Goal: Task Accomplishment & Management: Complete application form

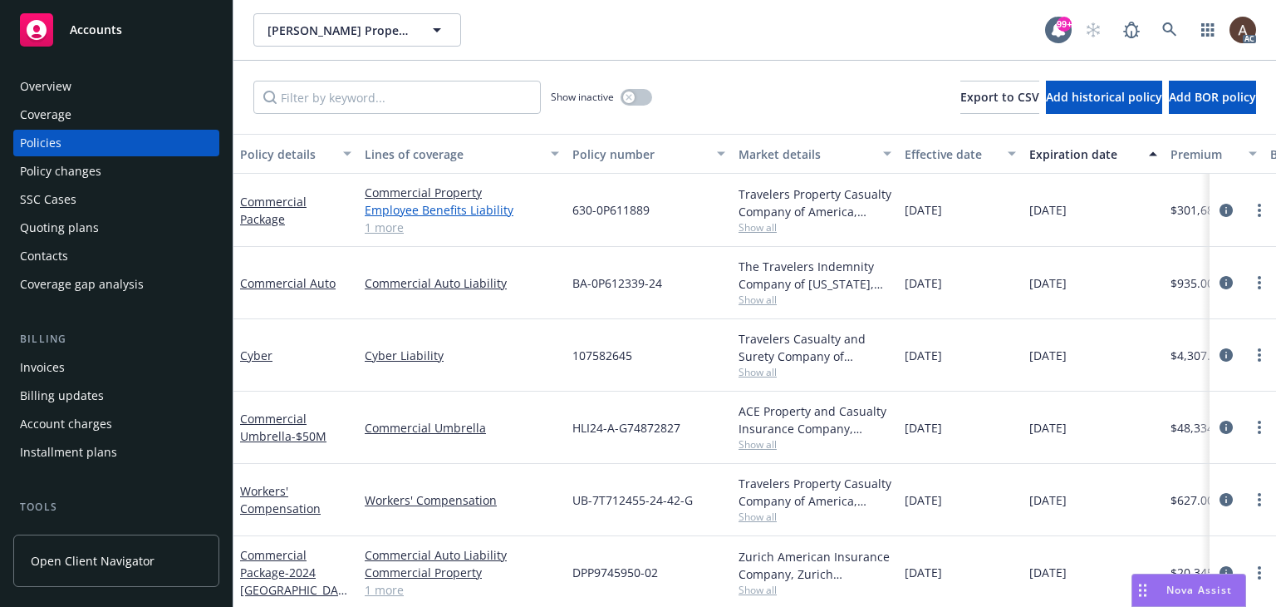
drag, startPoint x: 114, startPoint y: 178, endPoint x: 422, endPoint y: 212, distance: 310.1
click at [114, 178] on div "Policy changes" at bounding box center [116, 171] width 193 height 27
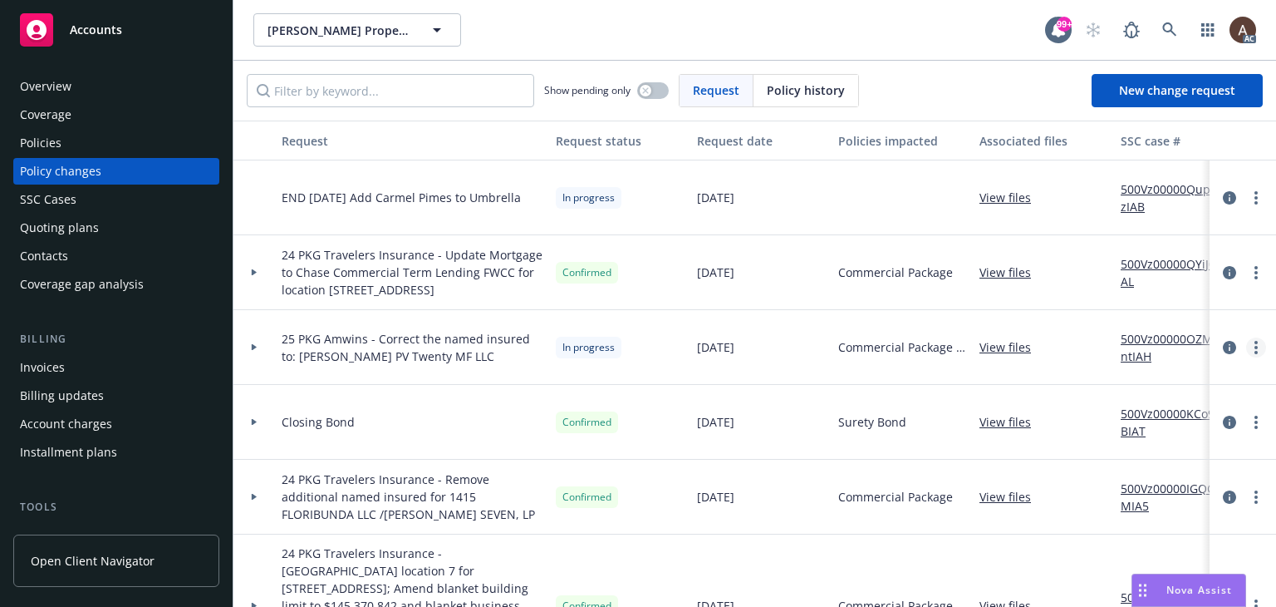
click at [1246, 348] on link "more" at bounding box center [1256, 347] width 20 height 20
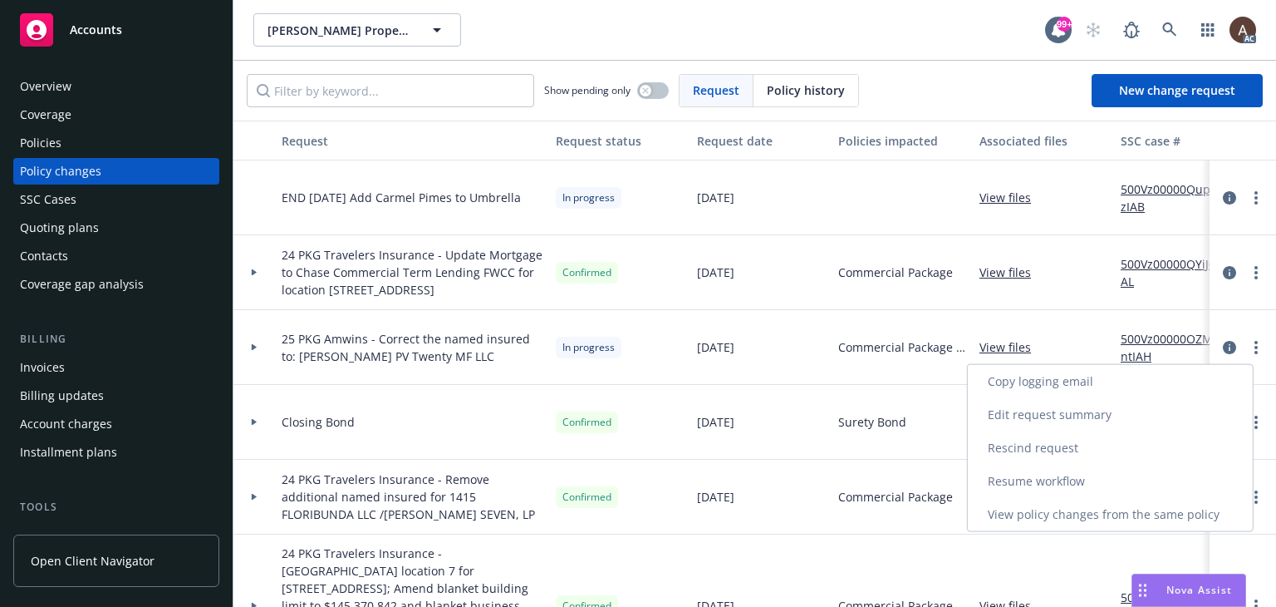
click at [1077, 381] on link "Copy logging email" at bounding box center [1110, 381] width 285 height 33
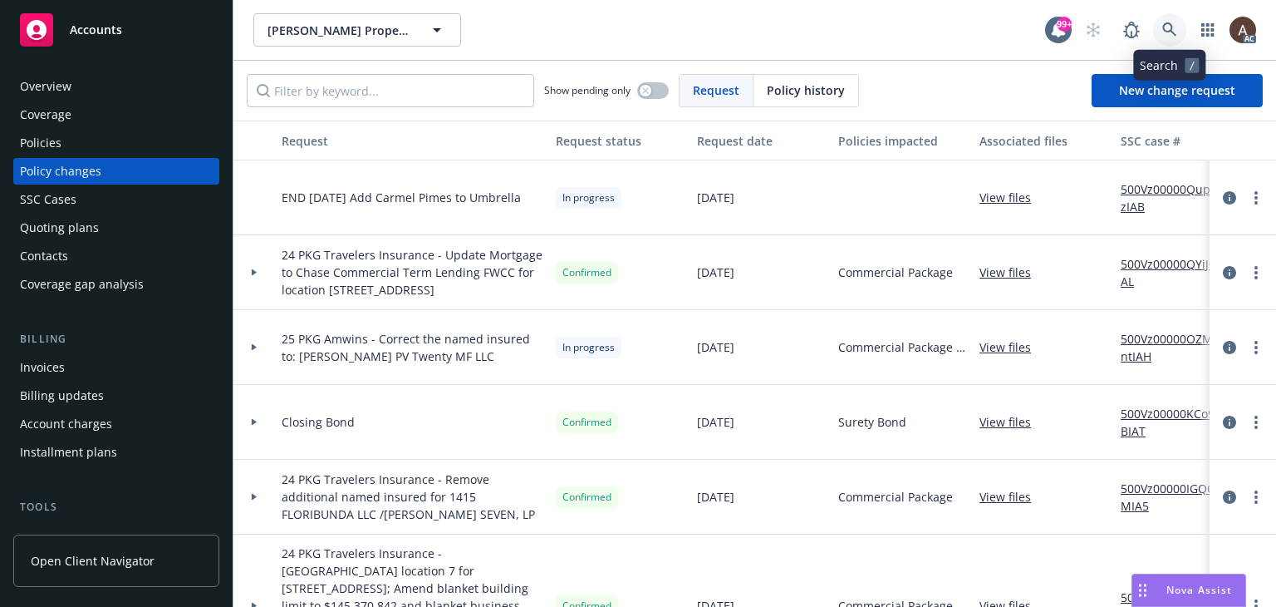
click at [1167, 32] on icon at bounding box center [1169, 29] width 14 height 14
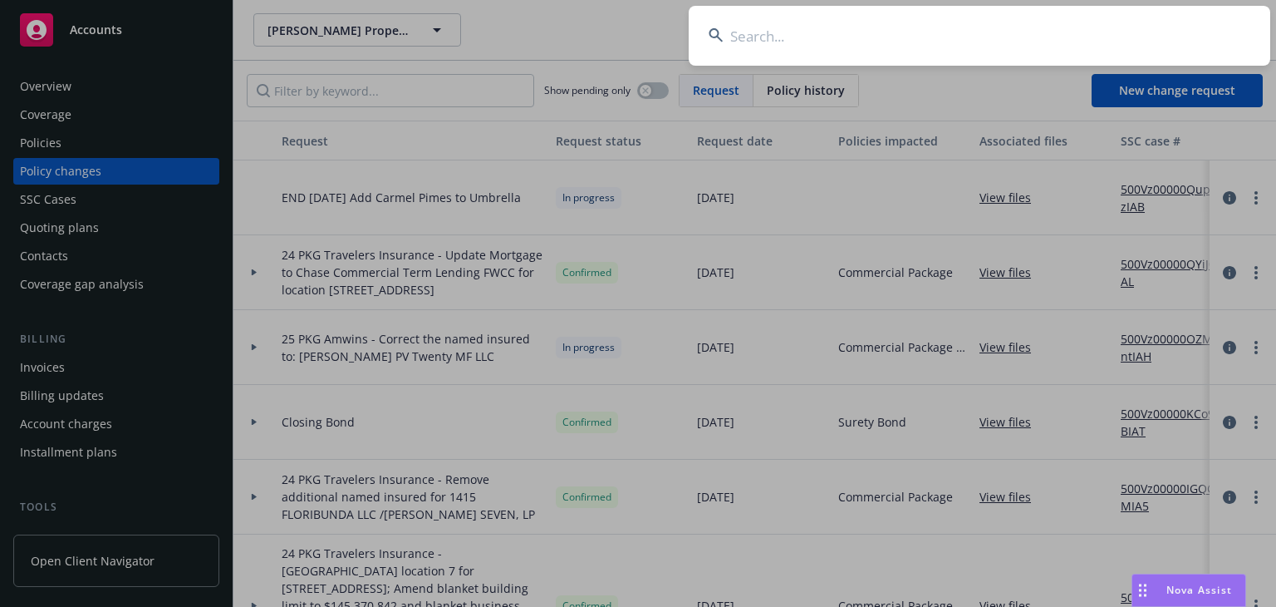
click at [921, 53] on input at bounding box center [980, 36] width 582 height 60
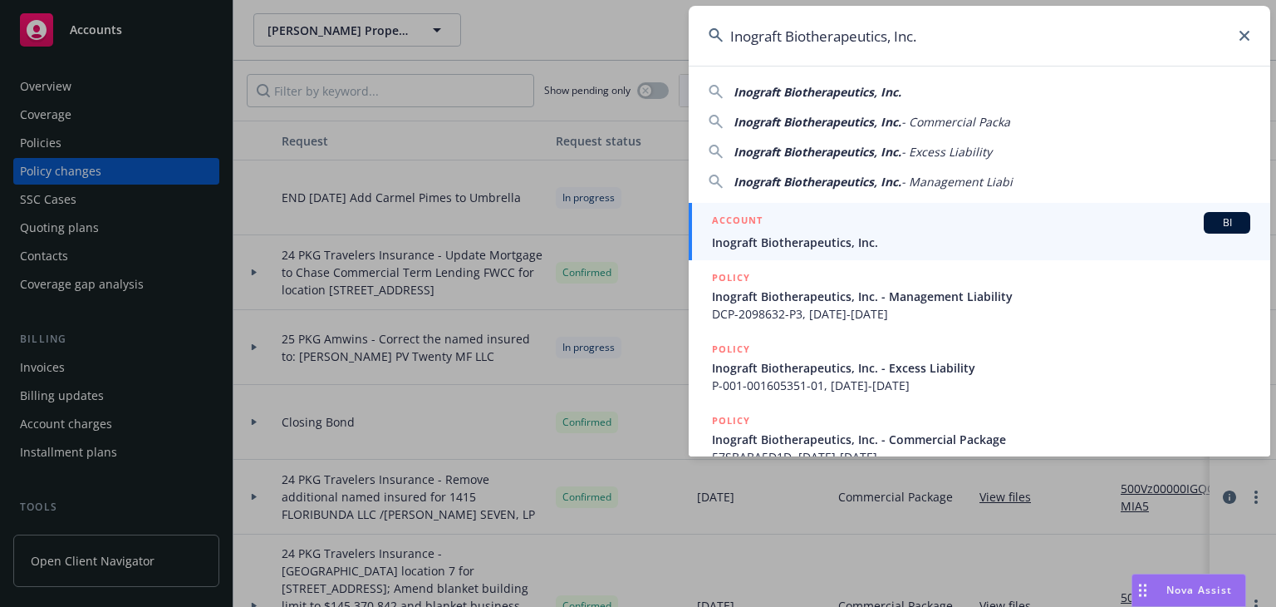
type input "Inograft Biotherapeutics, Inc."
click at [803, 230] on div "ACCOUNT BI" at bounding box center [981, 223] width 538 height 22
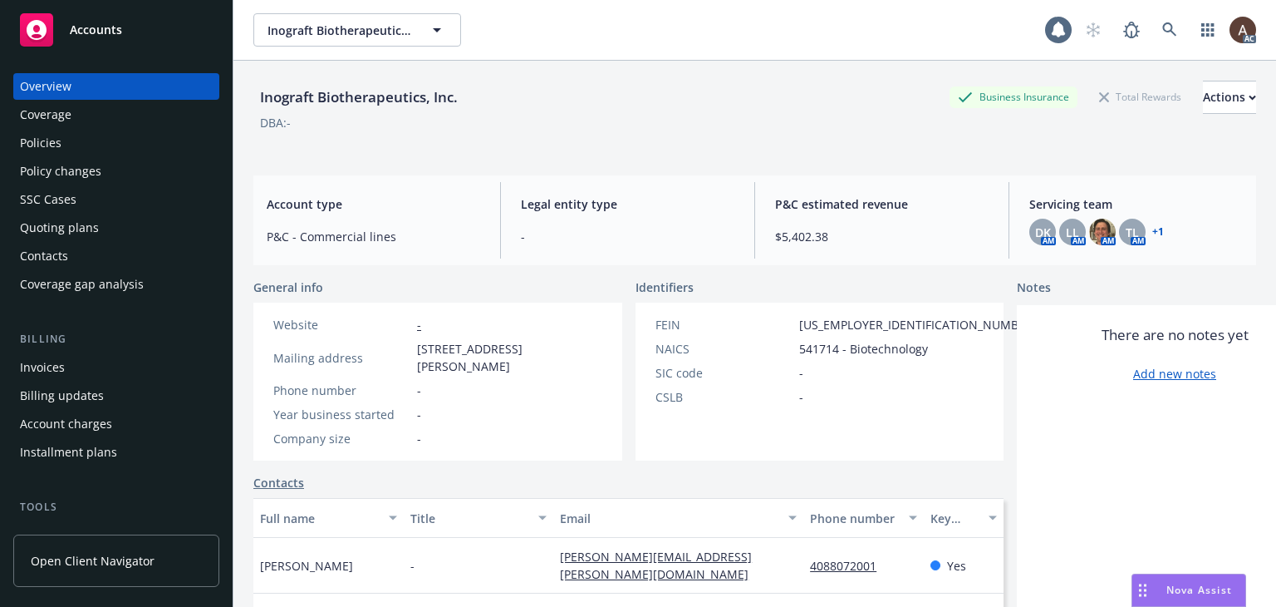
click at [93, 204] on div "SSC Cases" at bounding box center [116, 199] width 193 height 27
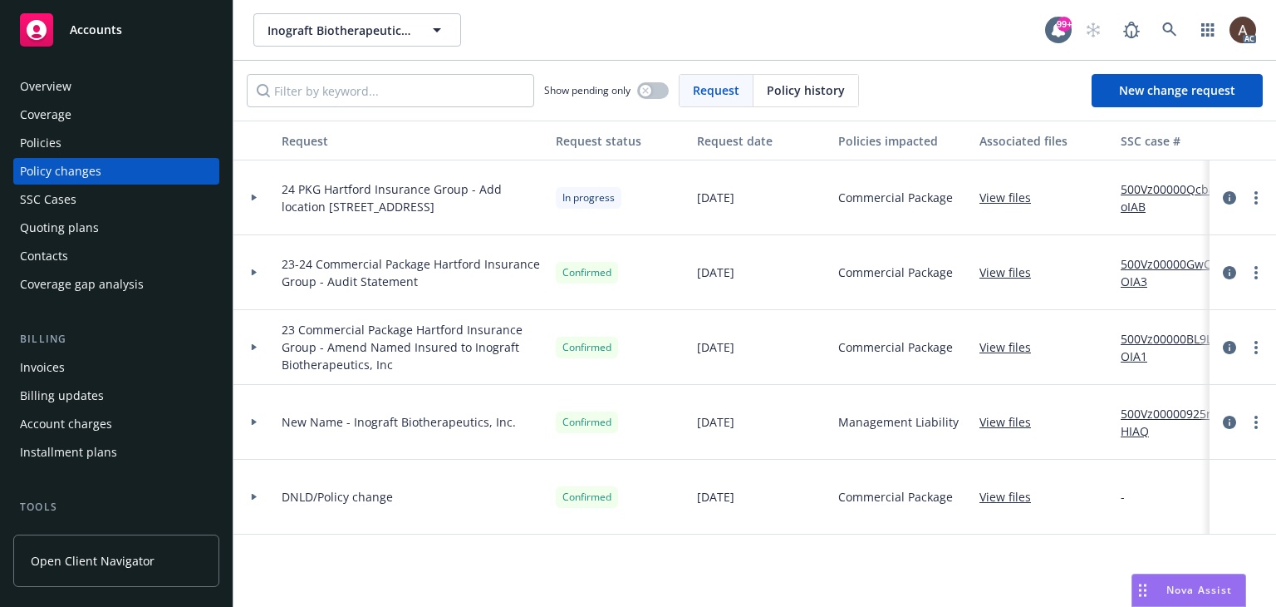
click at [253, 195] on icon at bounding box center [254, 197] width 5 height 7
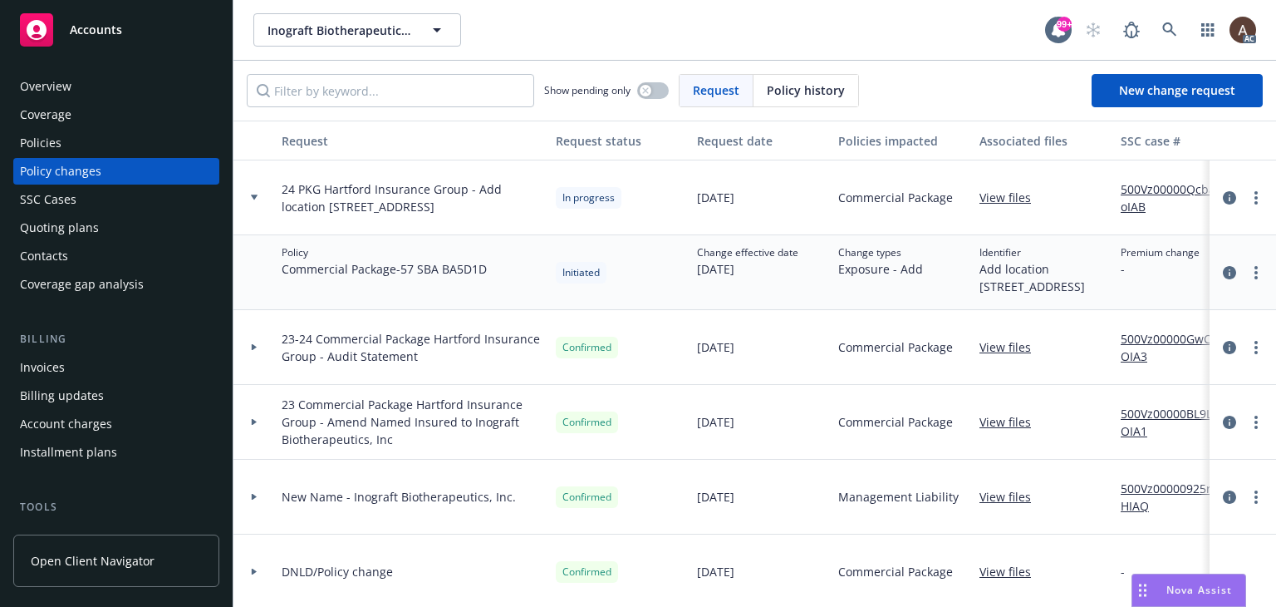
click at [1147, 190] on link "500Vz00000QcbaoIAB" at bounding box center [1176, 197] width 111 height 35
drag, startPoint x: 407, startPoint y: 269, endPoint x: 488, endPoint y: 279, distance: 81.2
click at [488, 279] on div "Policy Commercial Package - 57 SBA BA5D1D" at bounding box center [412, 272] width 274 height 75
drag, startPoint x: 406, startPoint y: 271, endPoint x: 495, endPoint y: 284, distance: 89.9
click at [495, 284] on div "Policy Commercial Package - 57 SBA BA5D1D" at bounding box center [412, 272] width 274 height 75
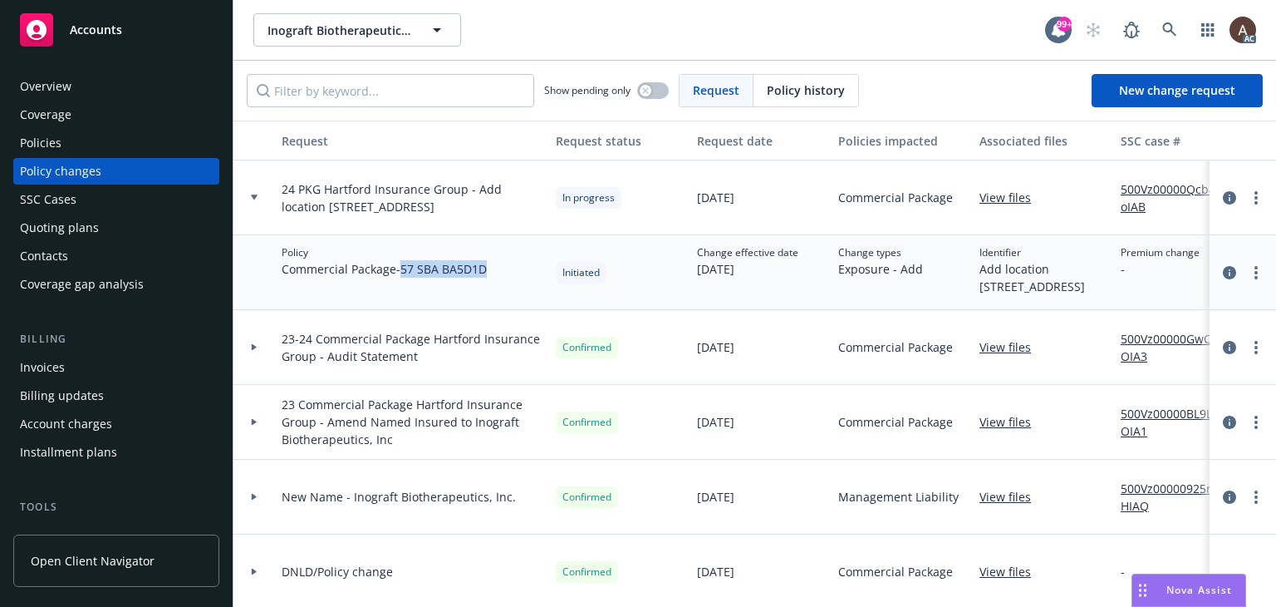
copy span "57 SBA BA5D1D"
click at [400, 280] on div "Policy Commercial Package - 57 SBA BA5D1D" at bounding box center [412, 272] width 274 height 75
drag, startPoint x: 415, startPoint y: 273, endPoint x: 489, endPoint y: 285, distance: 74.9
click at [489, 285] on div "Policy Commercial Package - 57 SBA BA5D1D" at bounding box center [412, 272] width 274 height 75
copy span "57 SBA BA5D1D"
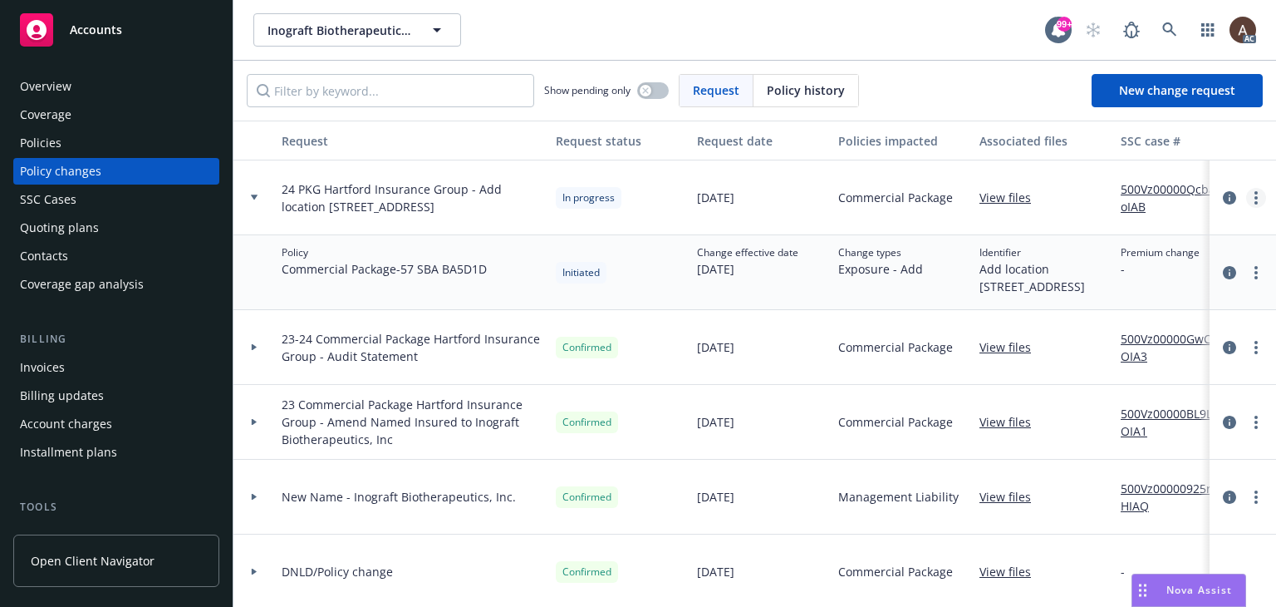
click at [1255, 197] on circle "more" at bounding box center [1256, 197] width 3 height 3
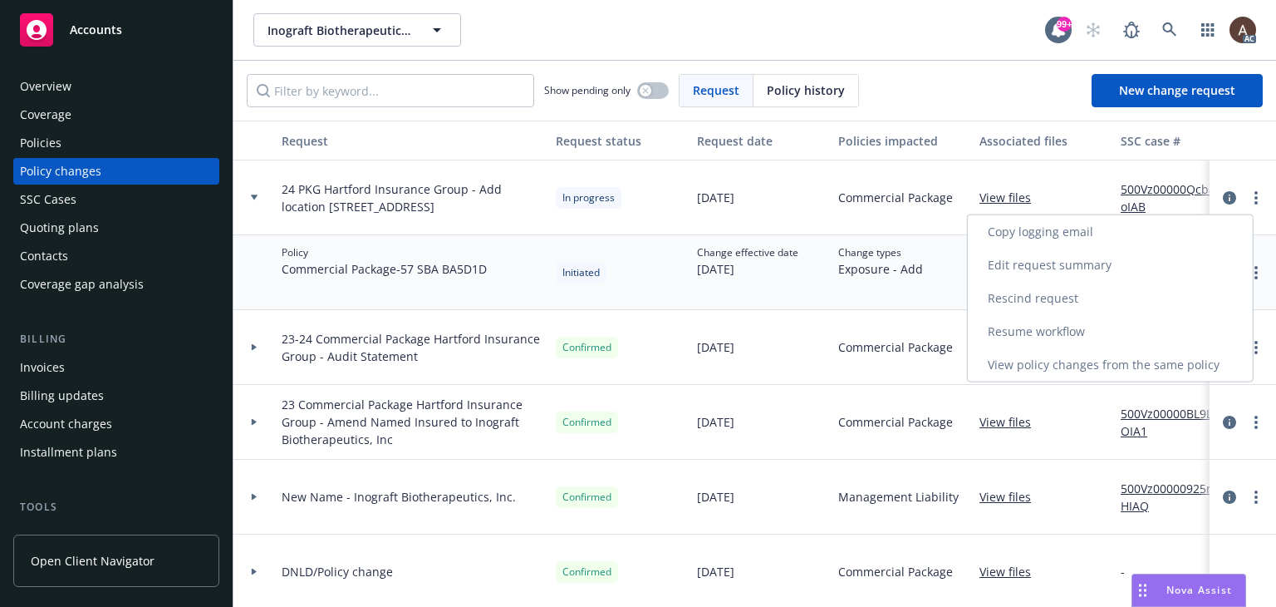
click at [1023, 331] on link "Resume workflow" at bounding box center [1110, 331] width 285 height 33
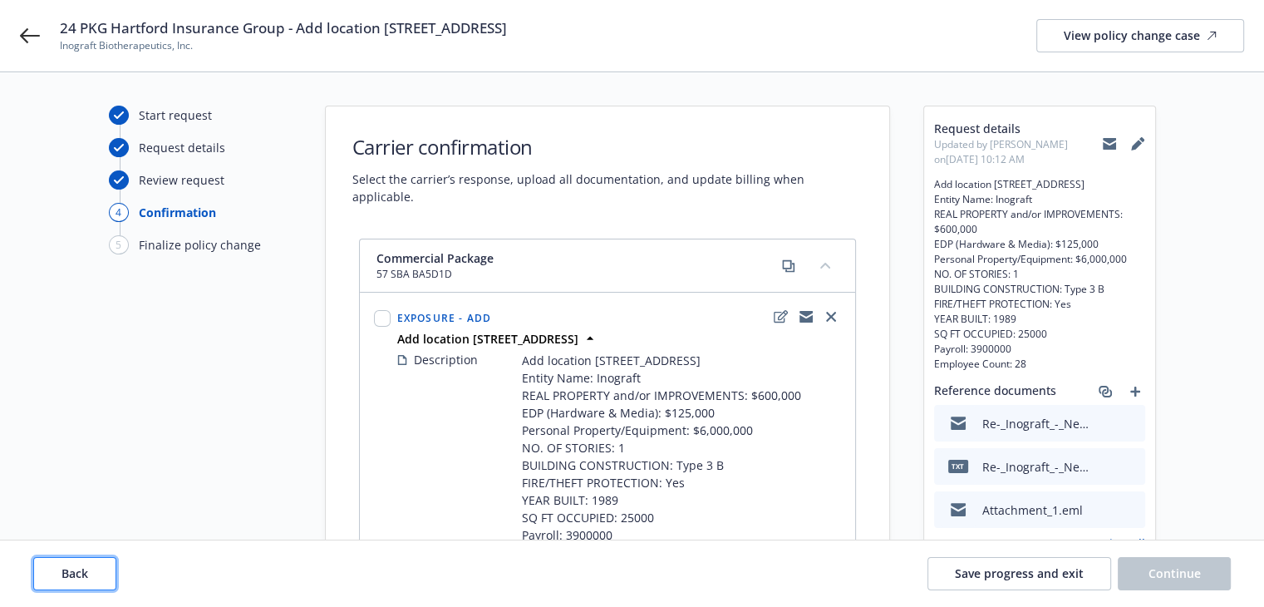
click at [86, 572] on span "Back" at bounding box center [74, 573] width 27 height 16
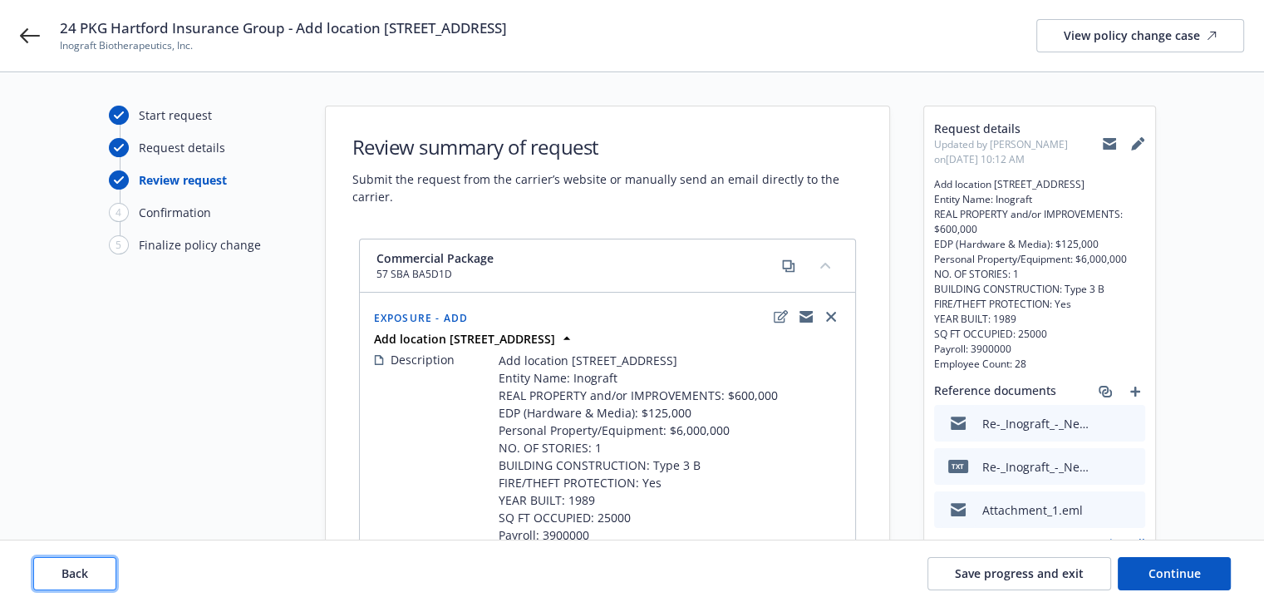
click at [86, 572] on span "Back" at bounding box center [74, 573] width 27 height 16
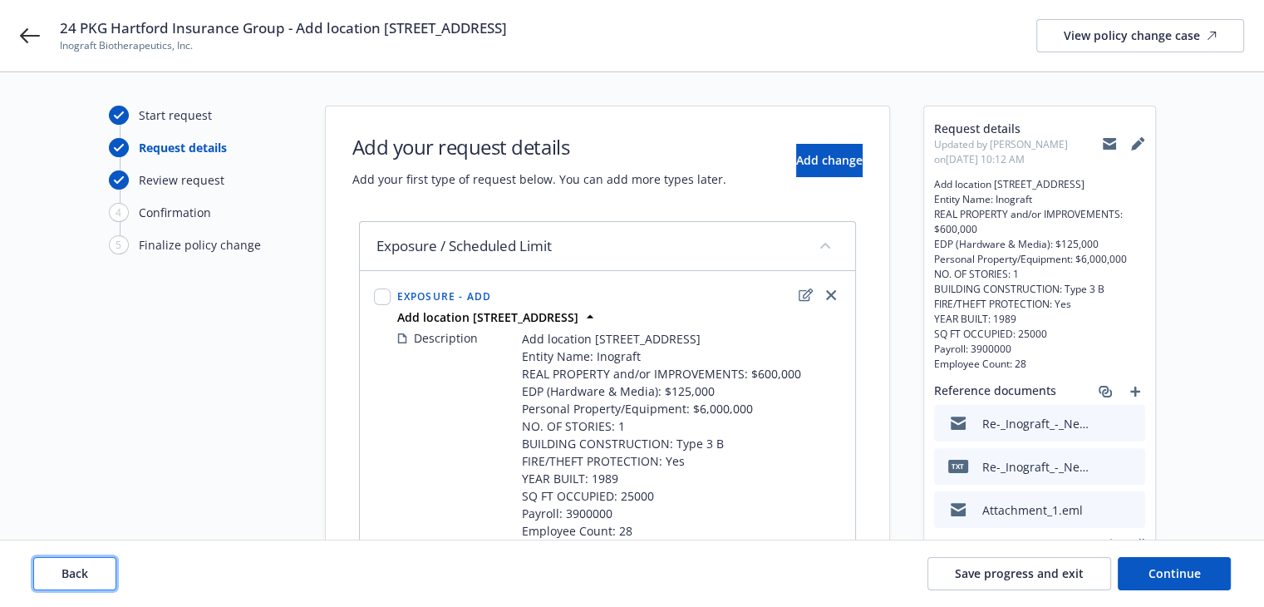
click at [86, 572] on span "Back" at bounding box center [74, 573] width 27 height 16
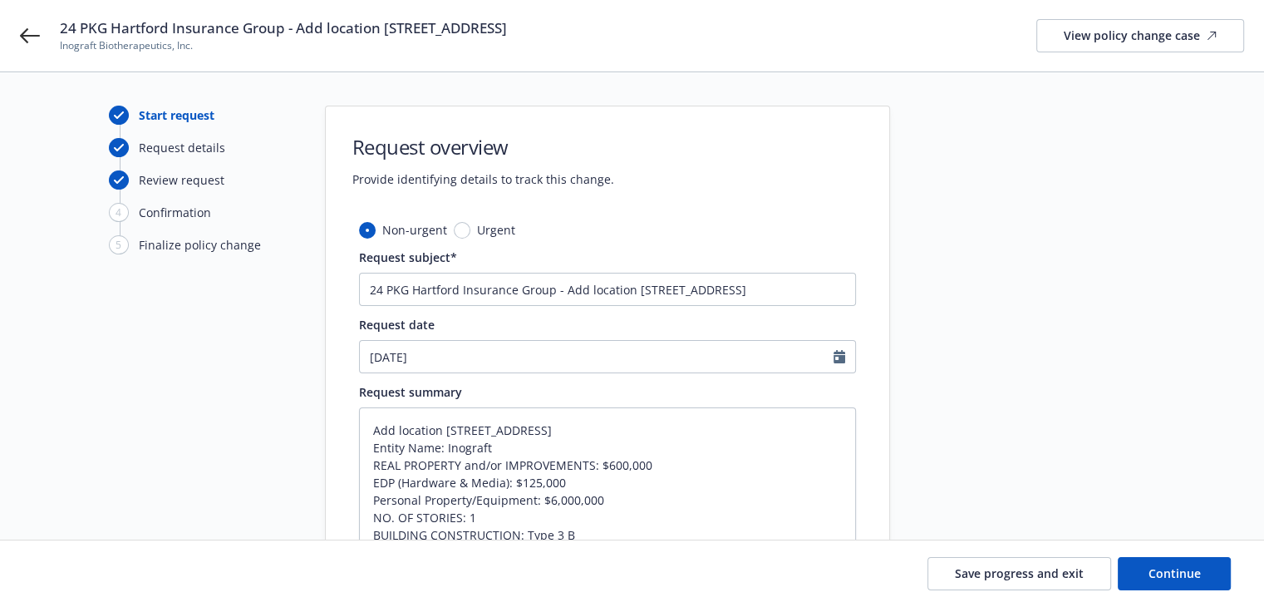
scroll to position [166, 0]
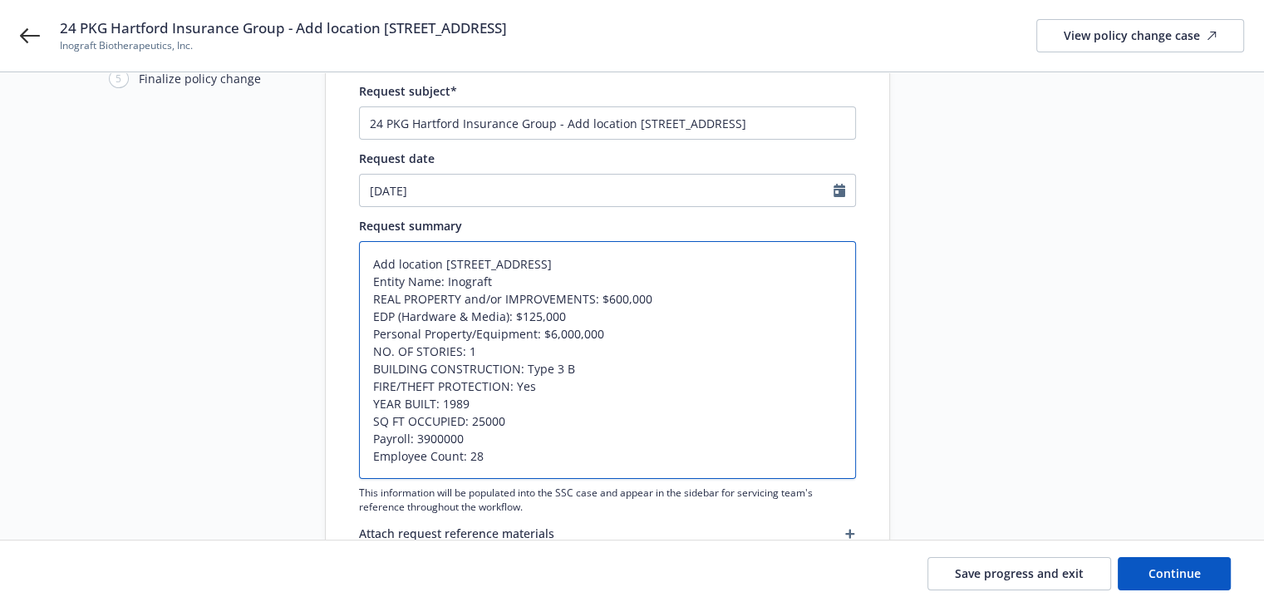
click at [610, 265] on textarea "Add location 600 Chesapeak Redwood City Entity Name: Inograft REAL PROPERTY and…" at bounding box center [607, 360] width 497 height 238
type textarea "x"
type textarea "Add location 600 Chesapeak Redwood City Entity Name: Inograft REAL PROPERTY and…"
type textarea "x"
type textarea "Add location 600 Chesapeak Redwood City c Entity Name: Inograft REAL PROPERTY a…"
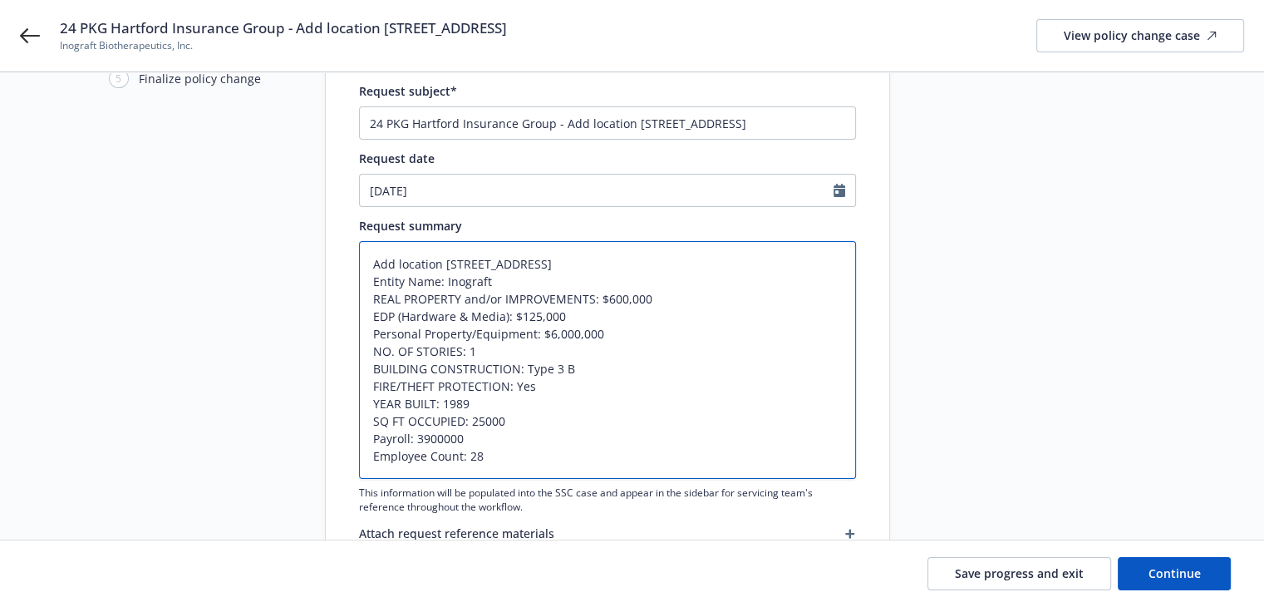
type textarea "x"
type textarea "Add location 600 Chesapeak Redwood City ca Entity Name: Inograft REAL PROPERTY …"
type textarea "x"
type textarea "Add location 600 Chesapeak Redwood City c Entity Name: Inograft REAL PROPERTY a…"
type textarea "x"
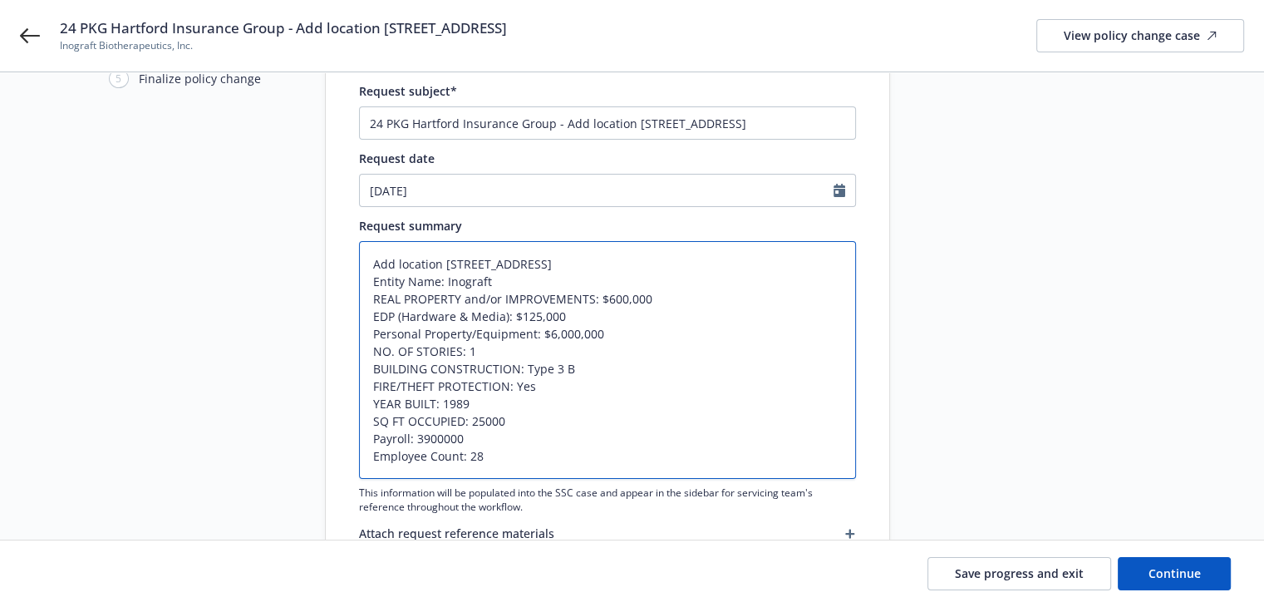
type textarea "Add location 600 Chesapeak Redwood City Entity Name: Inograft REAL PROPERTY and…"
type textarea "x"
type textarea "Add location 600 Chesapeak Redwood City C Entity Name: Inograft REAL PROPERTY a…"
type textarea "x"
type textarea "Add location 600 Chesapeak Redwood City CA Entity Name: Inograft REAL PROPERTY …"
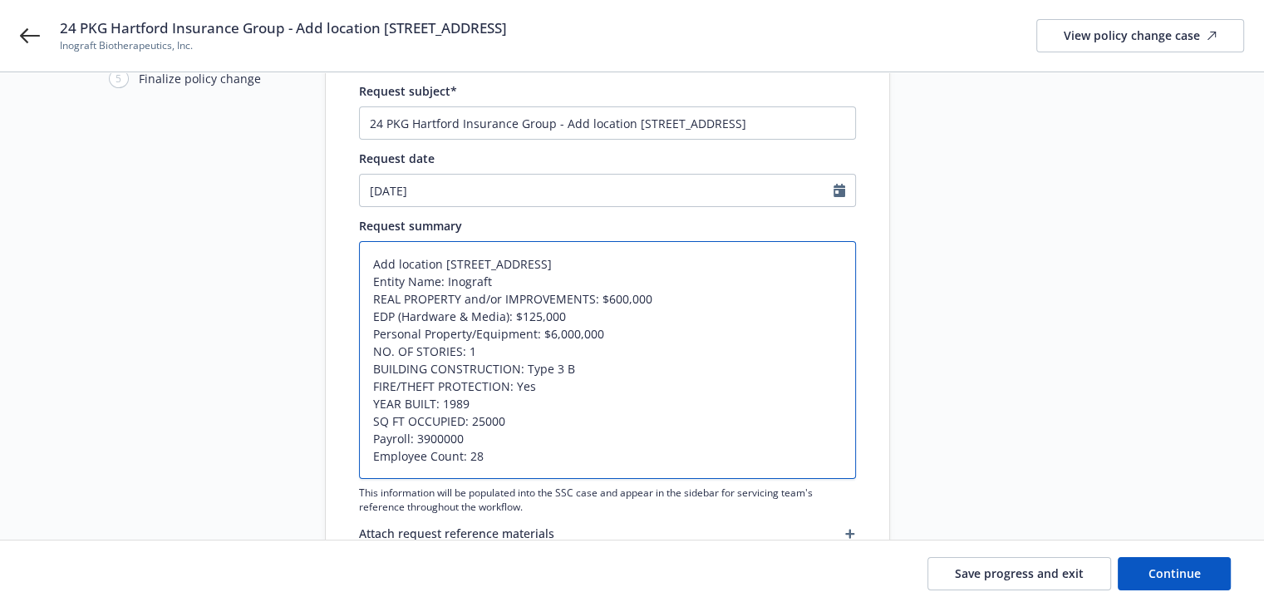
type textarea "x"
type textarea "Add location 600 Chesapeak Redwood City CA Entity Name: Inograft REAL PROPERTY …"
type textarea "x"
type textarea "Add location 600 Chesapeak Redwood City CA 9 Entity Name: Inograft REAL PROPERT…"
type textarea "x"
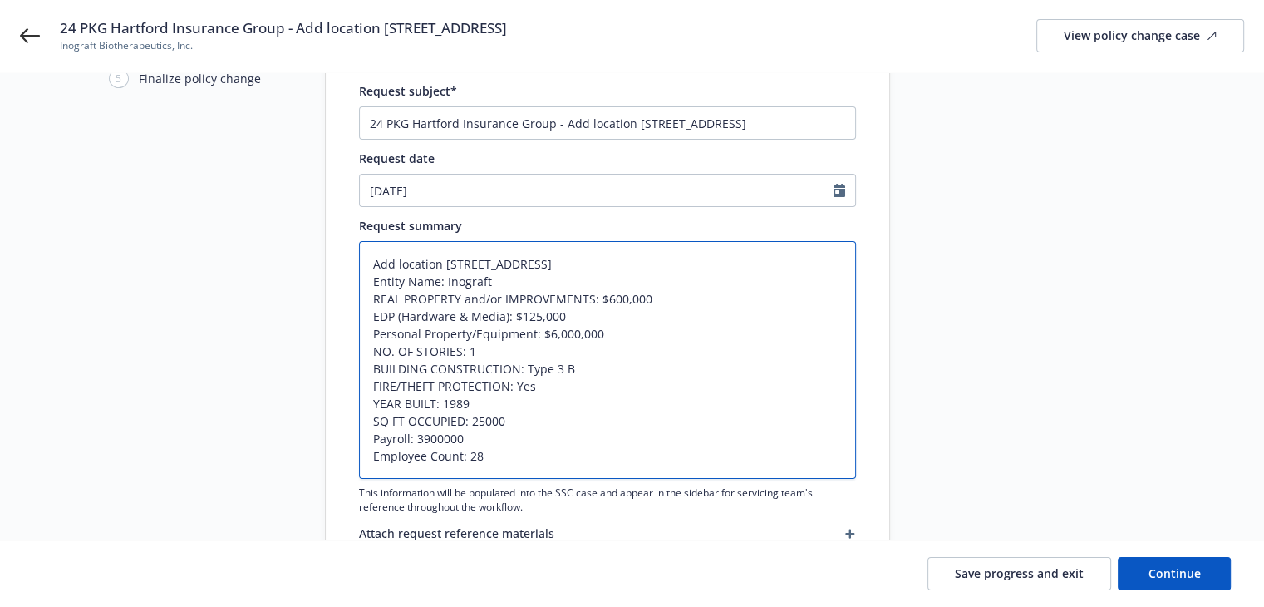
type textarea "Add location 600 Chesapeak Redwood City CA 94 Entity Name: Inograft REAL PROPER…"
type textarea "x"
type textarea "Add location 600 Chesapeak Redwood City CA 940 Entity Name: Inograft REAL PROPE…"
type textarea "x"
type textarea "Add location 600 Chesapeak Redwood City CA 9406 Entity Name: Inograft REAL PROP…"
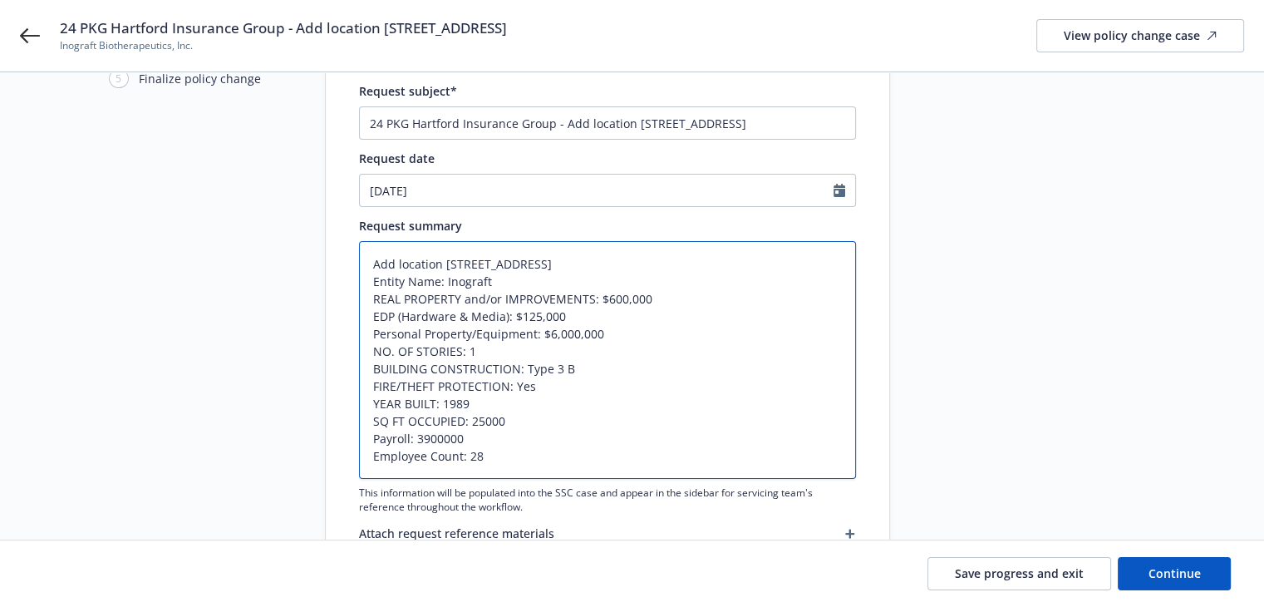
type textarea "x"
type textarea "Add location 600 Chesapeak Redwood City CA 94063 Entity Name: Inograft REAL PRO…"
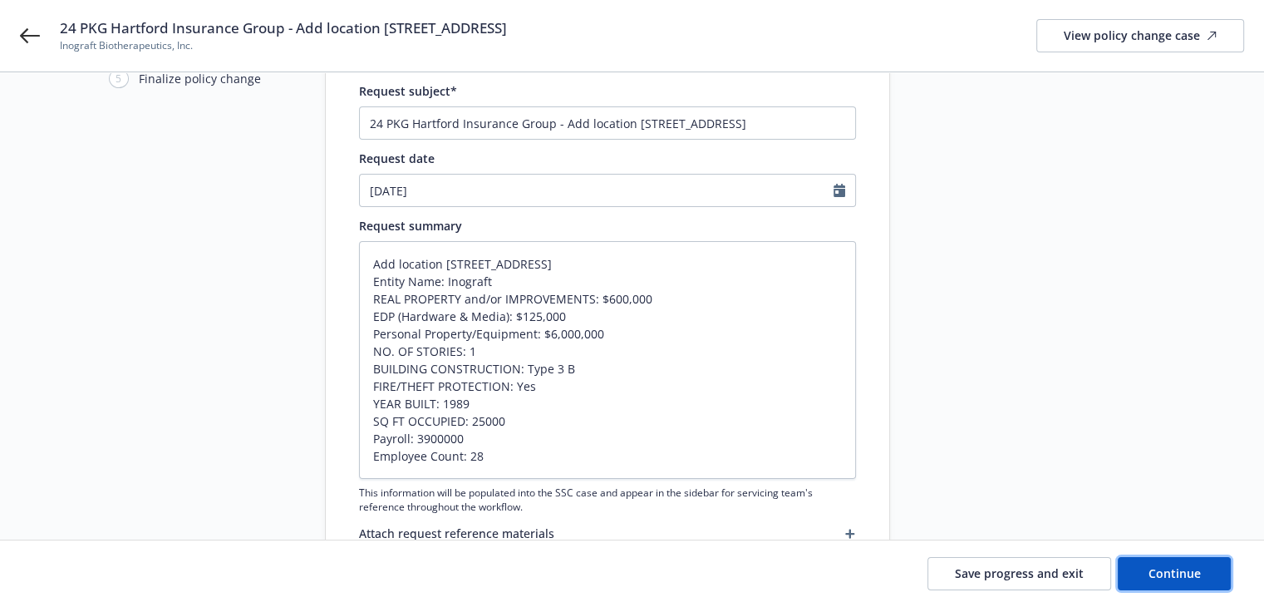
click at [1150, 572] on span "Continue" at bounding box center [1174, 573] width 52 height 16
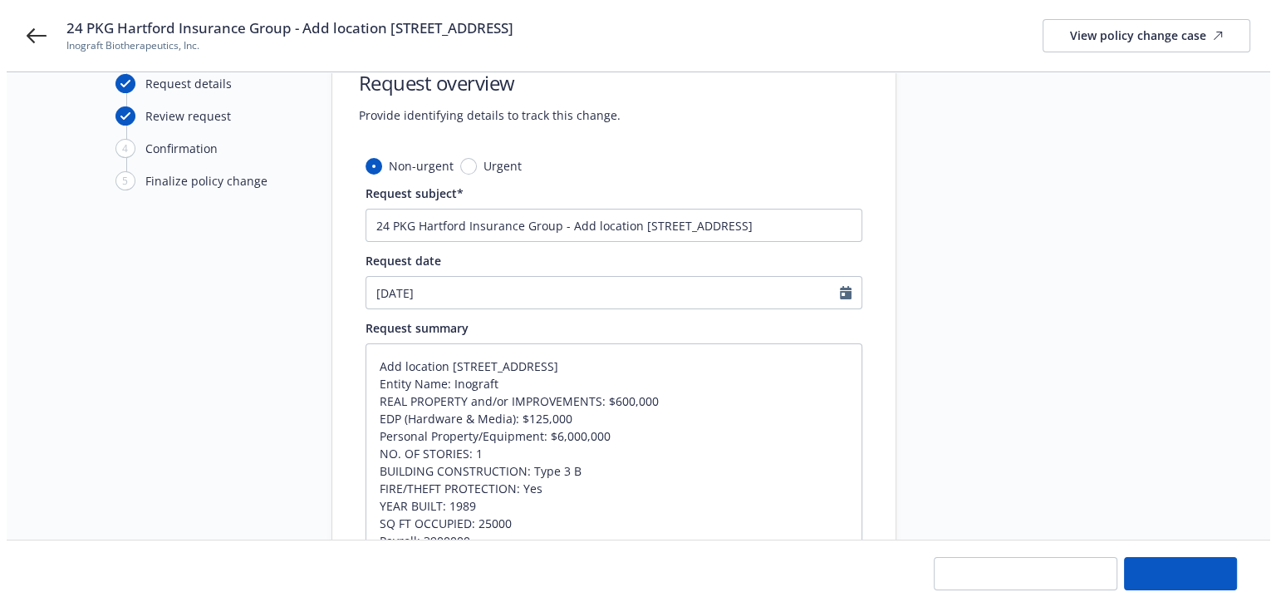
scroll to position [0, 0]
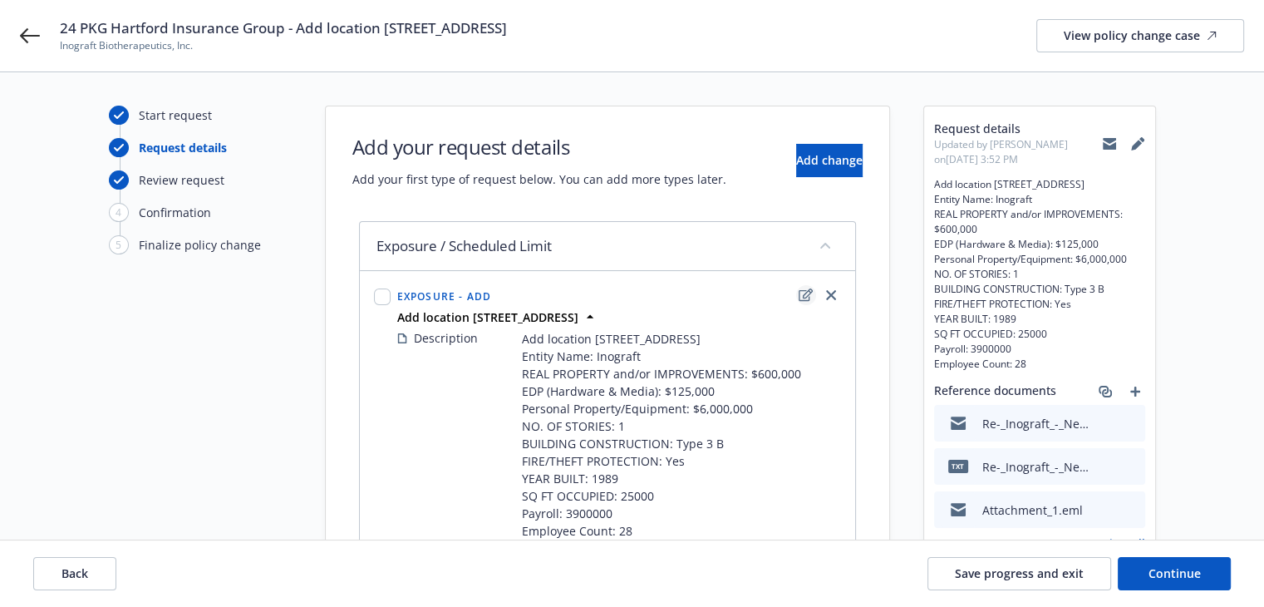
click at [807, 295] on icon "edit" at bounding box center [805, 294] width 14 height 12
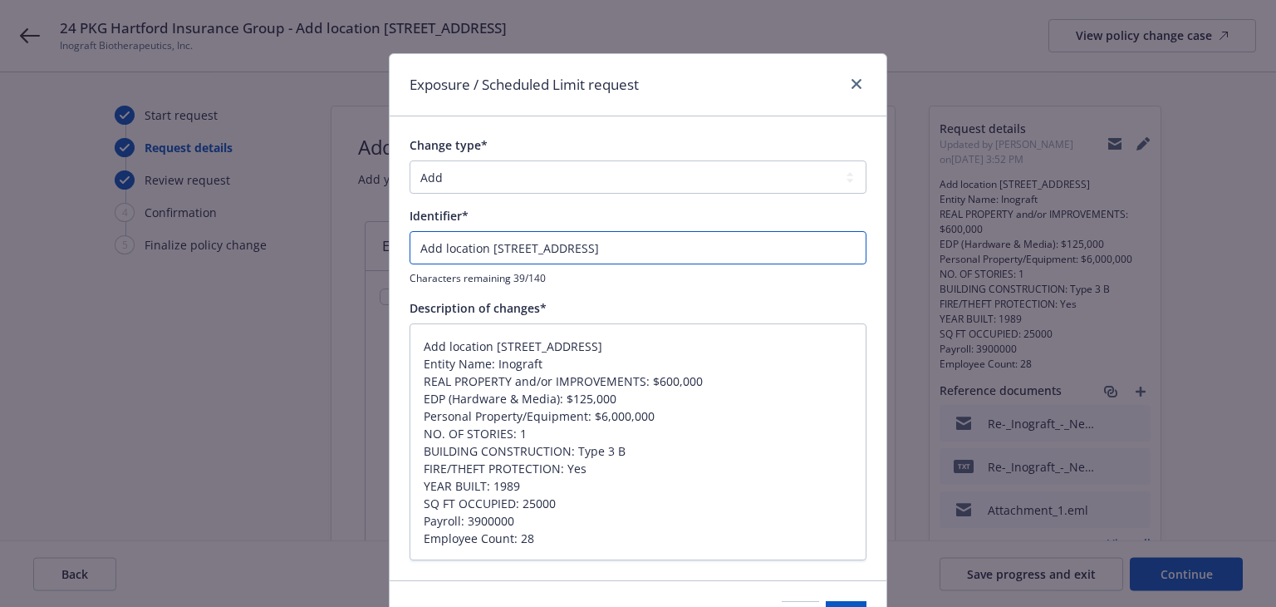
click at [410, 250] on input "Add location 600 Chesapeak Redwood City" at bounding box center [638, 247] width 457 height 33
type textarea "x"
type input "eAdd location 600 Chesapeak Redwood City"
type textarea "x"
type input "enAdd location 600 Chesapeak Redwood City"
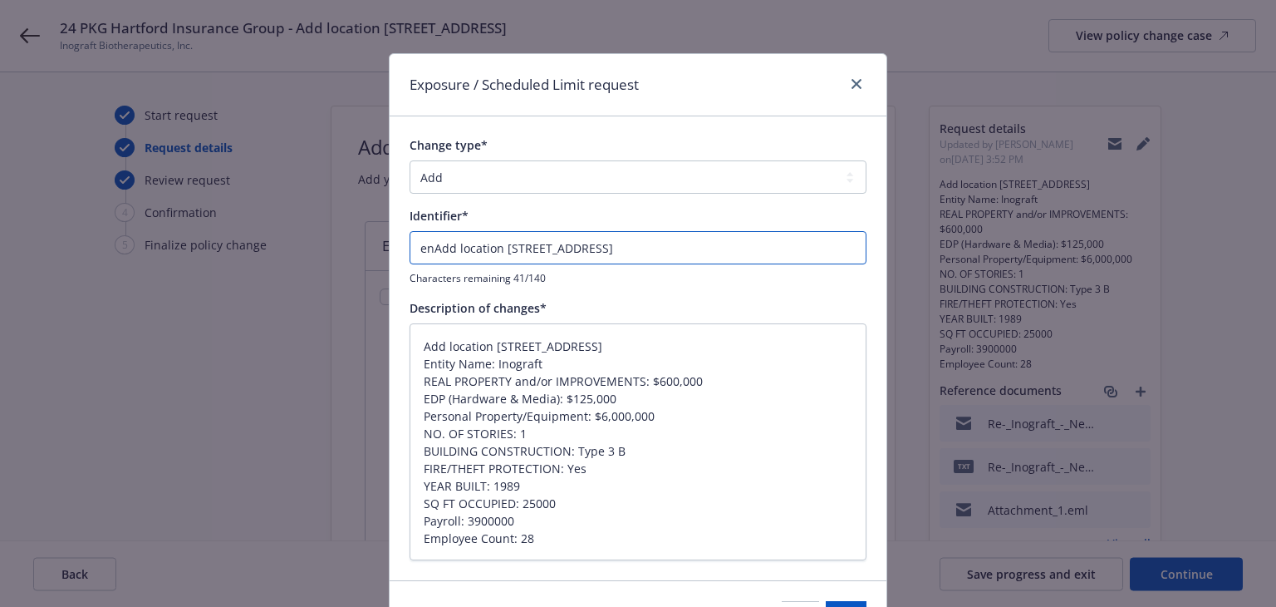
type textarea "x"
type input "endAdd location 600 Chesapeak Redwood City"
type textarea "x"
type input "endtAdd location 600 Chesapeak Redwood City"
type textarea "x"
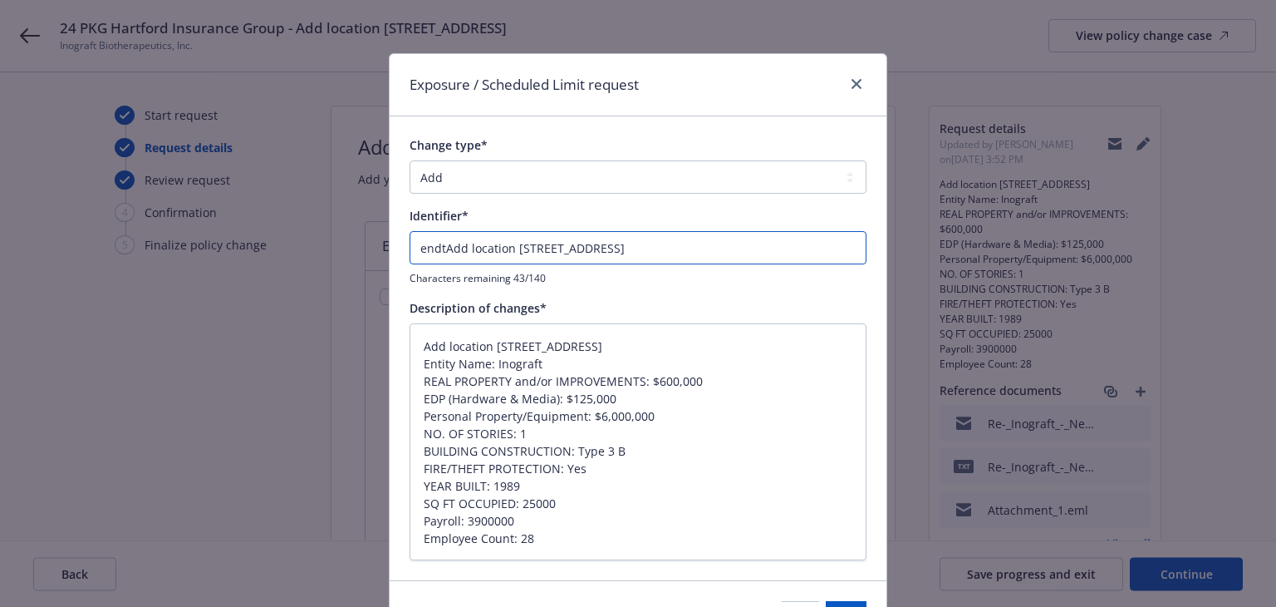
type input "endt#Add location 600 Chesapeak Redwood City"
type textarea "x"
type input "endt#0Add location 600 Chesapeak Redwood City"
type textarea "x"
type input "endt#00Add location 600 Chesapeak Redwood City"
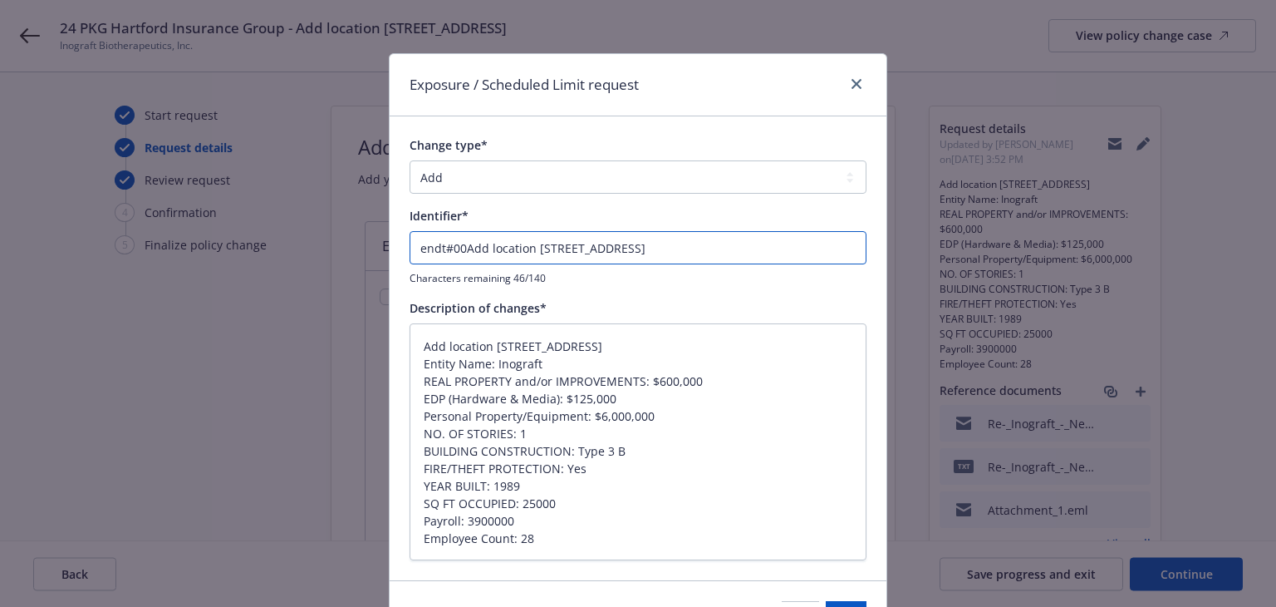
type textarea "x"
type input "endt#001Add location 600 Chesapeak Redwood City"
type textarea "x"
type input "endt#001 Add location 600 Chesapeak Redwood City"
type textarea "x"
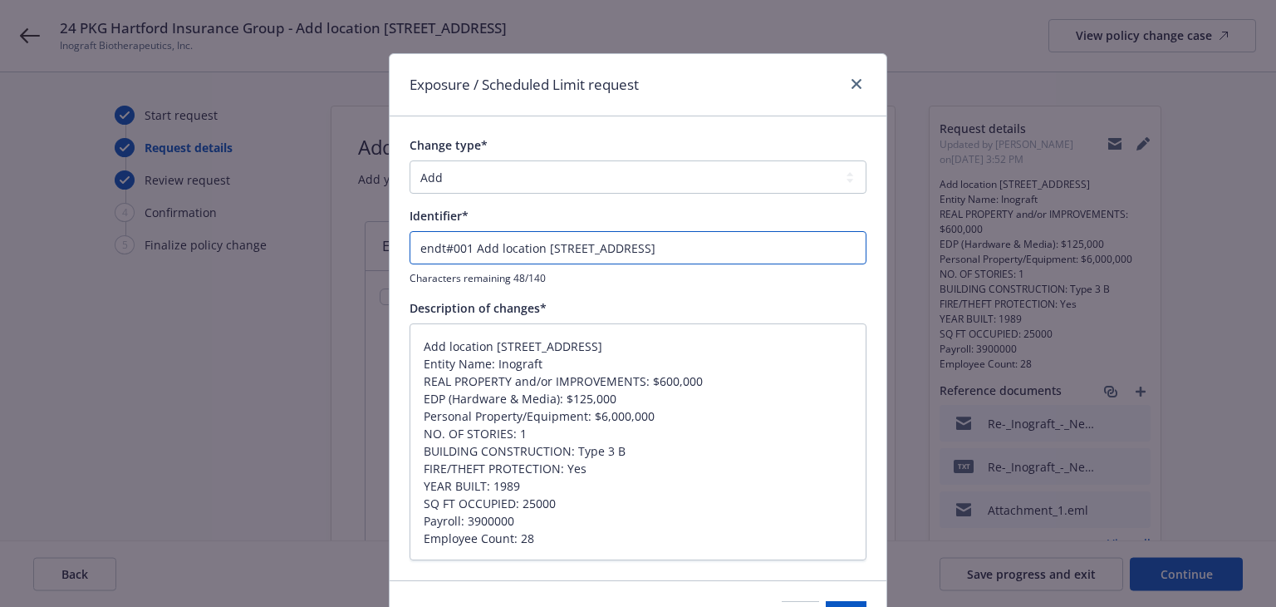
type input "endt#001 -Add location 600 Chesapeak Redwood City"
type textarea "x"
type input "endt#001 - Add location 600 Chesapeak Redwood City"
drag, startPoint x: 437, startPoint y: 248, endPoint x: 135, endPoint y: 257, distance: 301.7
click at [135, 257] on div "Exposure / Scheduled Limit request Change type* Add Audit Change Remove Identif…" at bounding box center [638, 303] width 1276 height 607
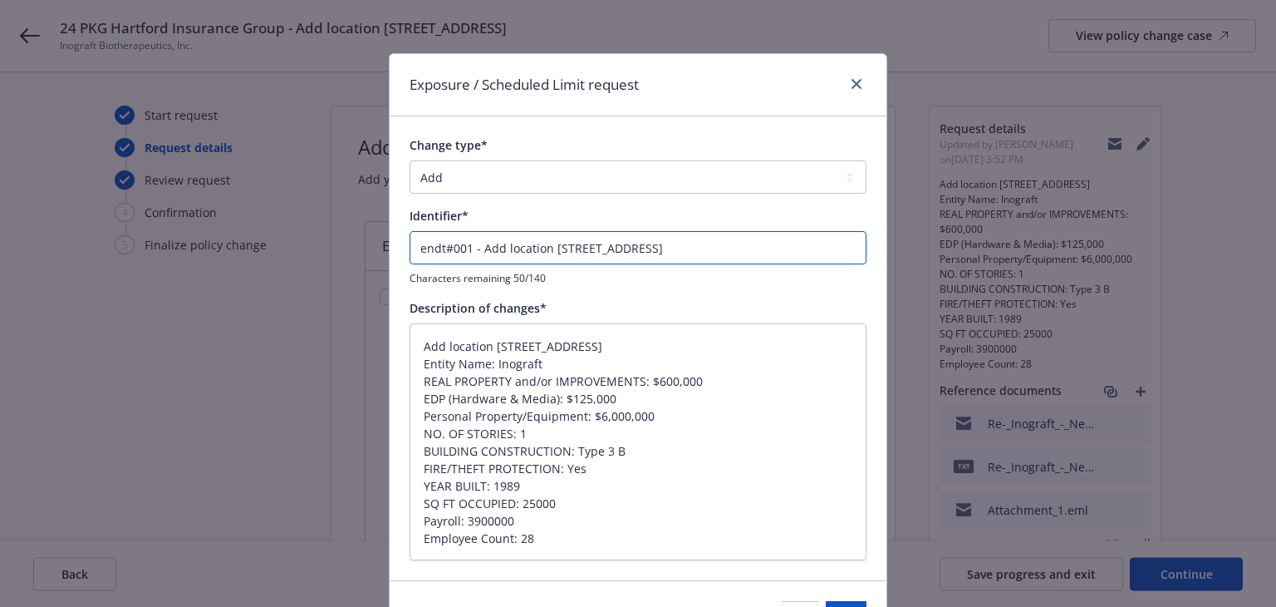
type textarea "x"
type input "#001 - Add location 600 Chesapeak Redwood City"
type textarea "x"
type input "E#001 - Add location 600 Chesapeak Redwood City"
type textarea "x"
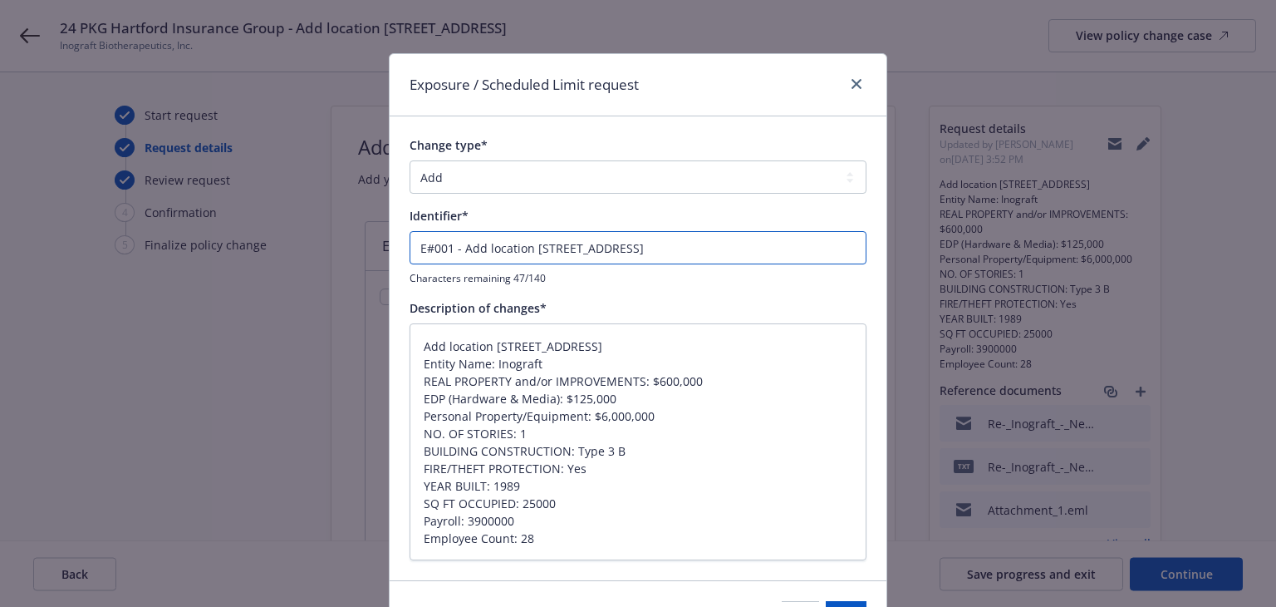
type input "EN#001 - Add location 600 Chesapeak Redwood City"
type textarea "x"
type input "END#001 - Add location 600 Chesapeak Redwood City"
type textarea "x"
click at [731, 251] on input "ENDT#001 - Add location 600 Chesapeak Redwood City" at bounding box center [638, 247] width 457 height 33
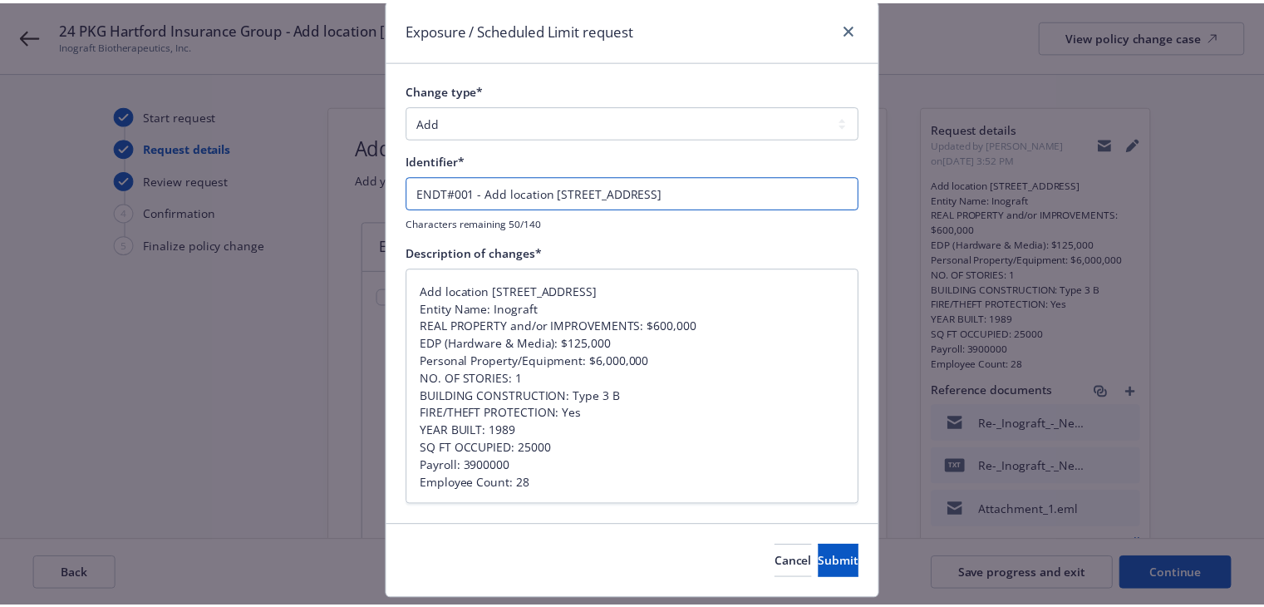
scroll to position [101, 0]
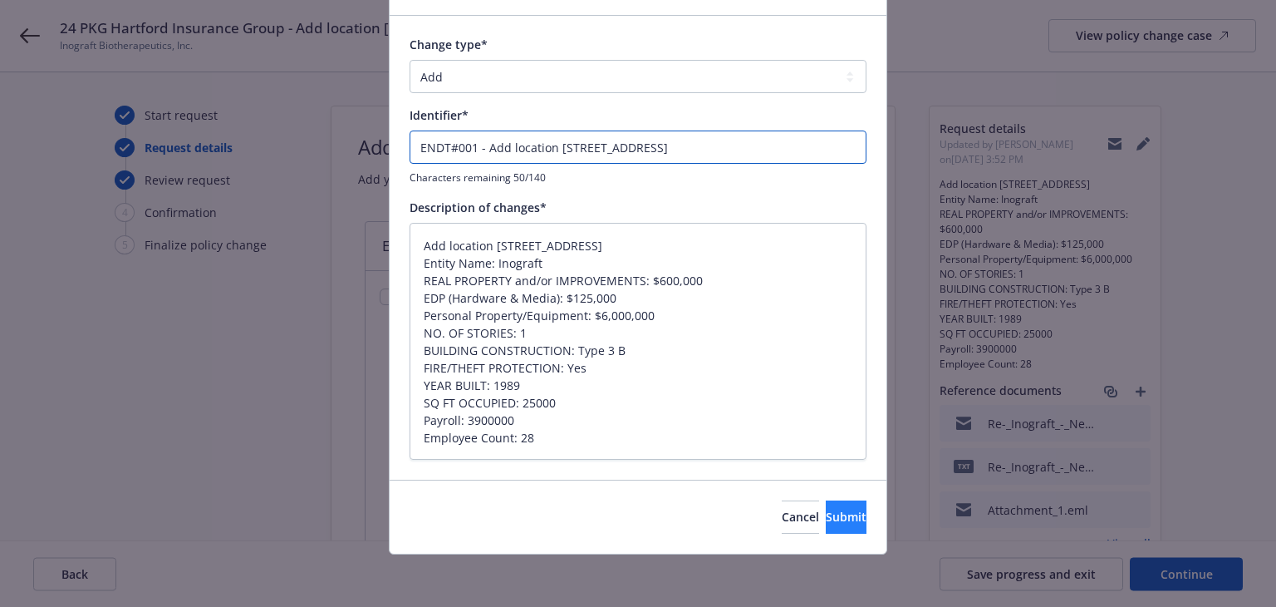
type input "ENDT#001 - Add location 600 Chesapeak Redwood City"
click at [826, 517] on span "Submit" at bounding box center [846, 517] width 41 height 16
type textarea "x"
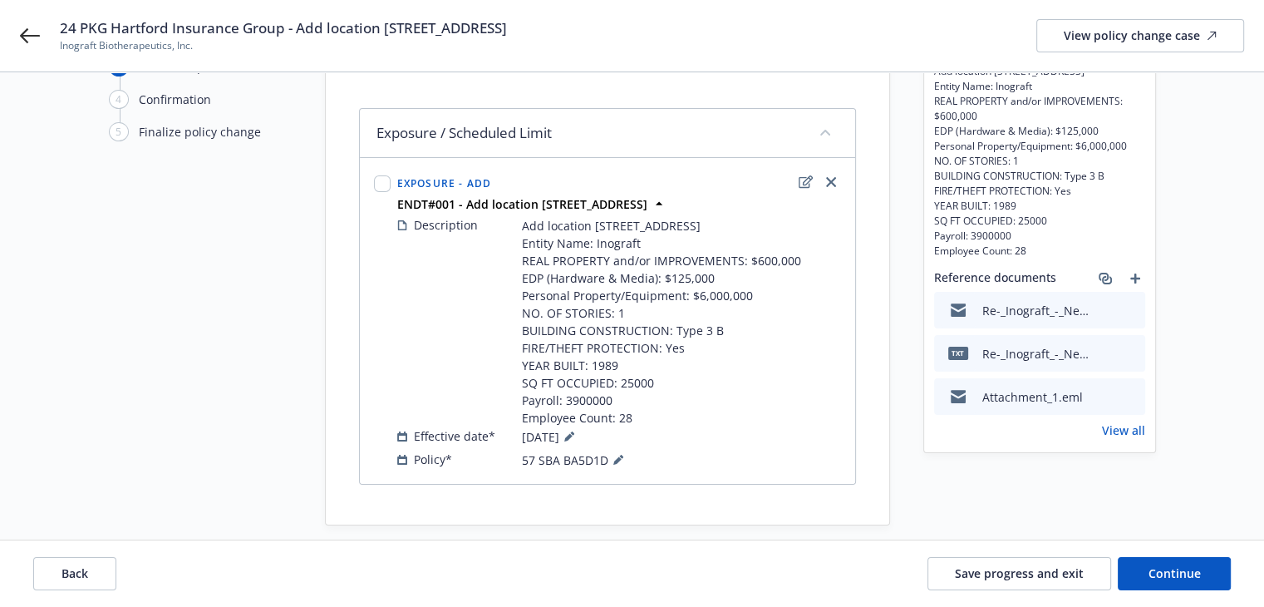
scroll to position [130, 0]
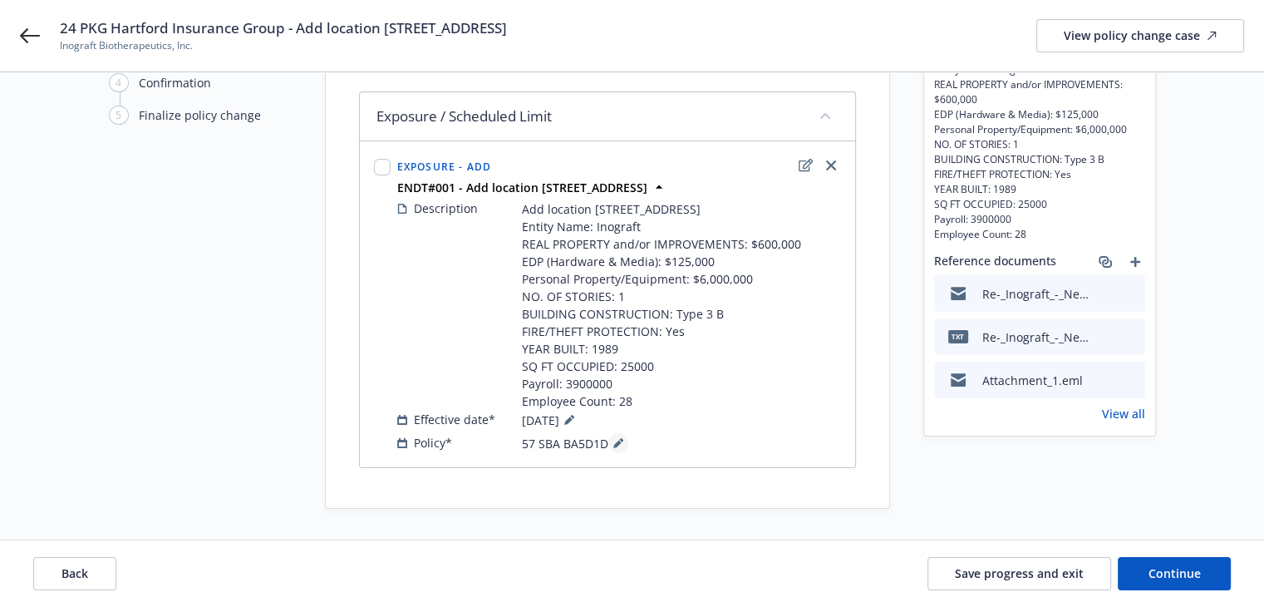
click at [622, 442] on button at bounding box center [618, 443] width 20 height 20
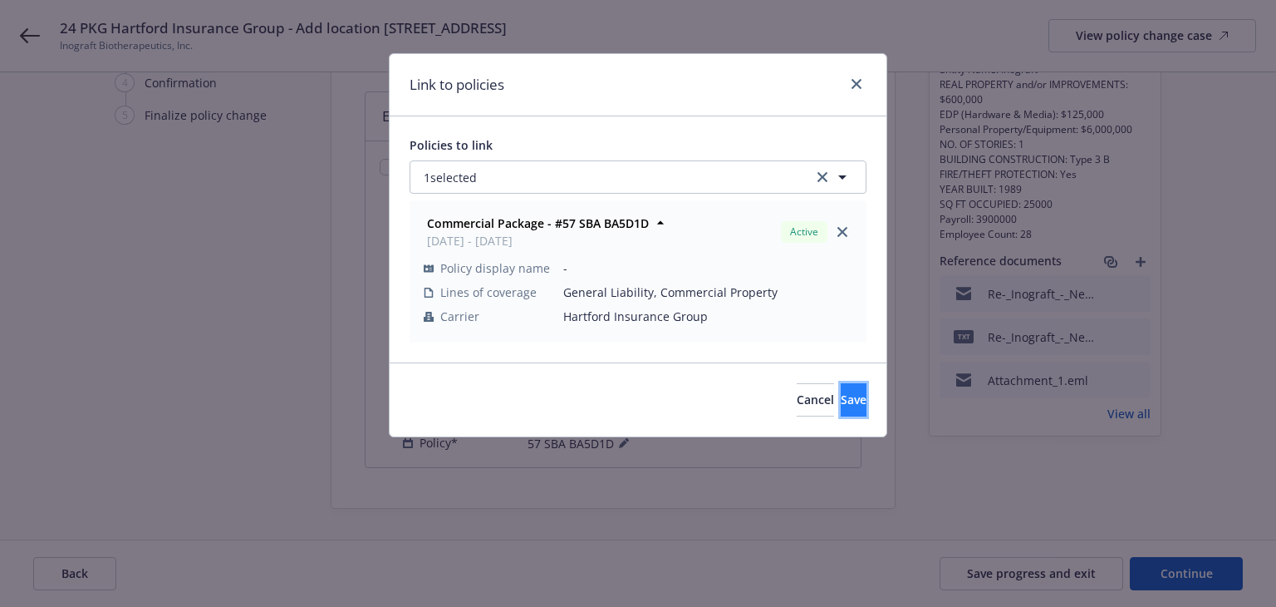
click at [841, 410] on button "Save" at bounding box center [854, 399] width 26 height 33
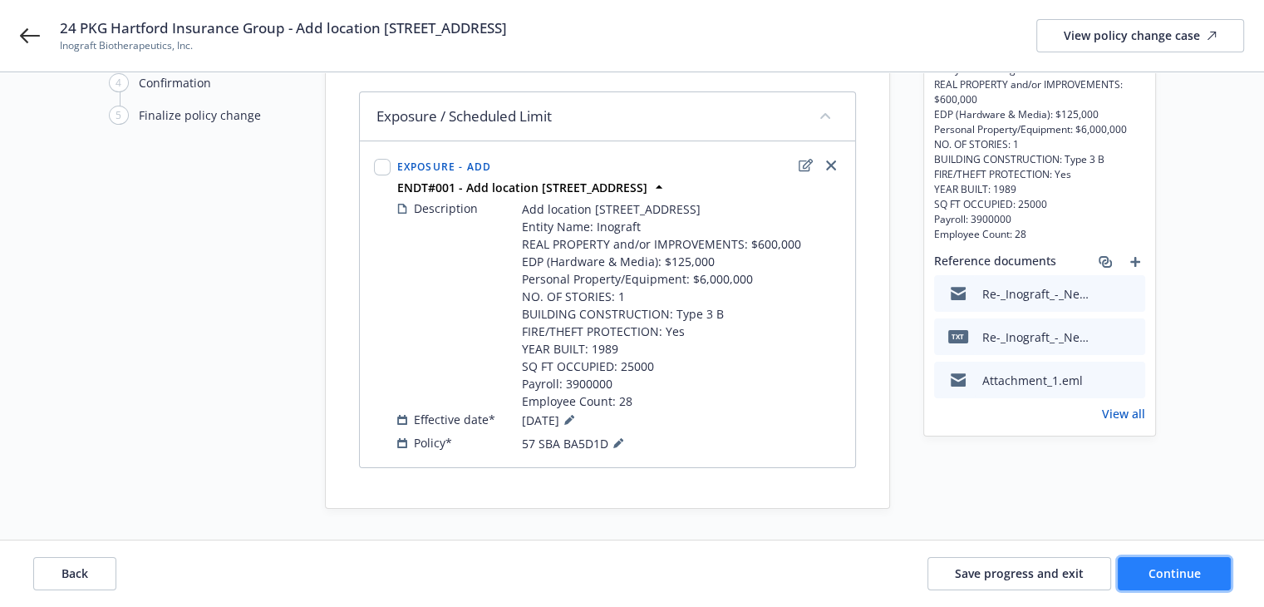
click at [1216, 574] on button "Continue" at bounding box center [1174, 573] width 113 height 33
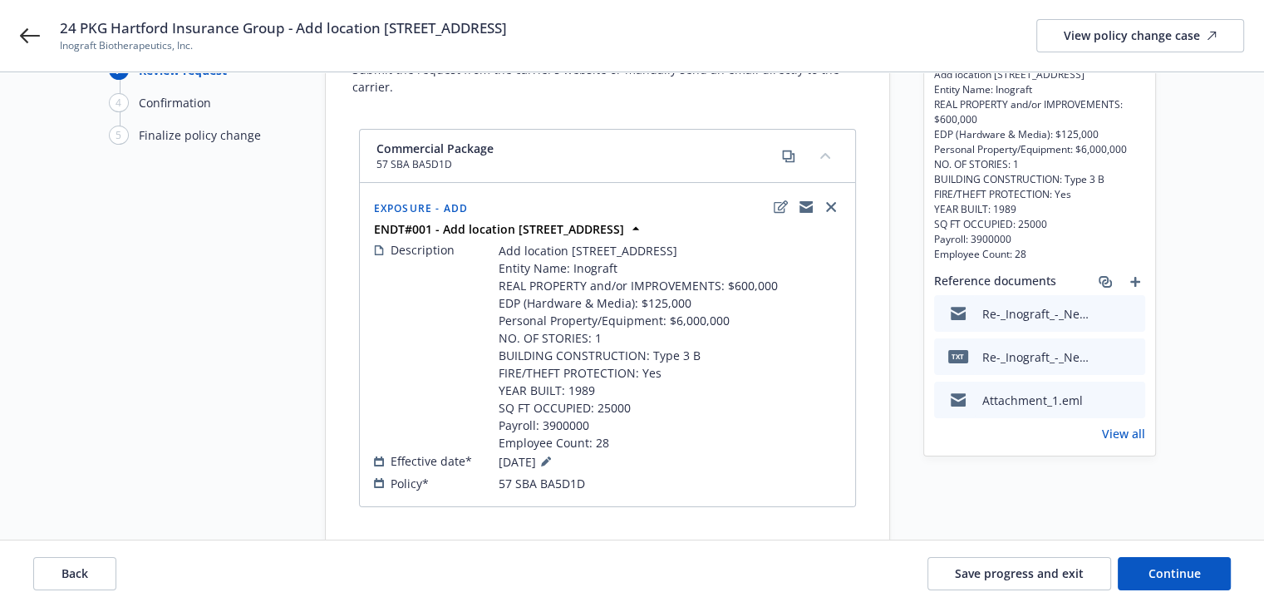
scroll to position [47, 0]
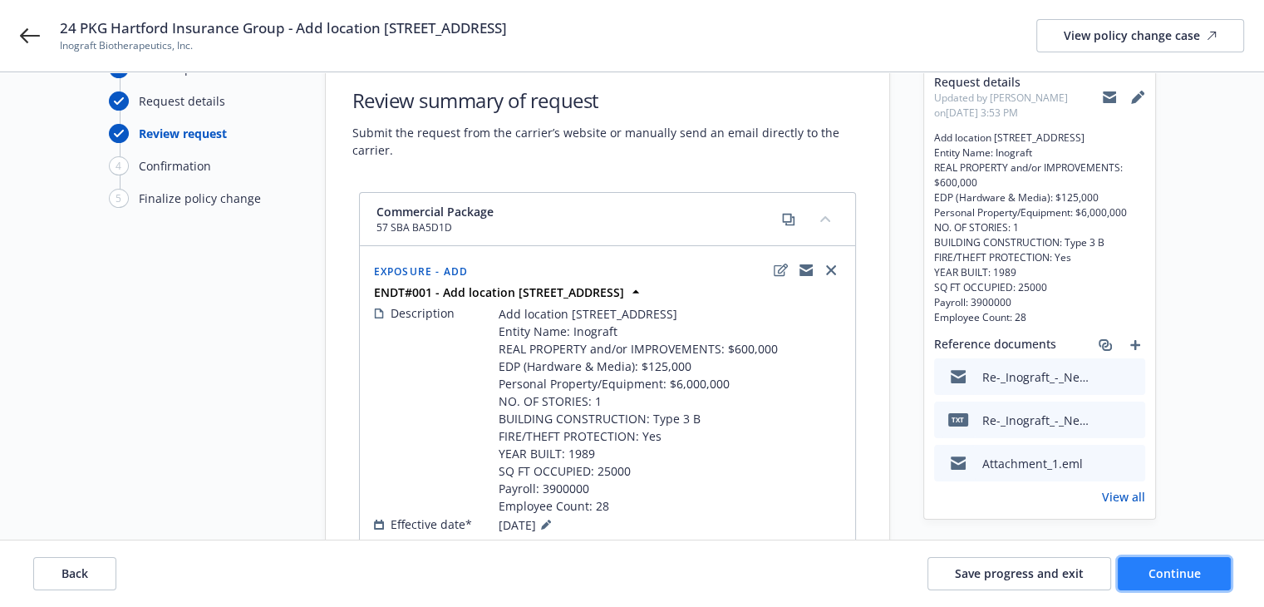
click at [1145, 569] on button "Continue" at bounding box center [1174, 573] width 113 height 33
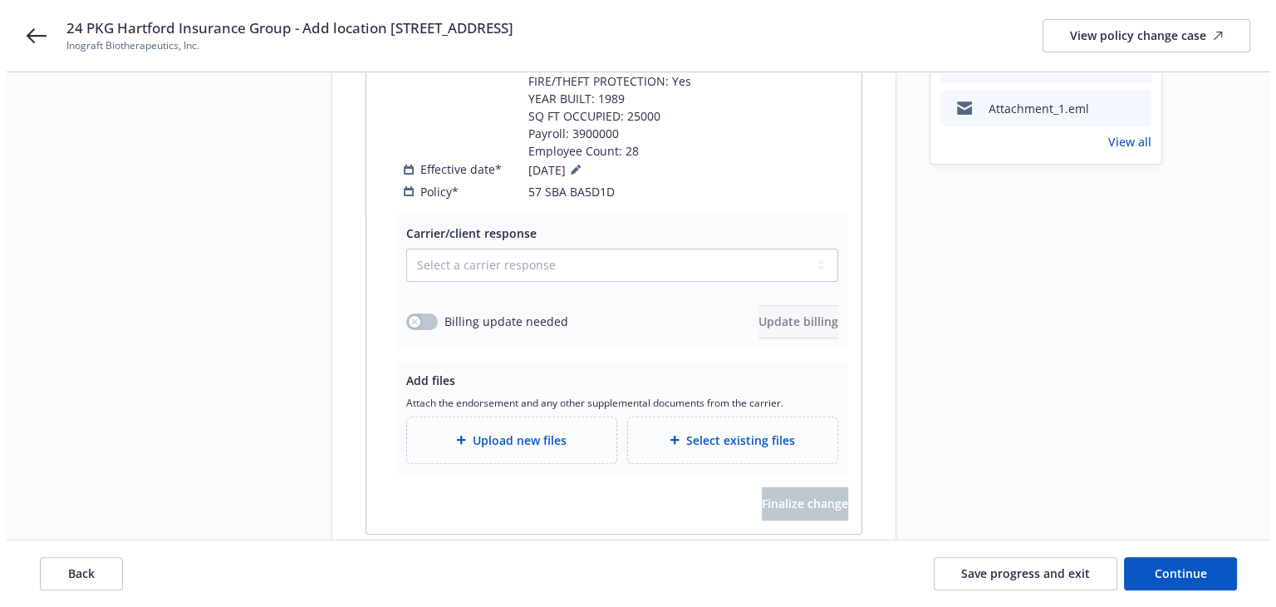
scroll to position [451, 0]
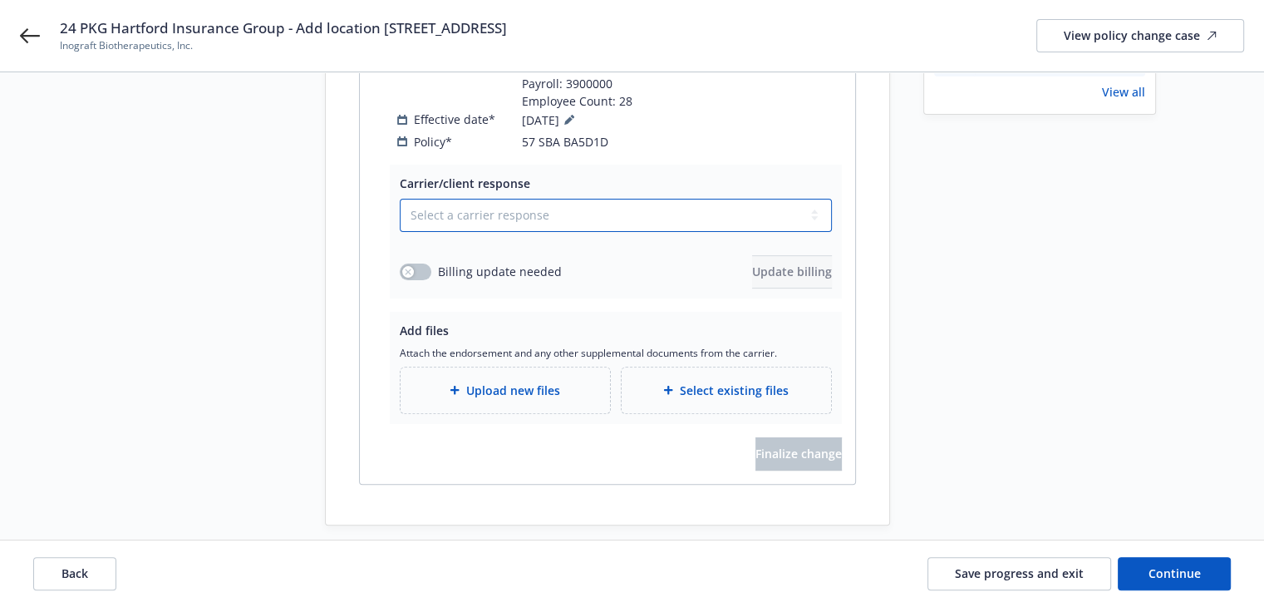
click at [423, 199] on select "Select a carrier response Accepted Accepted with revision No endorsement needed…" at bounding box center [616, 215] width 432 height 33
select select "ACCEPTED"
click at [400, 199] on select "Select a carrier response Accepted Accepted with revision No endorsement needed…" at bounding box center [616, 215] width 432 height 33
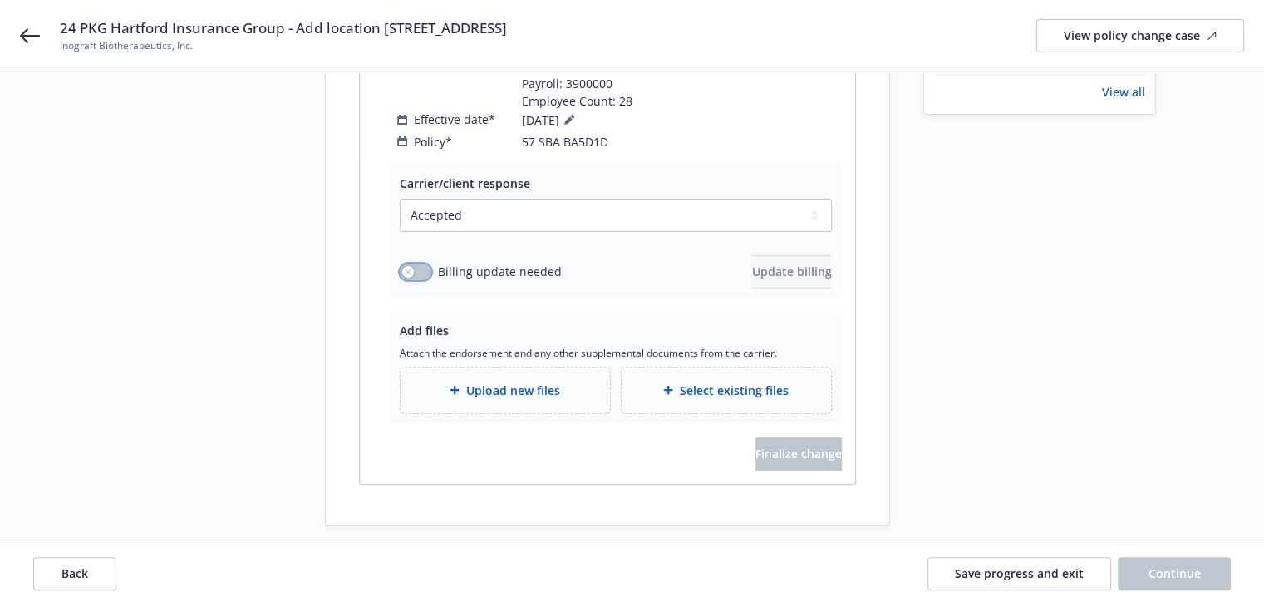
click at [410, 266] on div "button" at bounding box center [408, 272] width 12 height 12
click at [752, 263] on span "Update billing" at bounding box center [792, 271] width 80 height 16
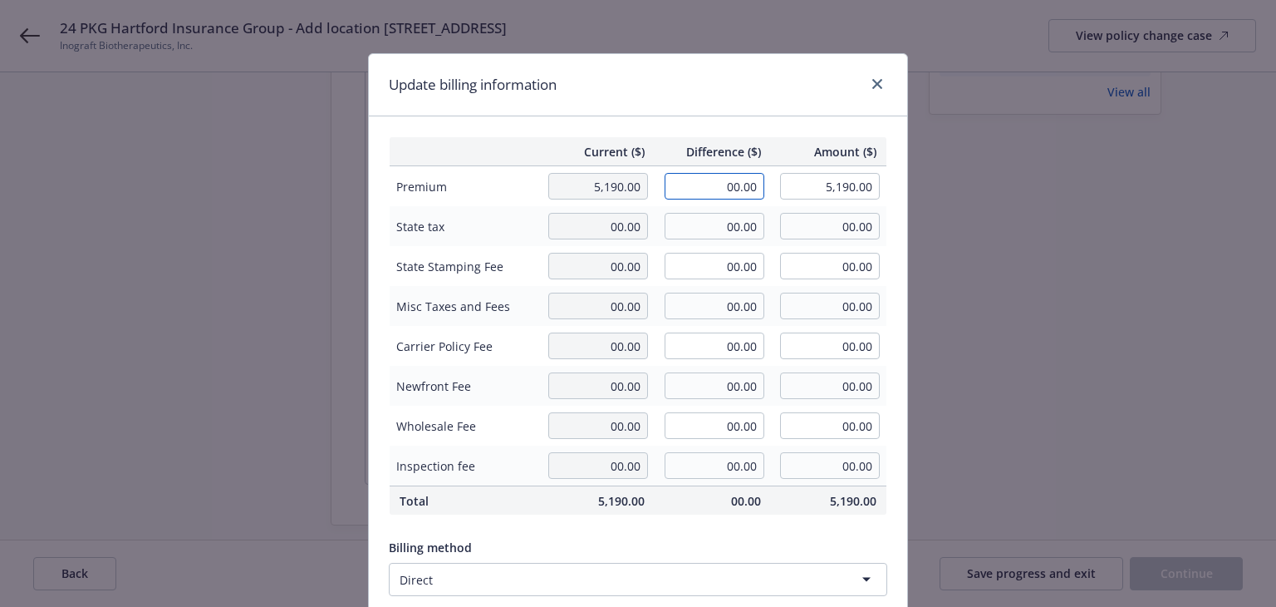
drag, startPoint x: 714, startPoint y: 184, endPoint x: 828, endPoint y: 216, distance: 119.2
click at [828, 216] on tbody "Premium 5,190.00 00.00 5,190.00 State tax 00.00 00.00 00.00 State Stamping Fee …" at bounding box center [639, 326] width 498 height 320
type input "51.00"
type input "5,241.00"
type input "0.51"
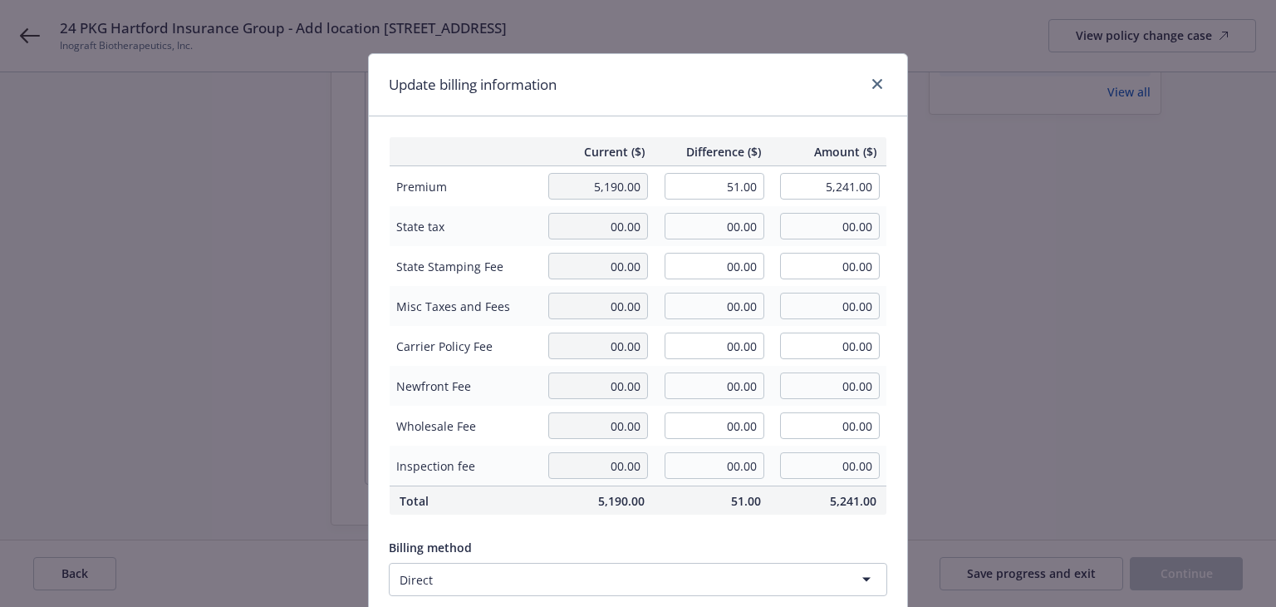
drag, startPoint x: 741, startPoint y: 84, endPoint x: 748, endPoint y: 114, distance: 30.6
click at [744, 86] on div "Update billing information" at bounding box center [638, 85] width 538 height 62
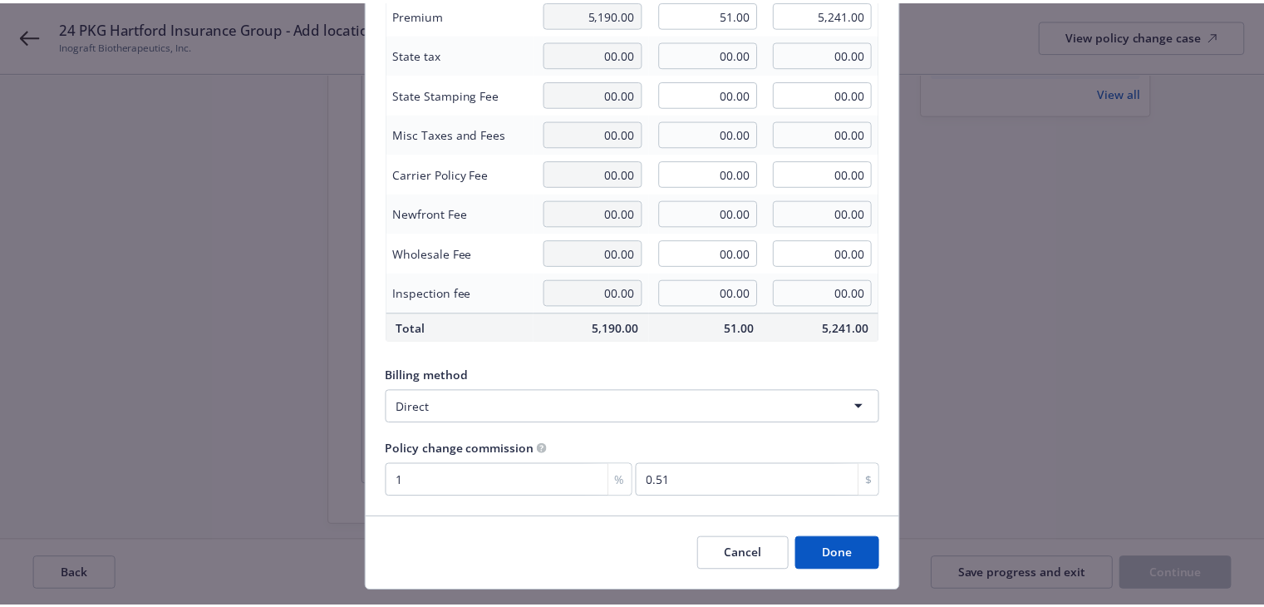
scroll to position [210, 0]
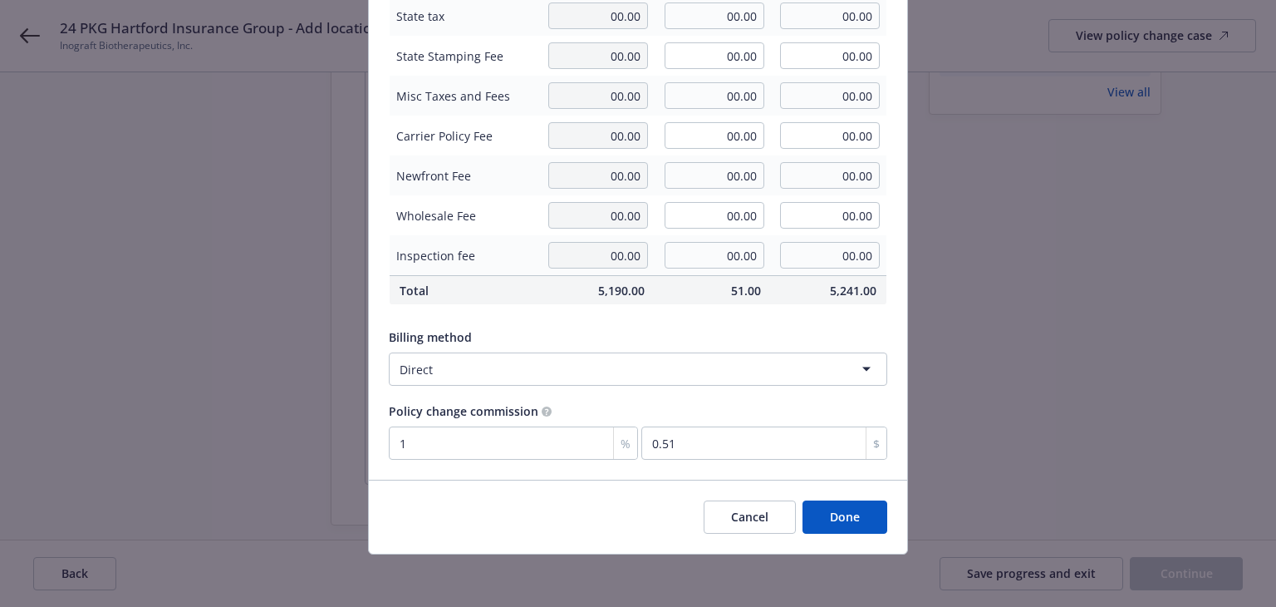
click at [834, 507] on button "Done" at bounding box center [845, 516] width 85 height 33
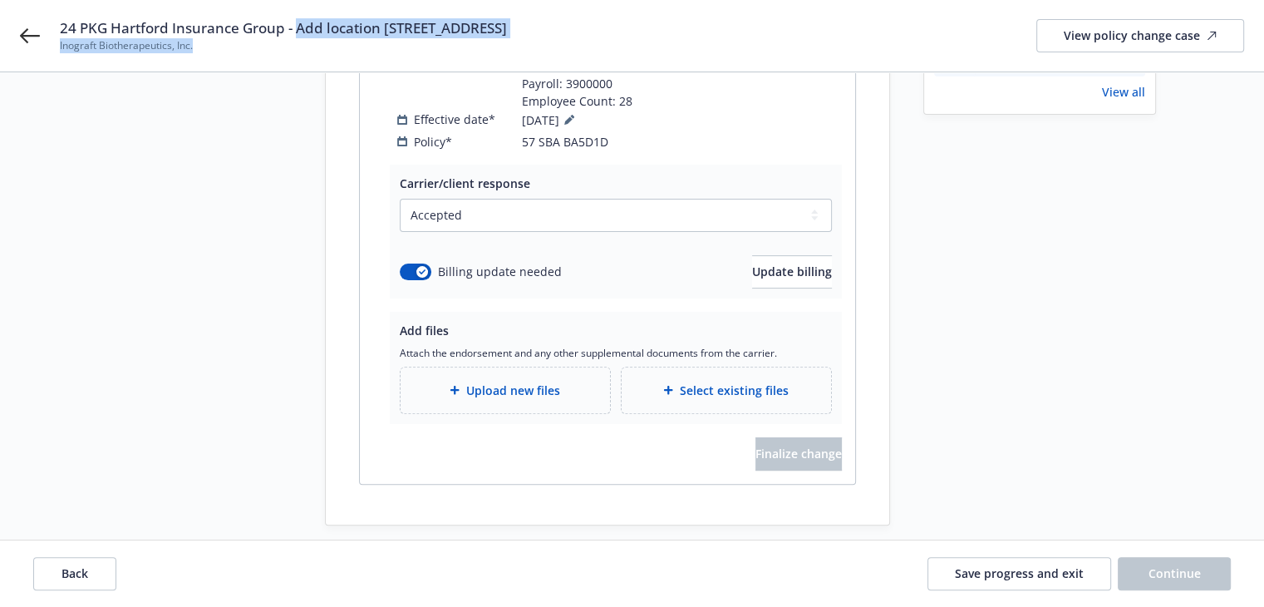
drag, startPoint x: 296, startPoint y: 27, endPoint x: 609, endPoint y: 41, distance: 313.6
click at [609, 41] on div "24 PKG Hartford Insurance Group - Add location 600 Chesapeak Redwood City Inogr…" at bounding box center [652, 35] width 1184 height 35
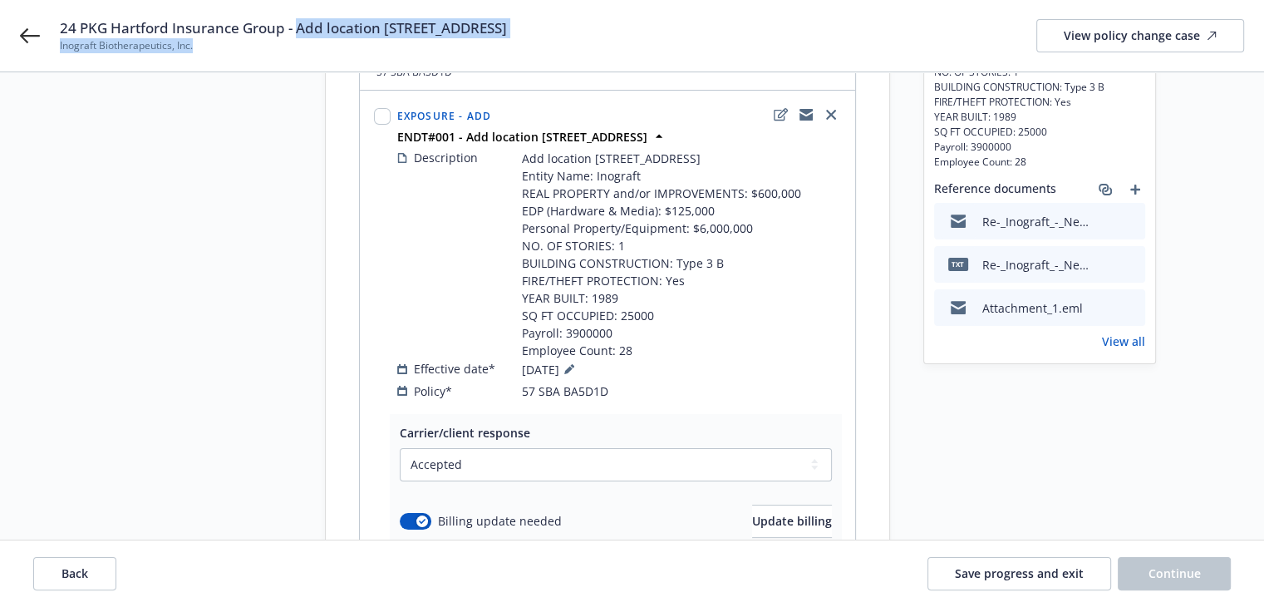
click at [209, 238] on div "Start request Request details Review request 4 Confirmation 5 Finalize policy c…" at bounding box center [200, 339] width 183 height 871
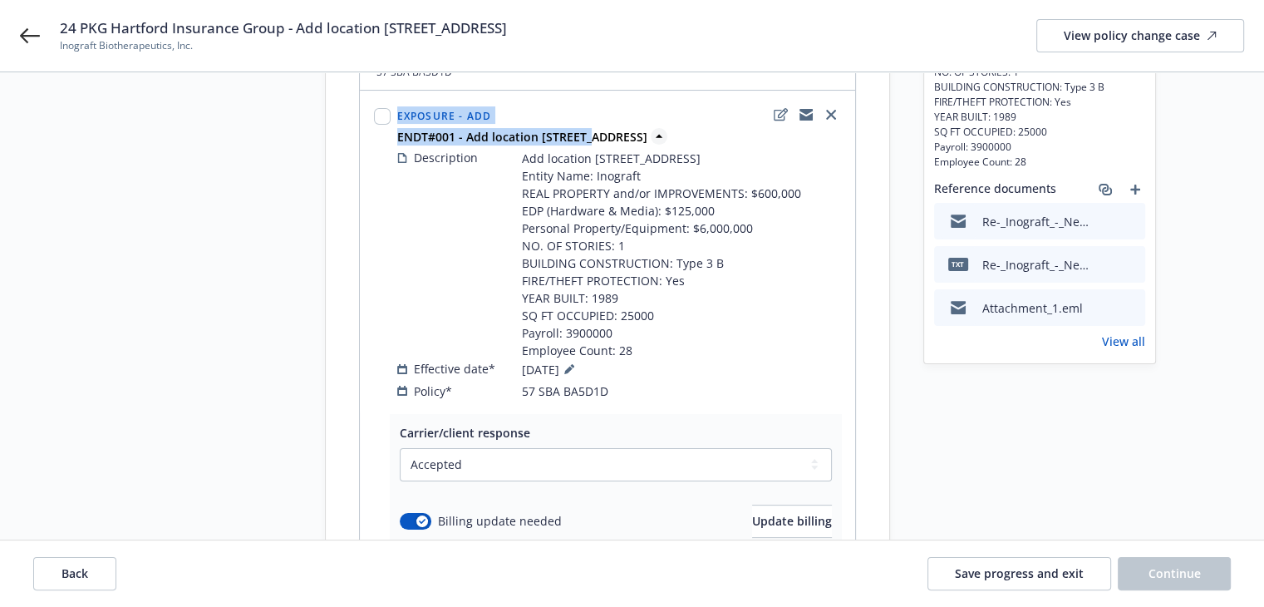
drag, startPoint x: 386, startPoint y: 125, endPoint x: 585, endPoint y: 124, distance: 199.4
click at [585, 124] on div "Exposure - Add ENDT#001 - Add location 600 Chesapeak Redwood City Description A…" at bounding box center [608, 252] width 474 height 302
click at [355, 134] on div "Commercial Package 57 SBA BA5D1D Exposure - Add ENDT#001 - Add location 600 Che…" at bounding box center [607, 405] width 563 height 737
drag, startPoint x: 391, startPoint y: 120, endPoint x: 471, endPoint y: 120, distance: 80.6
click at [471, 120] on div "Exposure - Add ENDT#001 - Add location 600 Chesapeak Redwood City Description A…" at bounding box center [608, 252] width 474 height 302
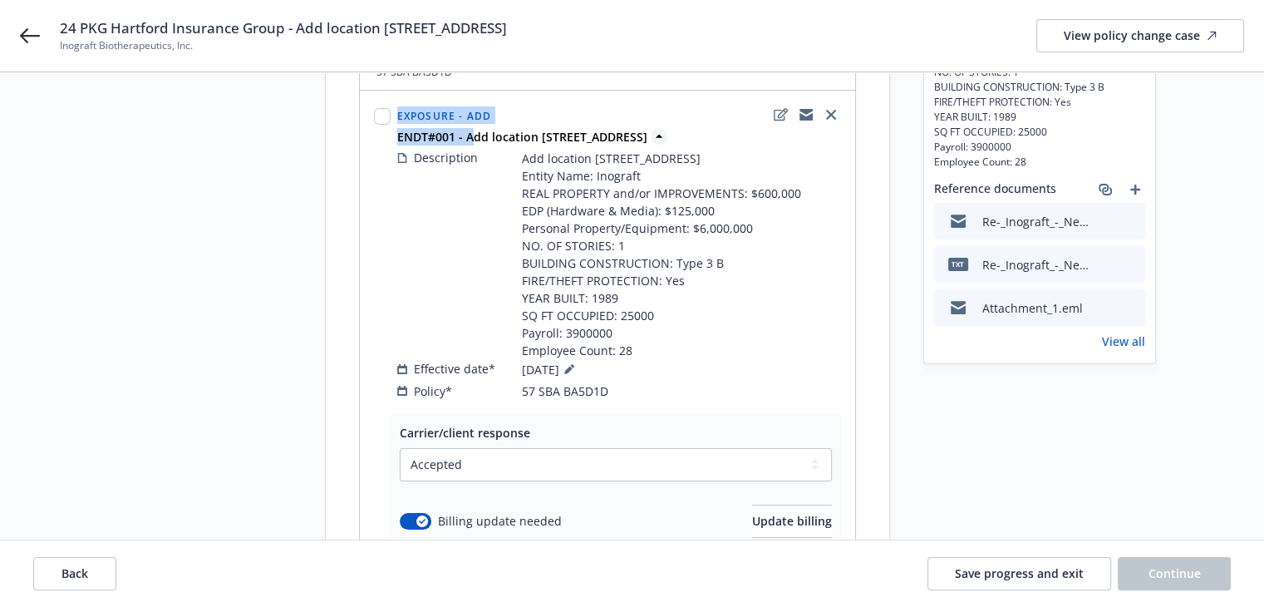
drag, startPoint x: 702, startPoint y: 118, endPoint x: 399, endPoint y: 120, distance: 303.3
click at [399, 128] on div "ENDT#001 - Add location 600 Chesapeak Redwood City" at bounding box center [619, 136] width 450 height 17
copy strong "ENDT#001 - Add location 600 Chesapeak Redwood City"
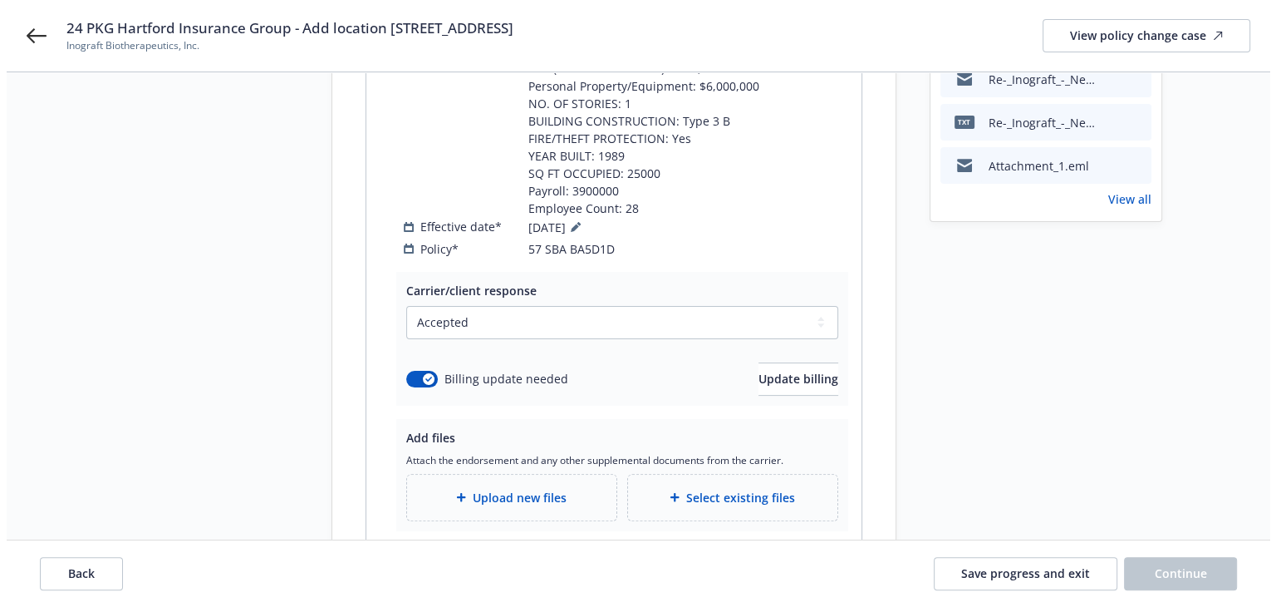
scroll to position [451, 0]
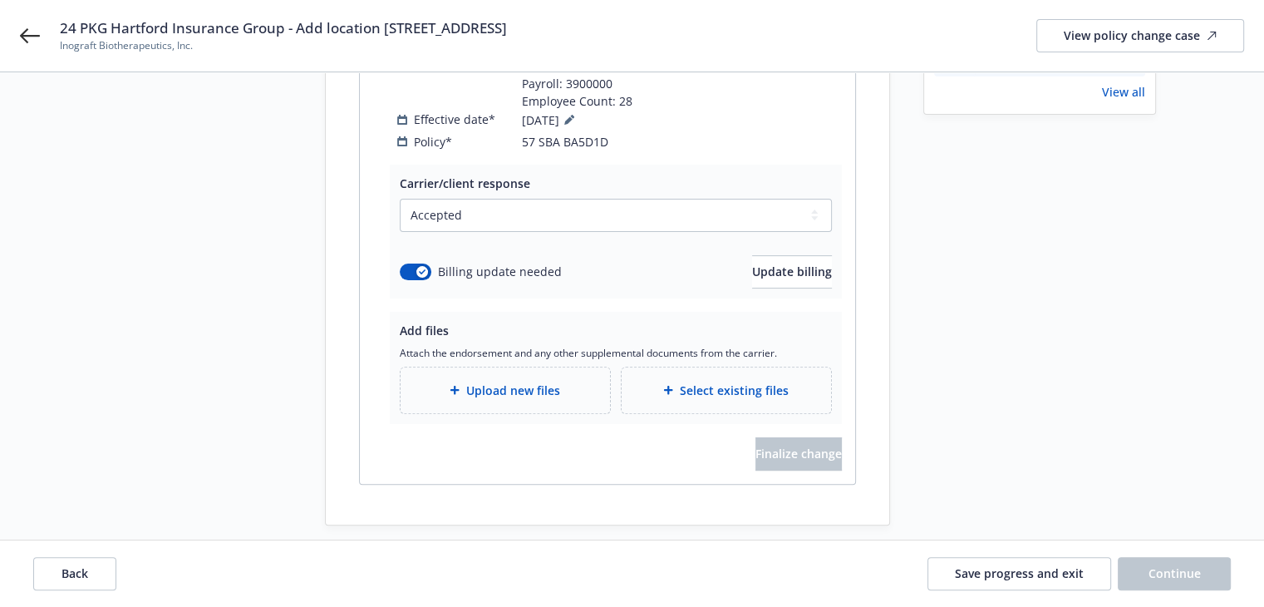
click at [553, 381] on span "Upload new files" at bounding box center [513, 389] width 94 height 17
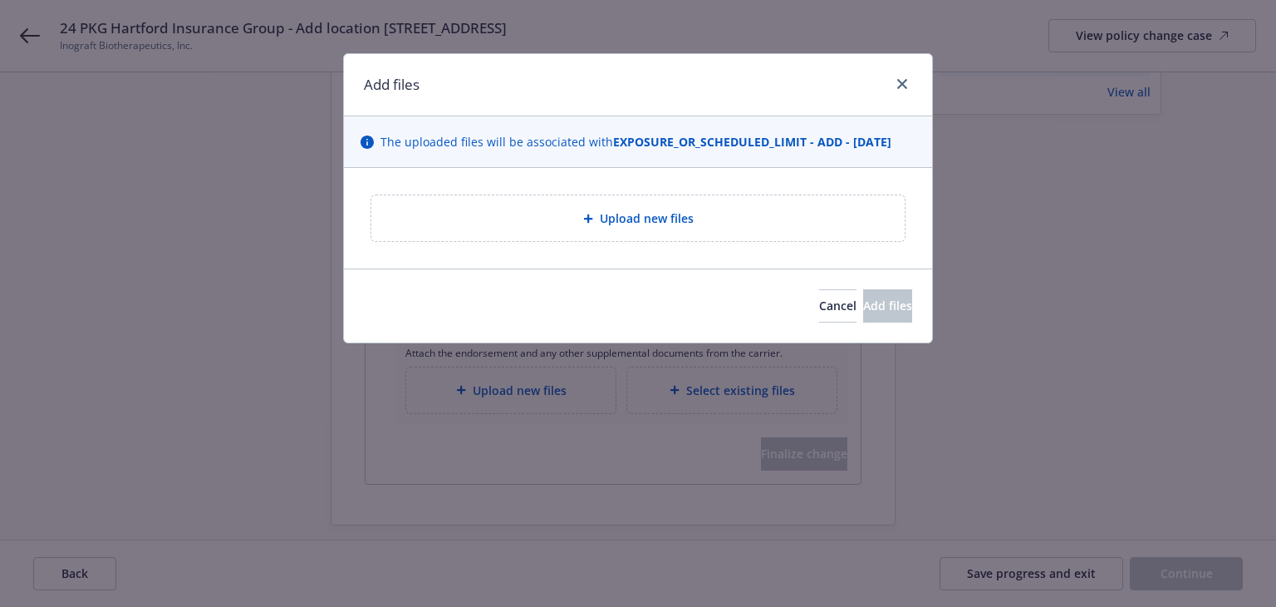
click at [531, 209] on div "Upload new files" at bounding box center [638, 218] width 507 height 19
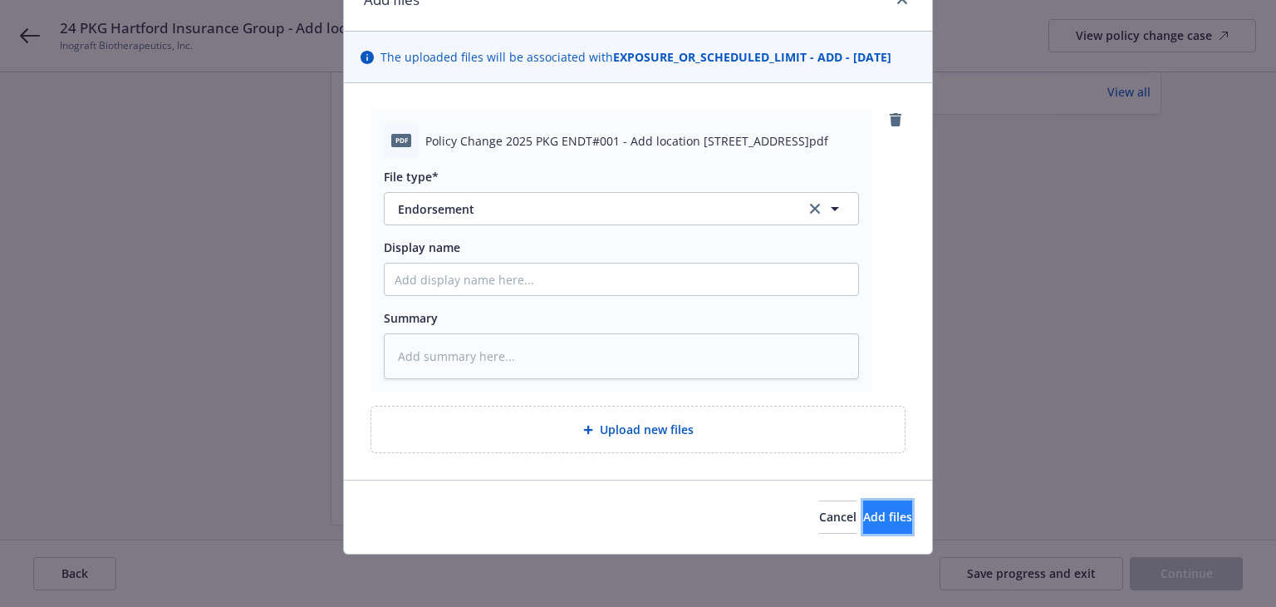
click at [863, 516] on span "Add files" at bounding box center [887, 517] width 49 height 16
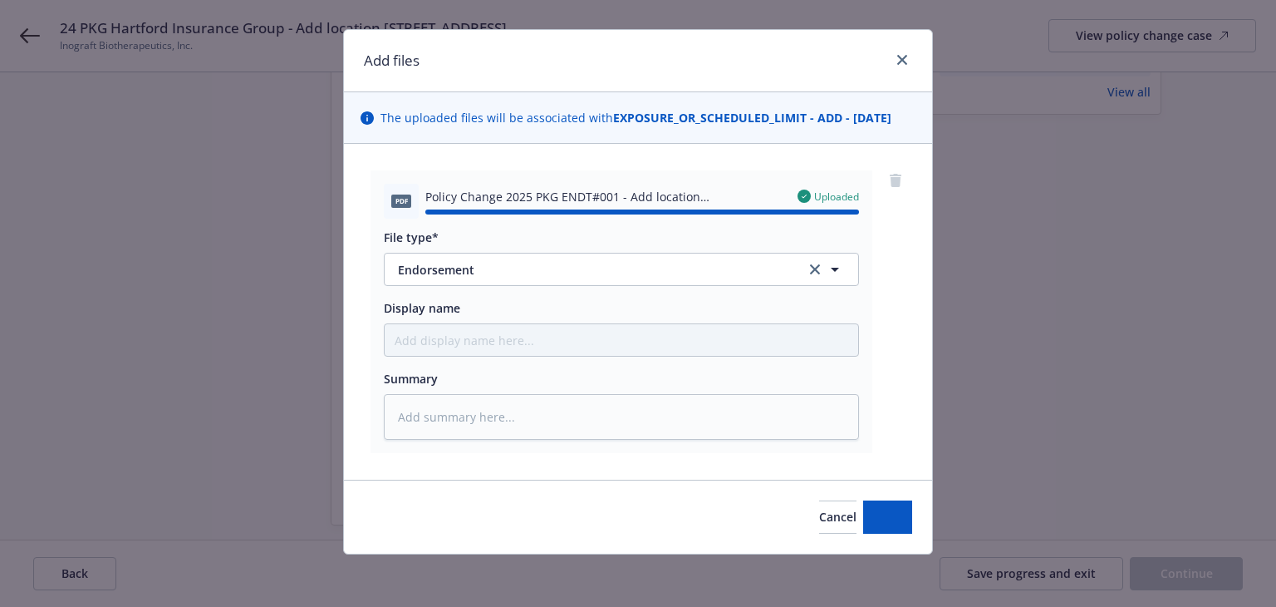
type textarea "x"
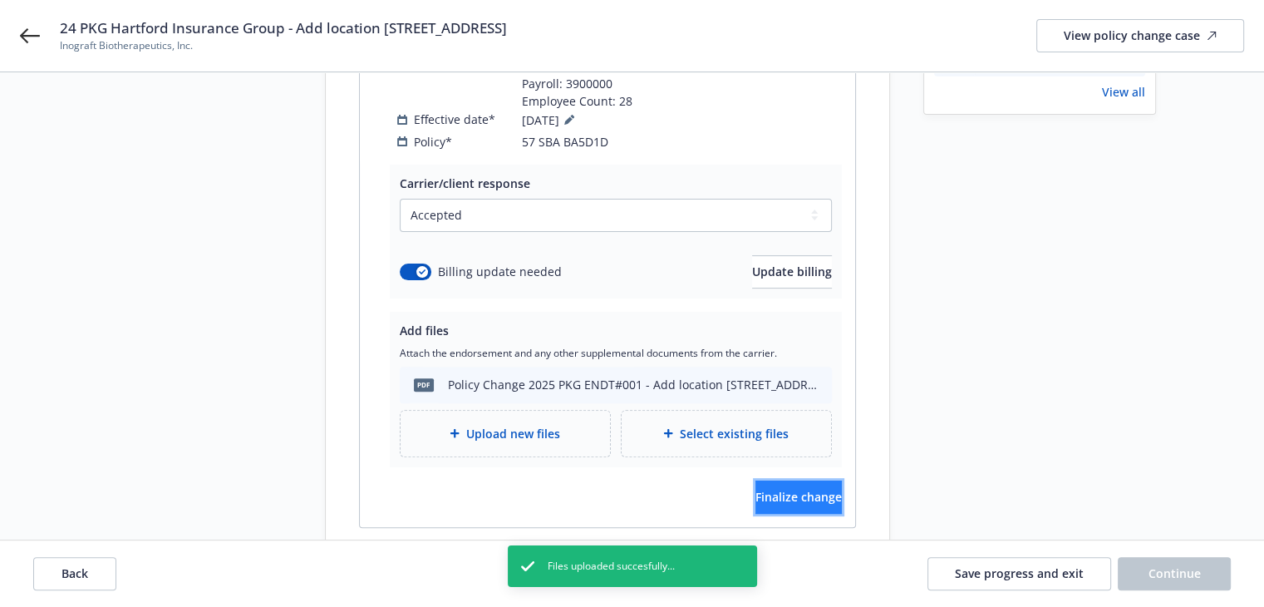
click at [832, 491] on button "Finalize change" at bounding box center [798, 496] width 86 height 33
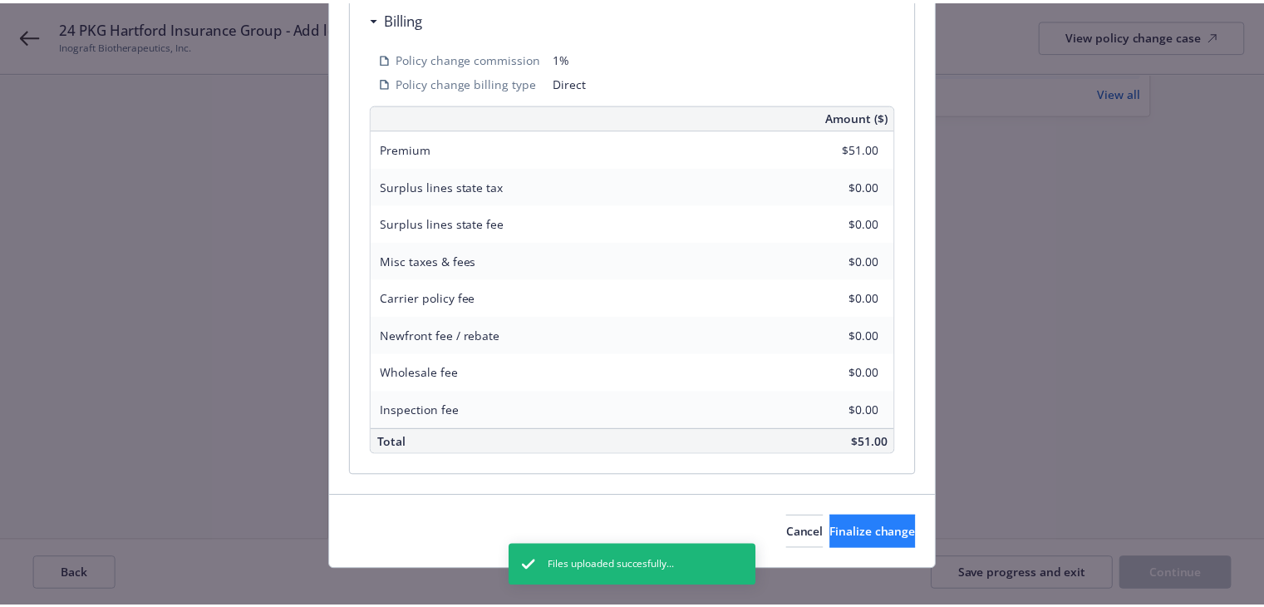
scroll to position [707, 0]
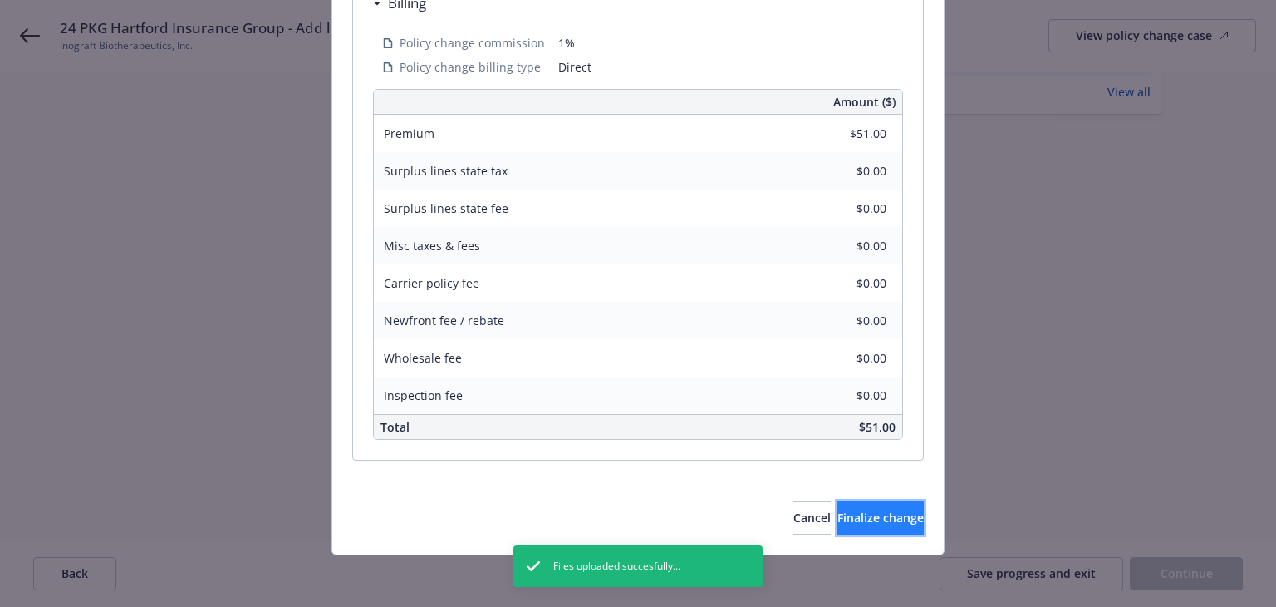
click at [882, 513] on span "Finalize change" at bounding box center [881, 517] width 86 height 16
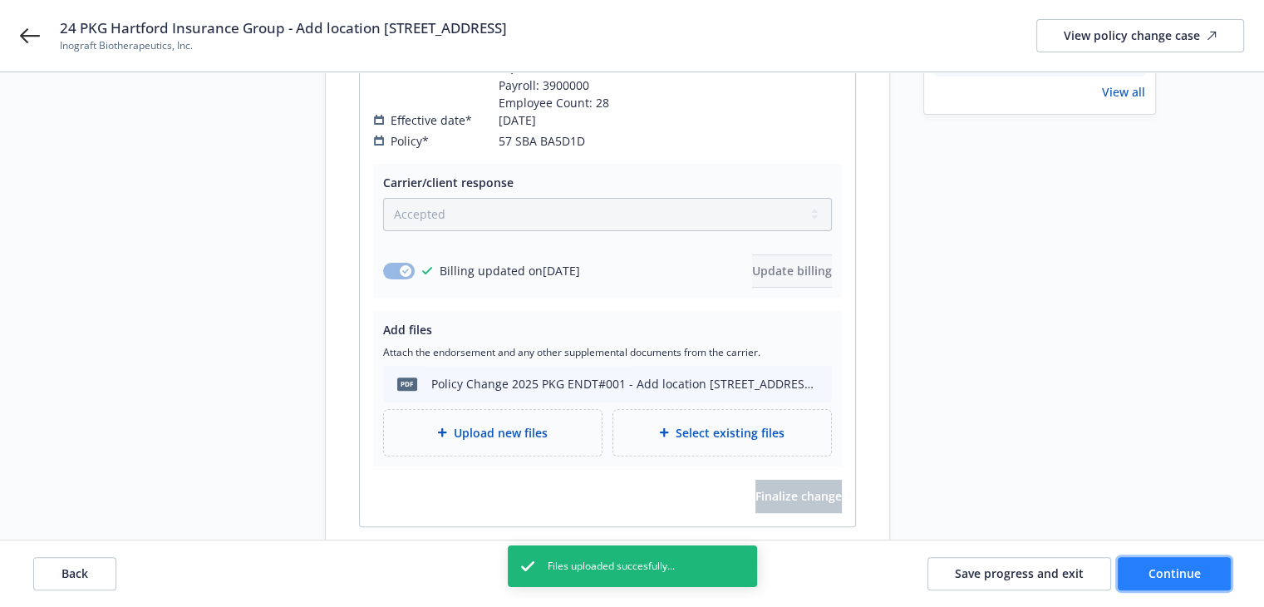
click at [1160, 575] on span "Continue" at bounding box center [1174, 573] width 52 height 16
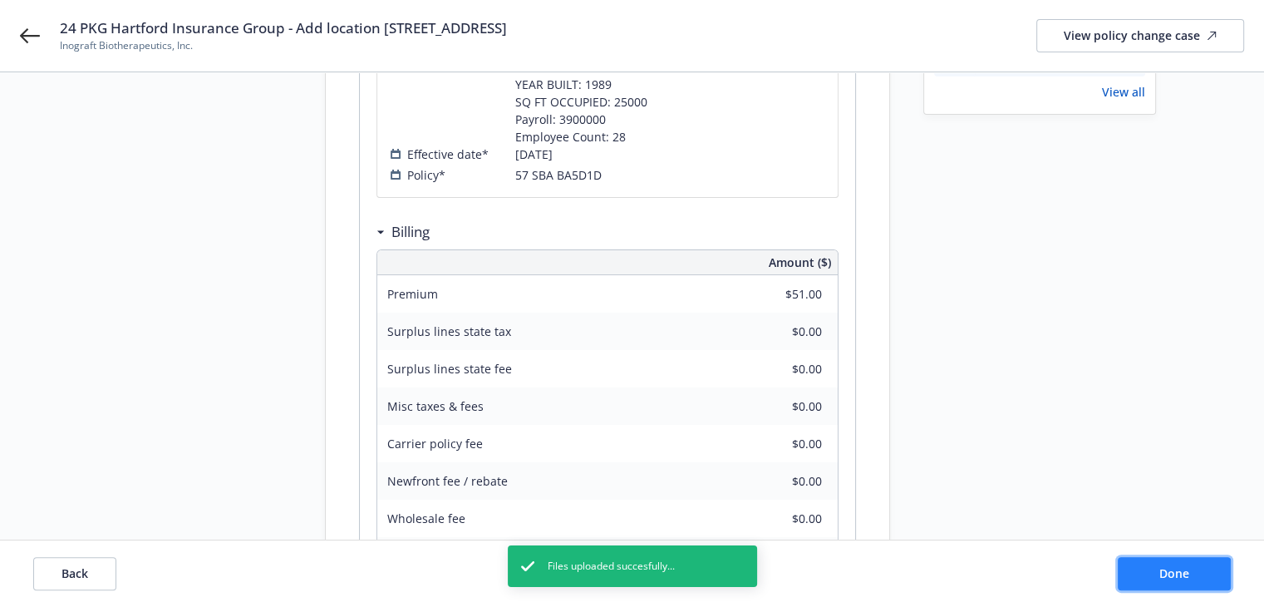
click at [1160, 575] on span "Done" at bounding box center [1174, 573] width 30 height 16
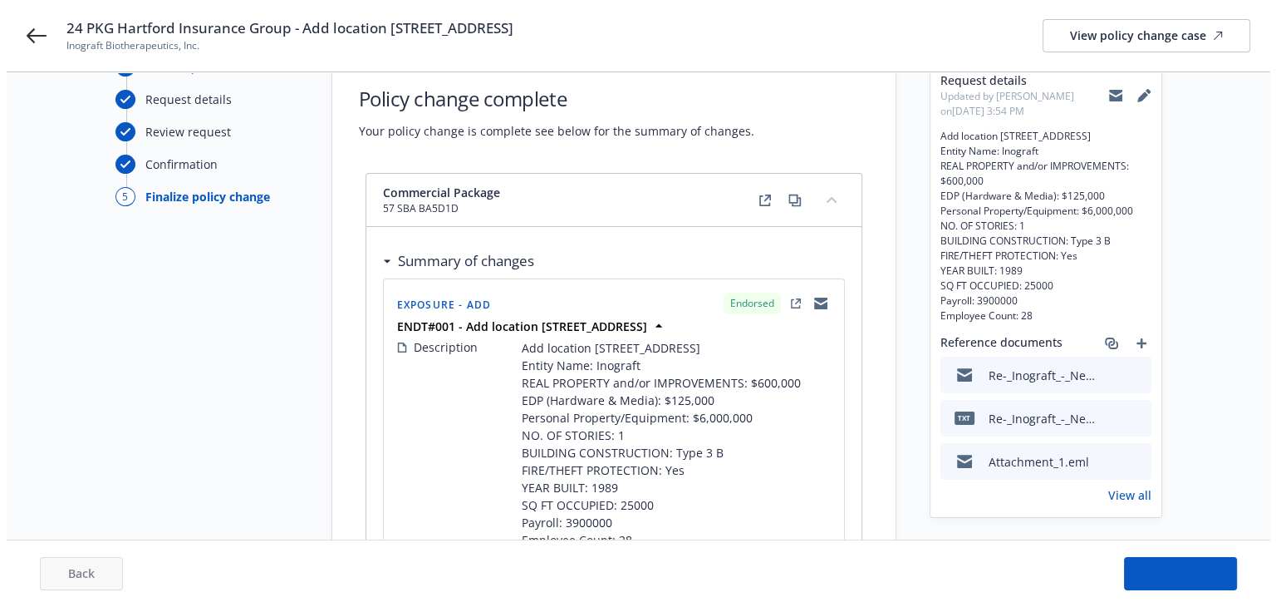
scroll to position [0, 0]
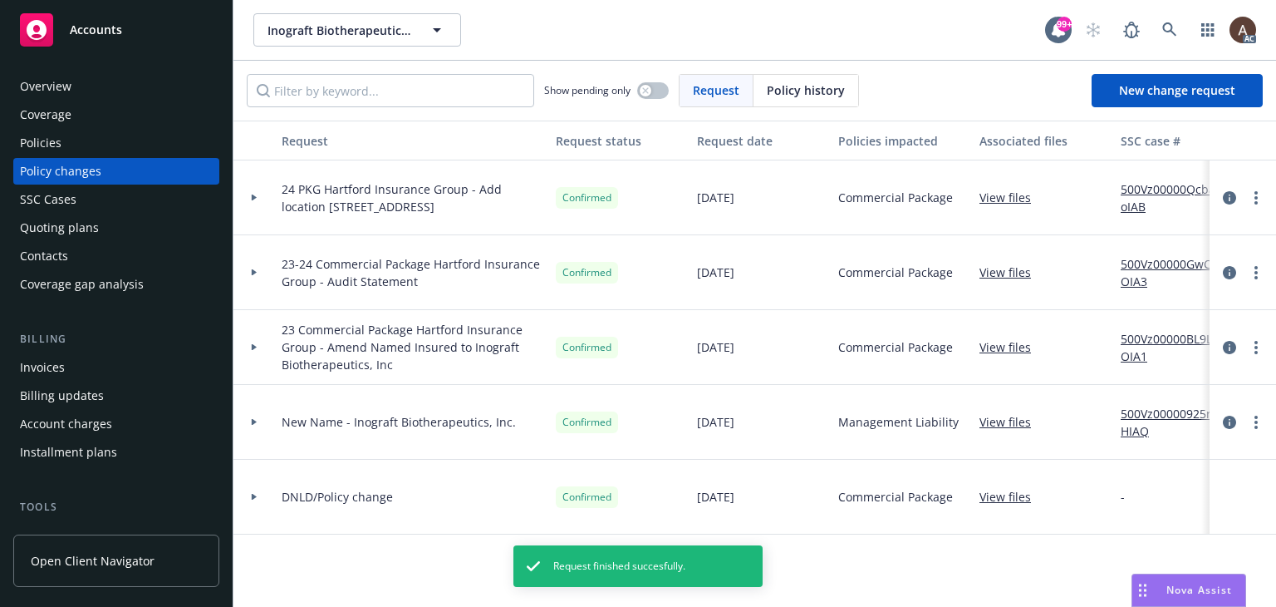
drag, startPoint x: 248, startPoint y: 194, endPoint x: 187, endPoint y: 174, distance: 64.4
click at [249, 194] on div at bounding box center [254, 197] width 42 height 75
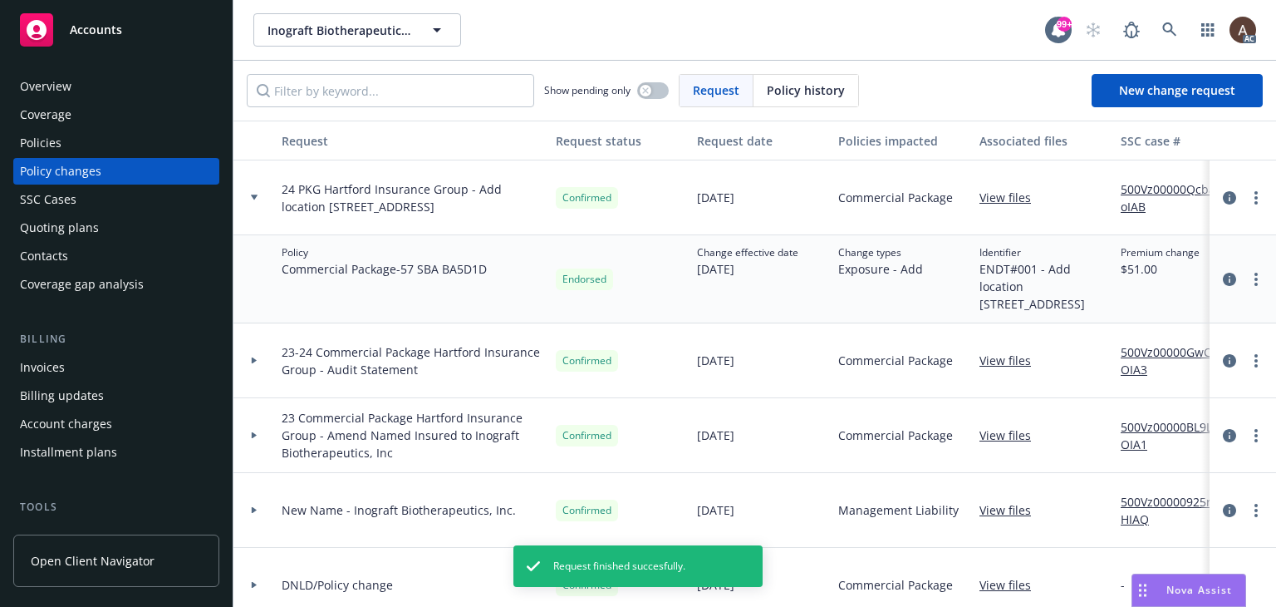
click at [95, 141] on div "Policies" at bounding box center [116, 143] width 193 height 27
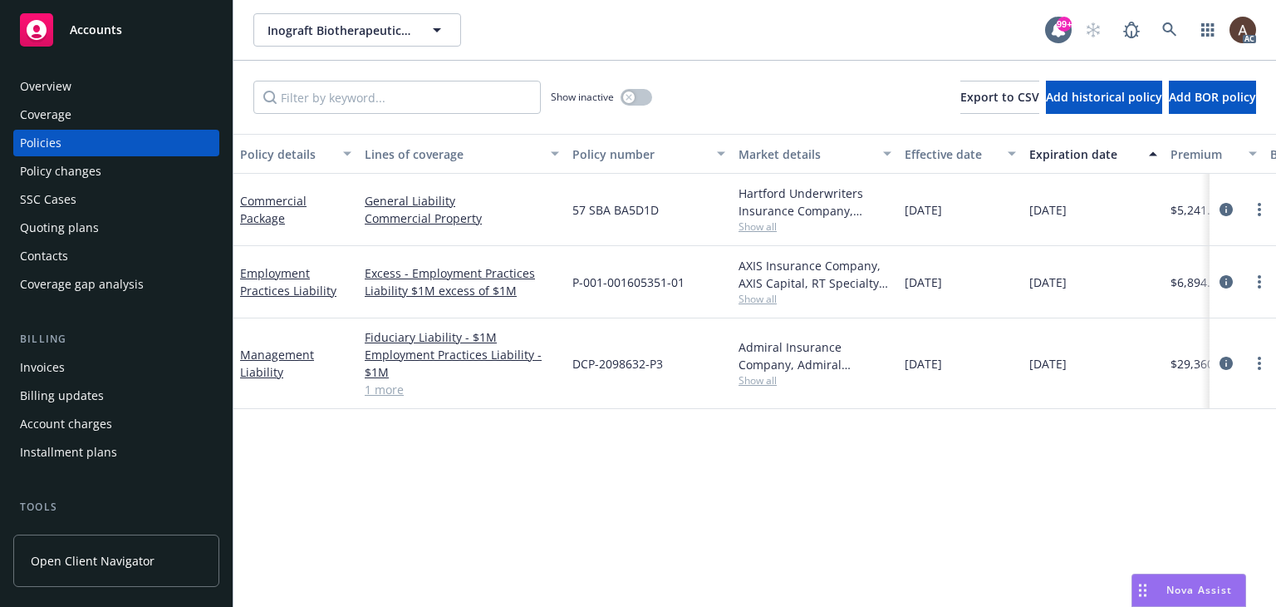
click at [99, 174] on div "Policy changes" at bounding box center [116, 171] width 193 height 27
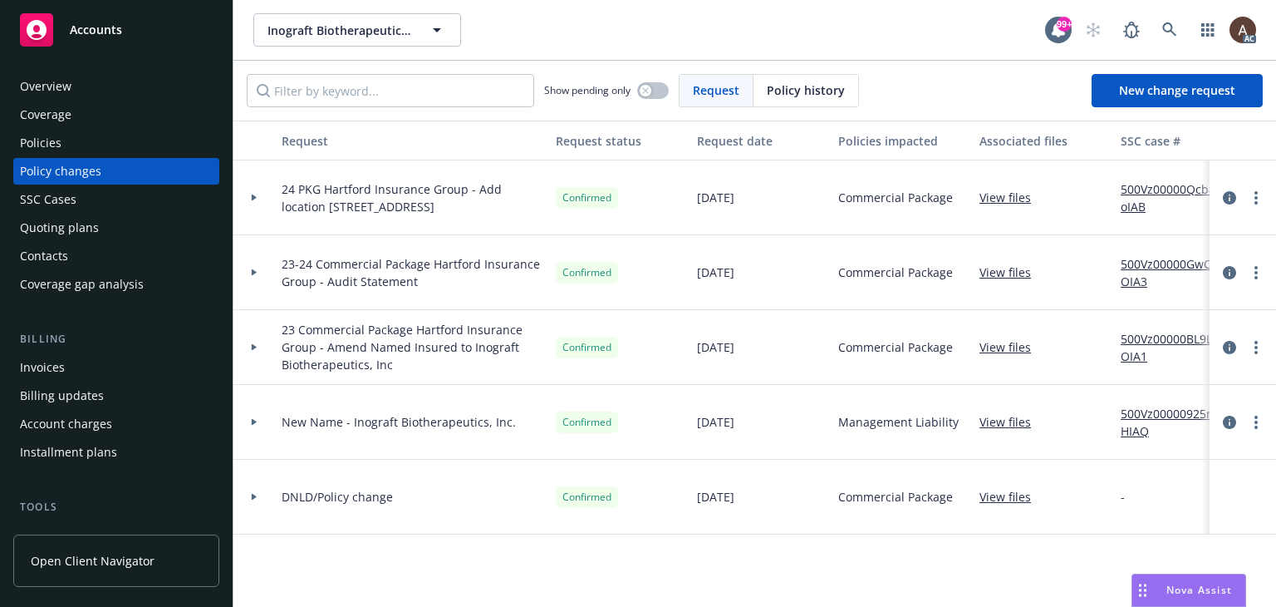
click at [254, 194] on icon at bounding box center [254, 197] width 7 height 6
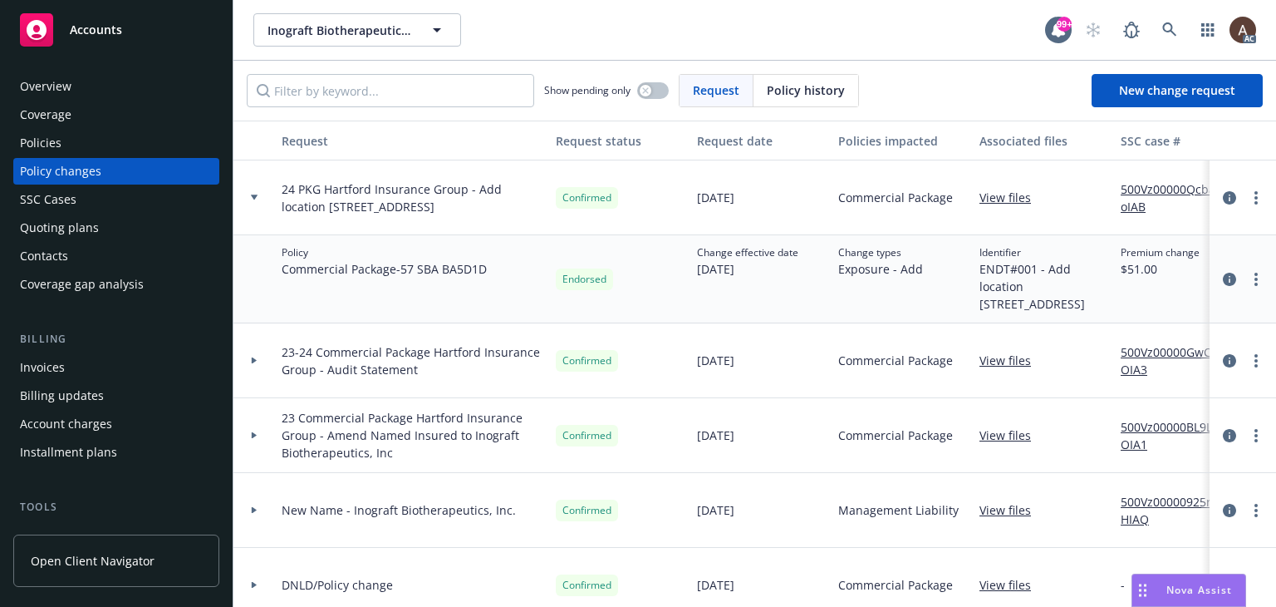
click at [109, 144] on div "Policies" at bounding box center [116, 143] width 193 height 27
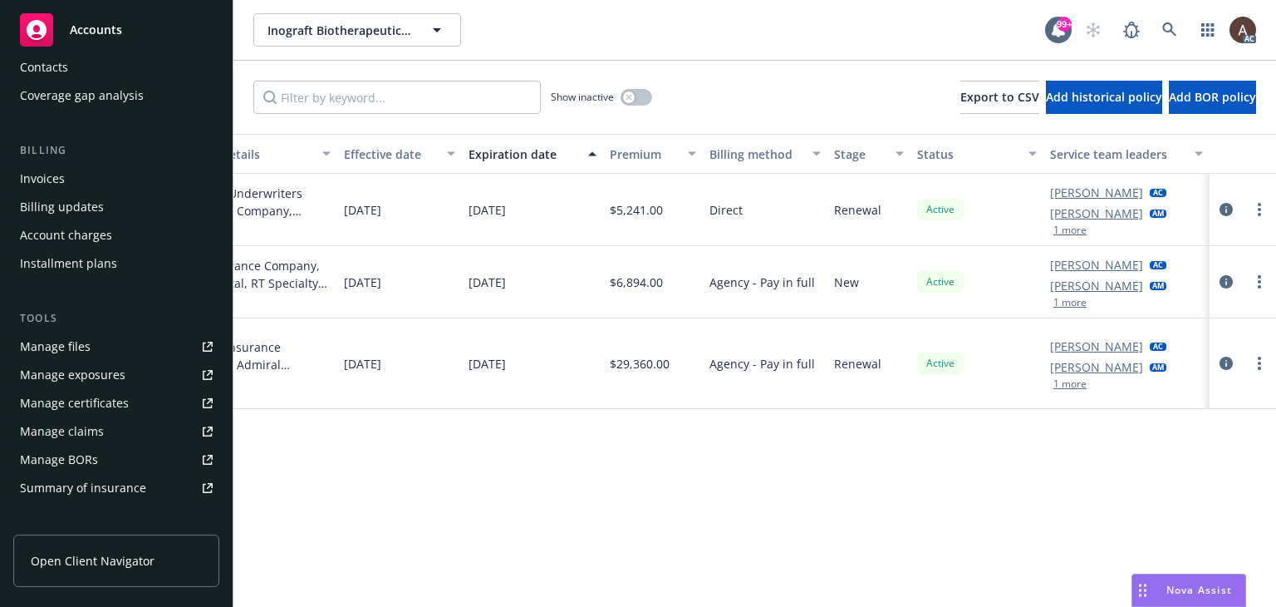
scroll to position [249, 0]
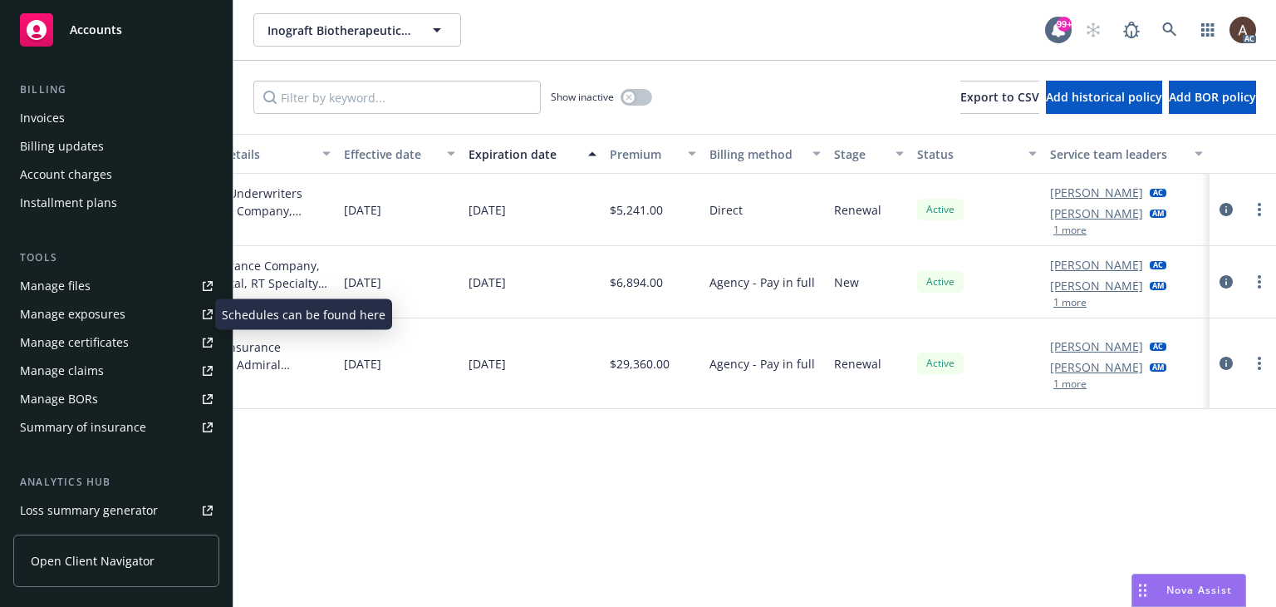
click at [116, 318] on div "Manage exposures" at bounding box center [73, 314] width 106 height 27
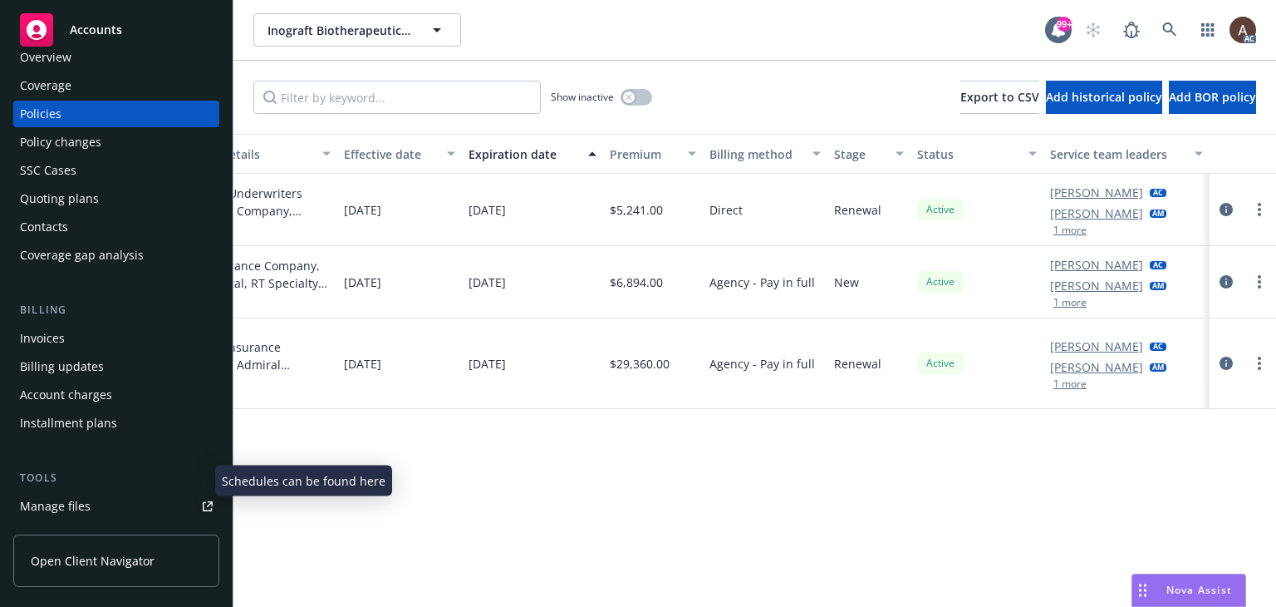
scroll to position [0, 0]
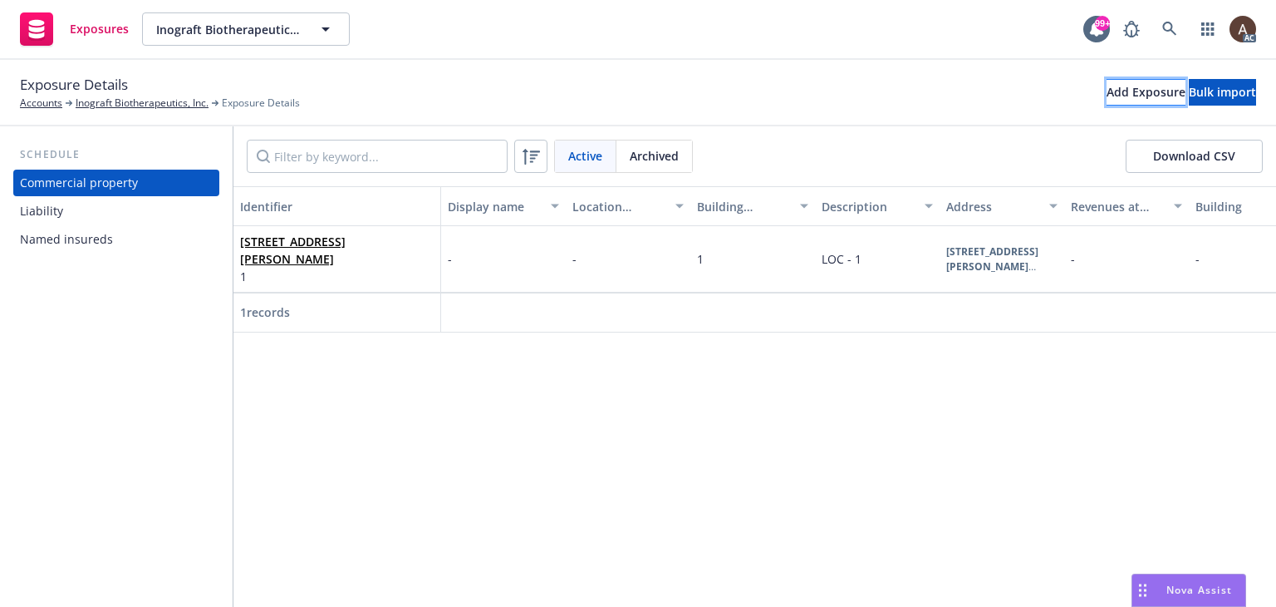
click at [1107, 91] on div "Add Exposure" at bounding box center [1146, 92] width 79 height 25
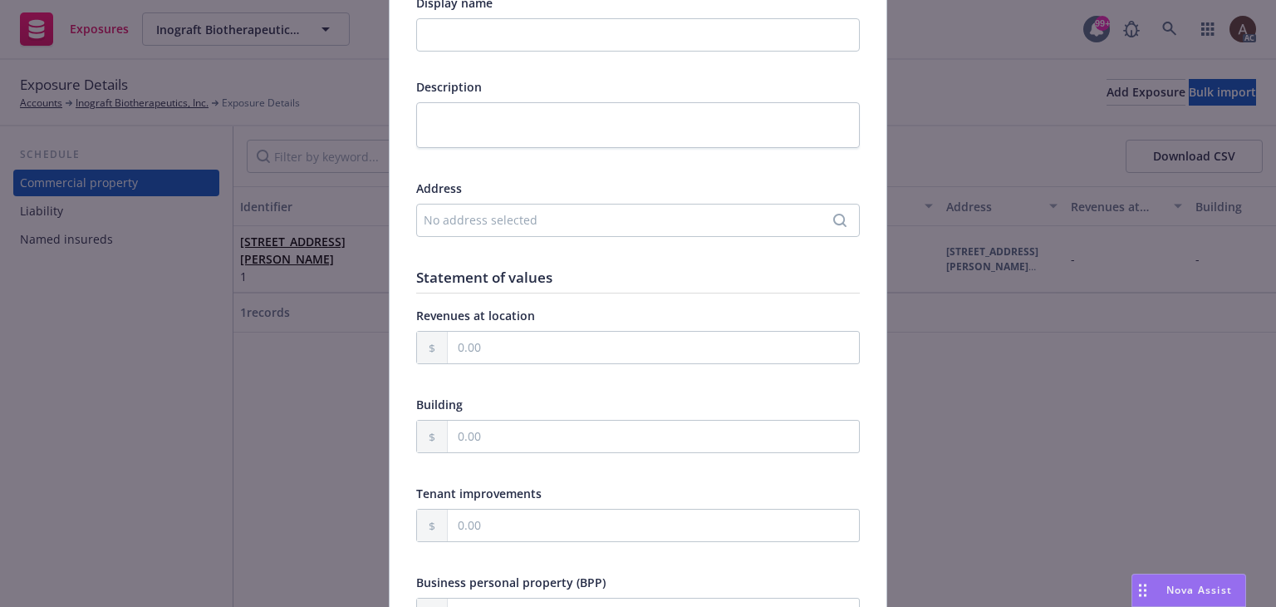
scroll to position [249, 0]
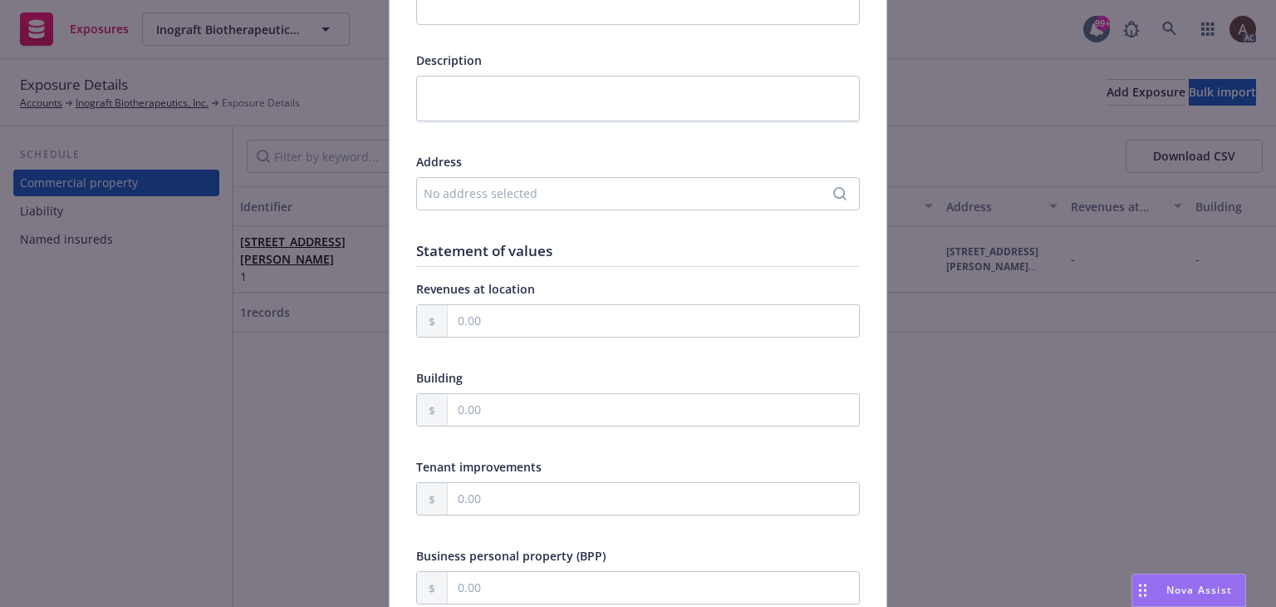
click at [462, 191] on div "No address selected" at bounding box center [630, 192] width 412 height 17
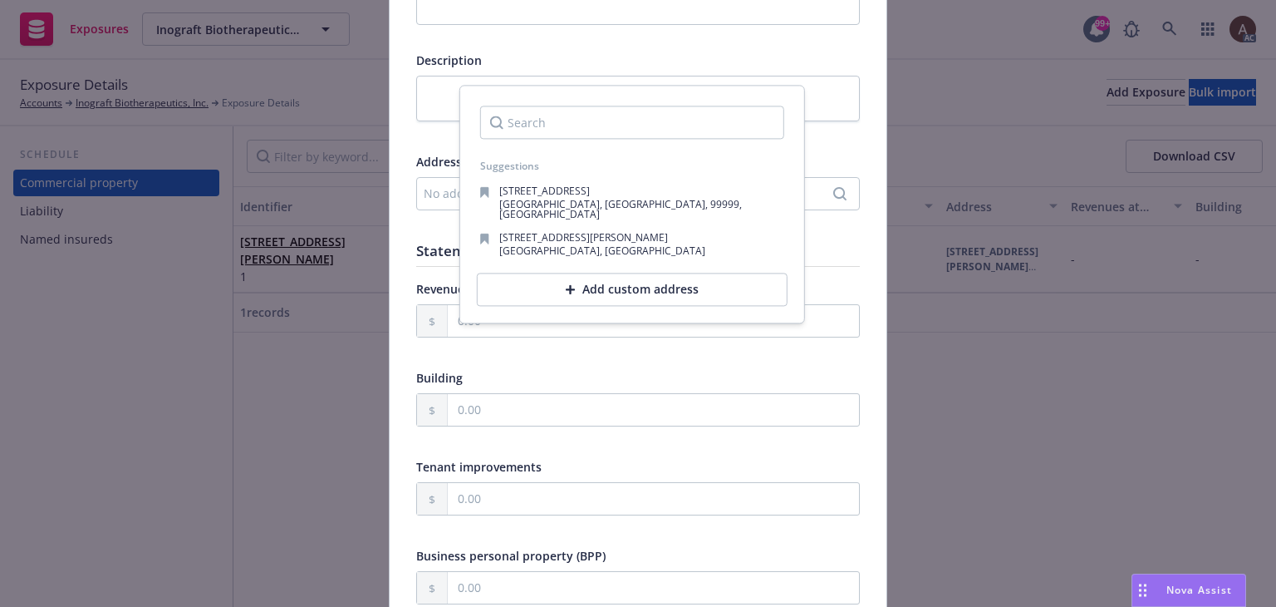
click at [553, 283] on div "Add custom address" at bounding box center [632, 289] width 311 height 33
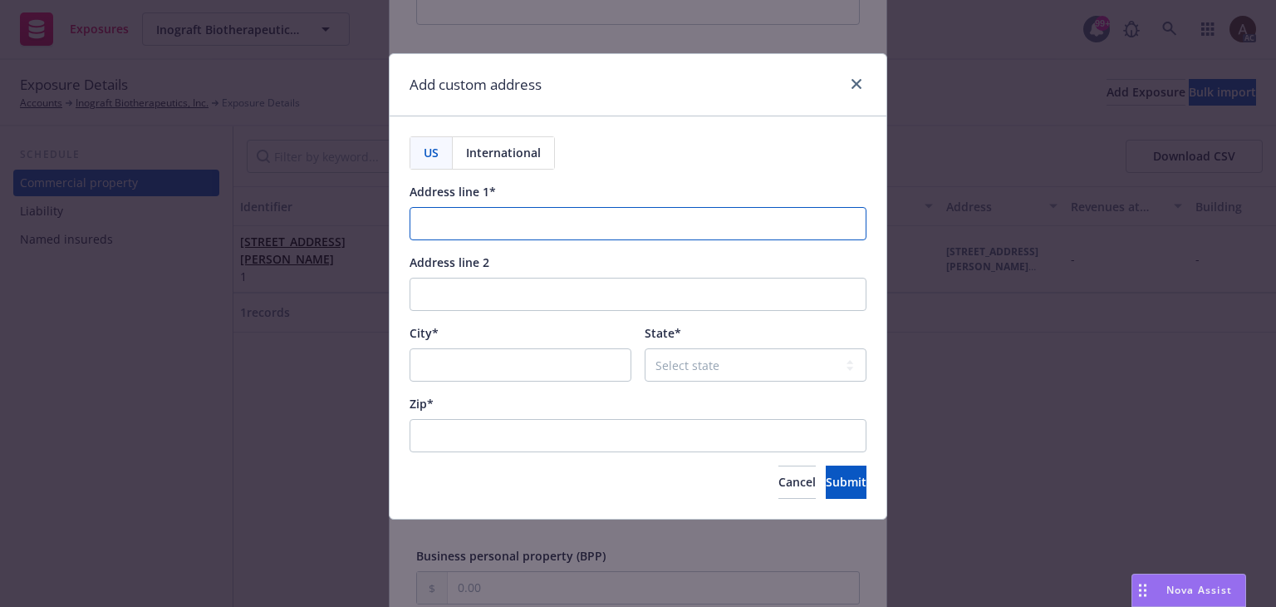
click at [513, 217] on input "Address line 1*" at bounding box center [638, 223] width 457 height 33
paste input "600 CHESAPEAKE DR"
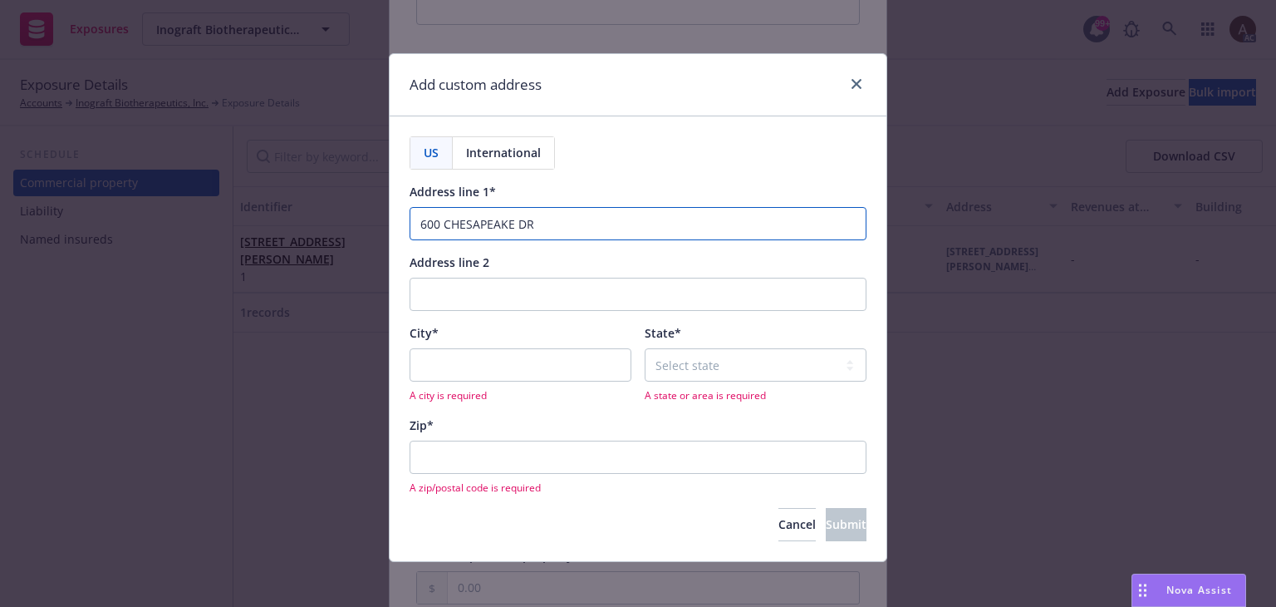
type input "600 CHESAPEAKE DR"
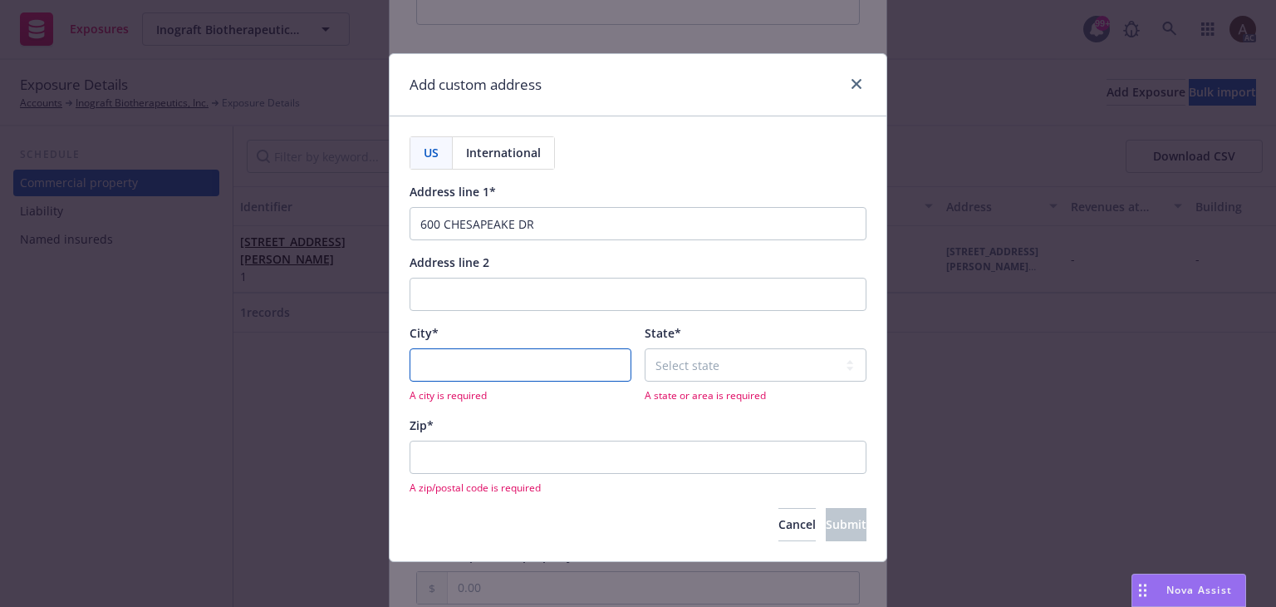
click at [486, 370] on input "City*" at bounding box center [521, 364] width 222 height 33
paste input "REDWOOD CIT"
type input "REDWOOD CITY"
click at [730, 361] on select "Select state Alabama Alaska American Samoa Arizona Arkansas Baker Island Califo…" at bounding box center [756, 364] width 222 height 33
select select "CA"
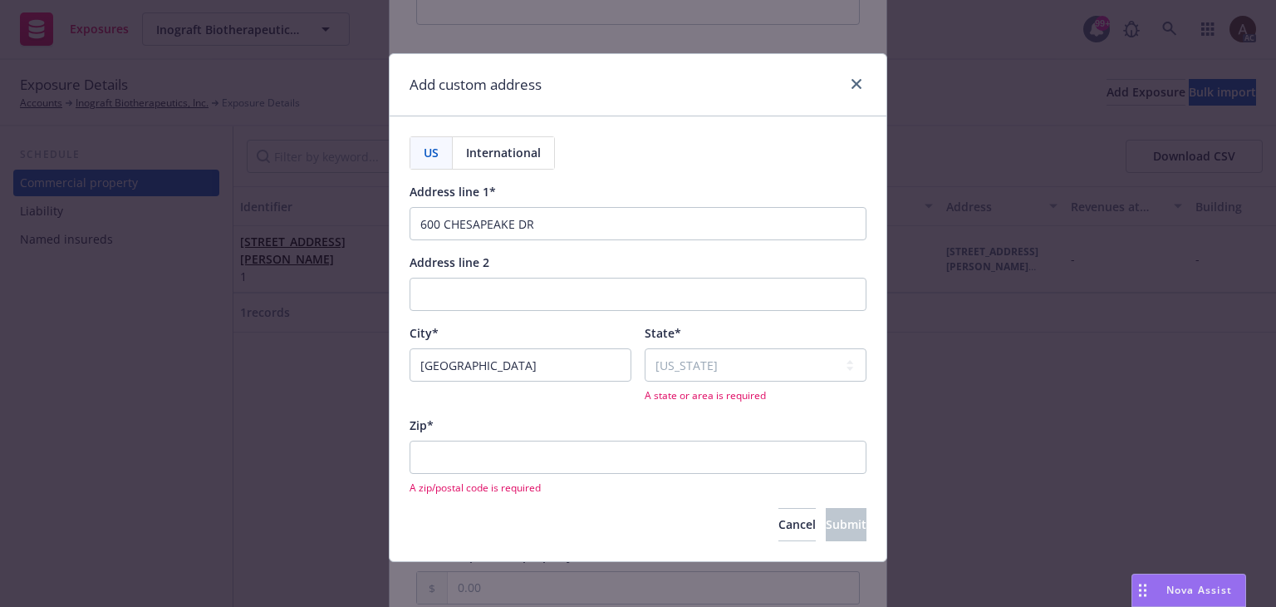
click at [518, 452] on div "A zip/postal code is required" at bounding box center [638, 467] width 457 height 54
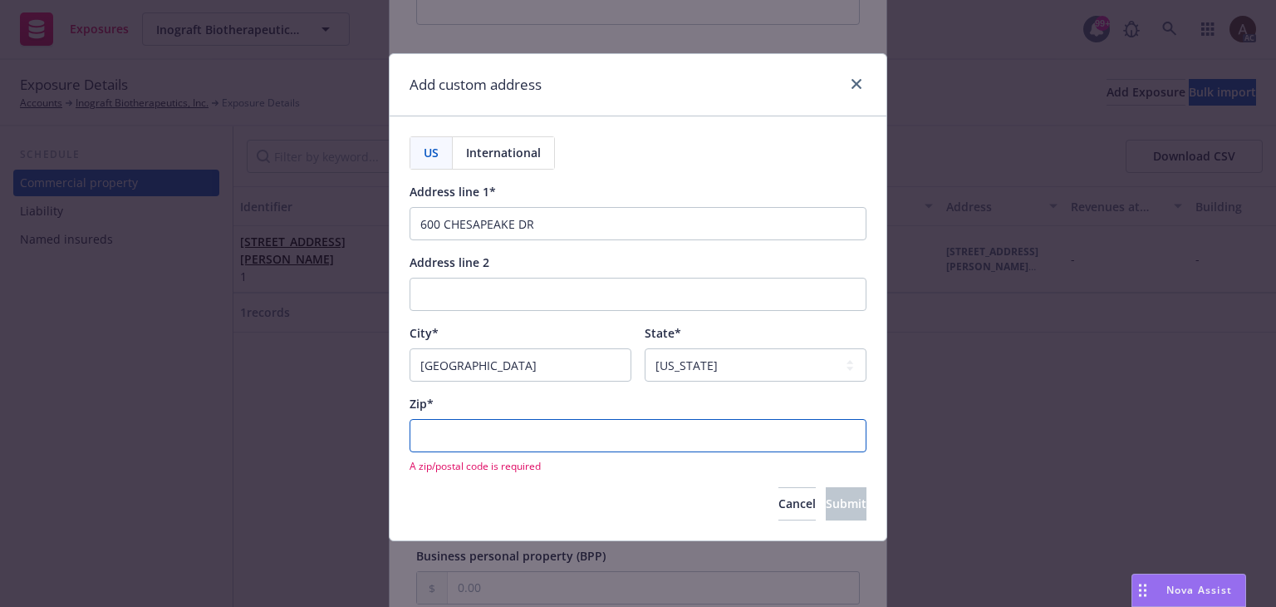
click at [501, 433] on input "Zip*" at bounding box center [638, 435] width 457 height 33
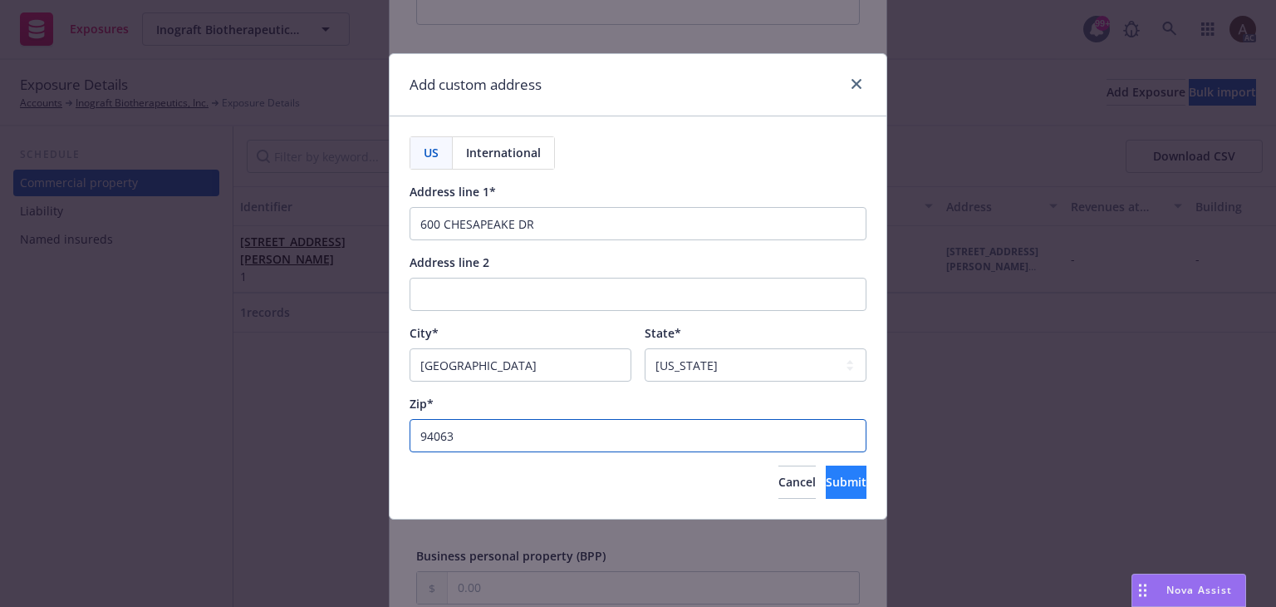
type input "94063"
click at [826, 487] on span "Submit" at bounding box center [846, 482] width 41 height 16
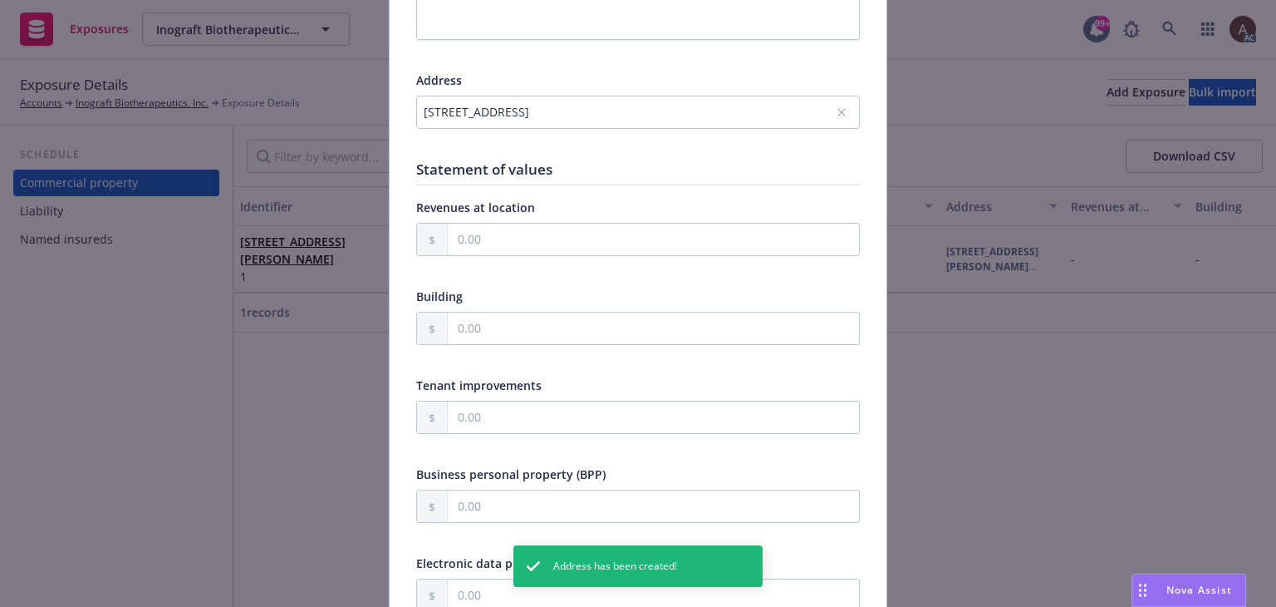
scroll to position [415, 0]
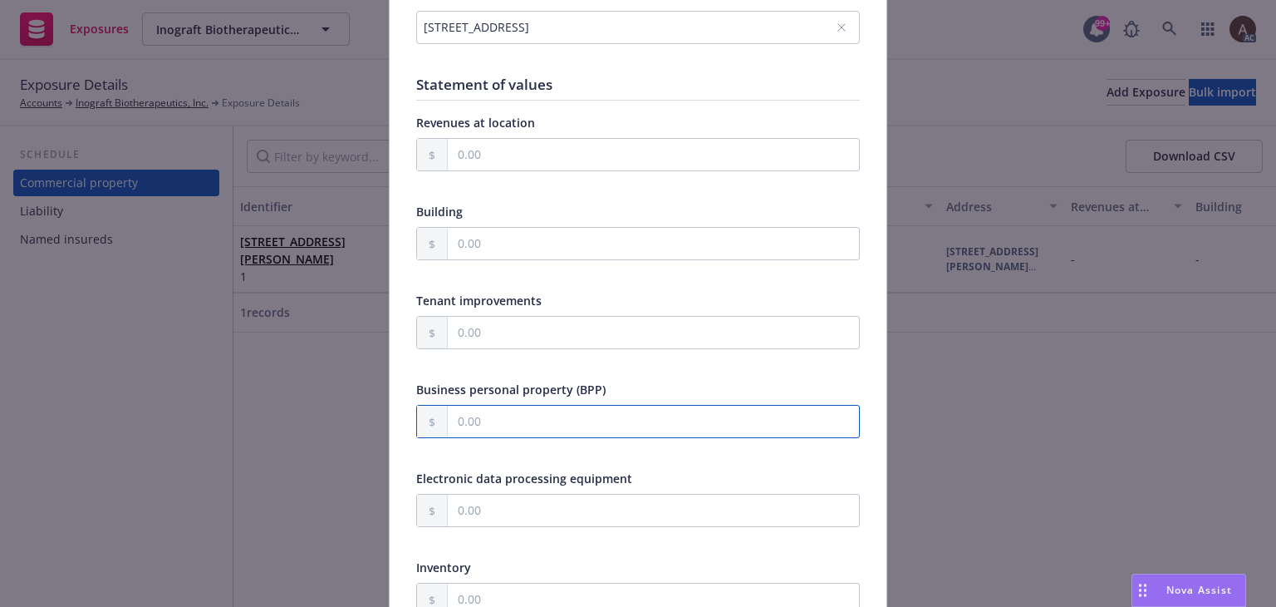
click at [495, 416] on input "text" at bounding box center [653, 421] width 411 height 32
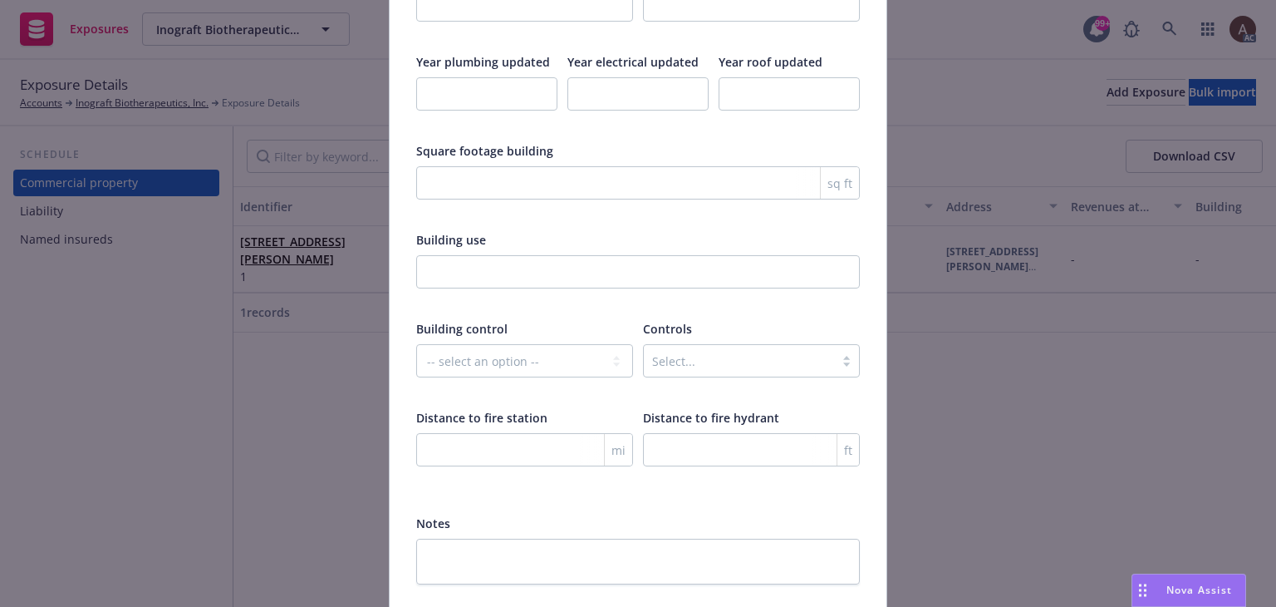
scroll to position [2760, 0]
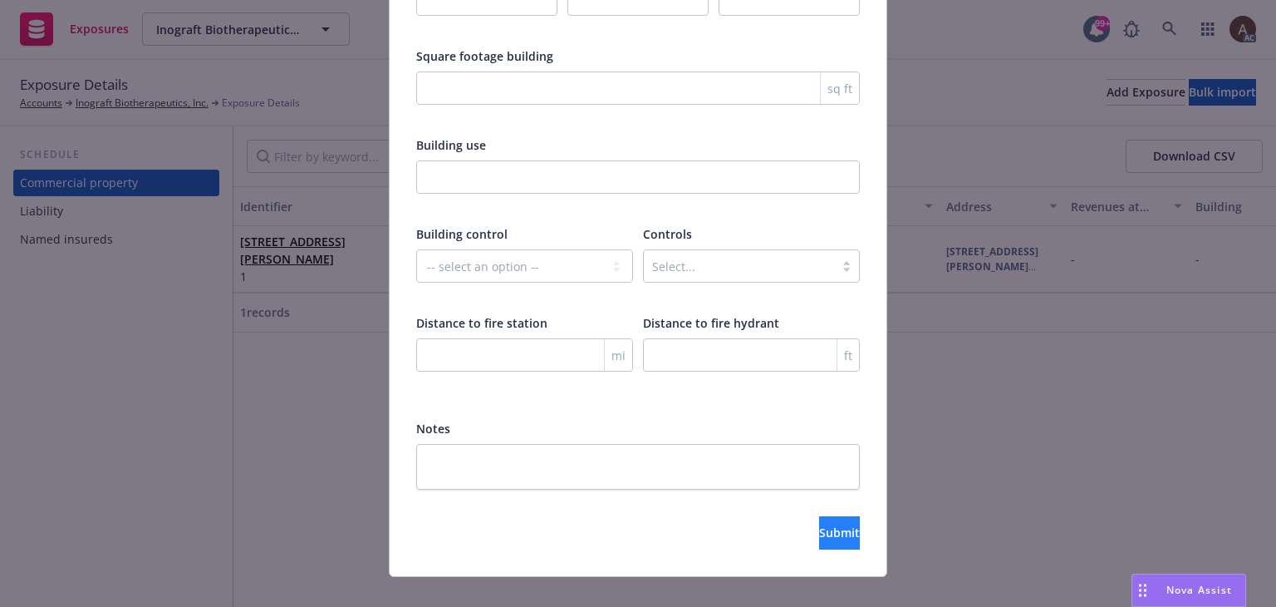
type input "125,000.00"
click at [819, 524] on span "Submit" at bounding box center [839, 532] width 41 height 16
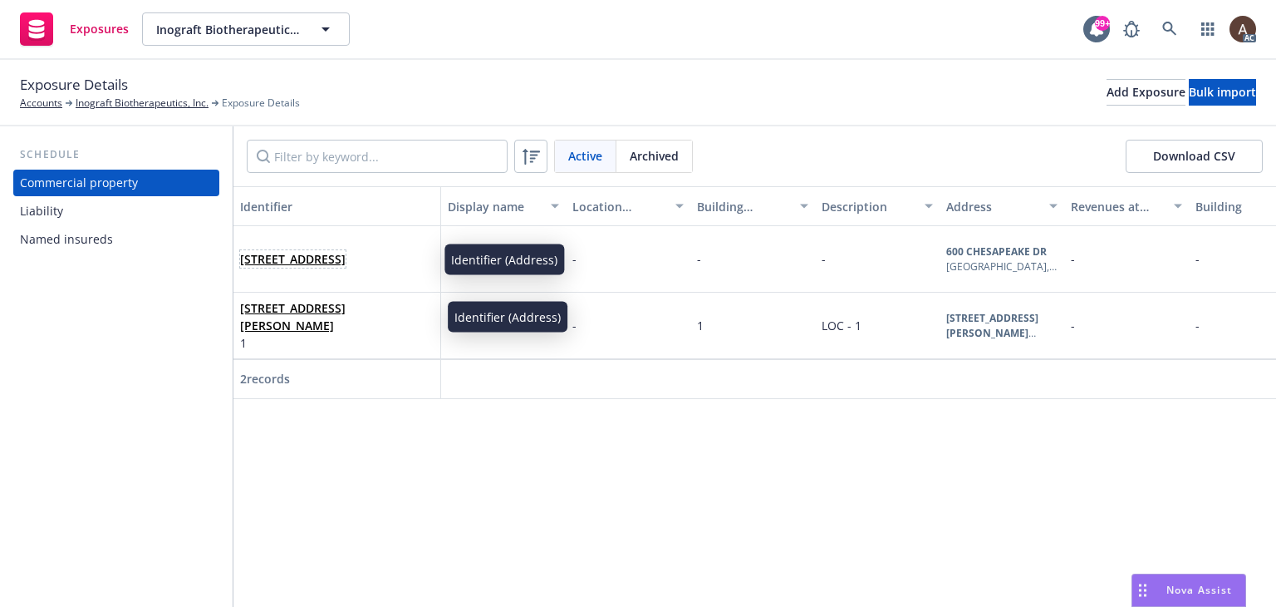
click at [346, 260] on span "[STREET_ADDRESS]" at bounding box center [293, 258] width 106 height 17
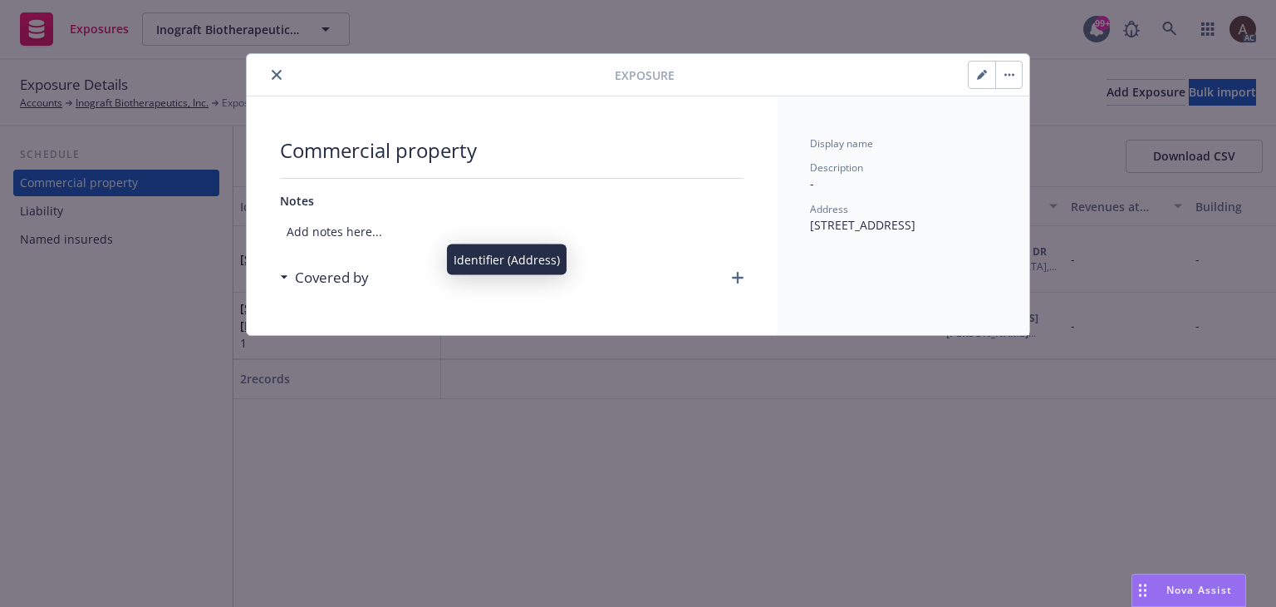
click at [394, 273] on div "Covered by" at bounding box center [512, 277] width 464 height 35
click at [989, 75] on button "button" at bounding box center [982, 74] width 27 height 27
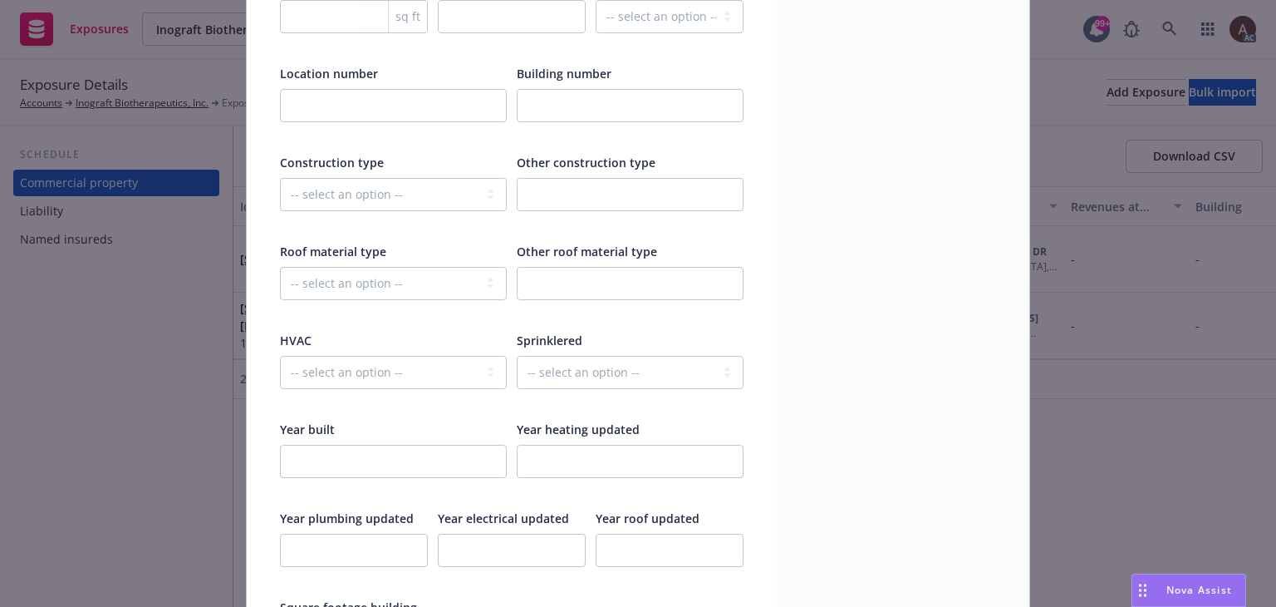
scroll to position [2160, 0]
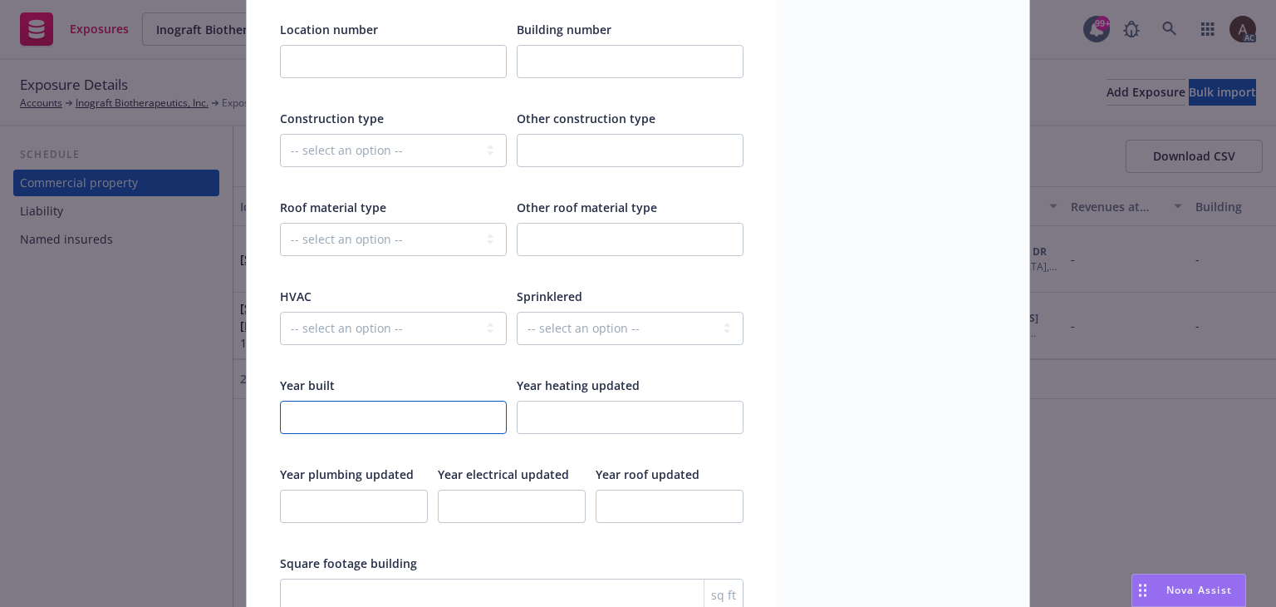
click at [318, 413] on input "number" at bounding box center [393, 416] width 227 height 33
type input "1989"
click at [336, 145] on select "-- select an option -- Fire Resistive (Masonry reinforced by structural Steel l…" at bounding box center [393, 150] width 227 height 33
click at [376, 140] on select "-- select an option -- Fire Resistive (Masonry reinforced by structural Steel l…" at bounding box center [393, 150] width 227 height 33
select select "FIRE_RESISTIVE"
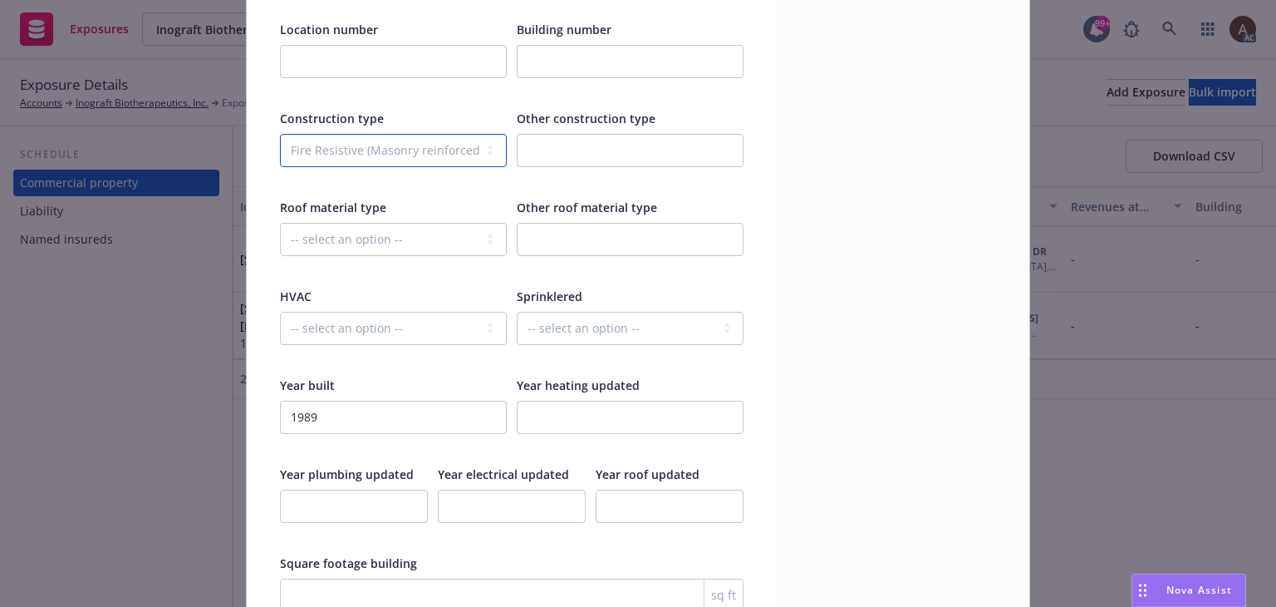
click at [280, 134] on select "-- select an option -- Fire Resistive (Masonry reinforced by structural Steel l…" at bounding box center [393, 150] width 227 height 33
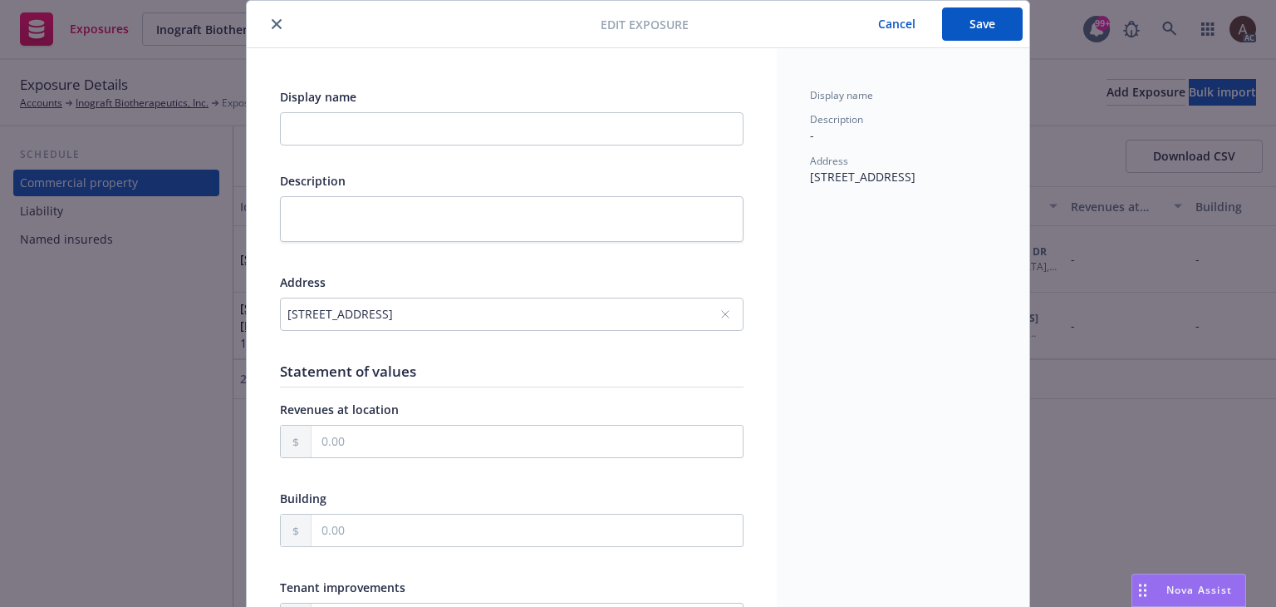
scroll to position [0, 0]
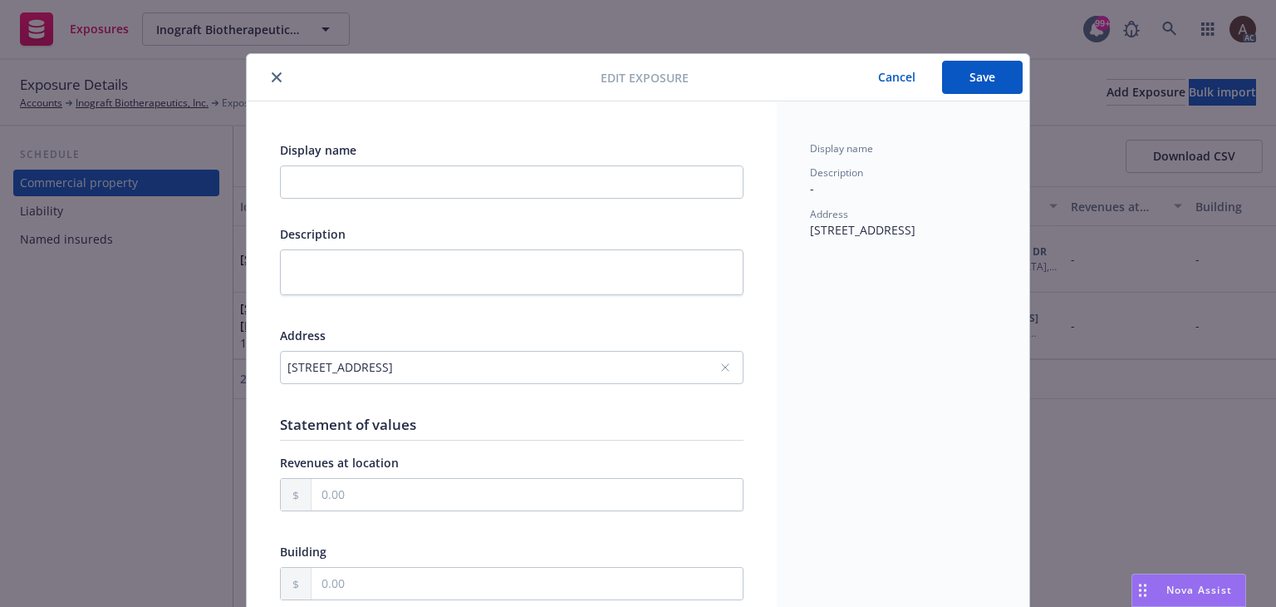
click at [984, 81] on button "Save" at bounding box center [982, 77] width 81 height 33
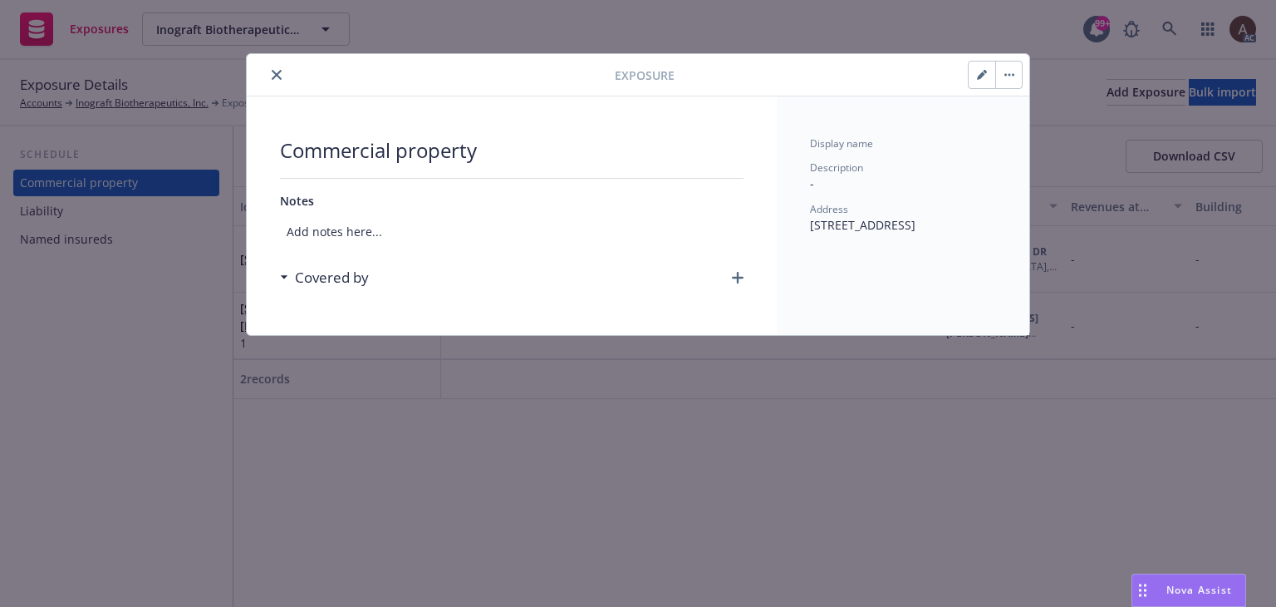
click at [740, 278] on icon "button" at bounding box center [738, 278] width 12 height 12
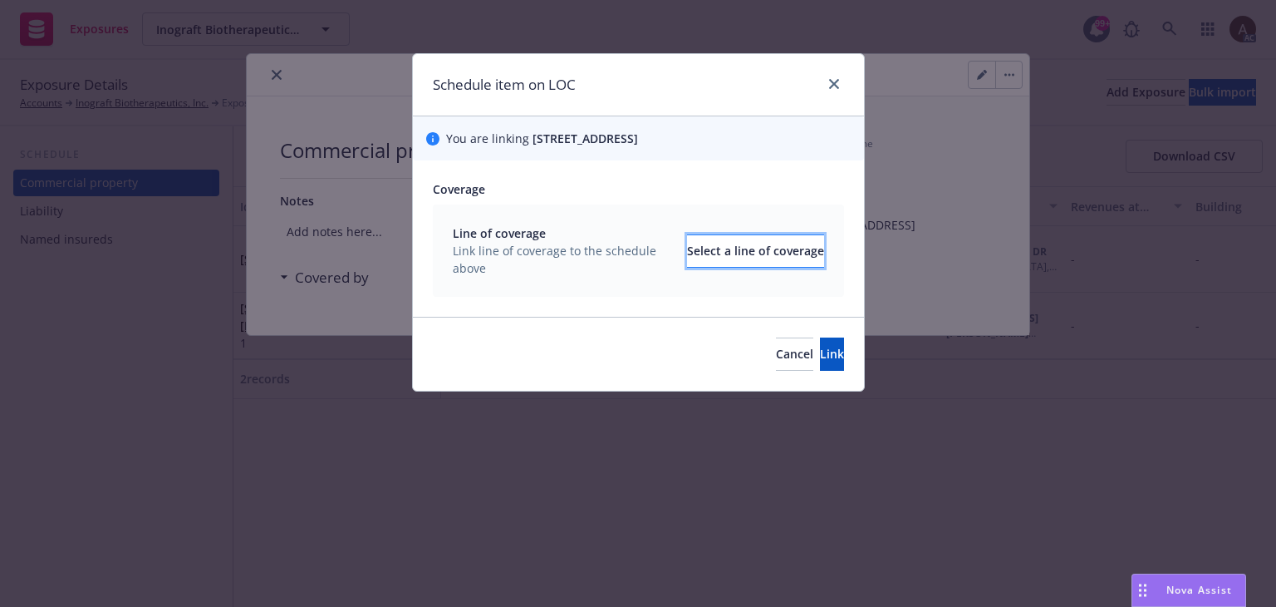
click at [690, 243] on div "Select a line of coverage" at bounding box center [755, 251] width 137 height 32
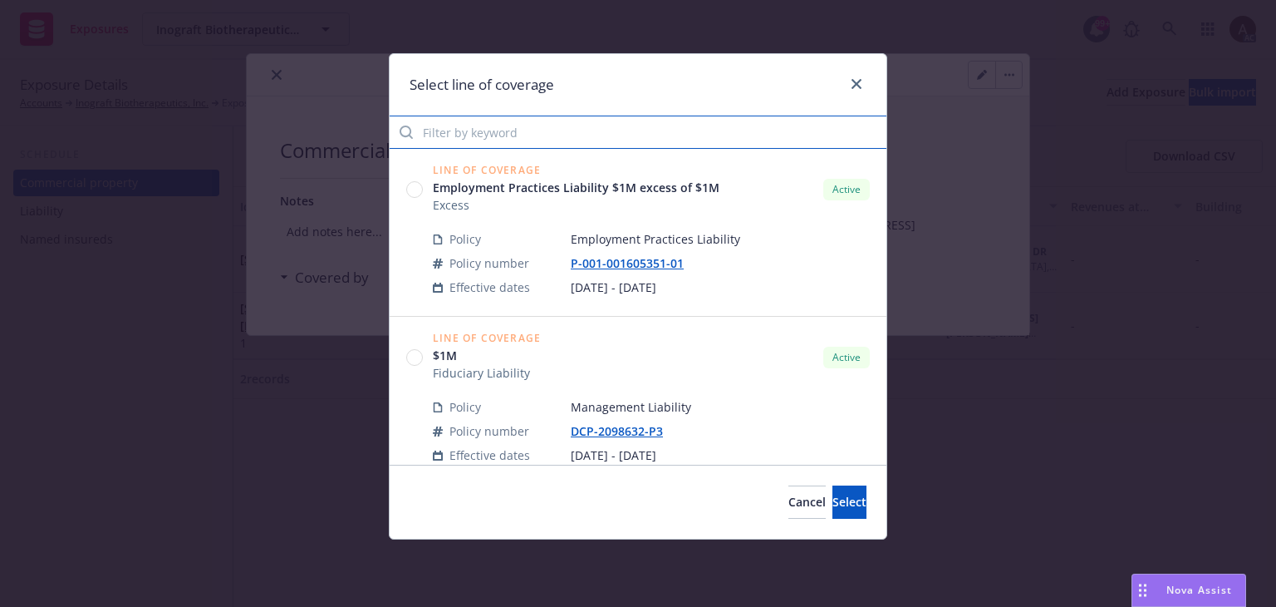
click at [484, 130] on input "Filter by keyword" at bounding box center [638, 131] width 497 height 33
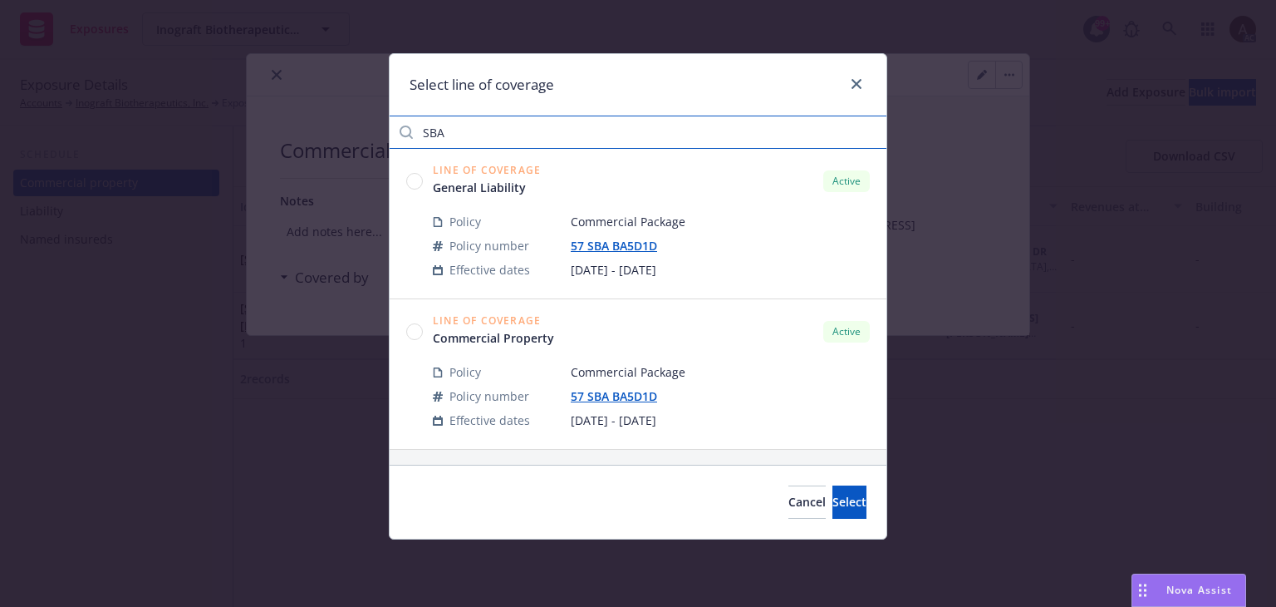
type input "SBA"
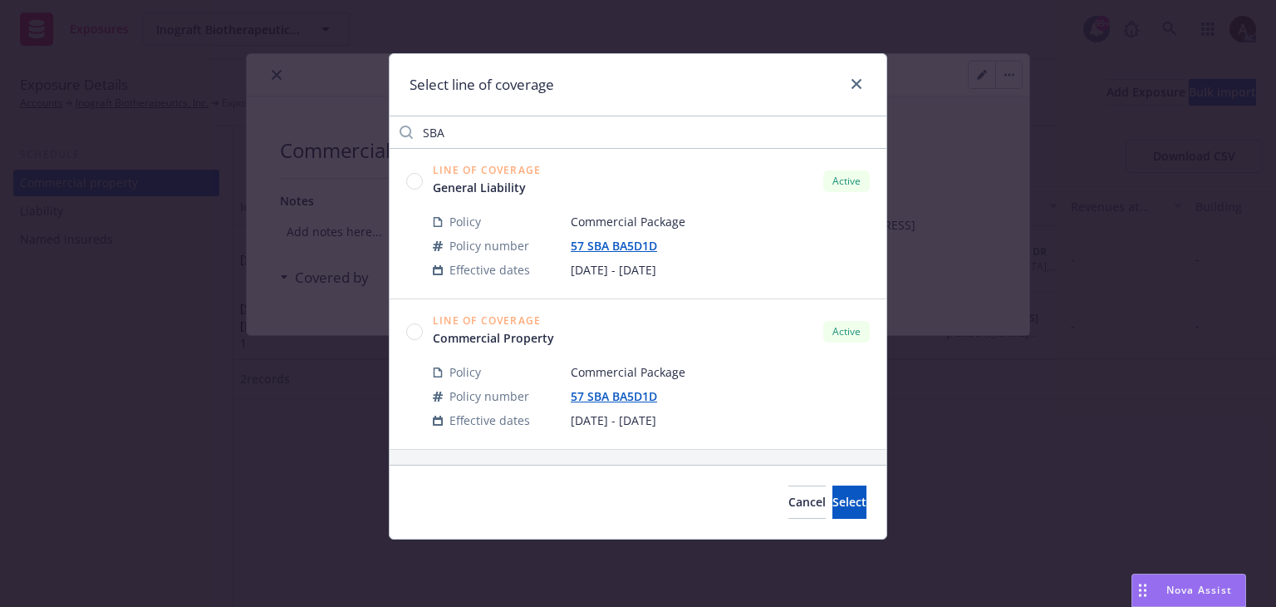
click at [409, 184] on circle at bounding box center [415, 181] width 16 height 16
click at [808, 518] on div "Cancel Select" at bounding box center [638, 501] width 497 height 74
click at [833, 499] on span "Select" at bounding box center [850, 502] width 34 height 16
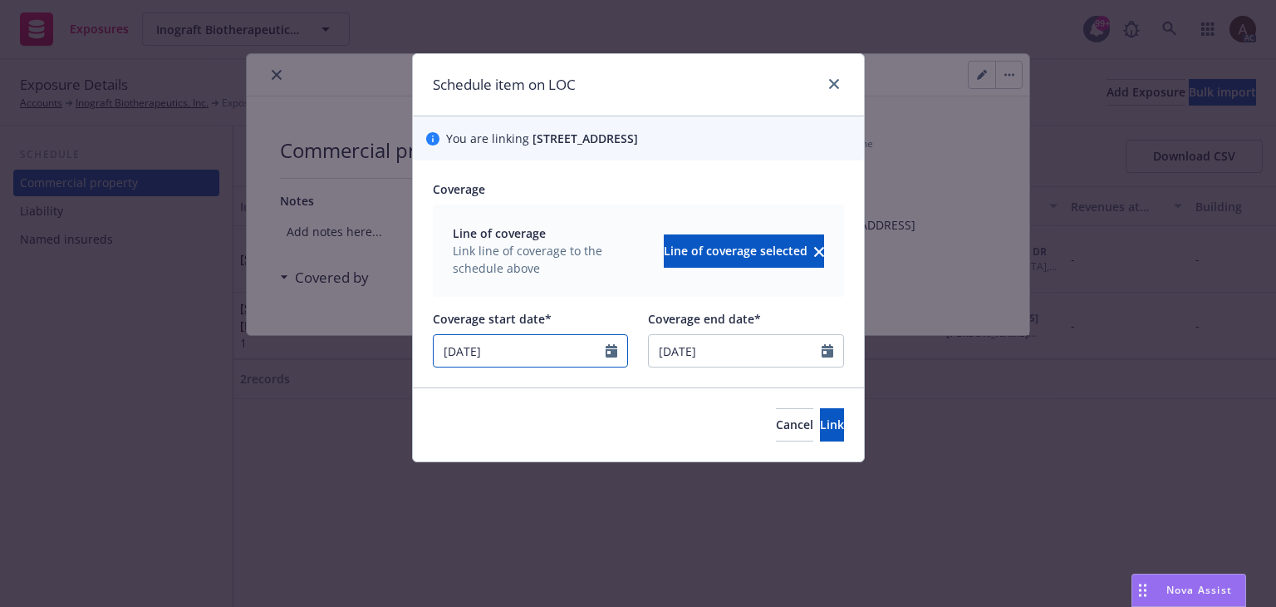
select select "10"
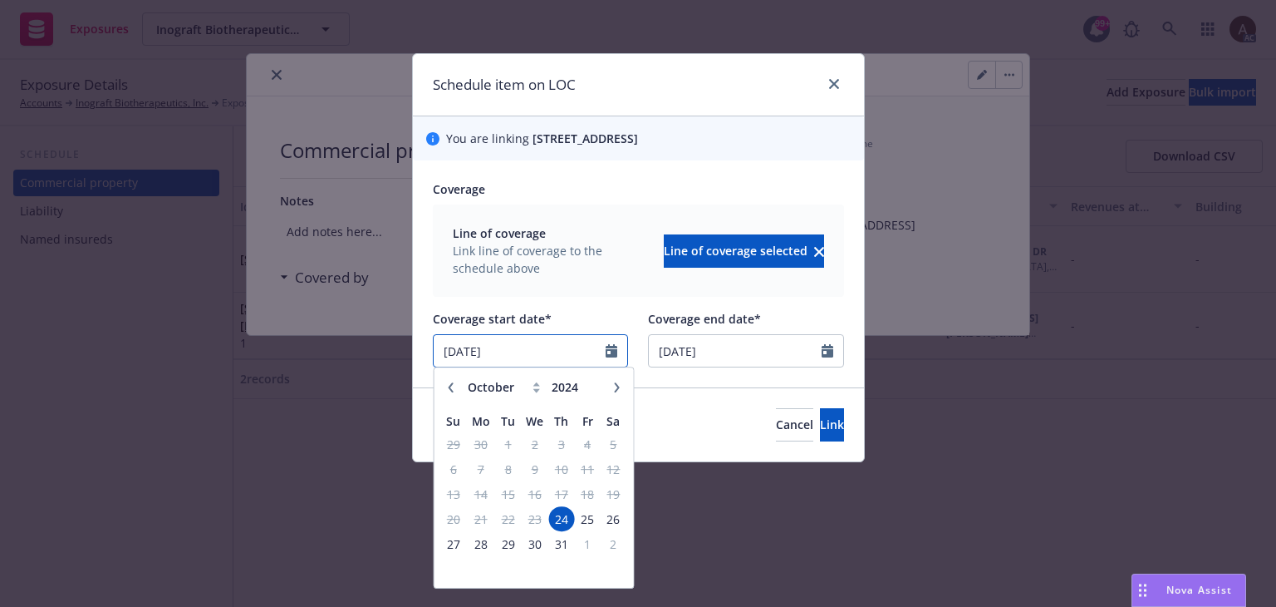
drag, startPoint x: 548, startPoint y: 350, endPoint x: 183, endPoint y: 343, distance: 365.7
click at [183, 343] on div "Schedule item on LOC You are linking 600 CHESAPEAKE DR, REDWOOD CITY, CA, 94063…" at bounding box center [638, 303] width 1276 height 607
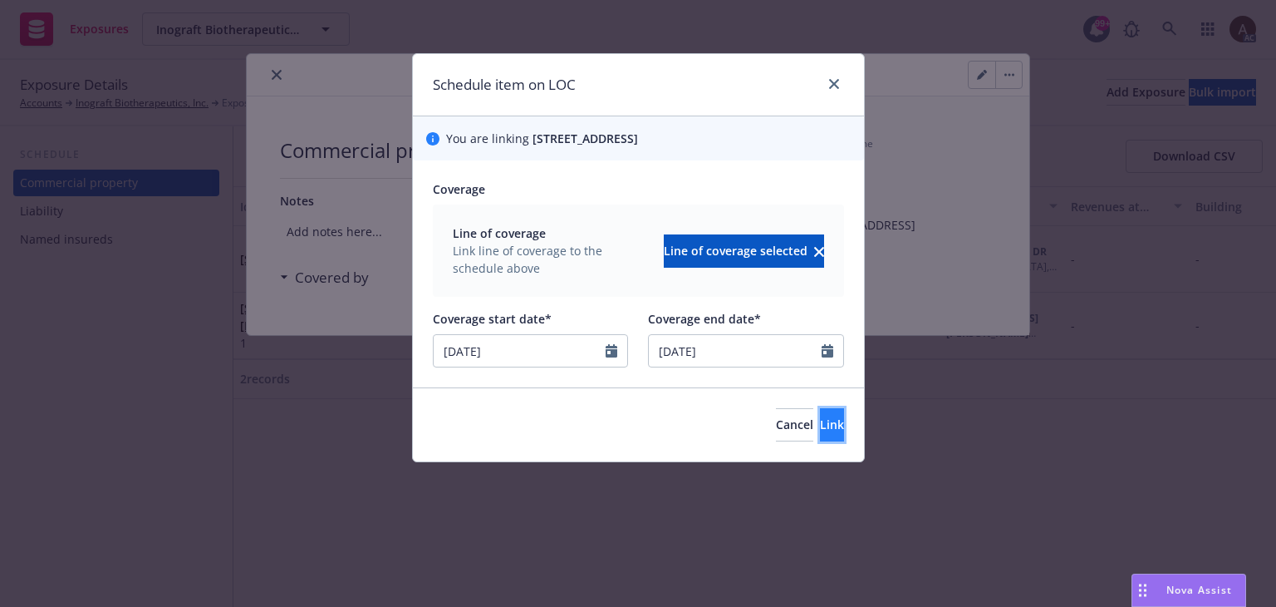
type input "10/01/2025"
click at [820, 431] on button "Link" at bounding box center [832, 424] width 24 height 33
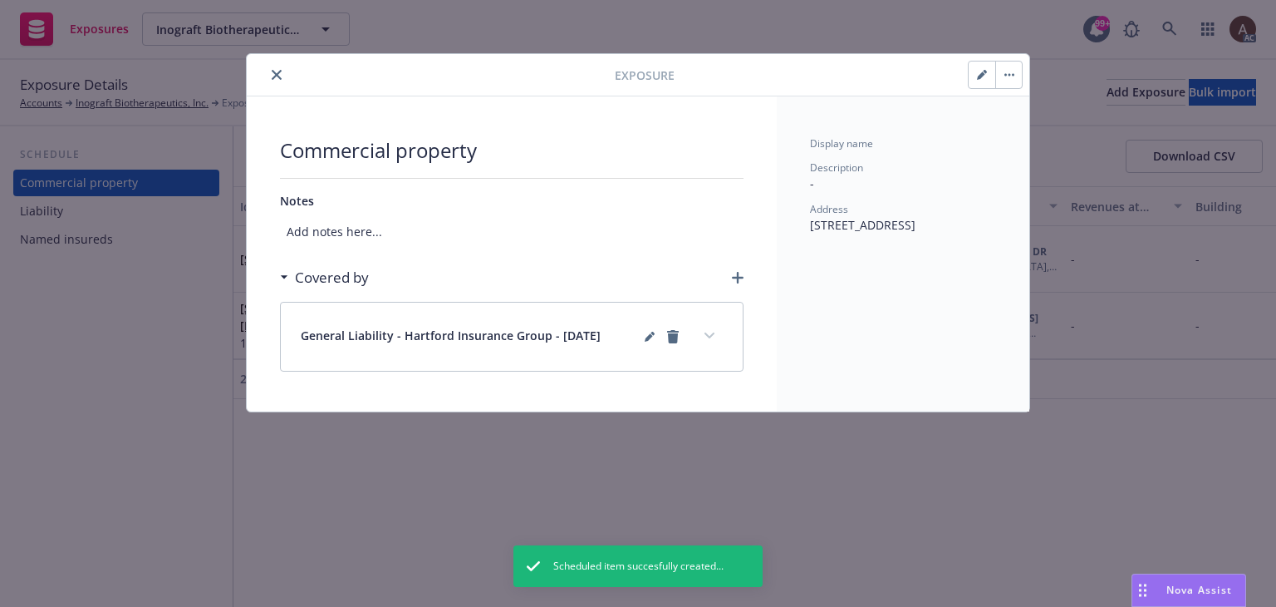
click at [742, 274] on icon "button" at bounding box center [738, 278] width 12 height 12
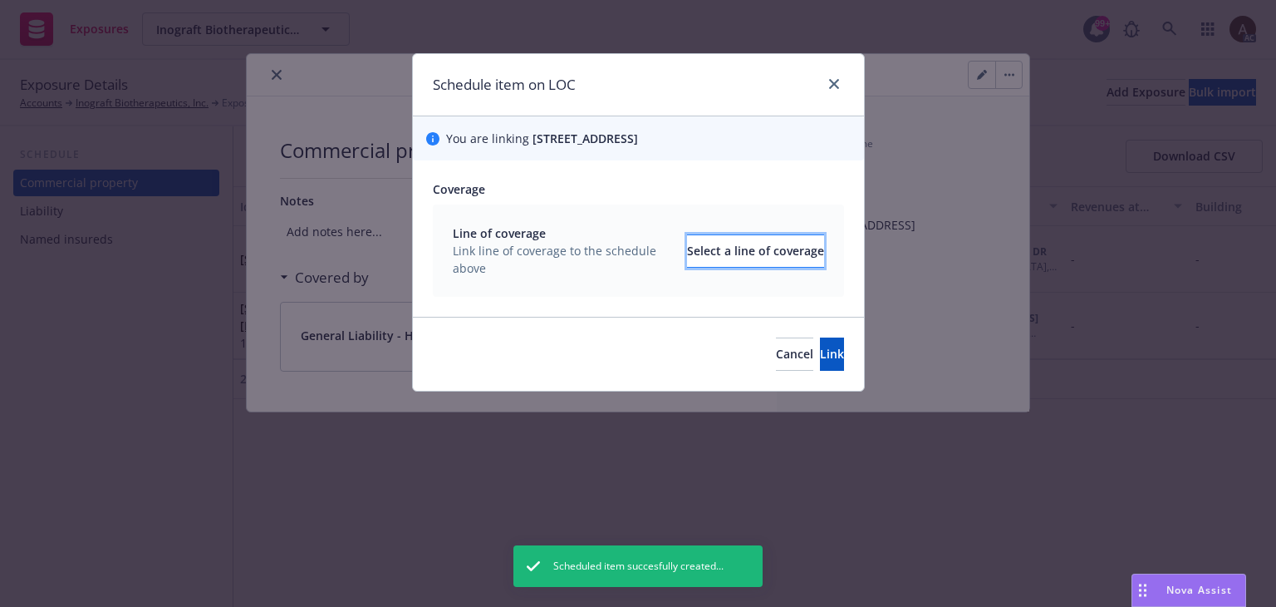
click at [687, 248] on div "Select a line of coverage" at bounding box center [755, 251] width 137 height 32
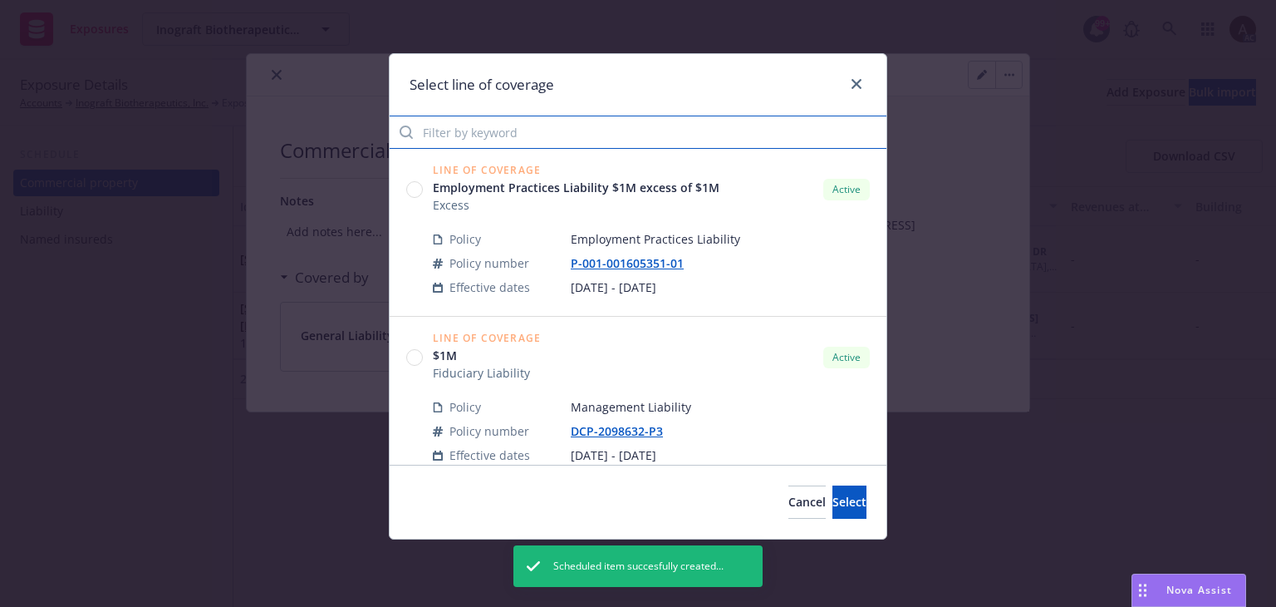
click at [526, 134] on input "Filter by keyword" at bounding box center [638, 131] width 497 height 33
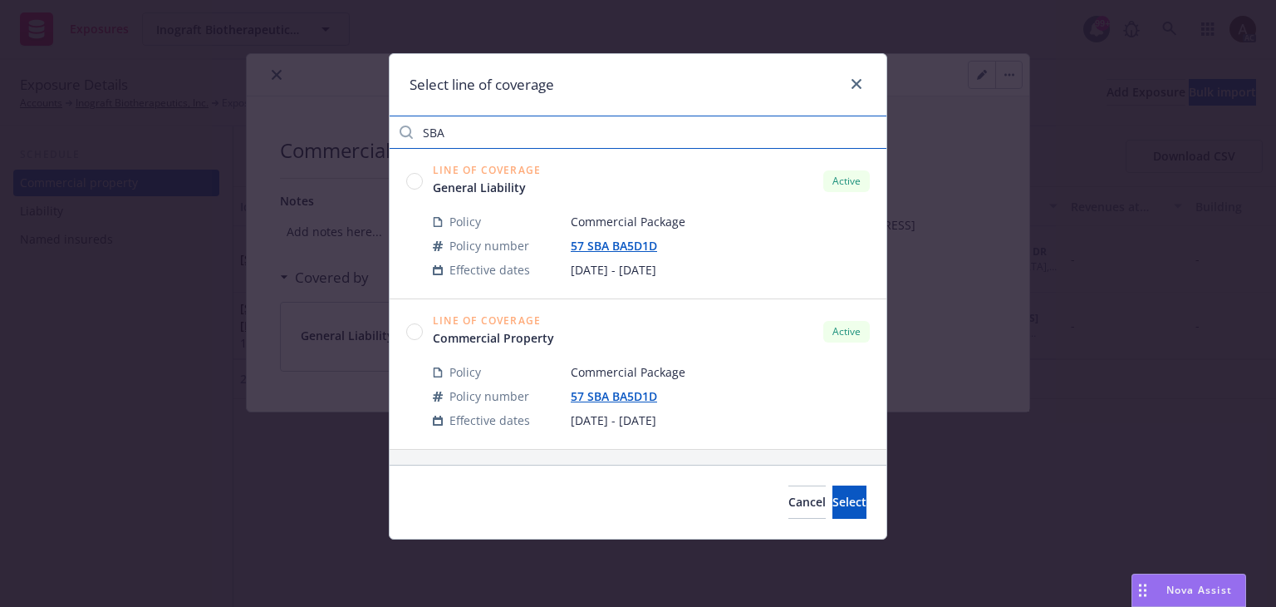
type input "SBA"
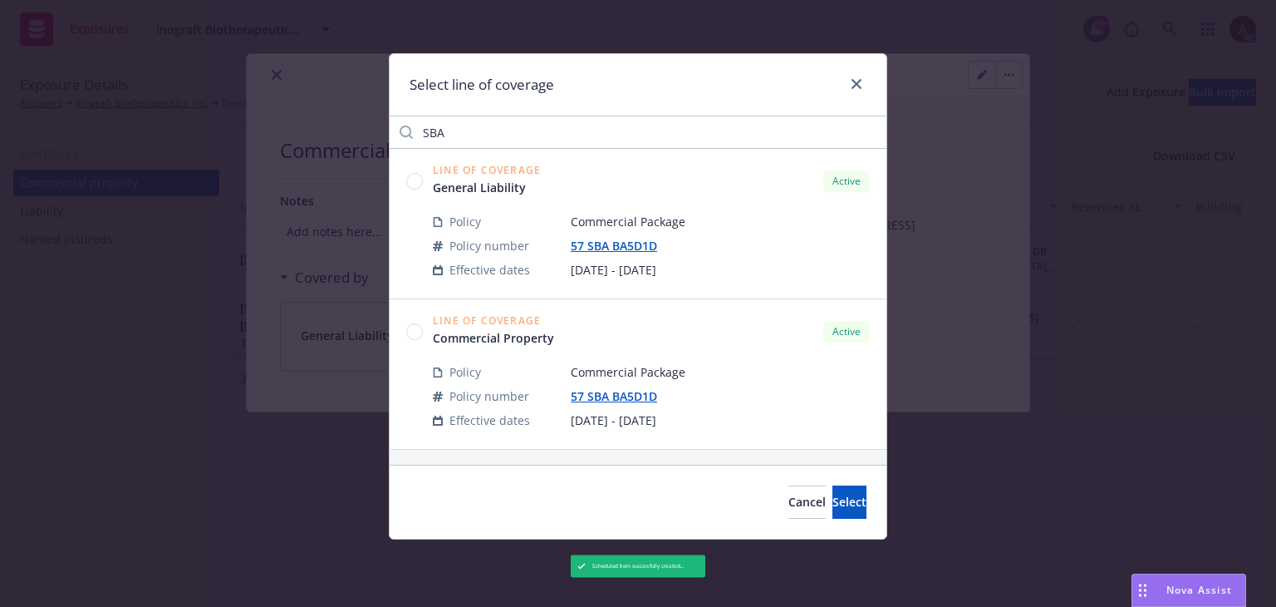
click at [414, 330] on circle at bounding box center [415, 331] width 16 height 16
click at [833, 504] on span "Select" at bounding box center [850, 502] width 34 height 16
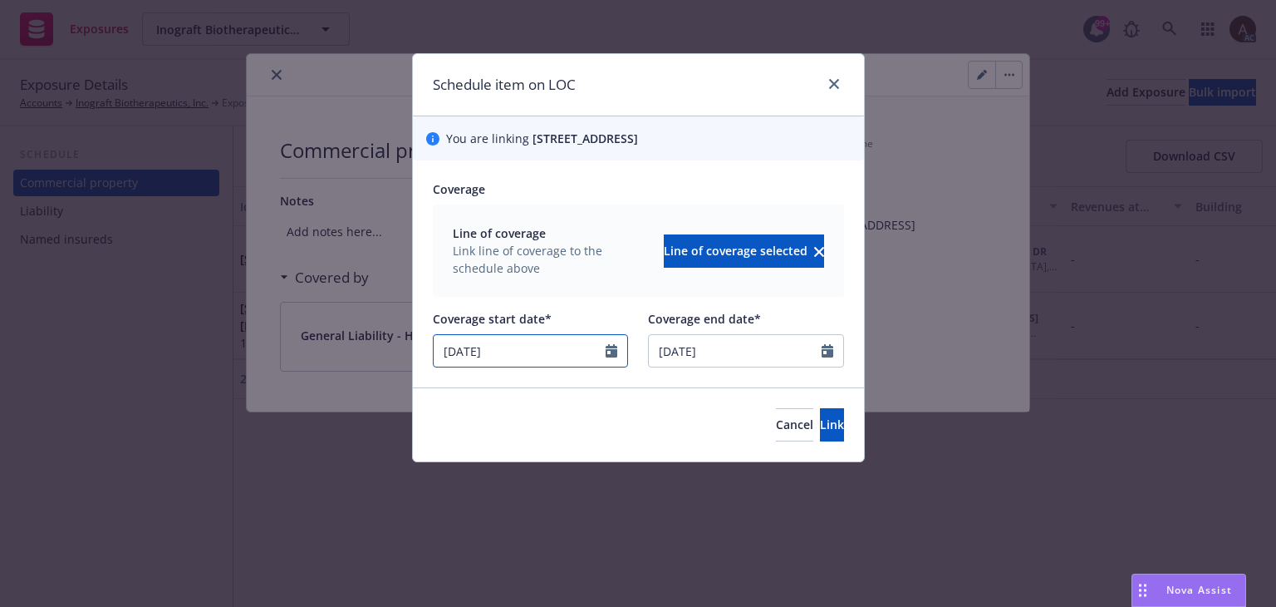
select select "10"
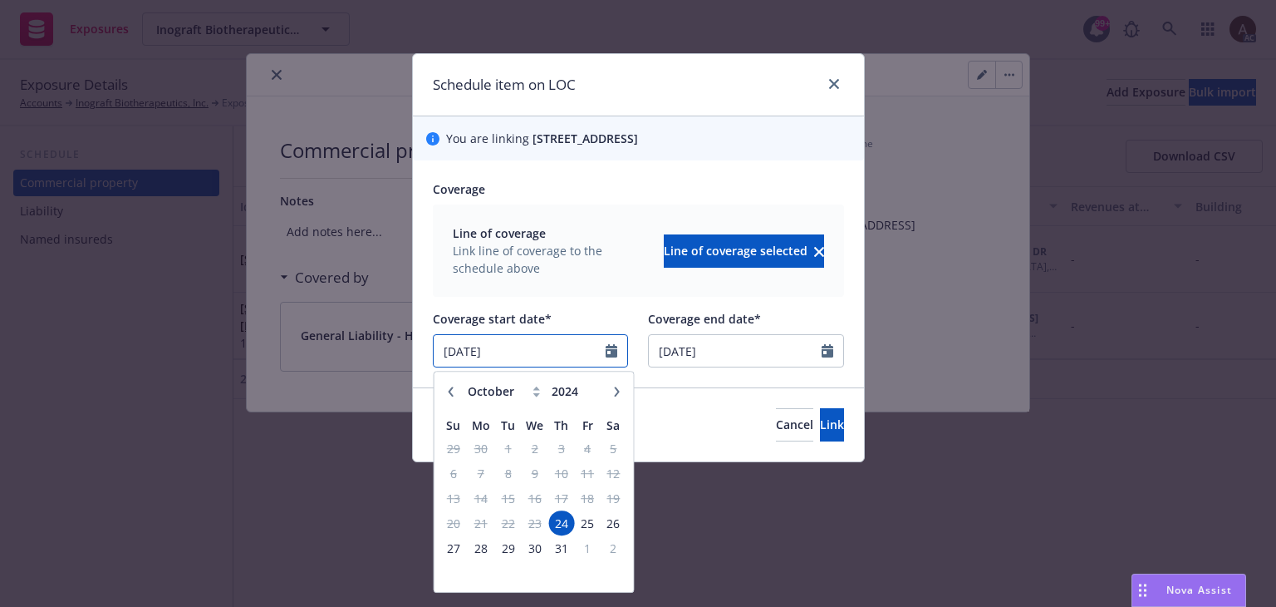
drag, startPoint x: 545, startPoint y: 348, endPoint x: 99, endPoint y: 356, distance: 446.3
click at [99, 356] on div "Schedule item on LOC You are linking 600 CHESAPEAKE DR, REDWOOD CITY, CA, 94063…" at bounding box center [638, 303] width 1276 height 607
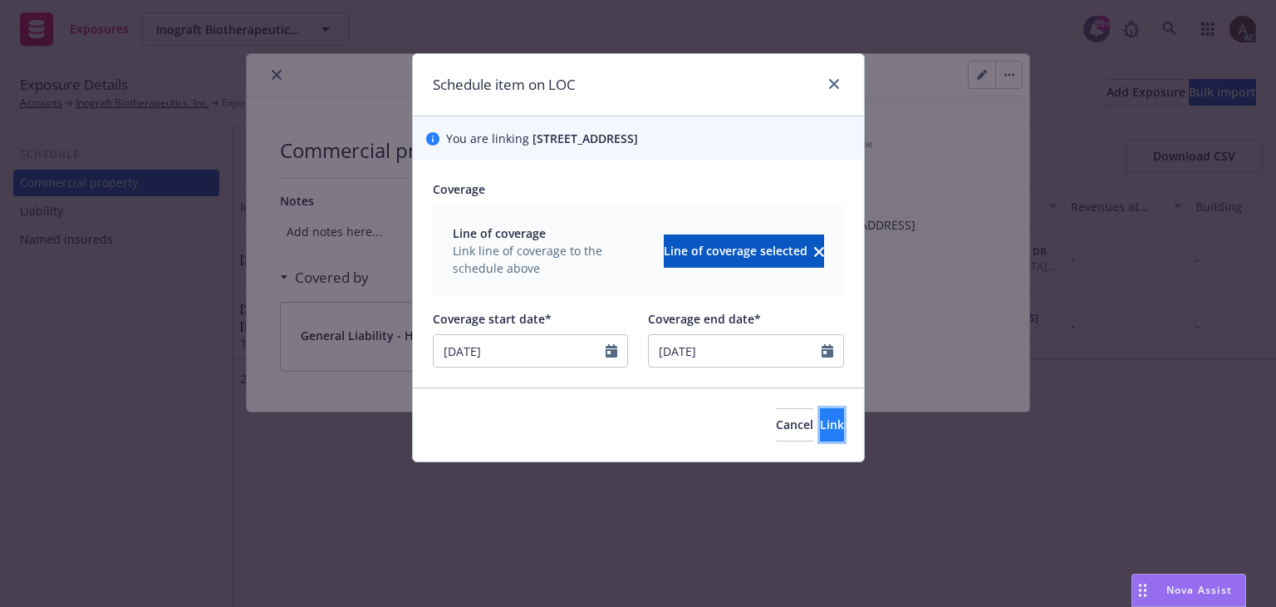
type input "10/01/2025"
click at [820, 436] on button "Link" at bounding box center [832, 424] width 24 height 33
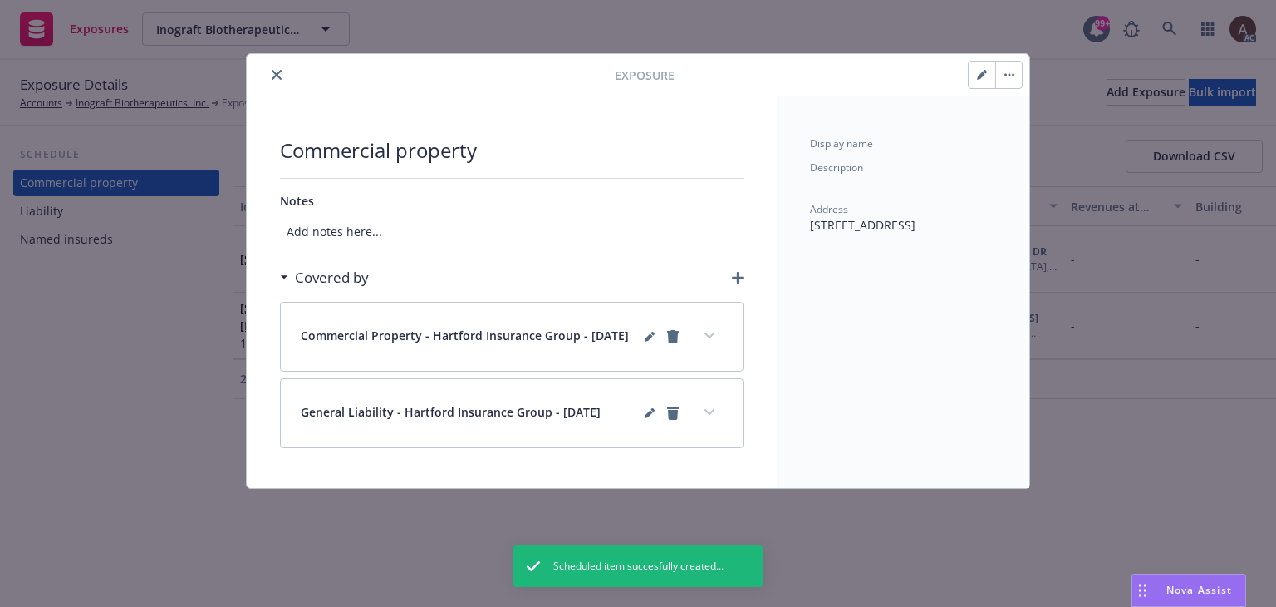
click at [706, 339] on icon "expand content" at bounding box center [710, 335] width 10 height 7
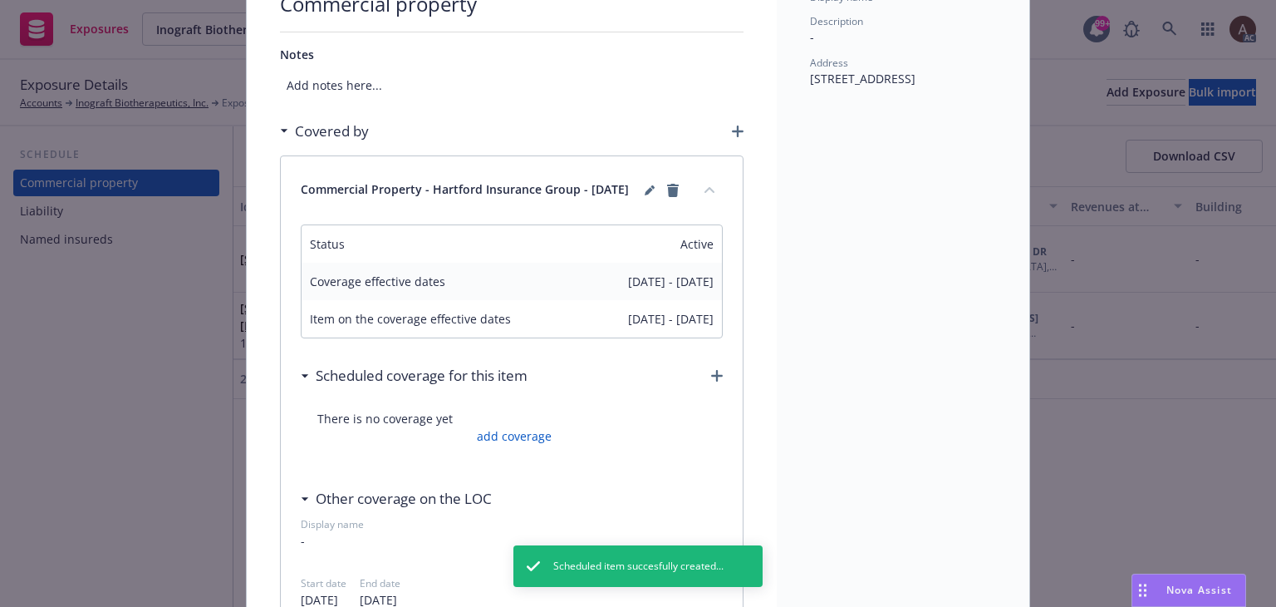
scroll to position [166, 0]
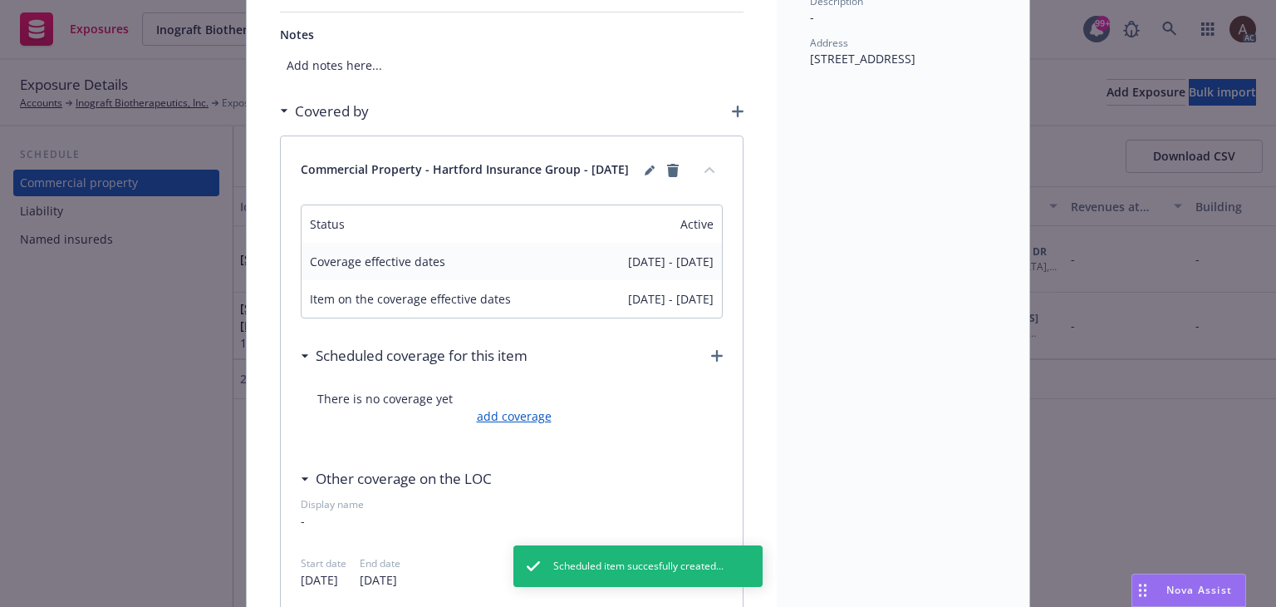
click at [515, 418] on link "add coverage" at bounding box center [512, 415] width 79 height 17
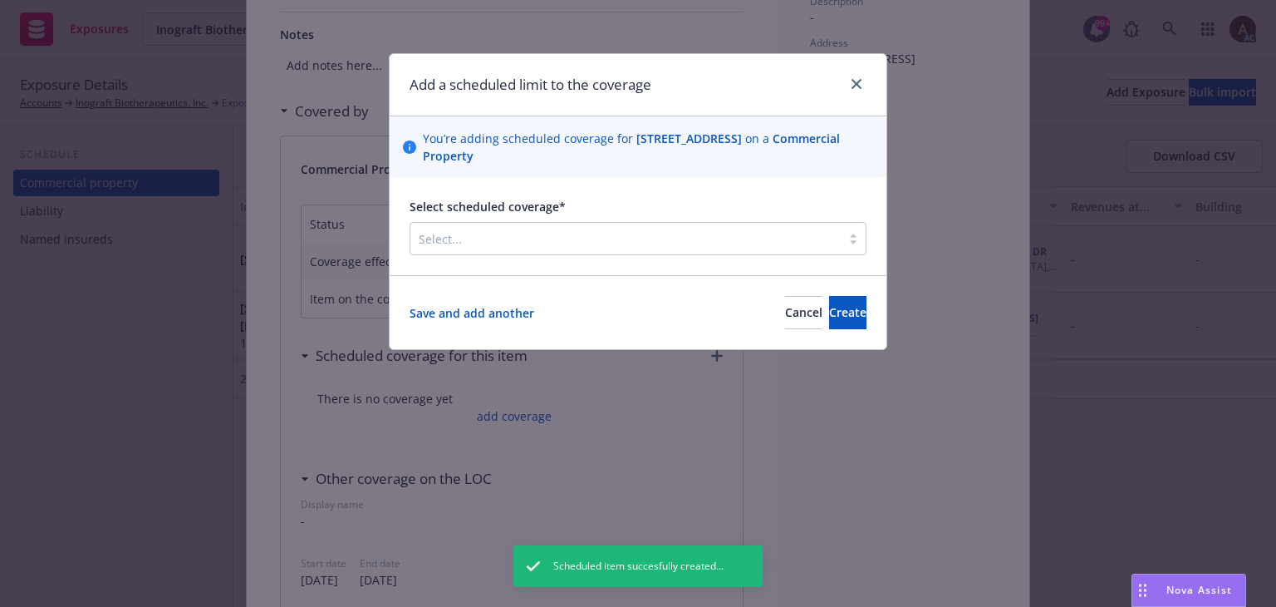
click at [575, 250] on div "Select..." at bounding box center [625, 238] width 430 height 27
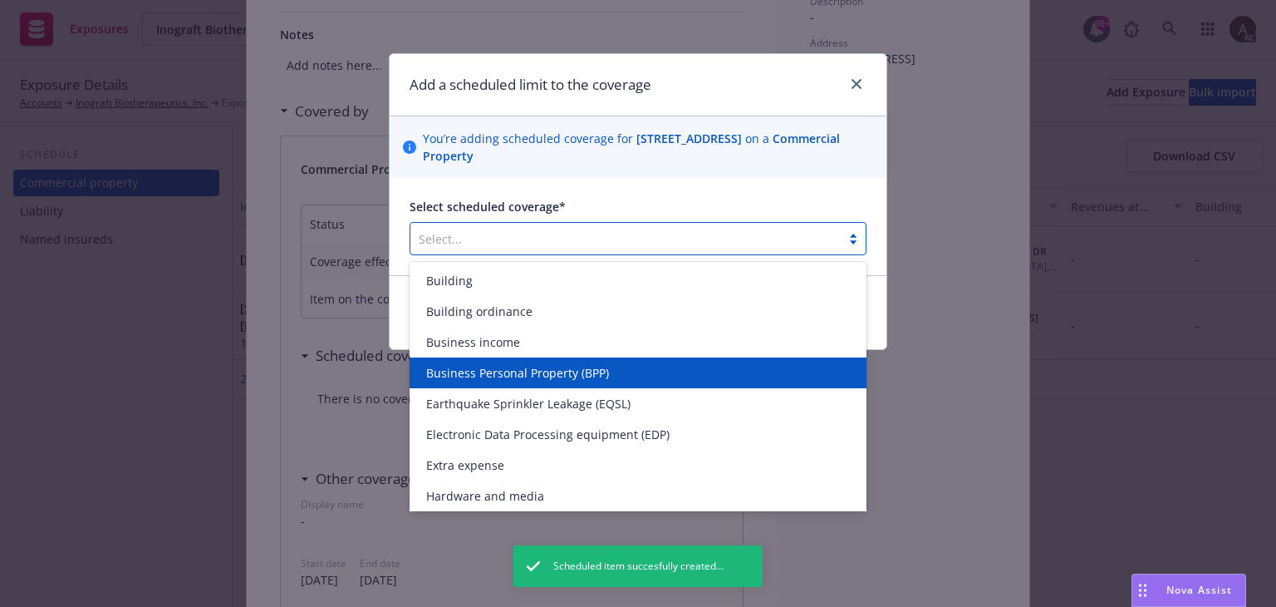
click at [499, 371] on span "Business Personal Property (BPP)" at bounding box center [517, 372] width 183 height 17
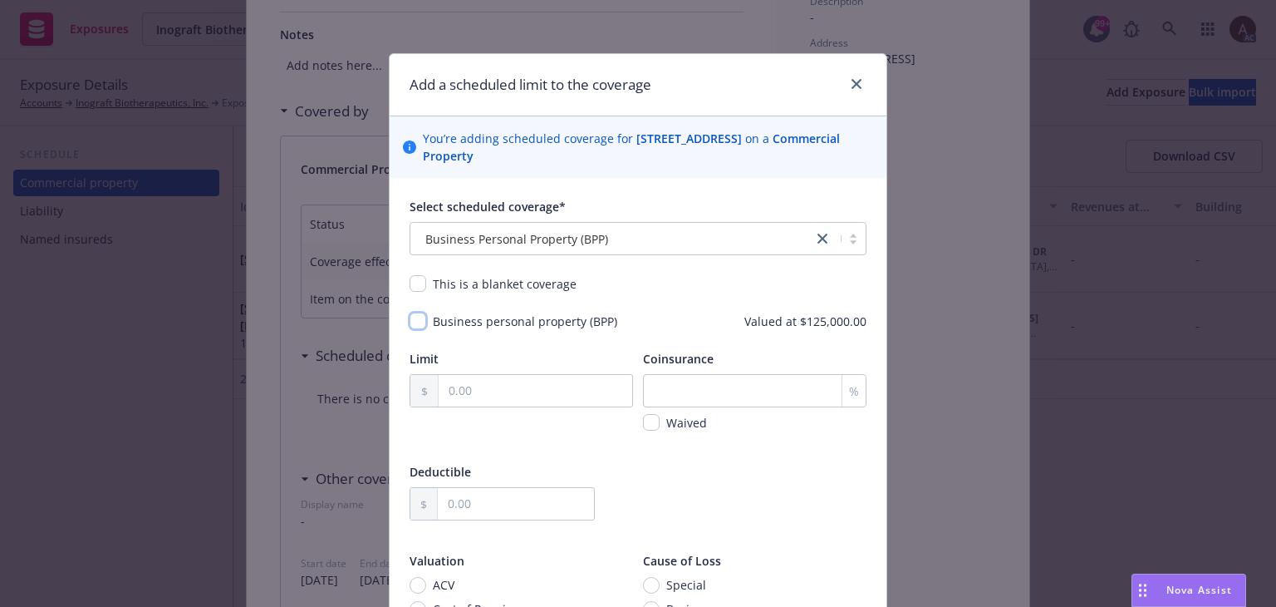
click at [415, 319] on input "checkbox" at bounding box center [418, 320] width 17 height 17
checkbox input "true"
click at [490, 393] on input "text" at bounding box center [536, 391] width 194 height 32
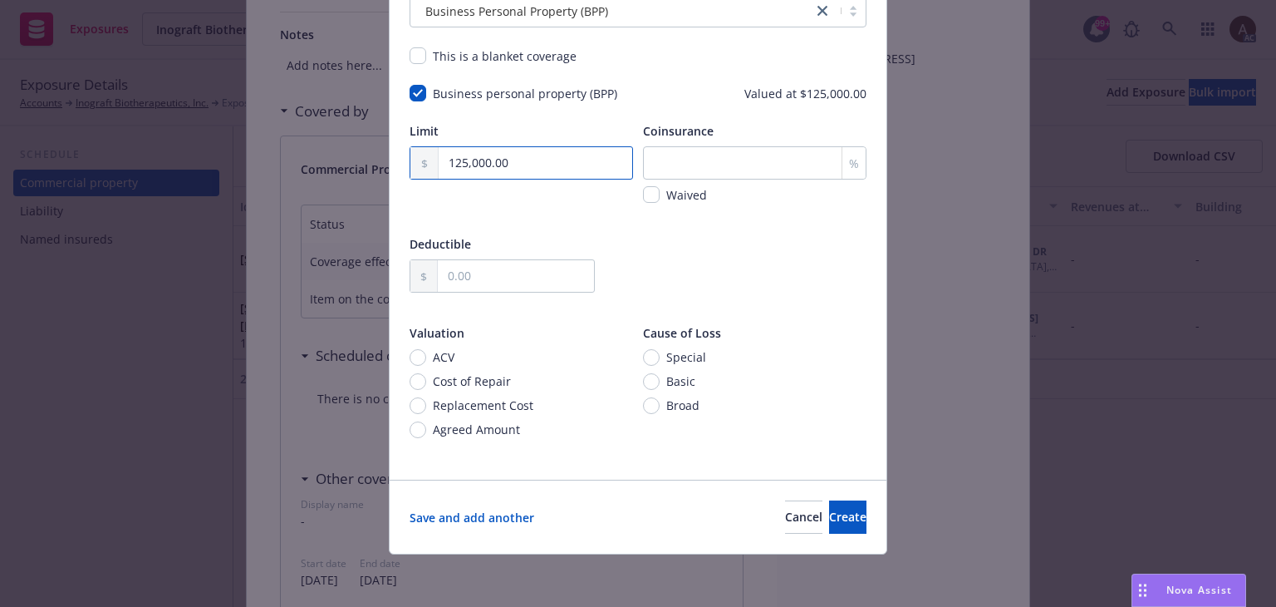
type input "125,000.00"
click at [479, 273] on input "text" at bounding box center [516, 276] width 156 height 32
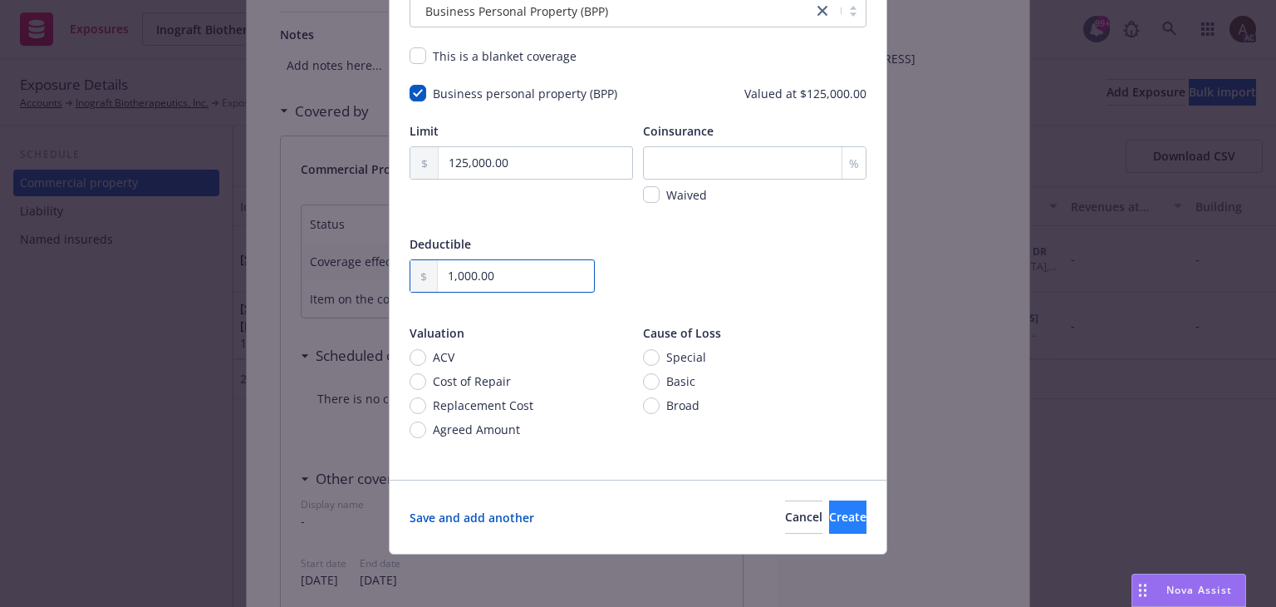
type input "1,000.00"
click at [829, 513] on span "Create" at bounding box center [847, 517] width 37 height 16
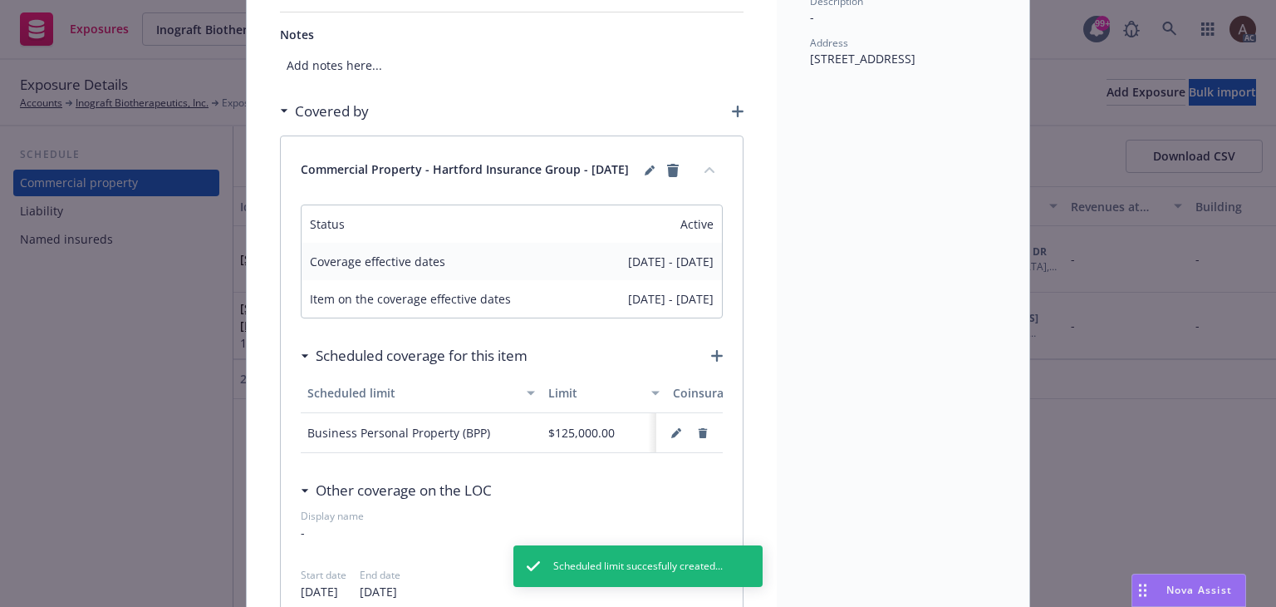
scroll to position [0, 0]
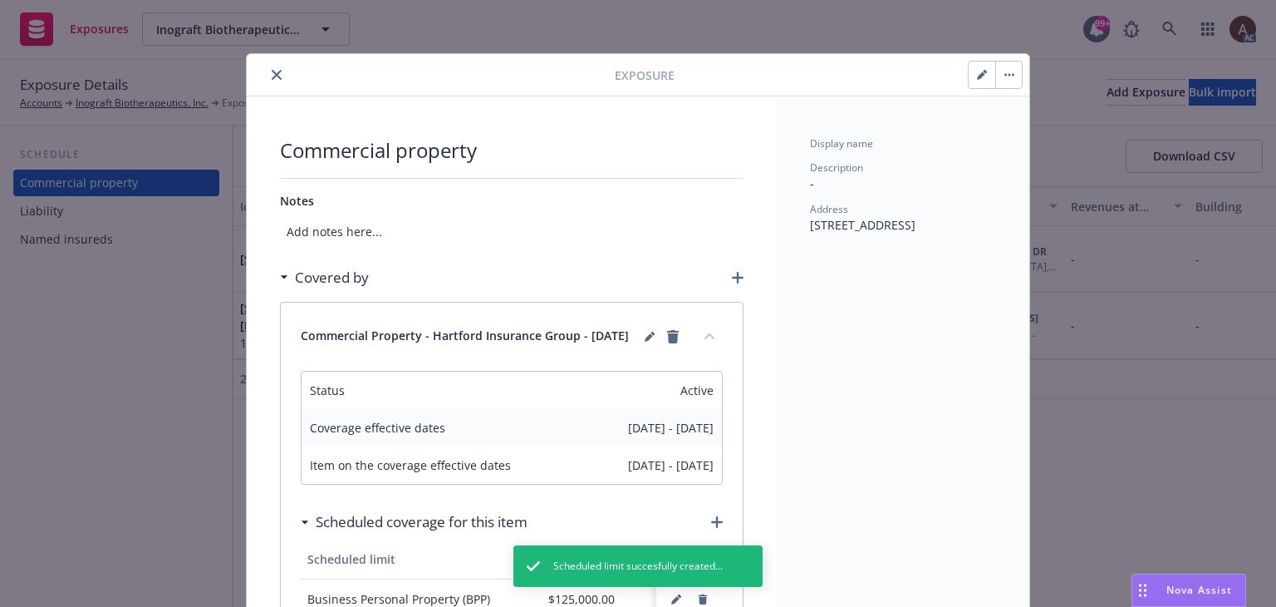
click at [274, 74] on icon "close" at bounding box center [277, 75] width 10 height 10
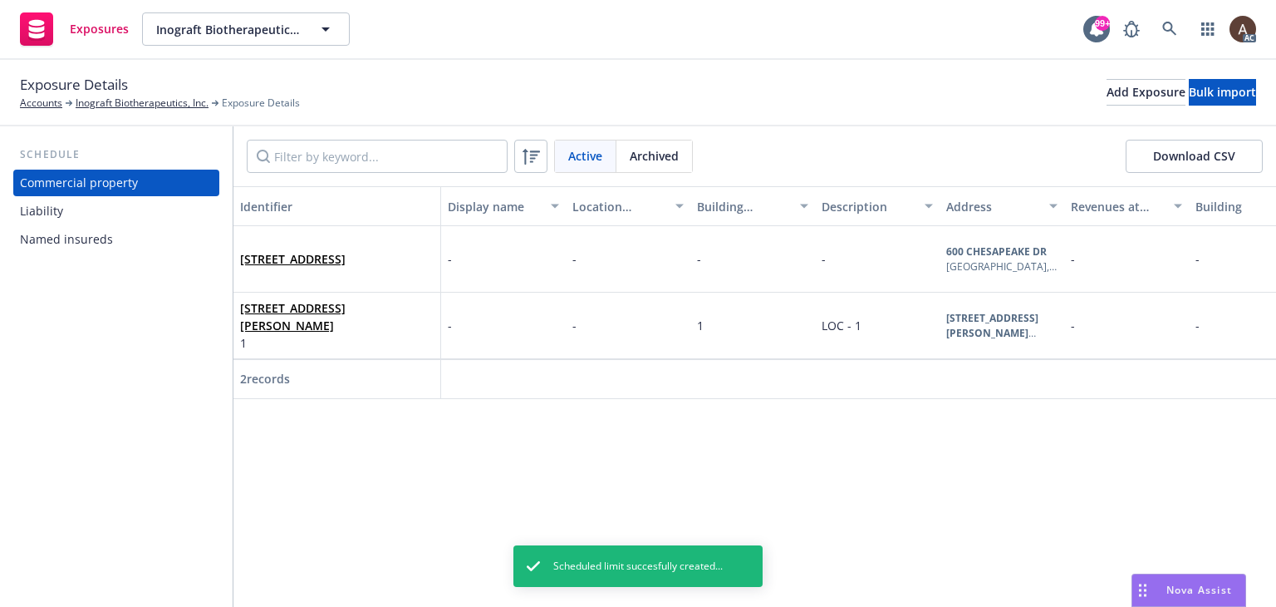
click at [91, 204] on div "Liability" at bounding box center [116, 211] width 193 height 27
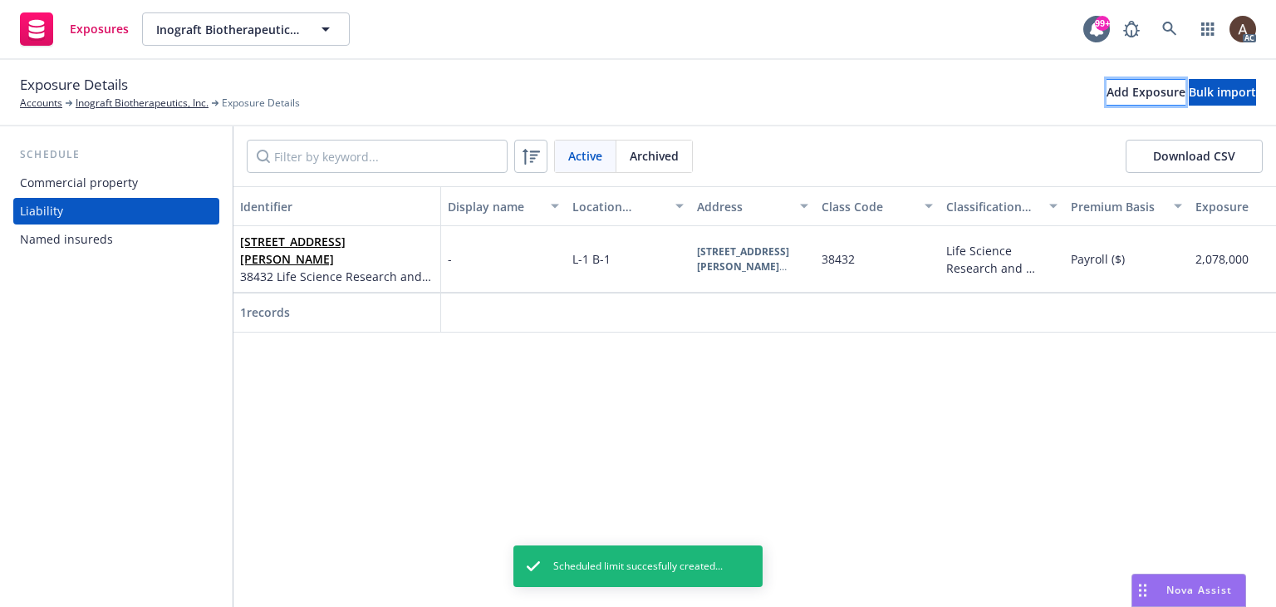
click at [1107, 100] on div "Add Exposure" at bounding box center [1146, 92] width 79 height 25
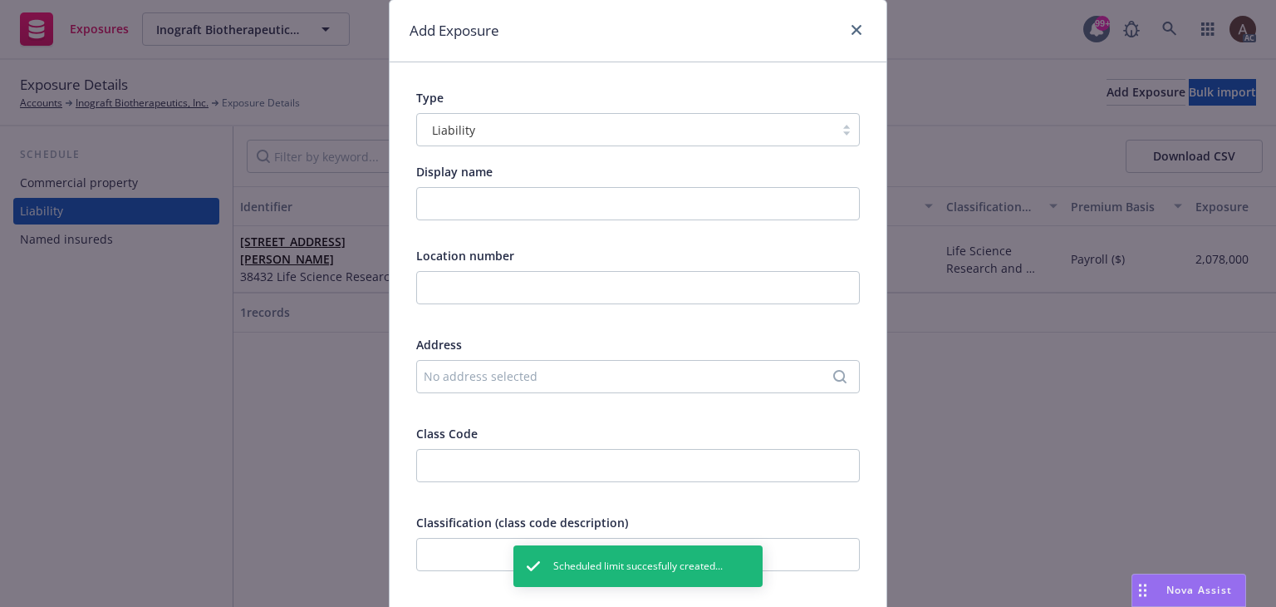
scroll to position [83, 0]
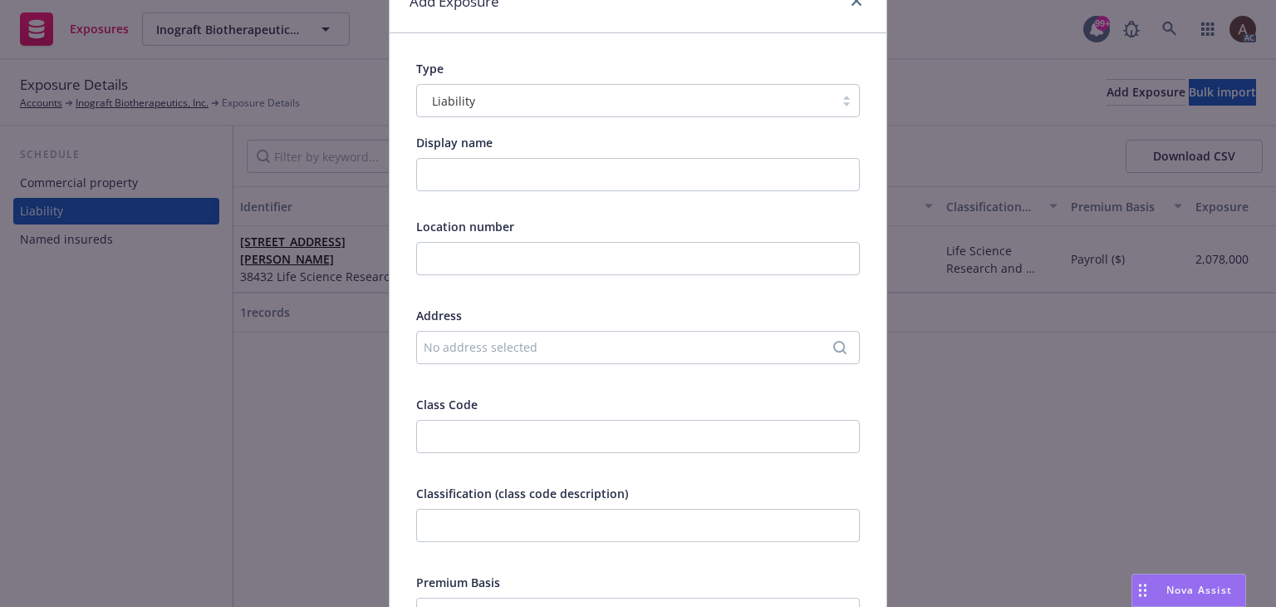
click at [457, 354] on div "No address selected" at bounding box center [630, 346] width 412 height 17
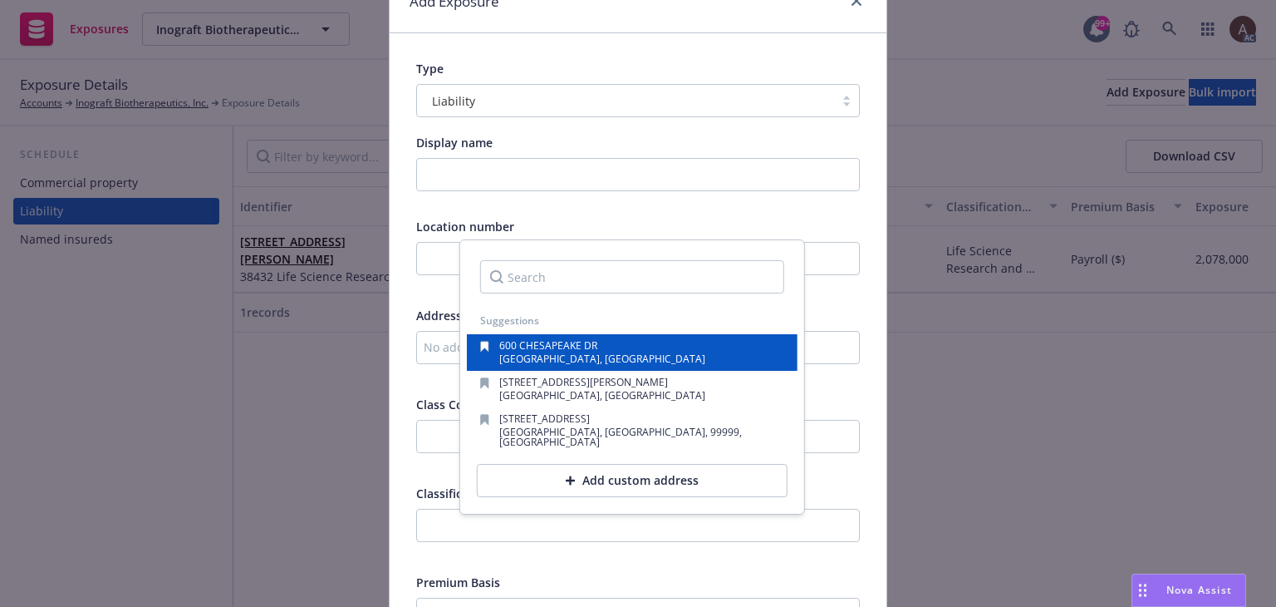
click at [529, 352] on span "REDWOOD CITY, CA, 94063, USA" at bounding box center [602, 358] width 206 height 14
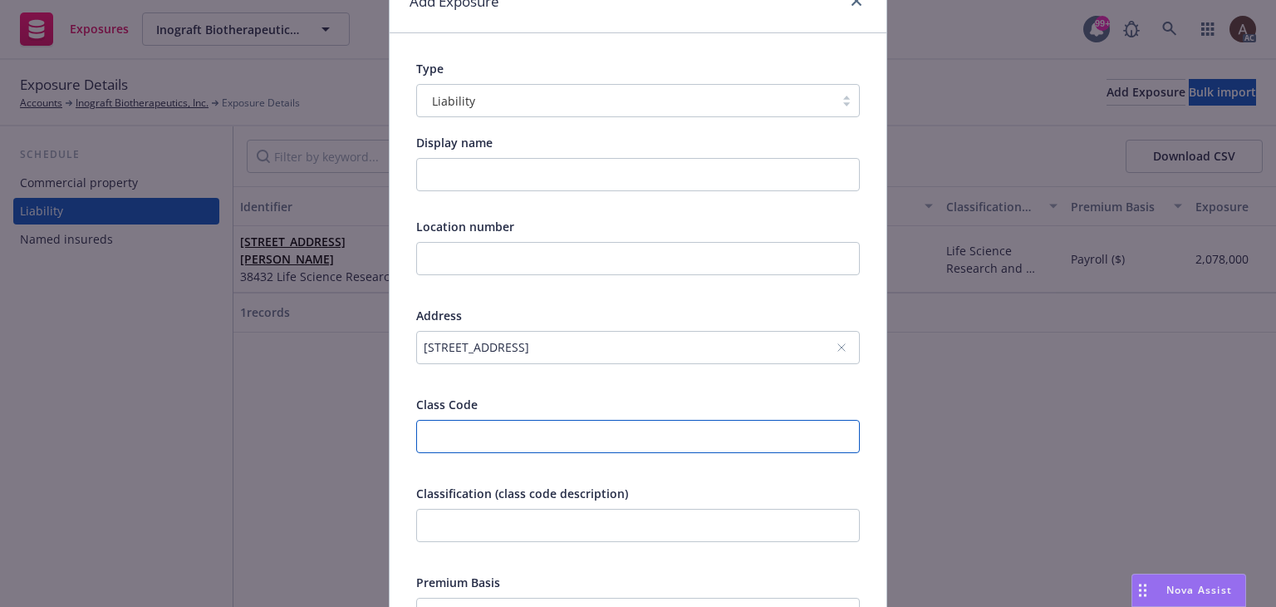
click at [450, 436] on input "number" at bounding box center [638, 436] width 444 height 33
type input "38432"
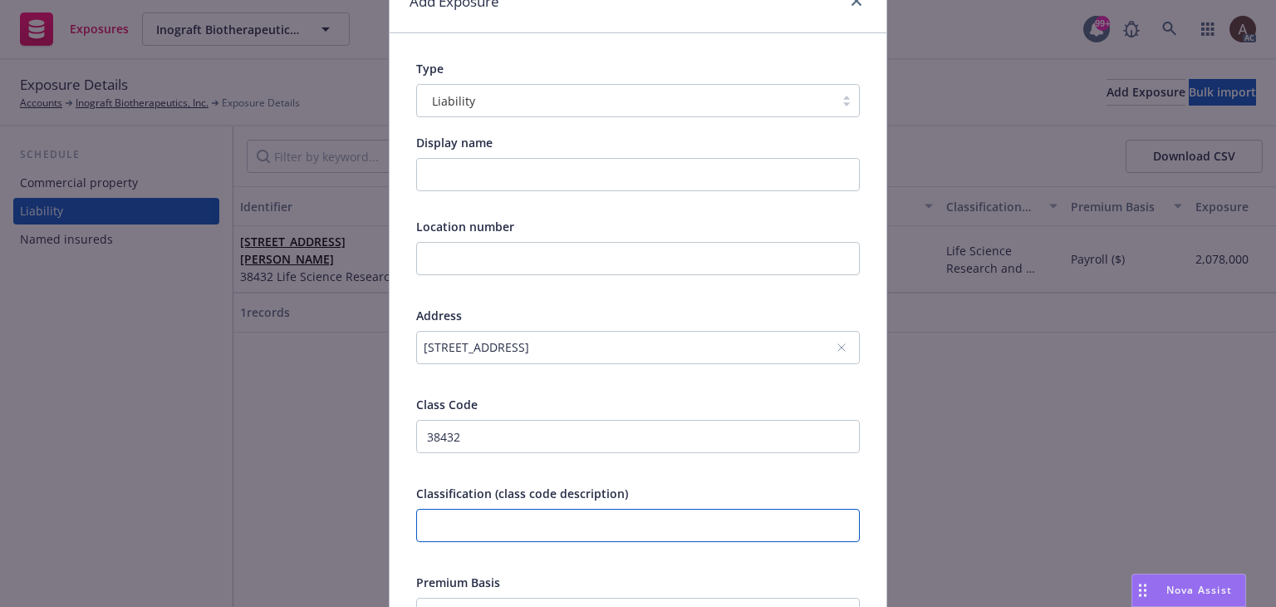
click at [471, 538] on input "text" at bounding box center [638, 525] width 444 height 33
paste input "Life Science Research and Development - Excluding Product Liability"
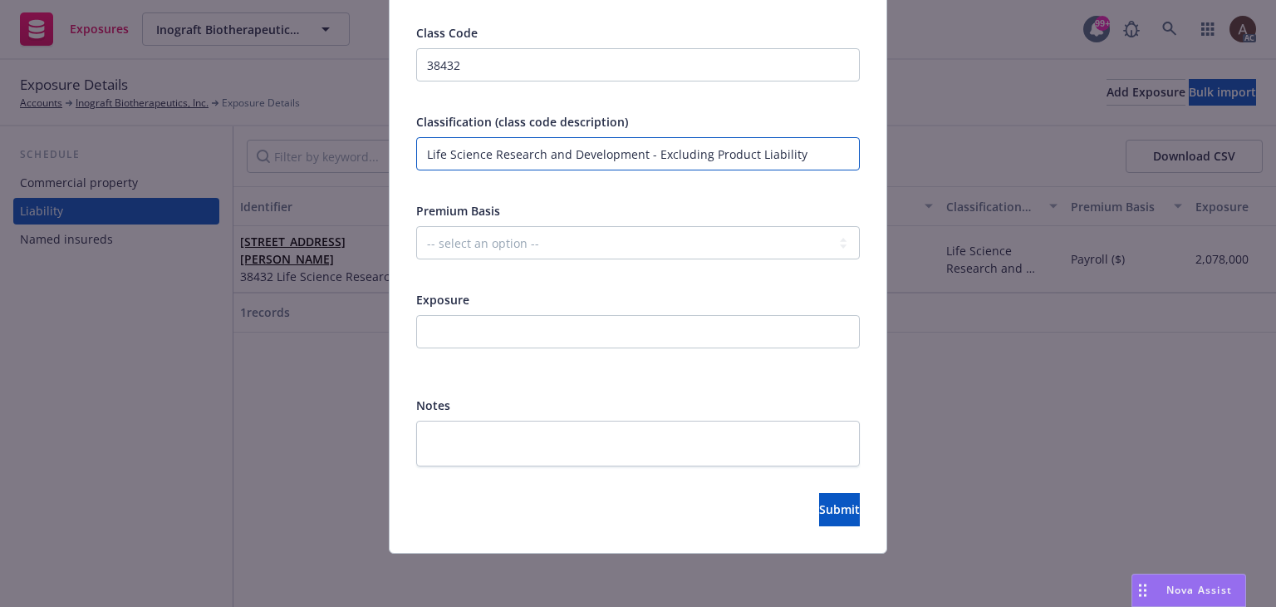
type input "Life Science Research and Development - Excluding Product Liability"
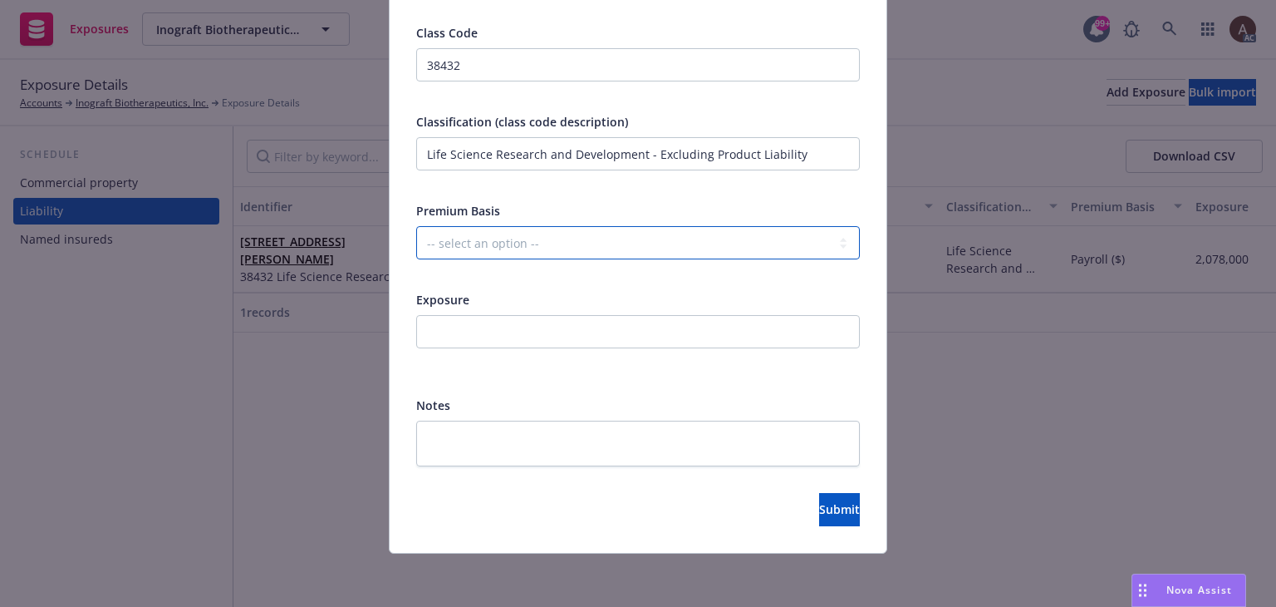
click at [460, 244] on select "-- select an option -- Revenue ($) Payroll ($) Square footage Headcount Unit Ac…" at bounding box center [638, 242] width 444 height 33
select select "PAYROLL"
click at [416, 226] on select "-- select an option -- Revenue ($) Payroll ($) Square footage Headcount Unit Ac…" at bounding box center [638, 242] width 444 height 33
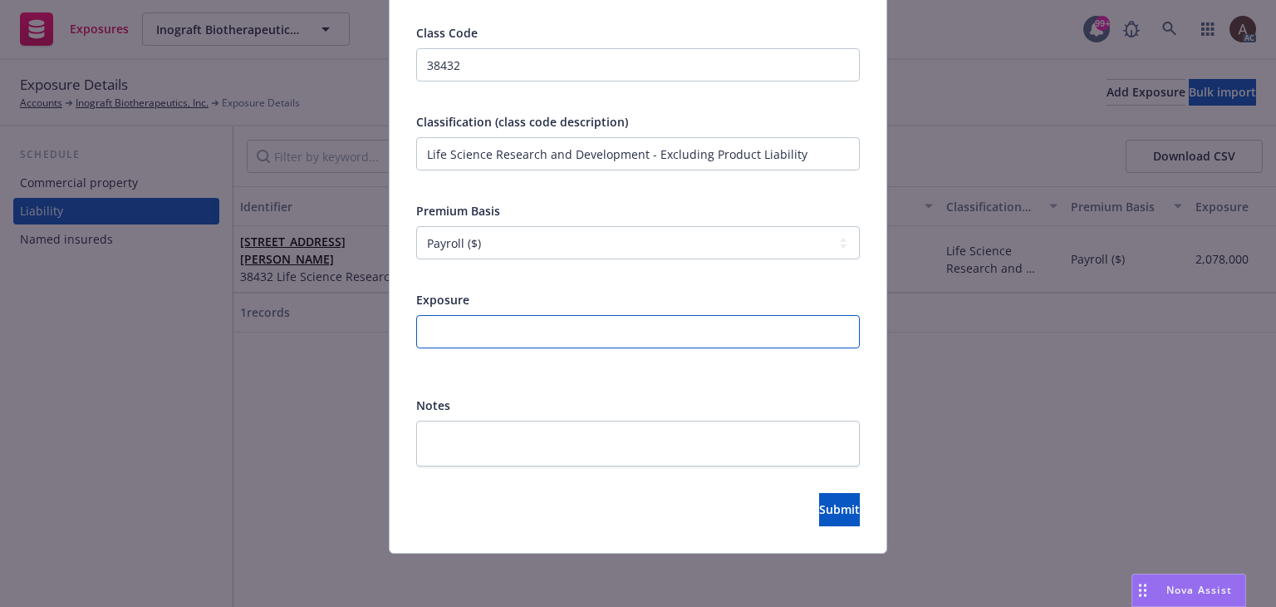
click at [454, 333] on input "number" at bounding box center [638, 331] width 444 height 33
type input "3900000"
click at [819, 504] on span "Submit" at bounding box center [839, 509] width 41 height 16
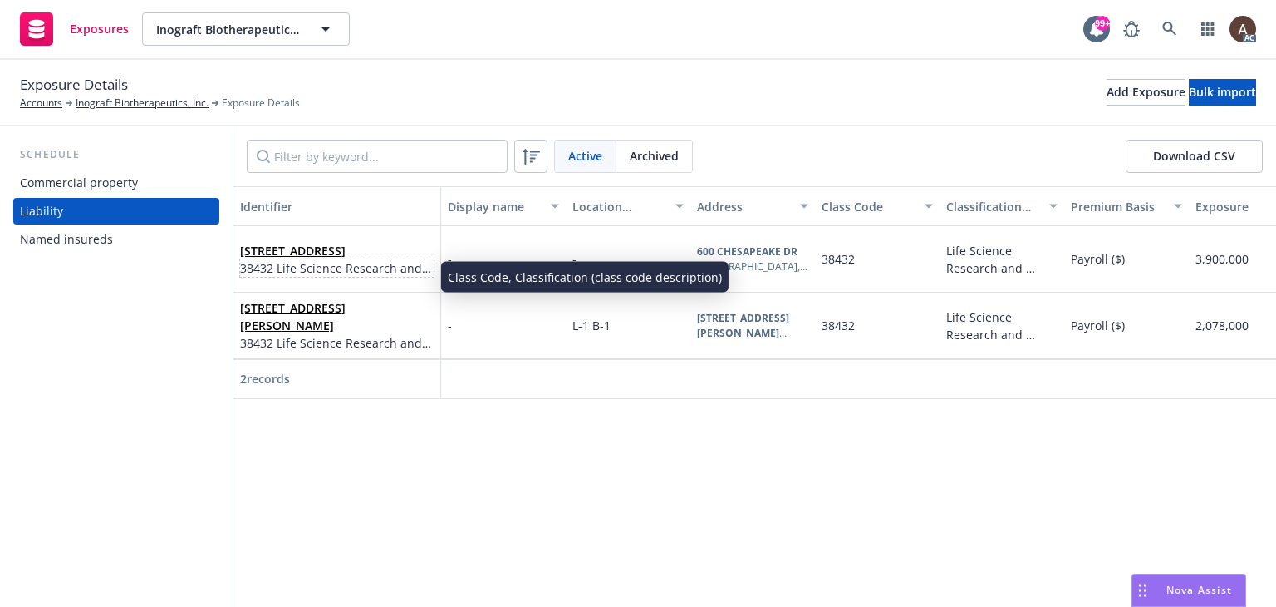
click at [402, 274] on span "38432 Life Science Research and Development - Excluding Product Liability" at bounding box center [337, 267] width 194 height 17
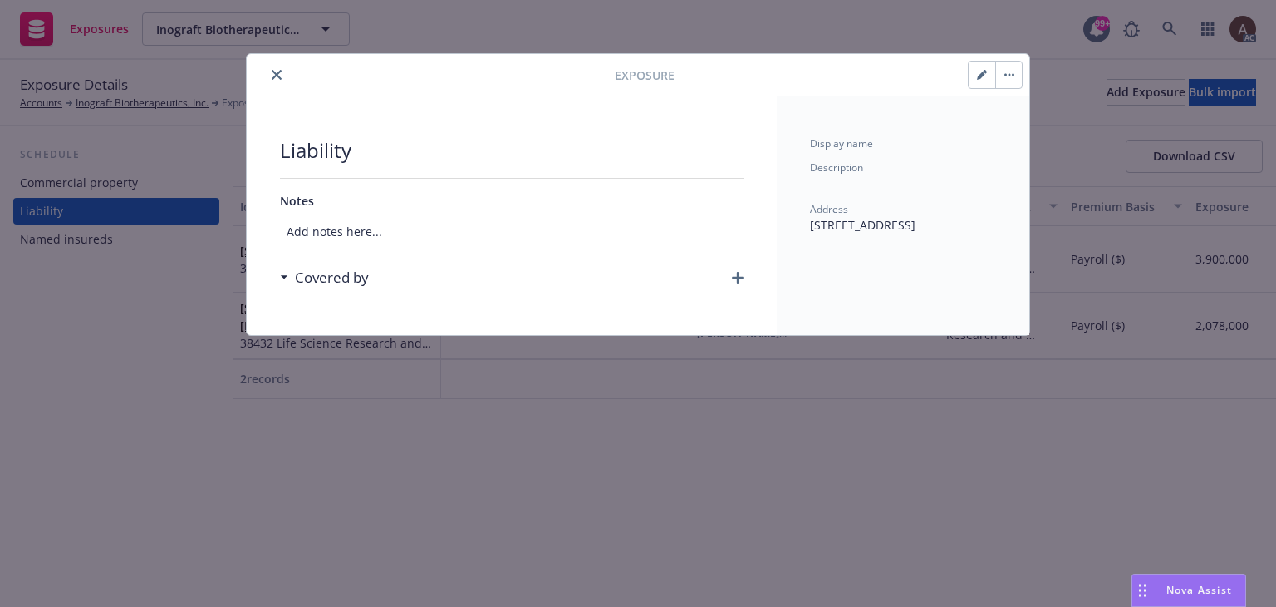
click at [731, 278] on div "Covered by" at bounding box center [512, 277] width 464 height 35
click at [738, 278] on icon "button" at bounding box center [738, 278] width 12 height 12
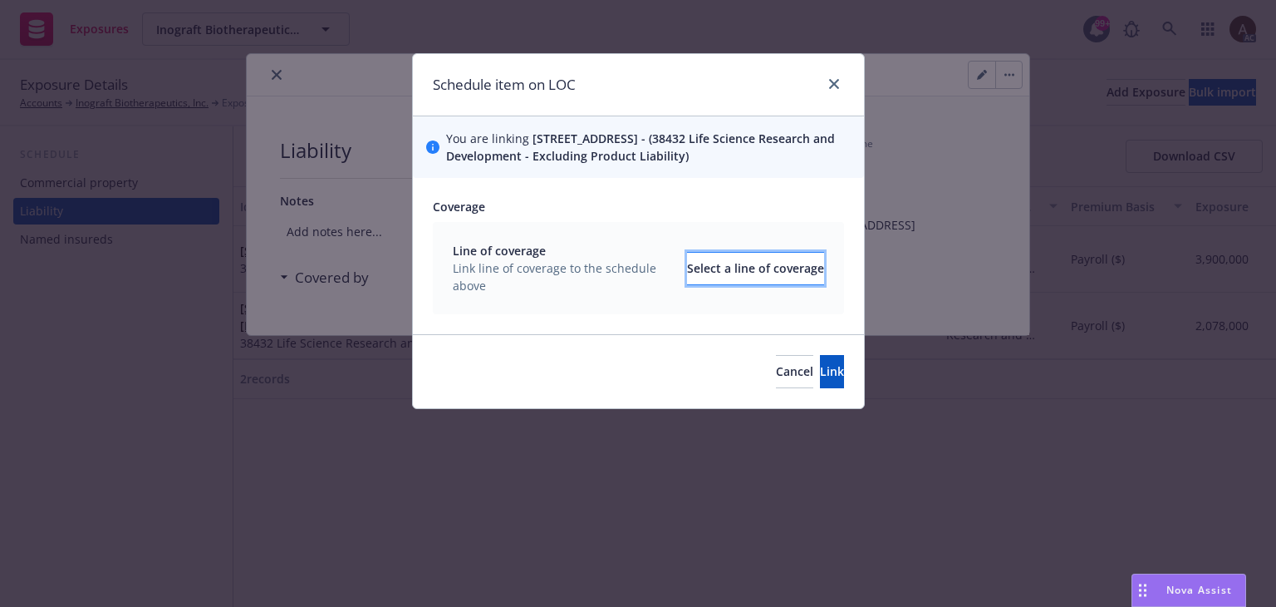
click at [687, 283] on div "Select a line of coverage" at bounding box center [755, 269] width 137 height 32
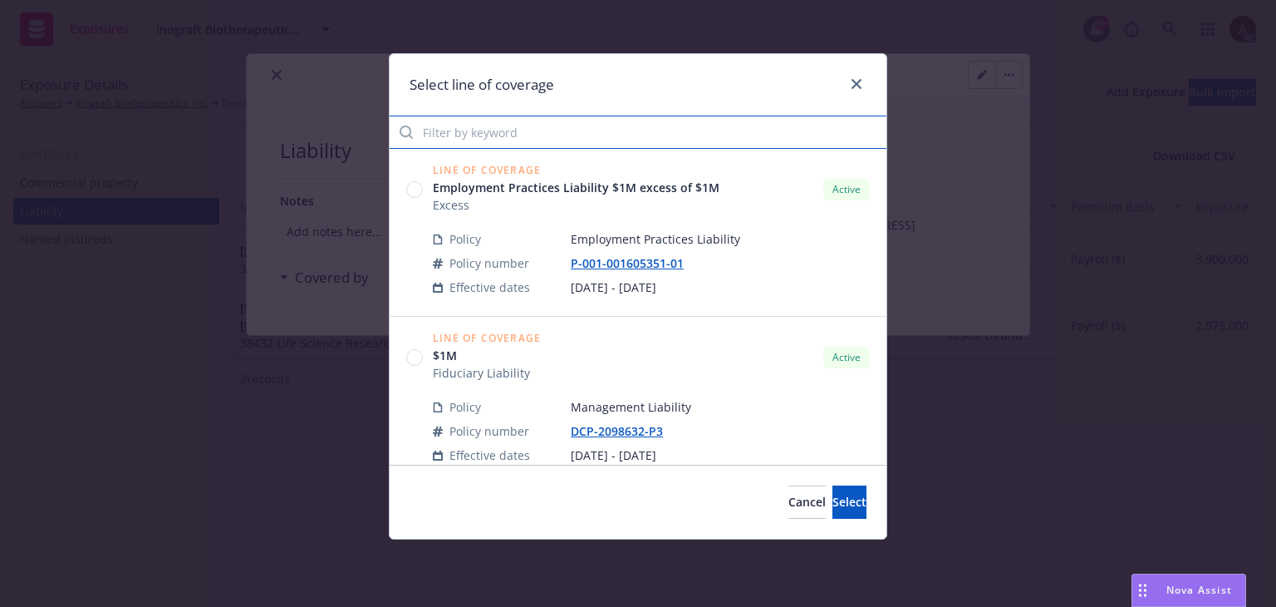
click at [538, 128] on input "Filter by keyword" at bounding box center [638, 131] width 497 height 33
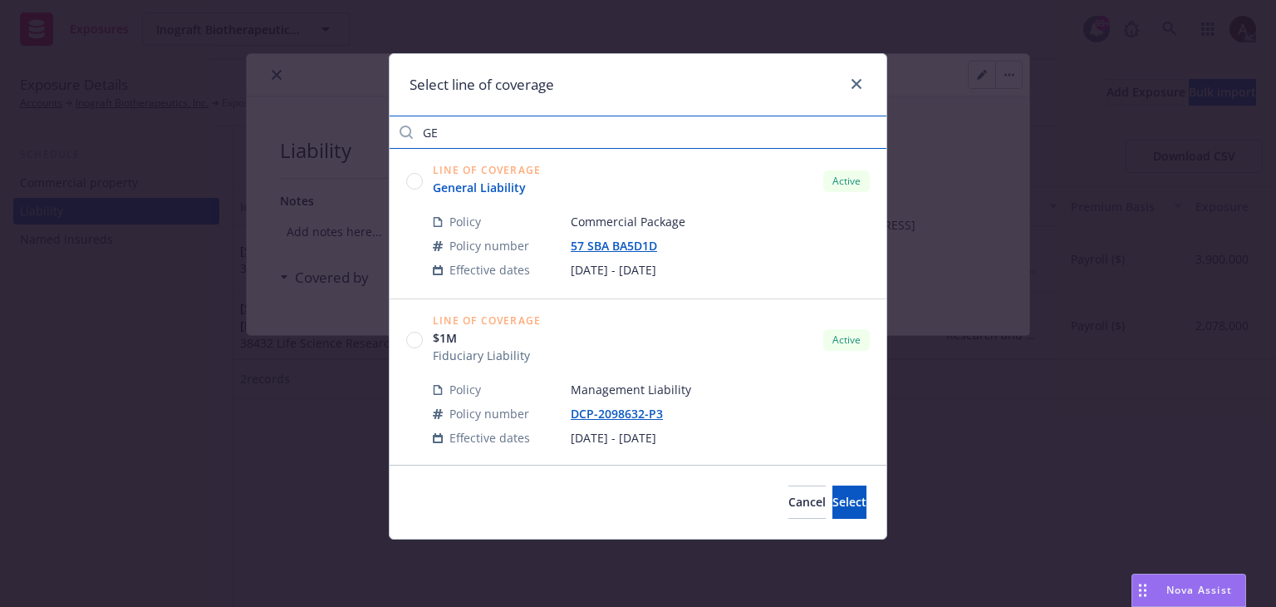
type input "GE"
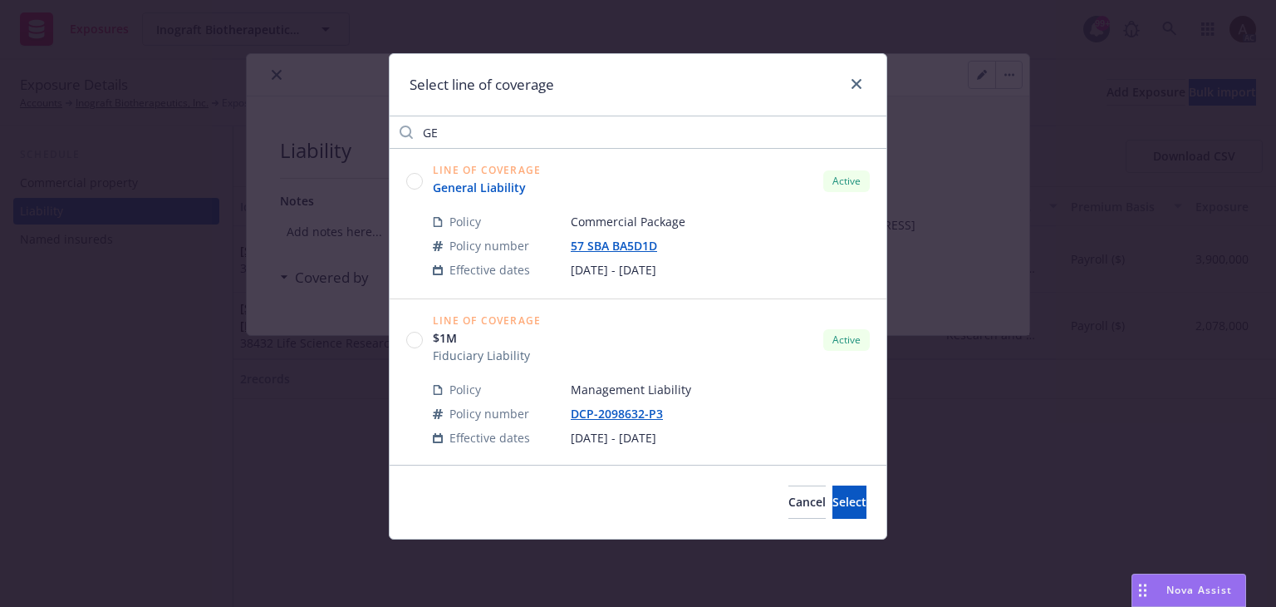
click at [506, 188] on link "General Liability" at bounding box center [487, 187] width 108 height 17
click at [833, 504] on span "Select" at bounding box center [850, 502] width 34 height 16
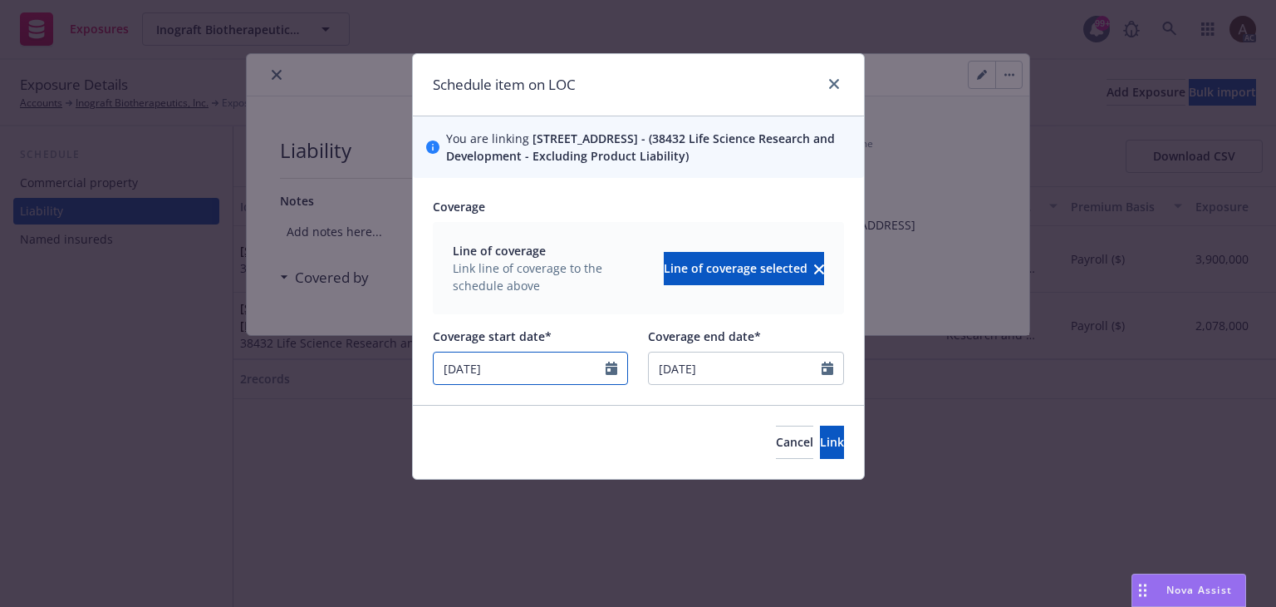
select select "10"
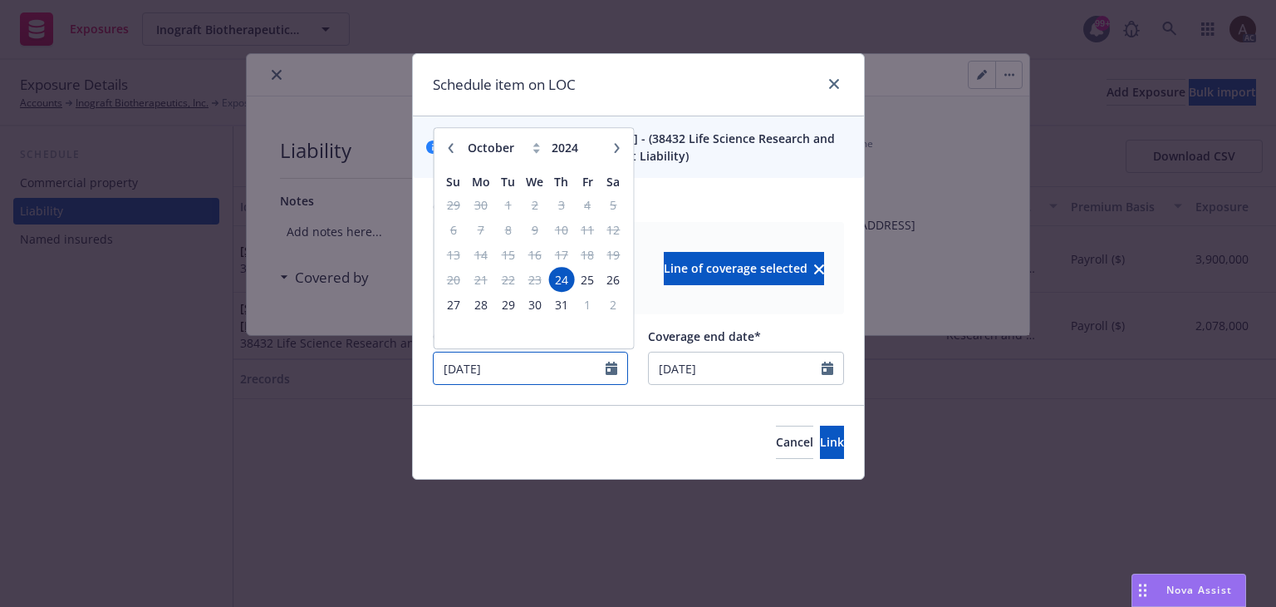
drag, startPoint x: 564, startPoint y: 380, endPoint x: 339, endPoint y: 382, distance: 225.2
click at [339, 382] on div "Schedule item on LOC You are linking 600 CHESAPEAKE DR, REDWOOD CITY, CA, 94063…" at bounding box center [638, 303] width 1276 height 607
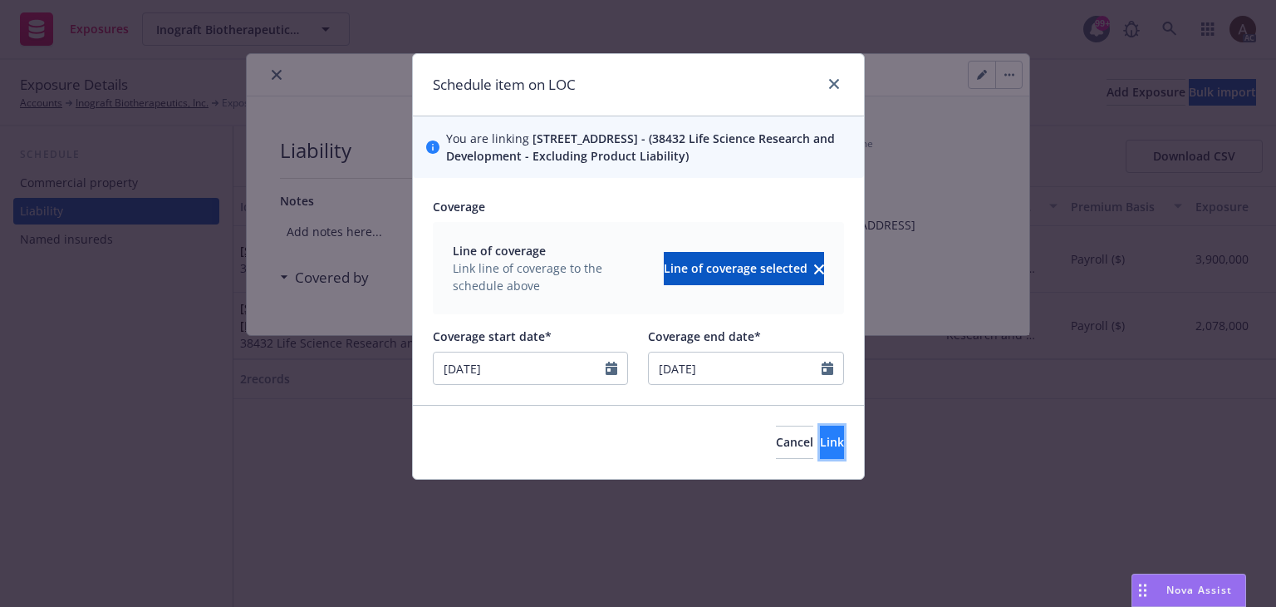
type input "10/01/2025"
click at [820, 457] on button "Link" at bounding box center [832, 441] width 24 height 33
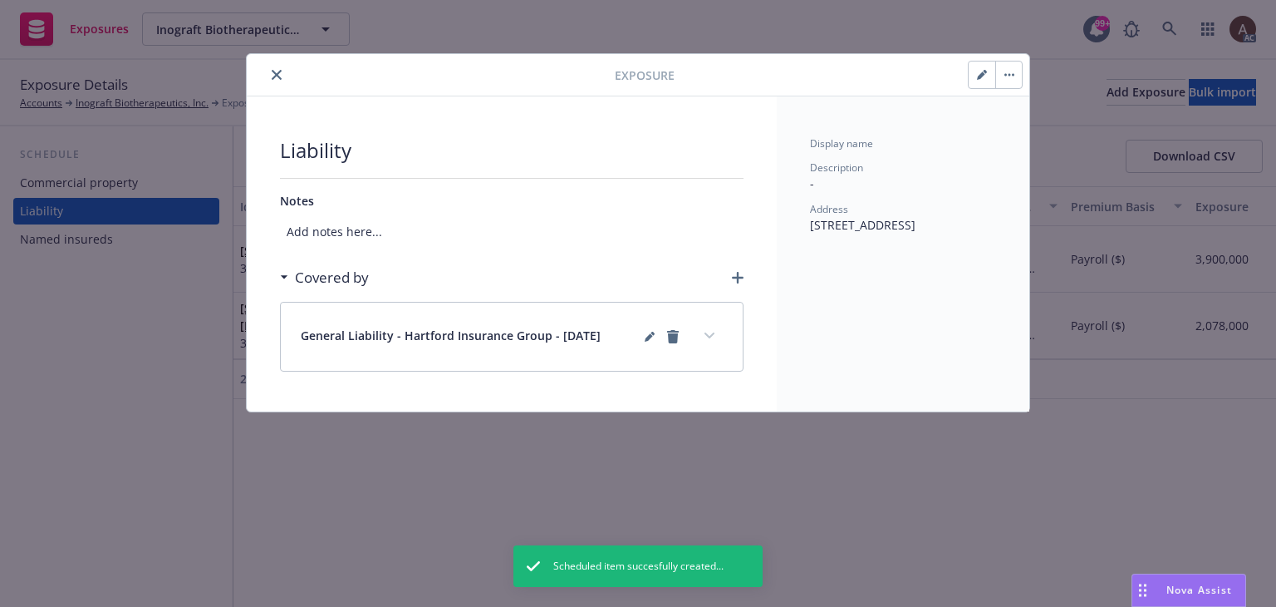
click at [705, 338] on button "expand content" at bounding box center [709, 335] width 27 height 27
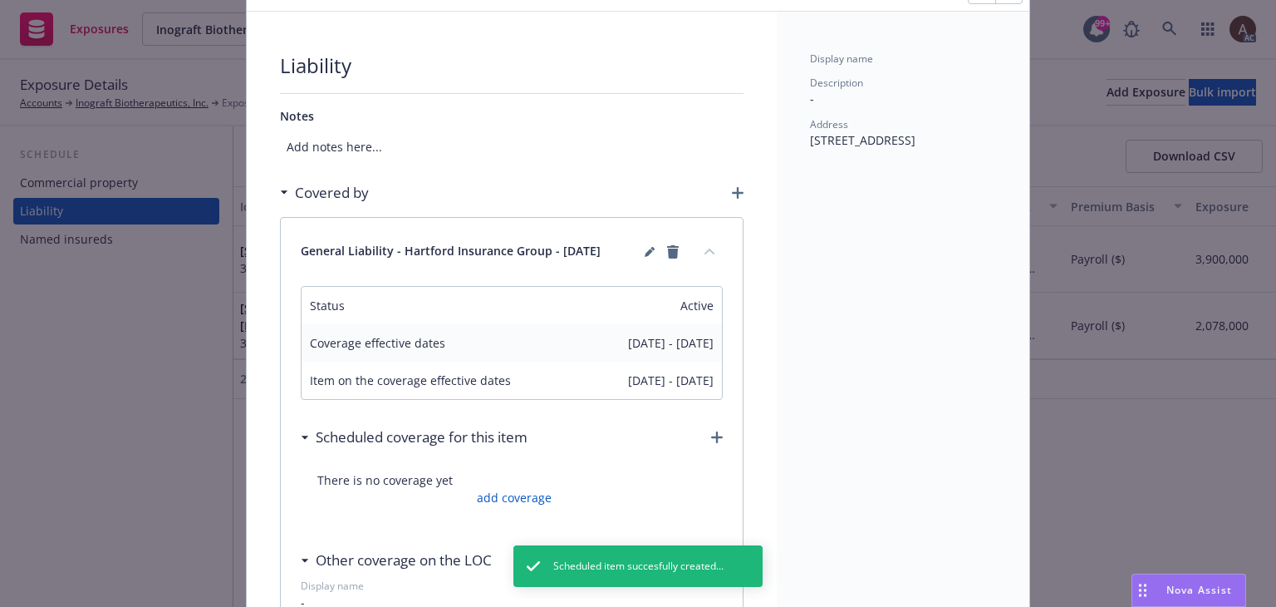
scroll to position [166, 0]
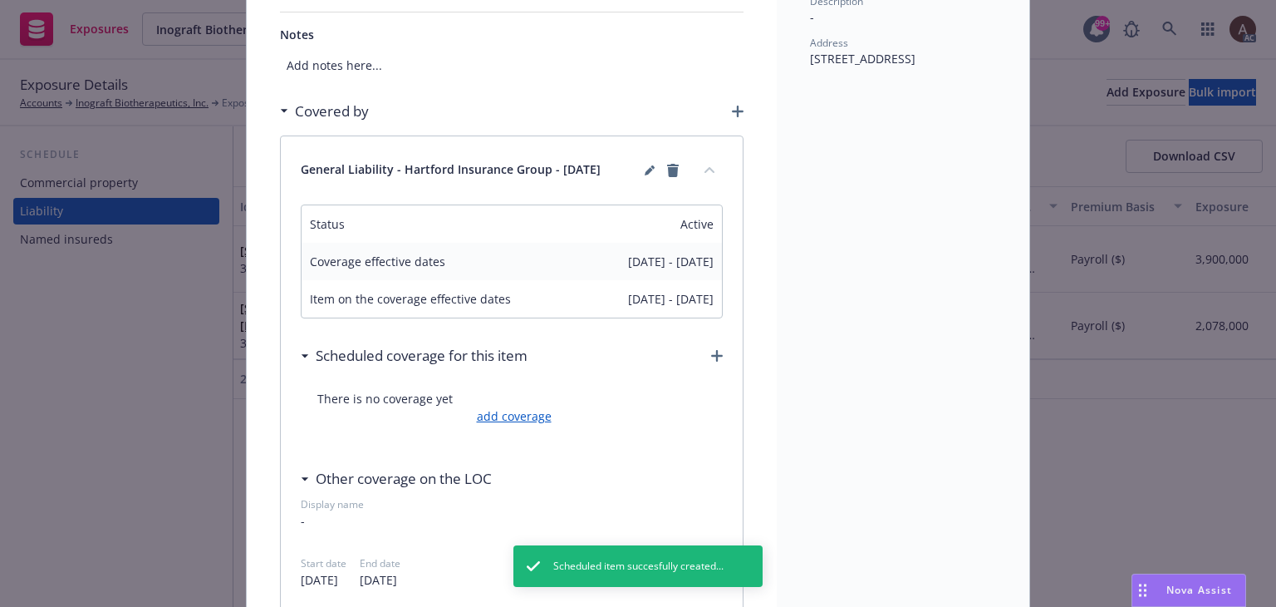
click at [503, 420] on link "add coverage" at bounding box center [512, 415] width 79 height 17
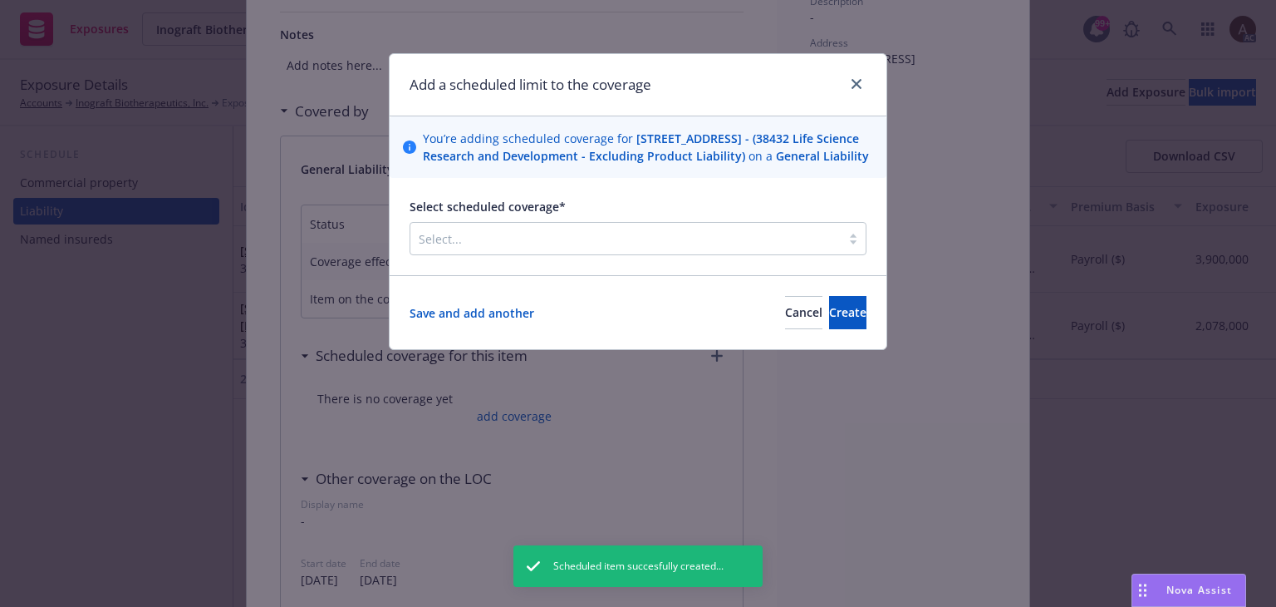
click at [542, 248] on div at bounding box center [626, 238] width 414 height 20
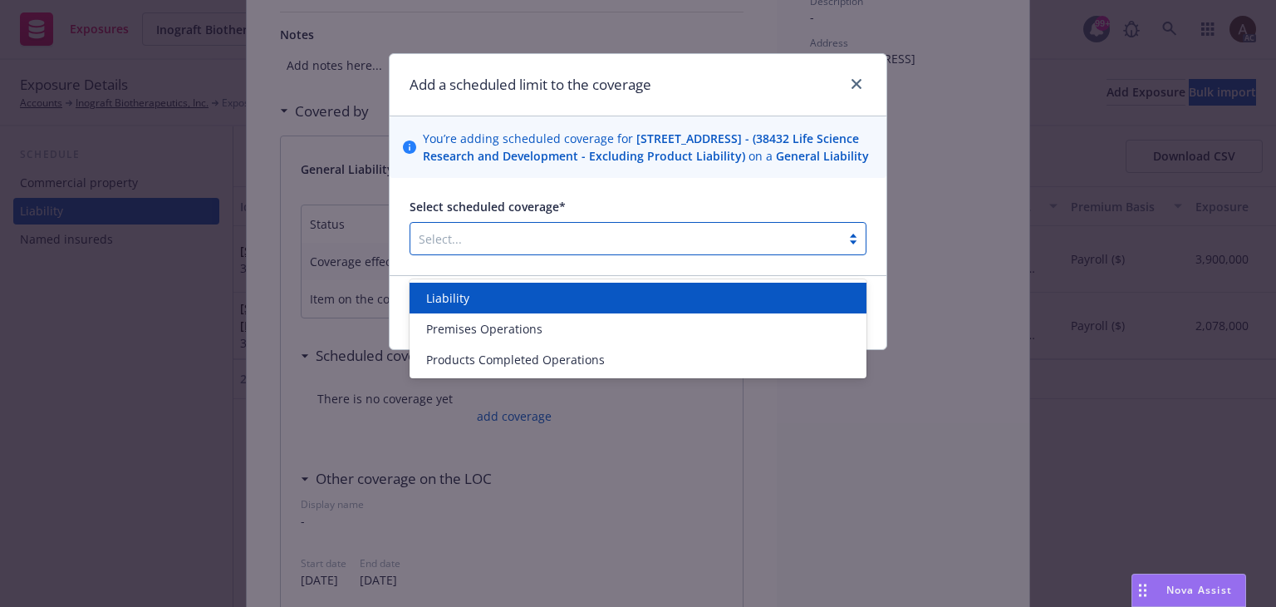
click at [512, 302] on div "Liability" at bounding box center [638, 297] width 437 height 17
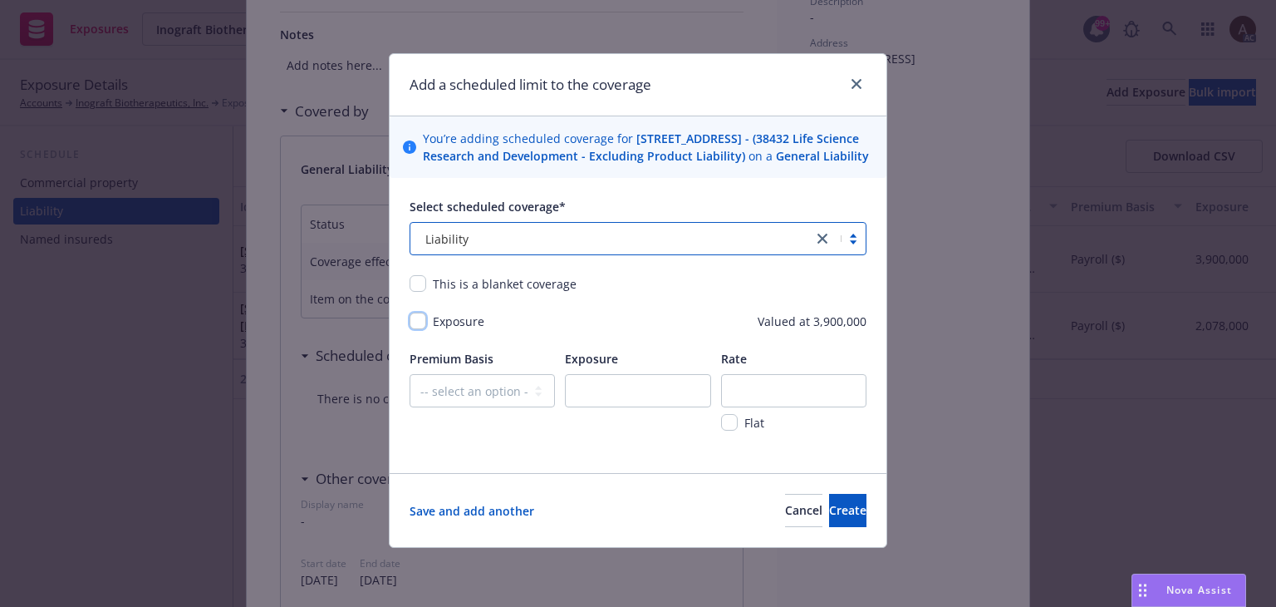
click at [419, 329] on input "checkbox" at bounding box center [418, 320] width 17 height 17
checkbox input "true"
click at [489, 407] on select "-- select an option -- Revenue ($) Payroll ($) Square footage Headcount Unit Ac…" at bounding box center [482, 390] width 145 height 33
select select "PAYROLL"
click at [410, 391] on select "-- select an option -- Revenue ($) Payroll ($) Square footage Headcount Unit Ac…" at bounding box center [482, 390] width 145 height 33
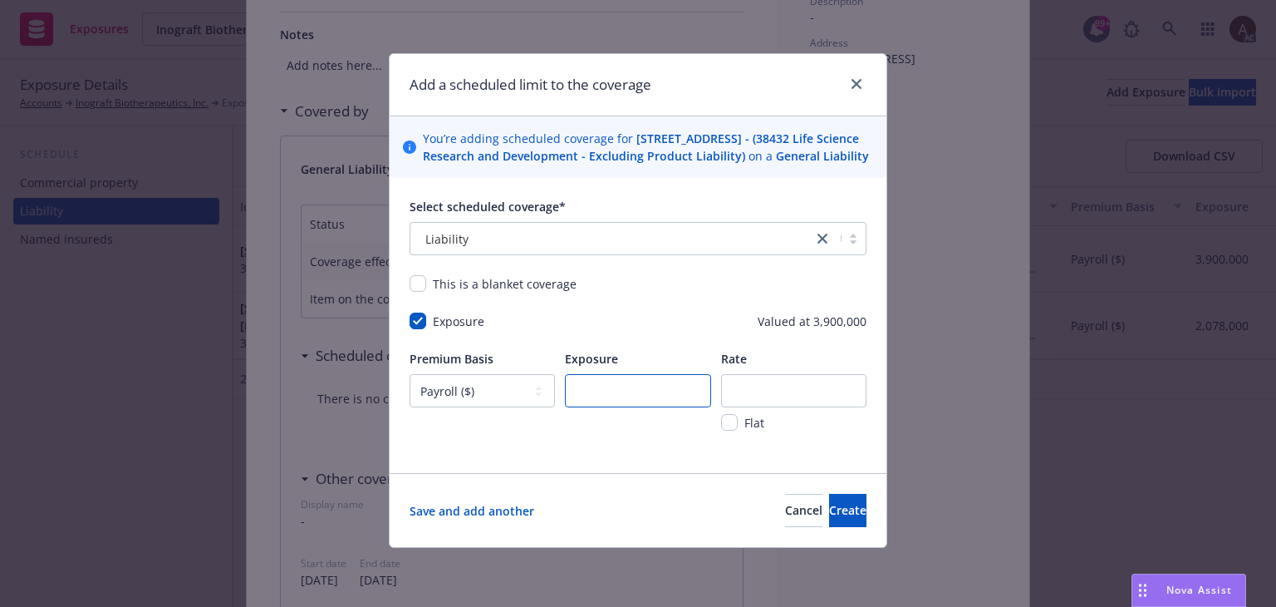
click at [597, 407] on input "number" at bounding box center [637, 390] width 145 height 33
type input "3900000"
click at [791, 407] on input "number" at bounding box center [793, 390] width 145 height 33
type input "0.18"
click at [829, 524] on button "Create" at bounding box center [847, 510] width 37 height 33
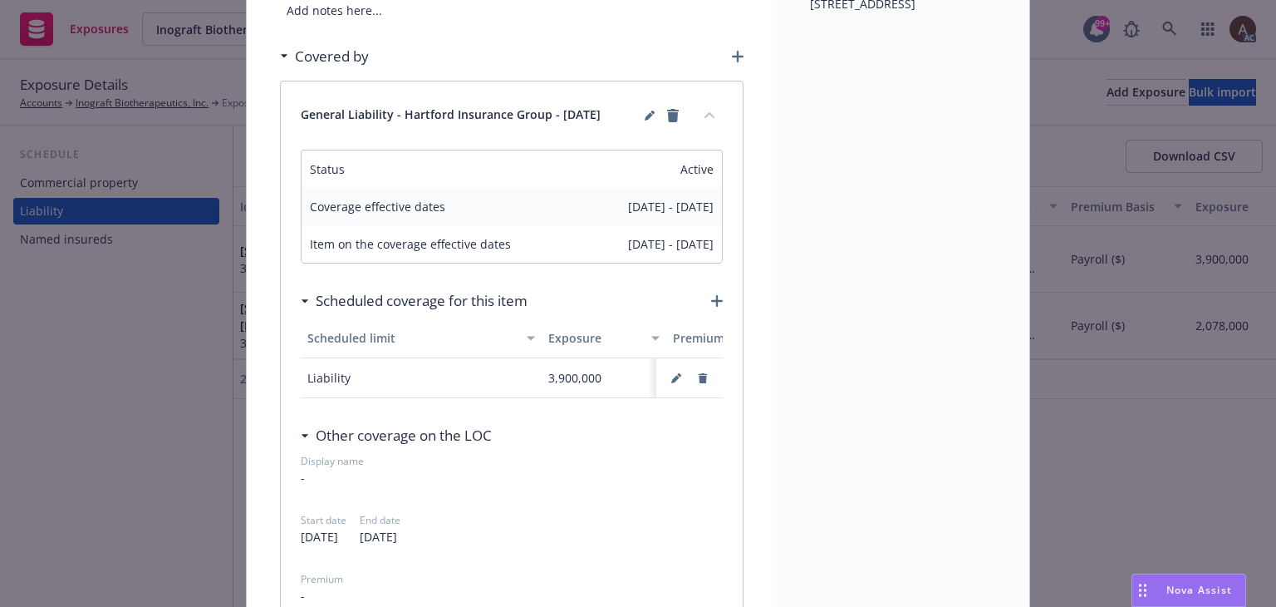
scroll to position [249, 0]
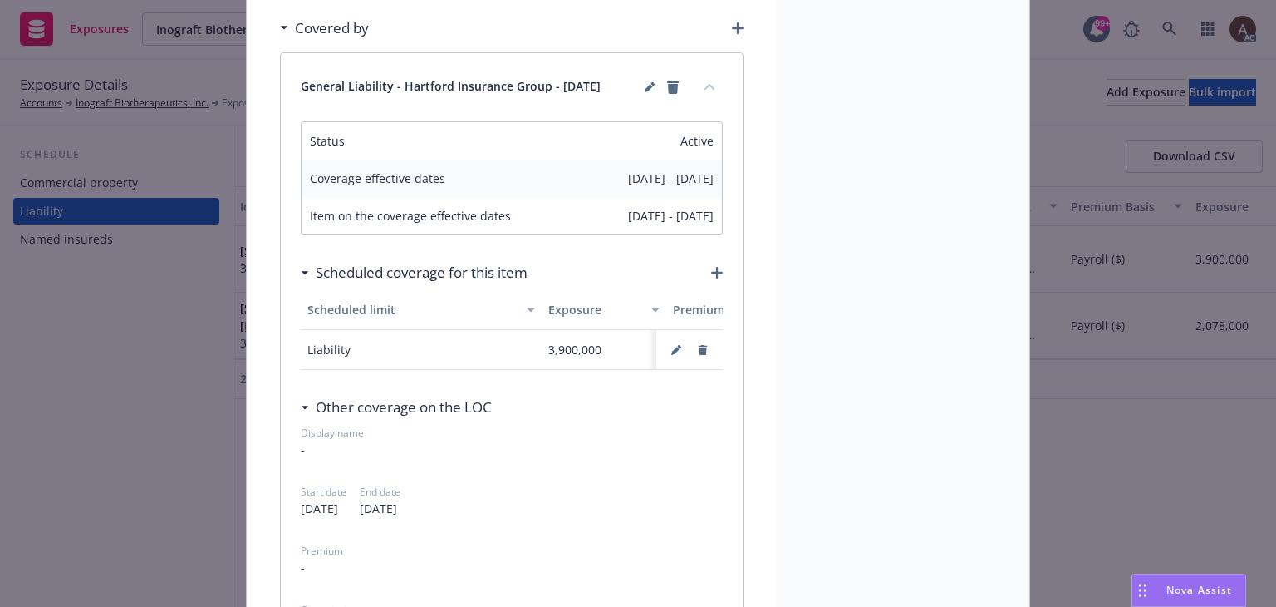
click at [711, 270] on icon "button" at bounding box center [717, 273] width 12 height 12
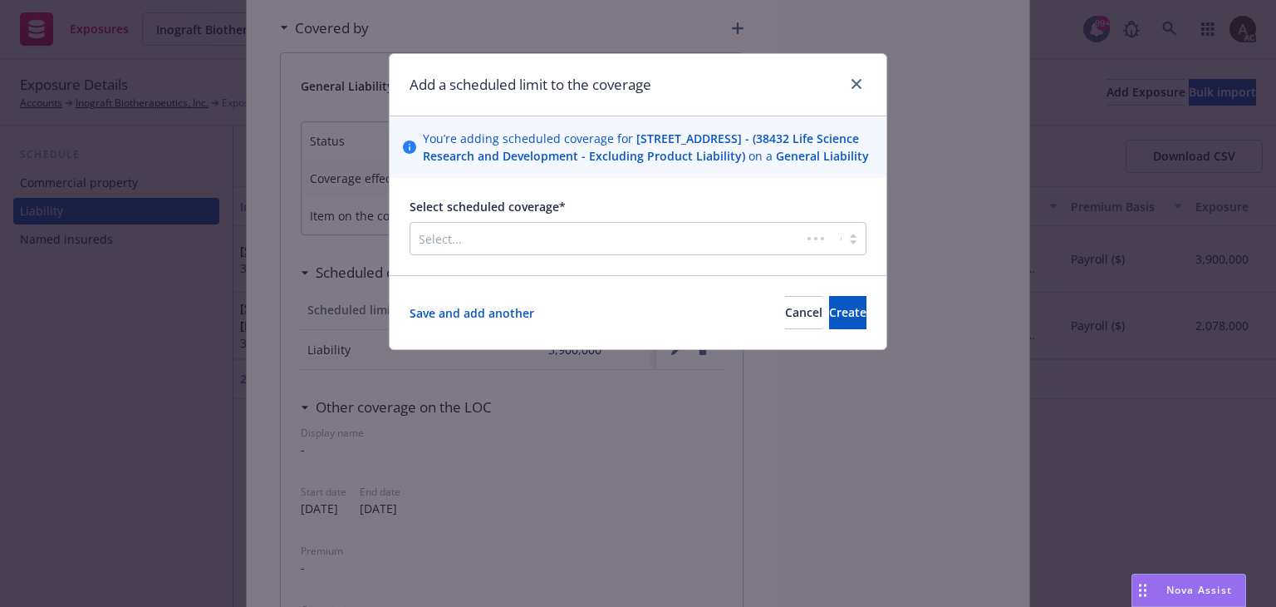
click at [553, 248] on div at bounding box center [606, 238] width 374 height 20
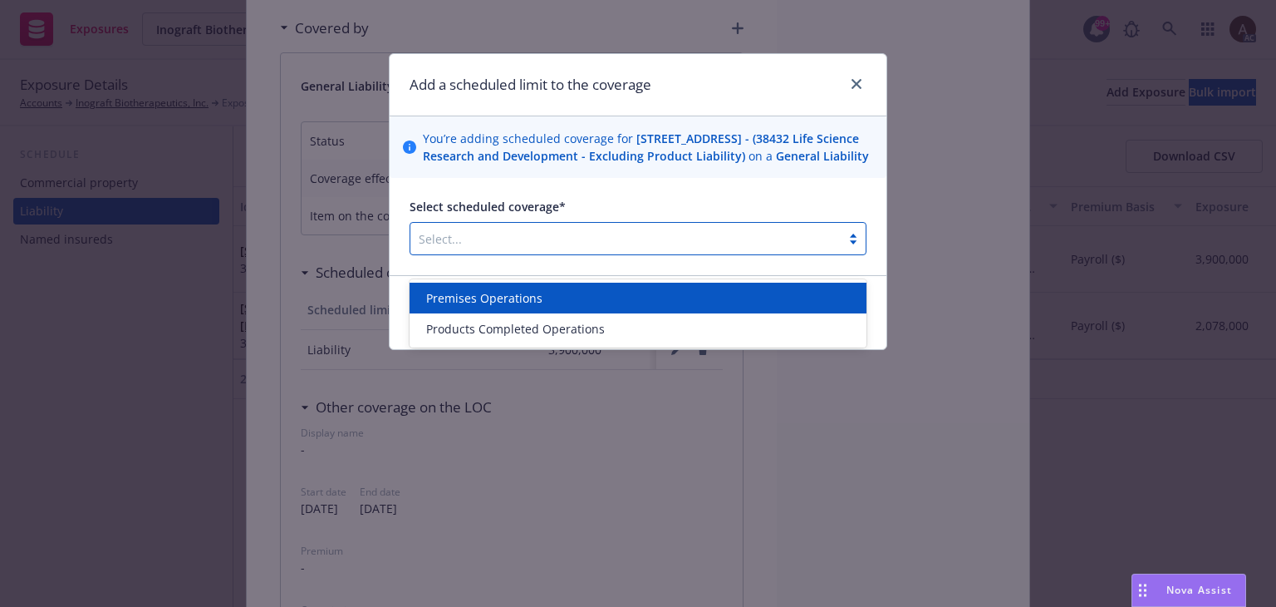
click at [512, 302] on span "Premises Operations" at bounding box center [484, 297] width 116 height 17
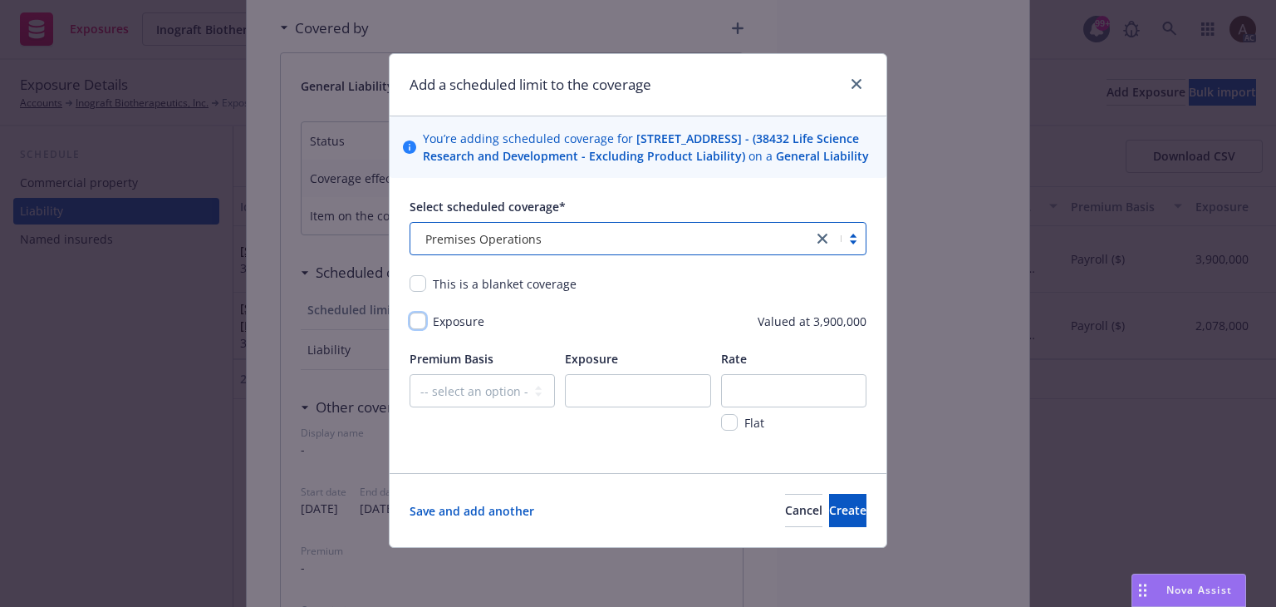
click at [415, 329] on input "checkbox" at bounding box center [418, 320] width 17 height 17
checkbox input "true"
click at [465, 407] on select "-- select an option -- Revenue ($) Payroll ($) Square footage Headcount Unit Ac…" at bounding box center [482, 390] width 145 height 33
click at [622, 470] on div "Select scheduled coverage* Premises Operations This is a blanket coverage Expos…" at bounding box center [638, 325] width 497 height 295
click at [785, 518] on span "Cancel" at bounding box center [803, 510] width 37 height 16
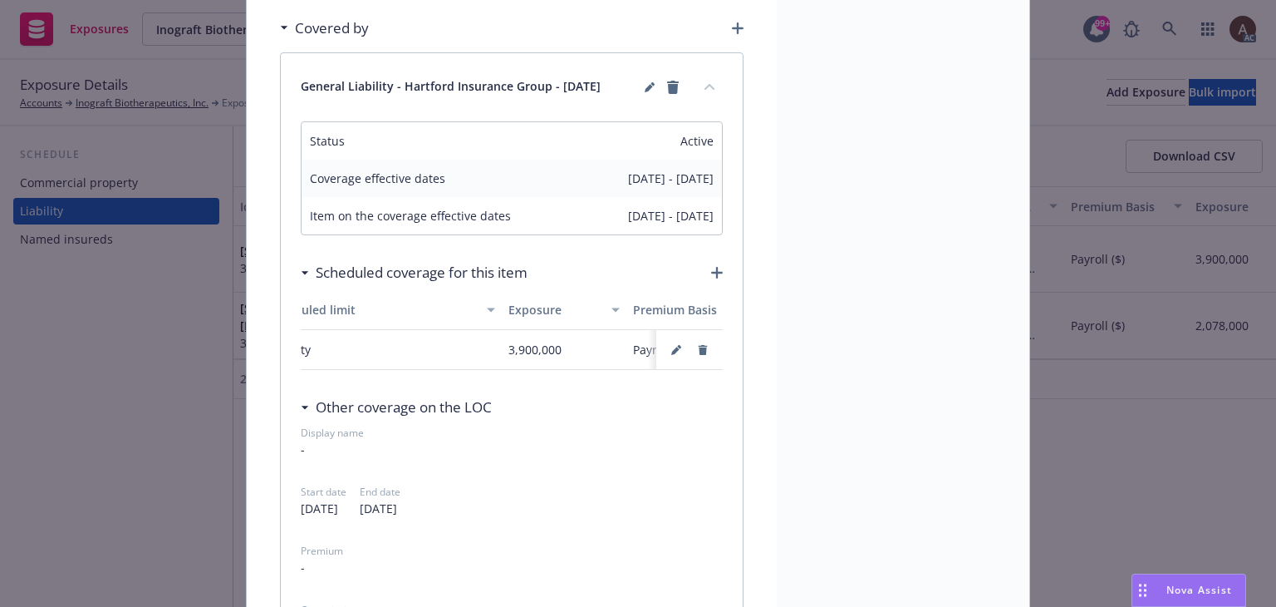
scroll to position [0, 0]
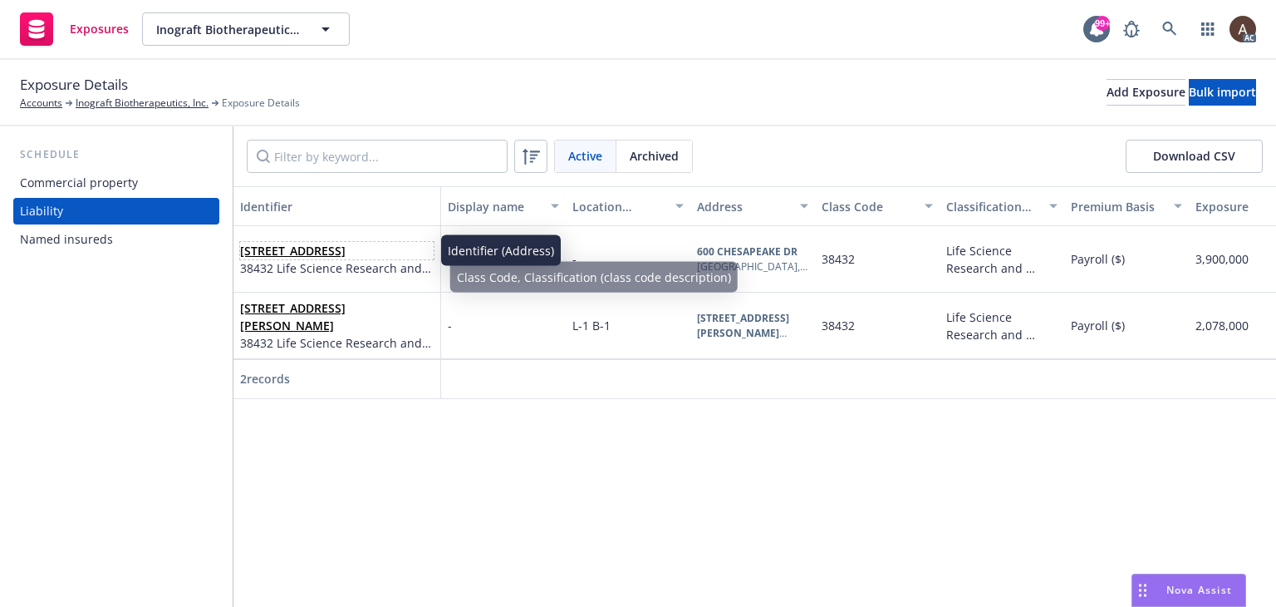
click at [403, 259] on span "[STREET_ADDRESS]" at bounding box center [337, 250] width 194 height 17
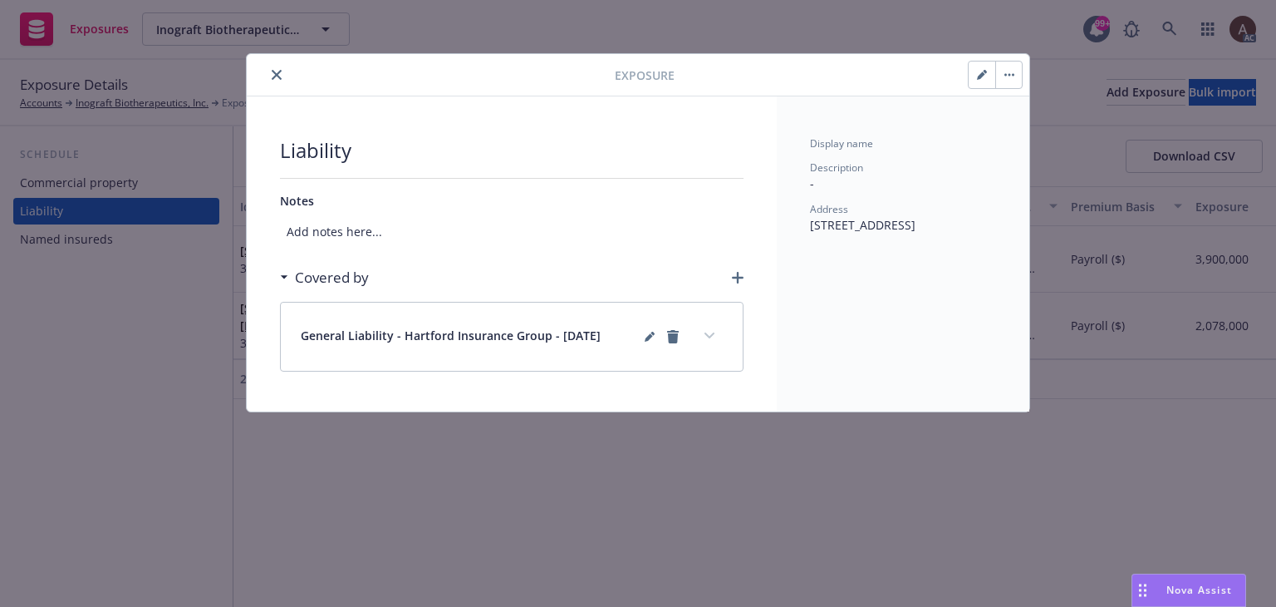
click at [976, 75] on button "button" at bounding box center [982, 74] width 27 height 27
select select "PAYROLL"
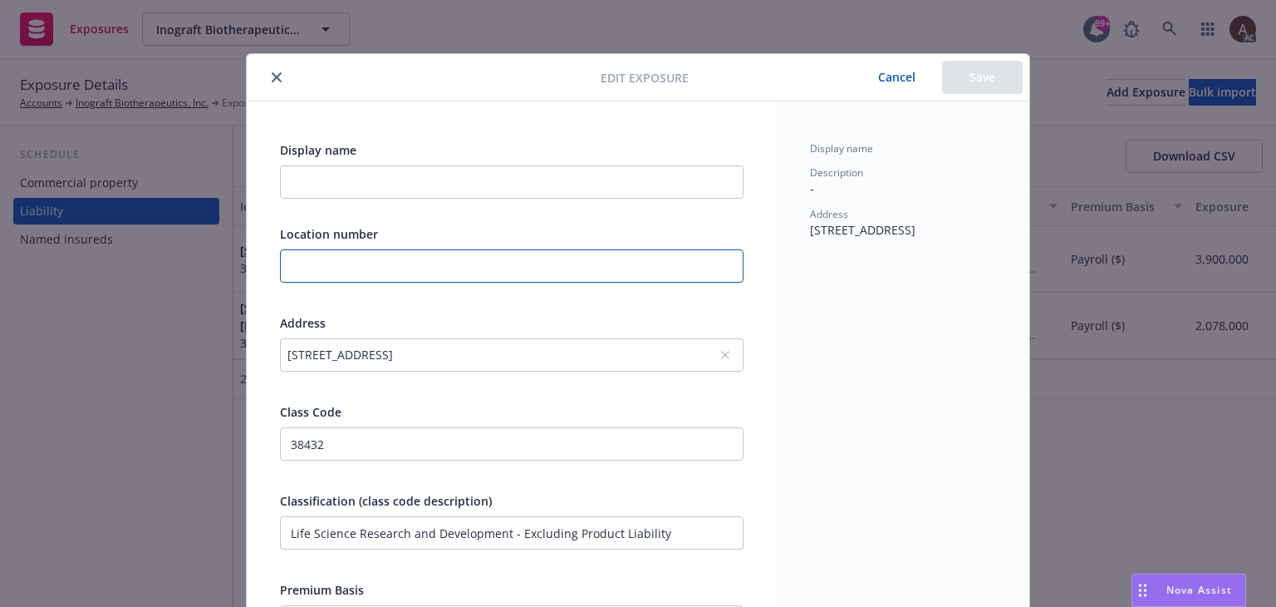
click at [348, 253] on input "text" at bounding box center [512, 265] width 464 height 33
type input "LOC 3 BLDG 1"
drag, startPoint x: 370, startPoint y: 268, endPoint x: 164, endPoint y: 278, distance: 206.3
click at [164, 278] on div "Edit exposure Cancel Save Display name Location number LOC 3 BLDG 1 Address 600…" at bounding box center [638, 303] width 1276 height 607
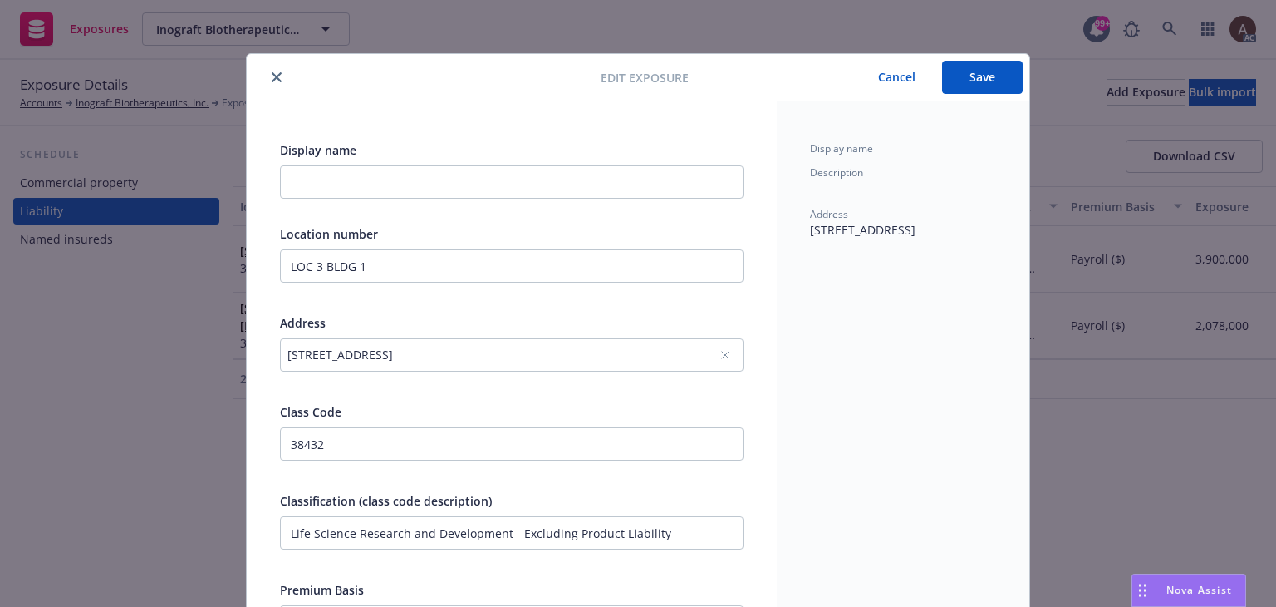
click at [989, 80] on button "Save" at bounding box center [982, 77] width 81 height 33
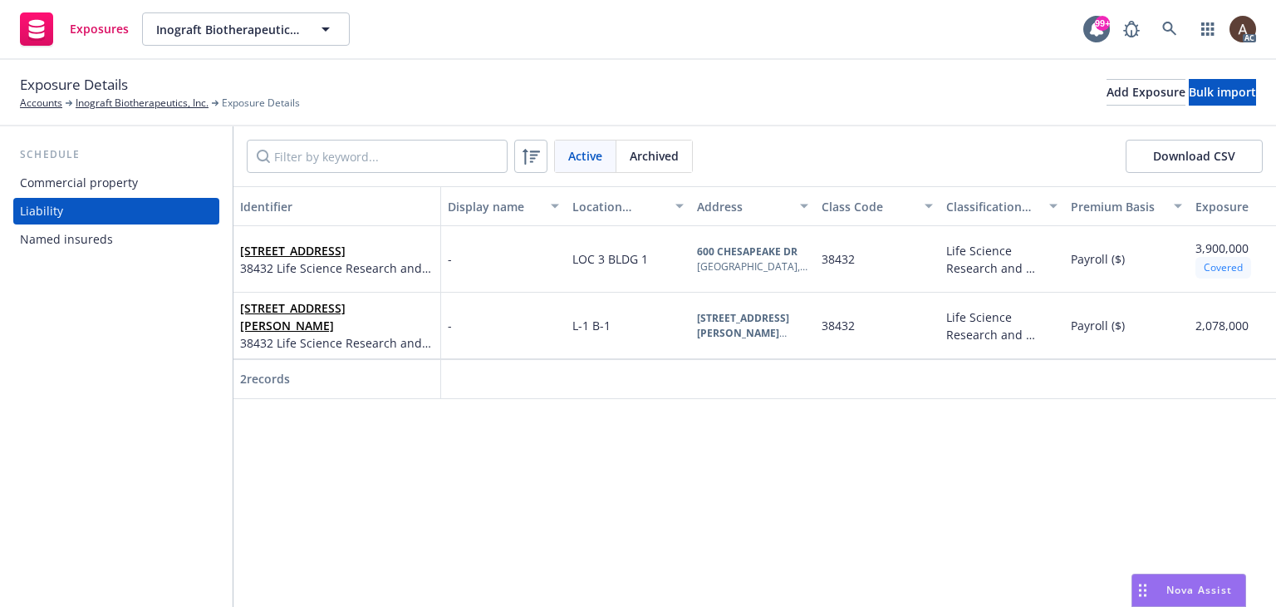
click at [106, 181] on div "Commercial property" at bounding box center [79, 183] width 118 height 27
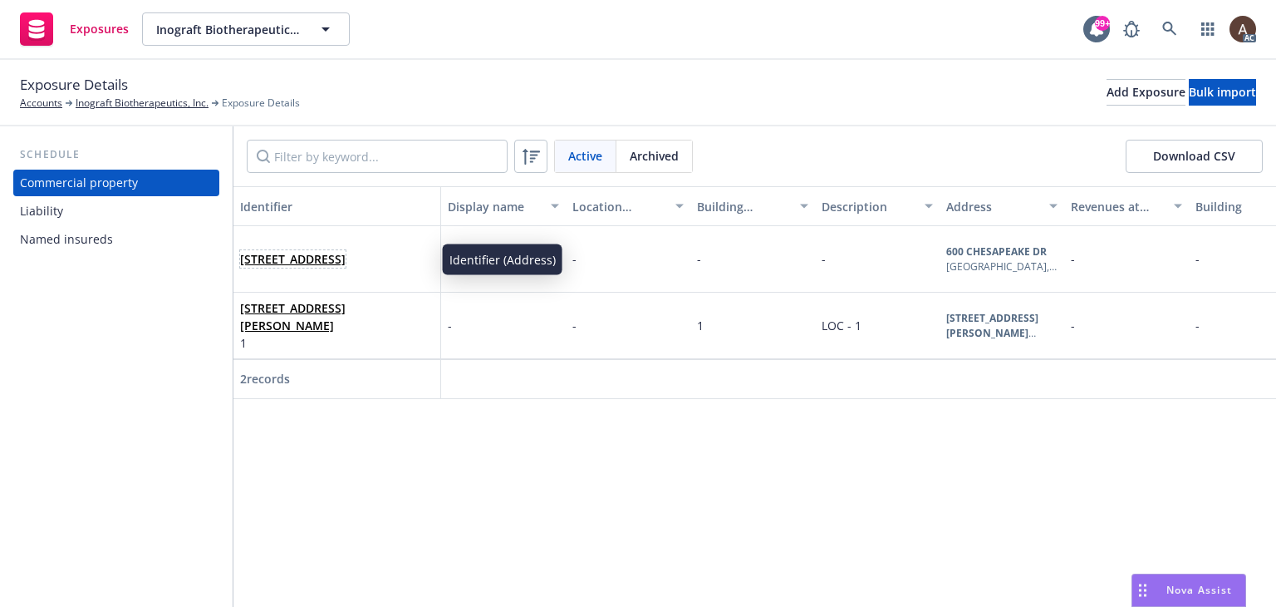
click at [346, 268] on span "[STREET_ADDRESS]" at bounding box center [293, 258] width 106 height 17
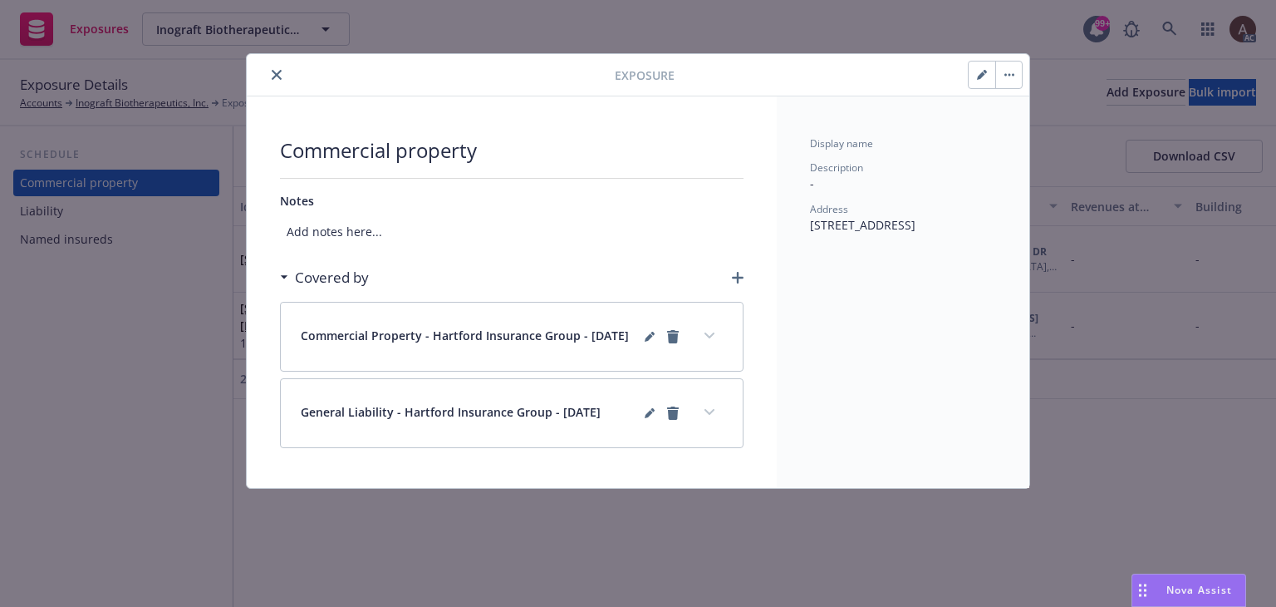
click at [980, 81] on button "button" at bounding box center [982, 74] width 27 height 27
select select "FIRE_RESISTIVE"
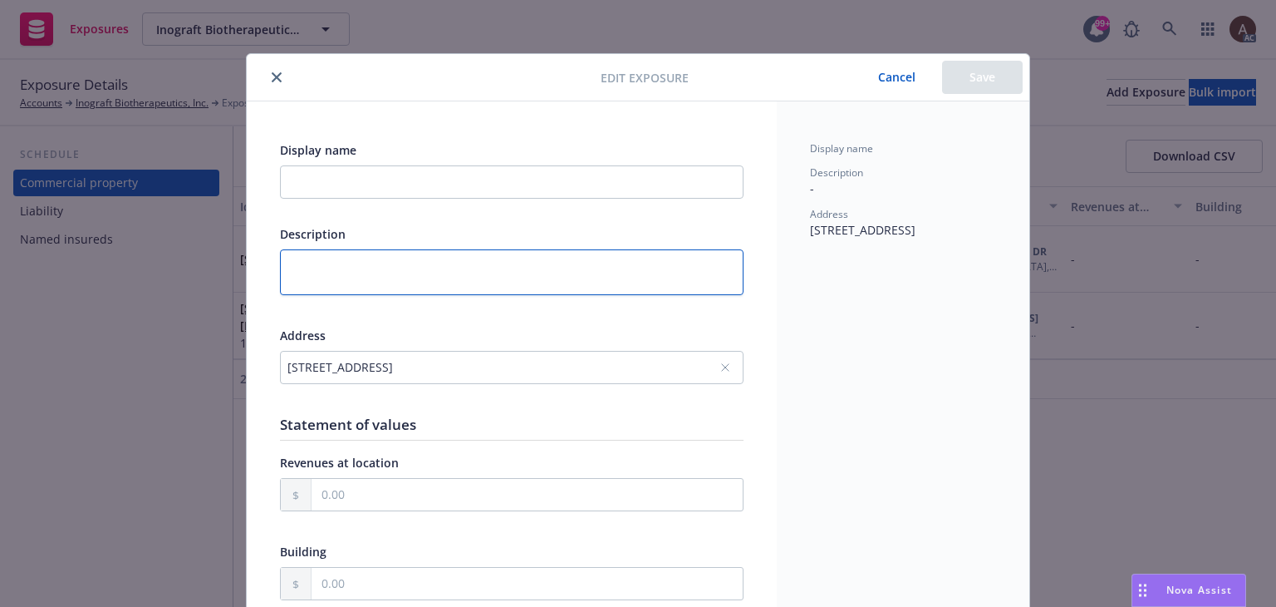
click at [325, 268] on textarea at bounding box center [512, 272] width 464 height 46
paste textarea "LOC 3 BLDG 1"
type textarea "x"
type textarea "LOC 3 BLDG 1"
type textarea "x"
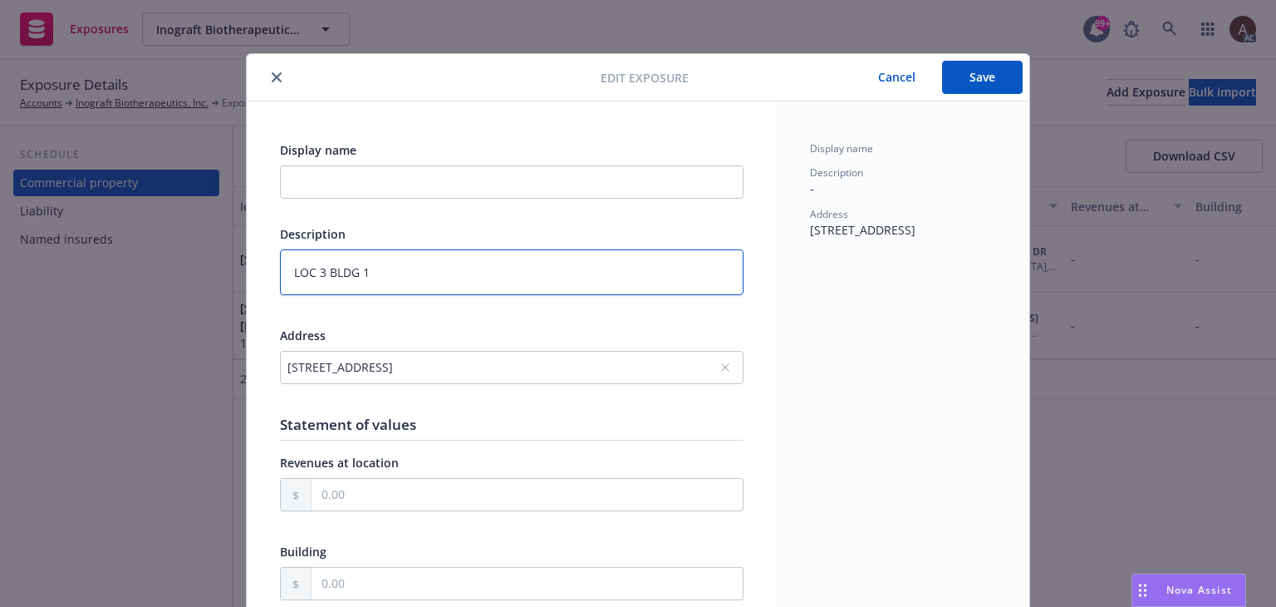
type textarea "LOC 3 BLDG 1"
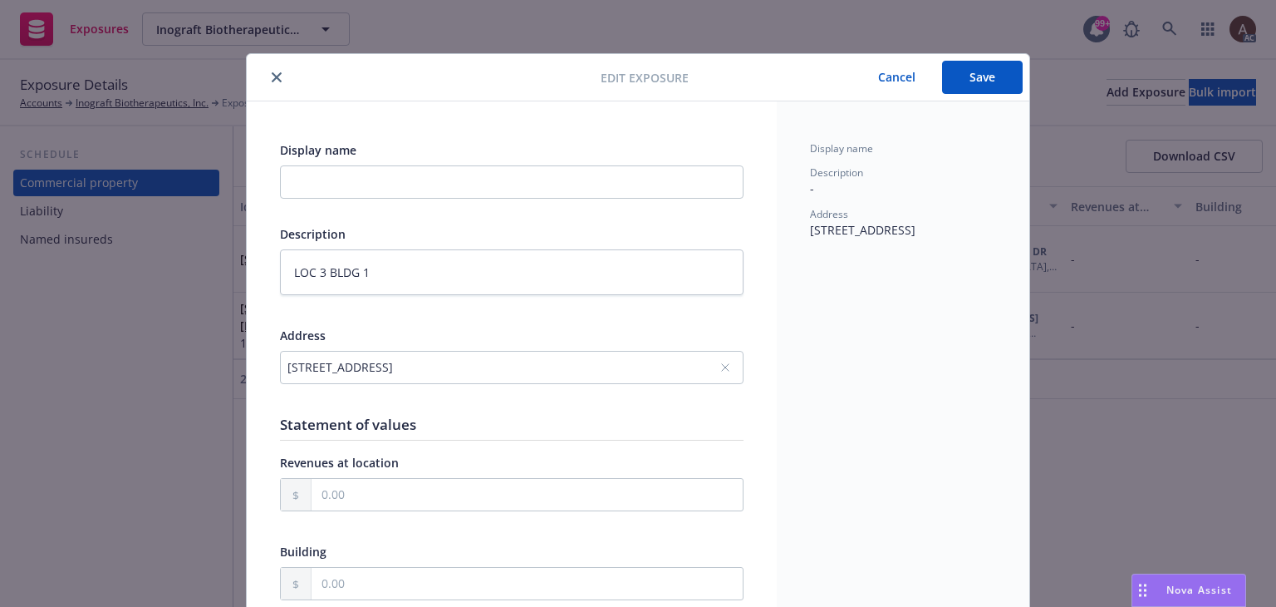
click at [984, 77] on button "Save" at bounding box center [982, 77] width 81 height 33
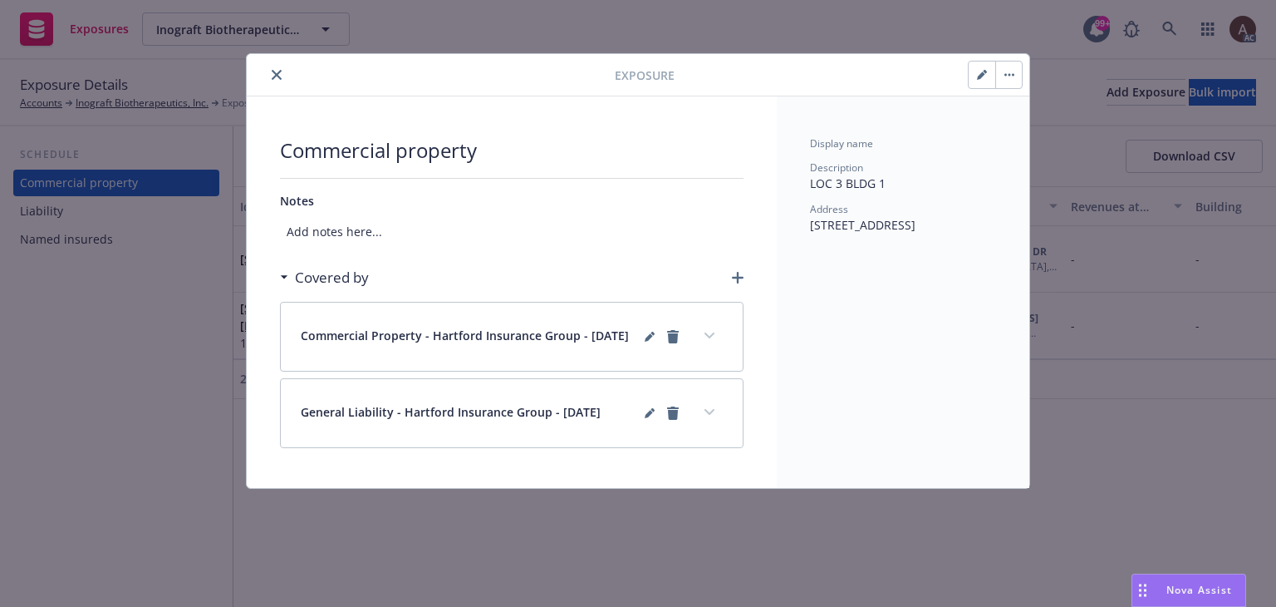
click at [100, 449] on div "Exposure Commercial property Notes Add notes here... Covered by Commercial Prop…" at bounding box center [638, 303] width 1276 height 607
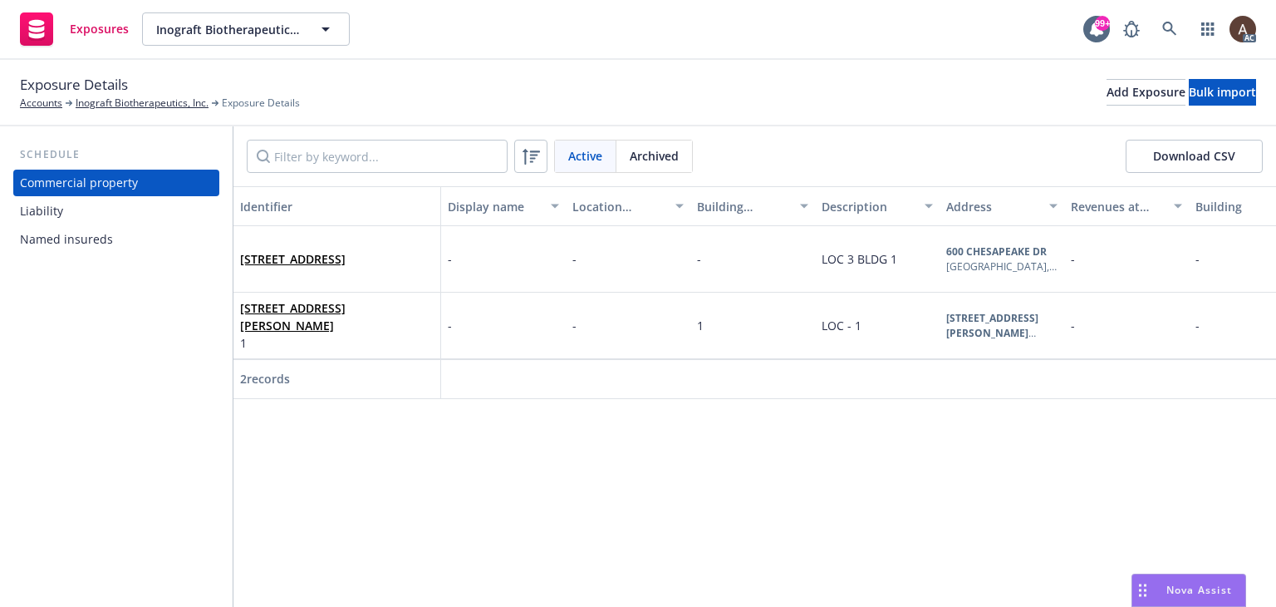
click at [81, 215] on div "Liability" at bounding box center [116, 211] width 193 height 27
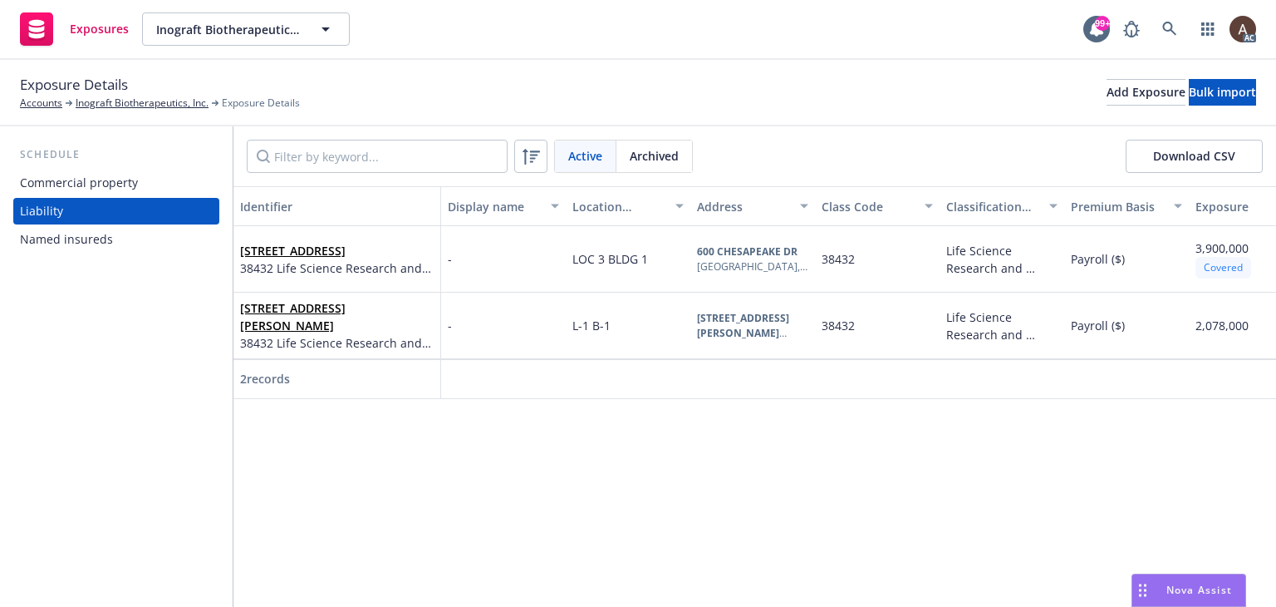
click at [97, 185] on div "Commercial property" at bounding box center [79, 183] width 118 height 27
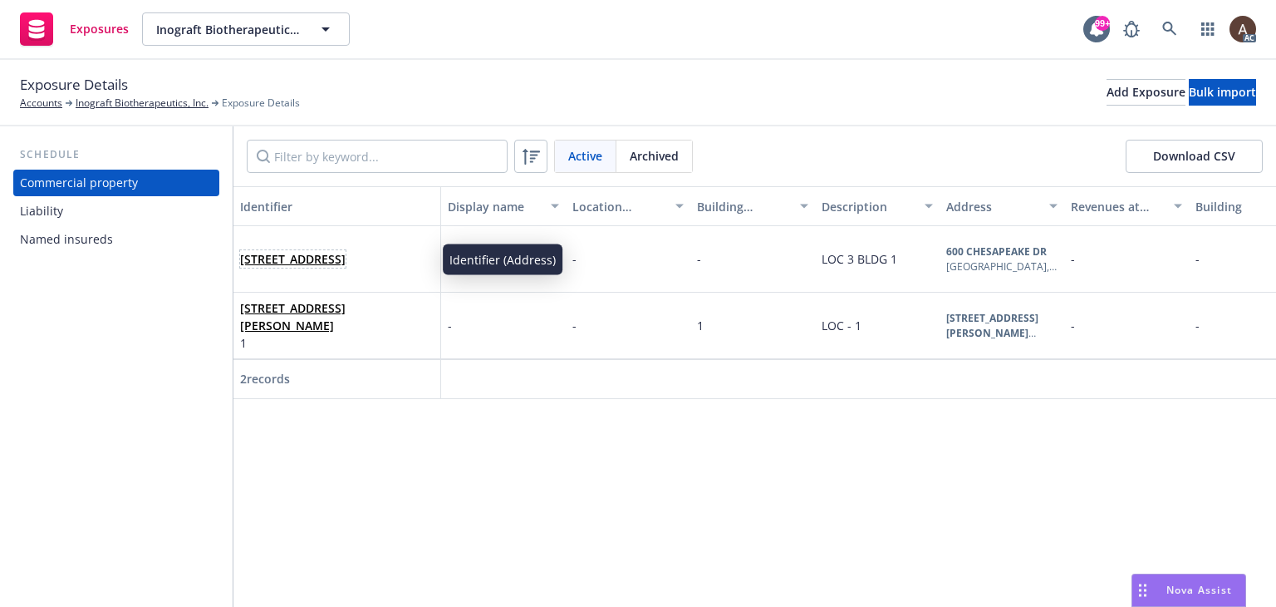
click at [342, 256] on link "[STREET_ADDRESS]" at bounding box center [293, 259] width 106 height 16
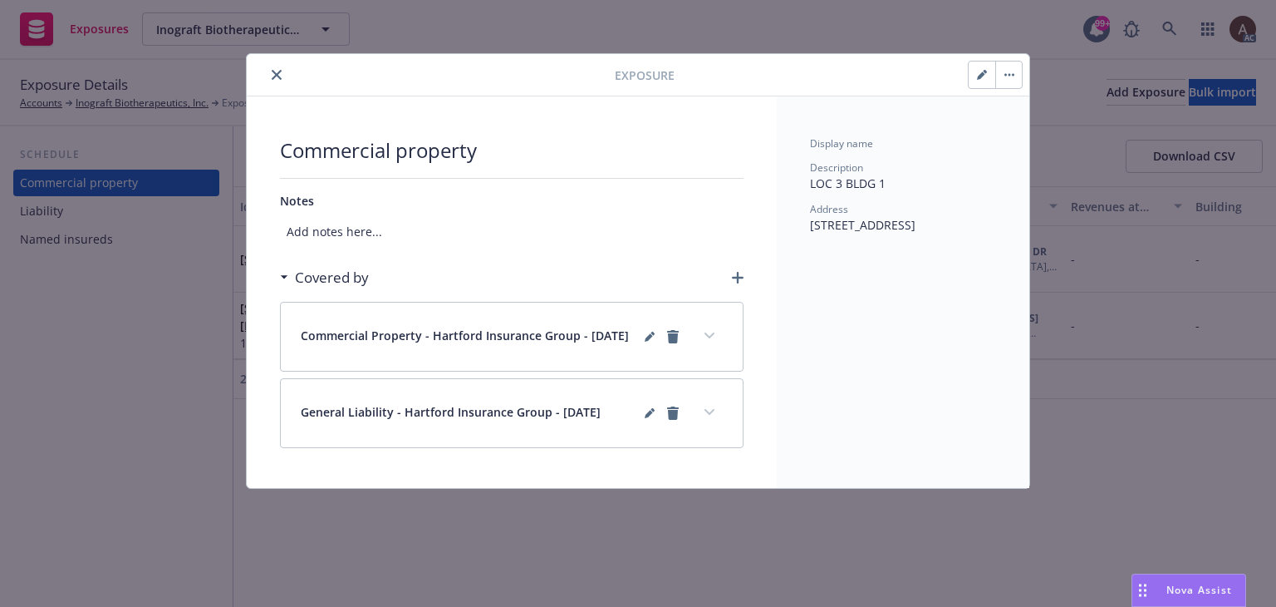
click at [976, 74] on button "button" at bounding box center [982, 74] width 27 height 27
type textarea "x"
select select "FIRE_RESISTIVE"
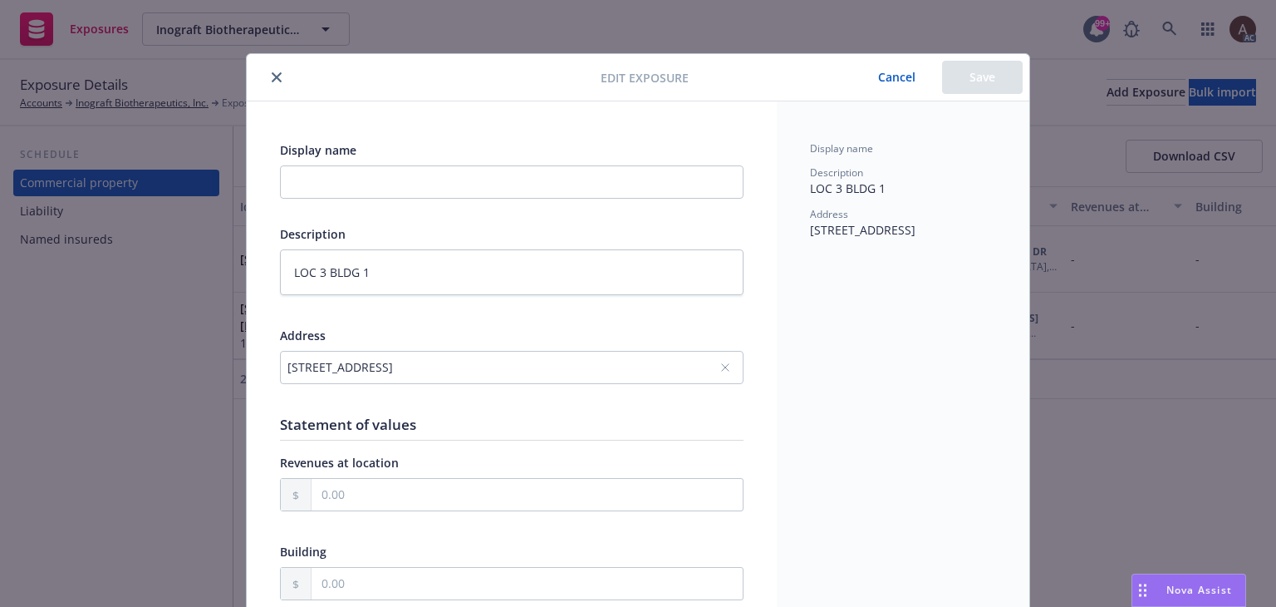
click at [273, 77] on icon "close" at bounding box center [277, 77] width 10 height 10
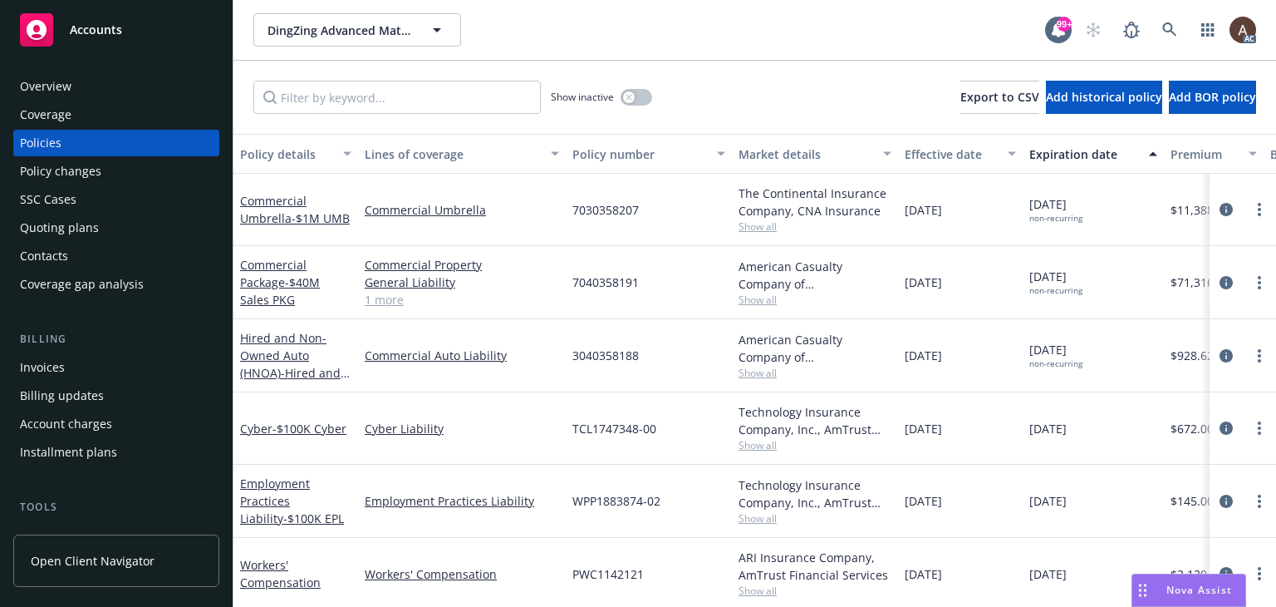
click at [112, 172] on div "Policy changes" at bounding box center [116, 171] width 193 height 27
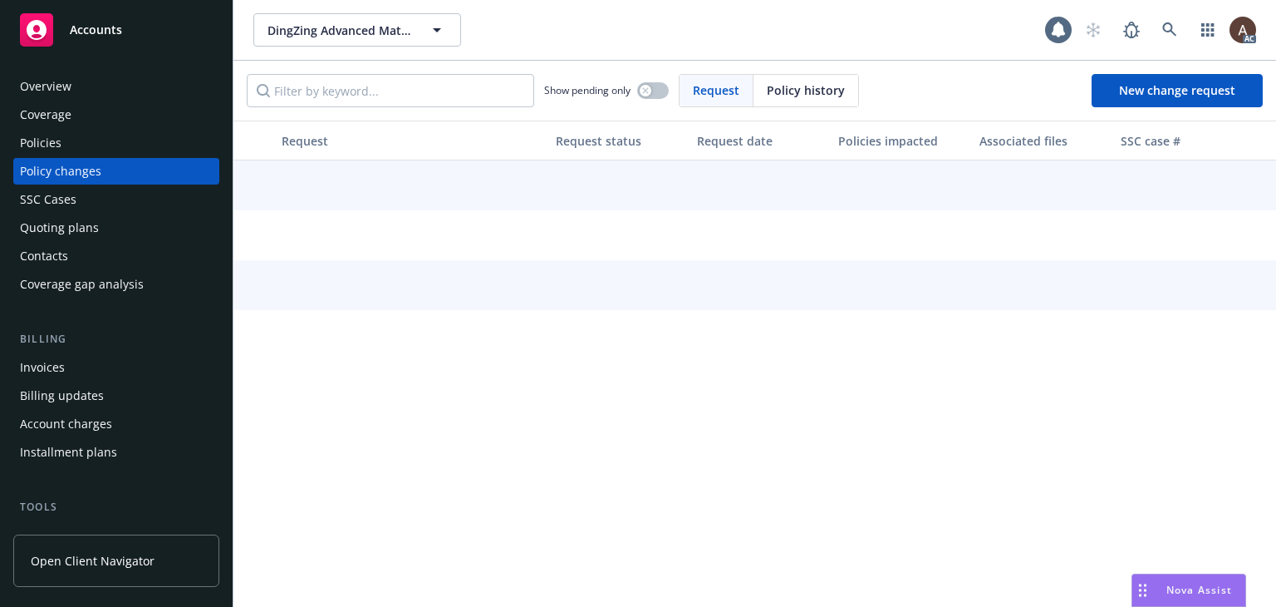
click at [104, 144] on div "Policies" at bounding box center [116, 143] width 193 height 27
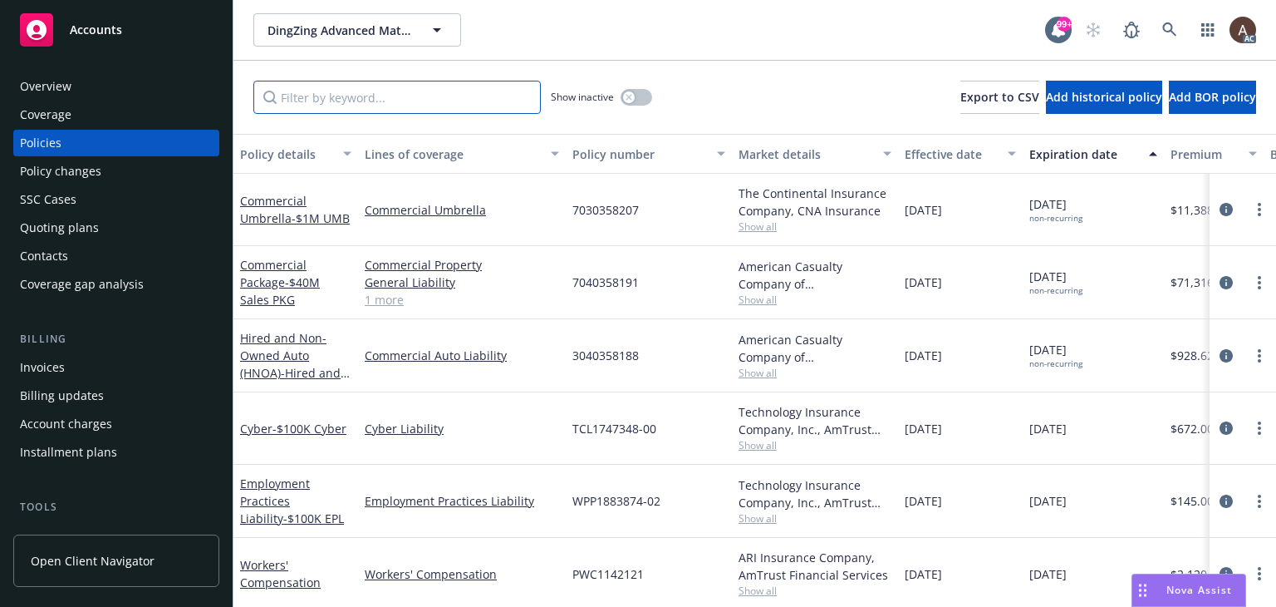
click at [338, 97] on input "Filter by keyword..." at bounding box center [396, 97] width 287 height 33
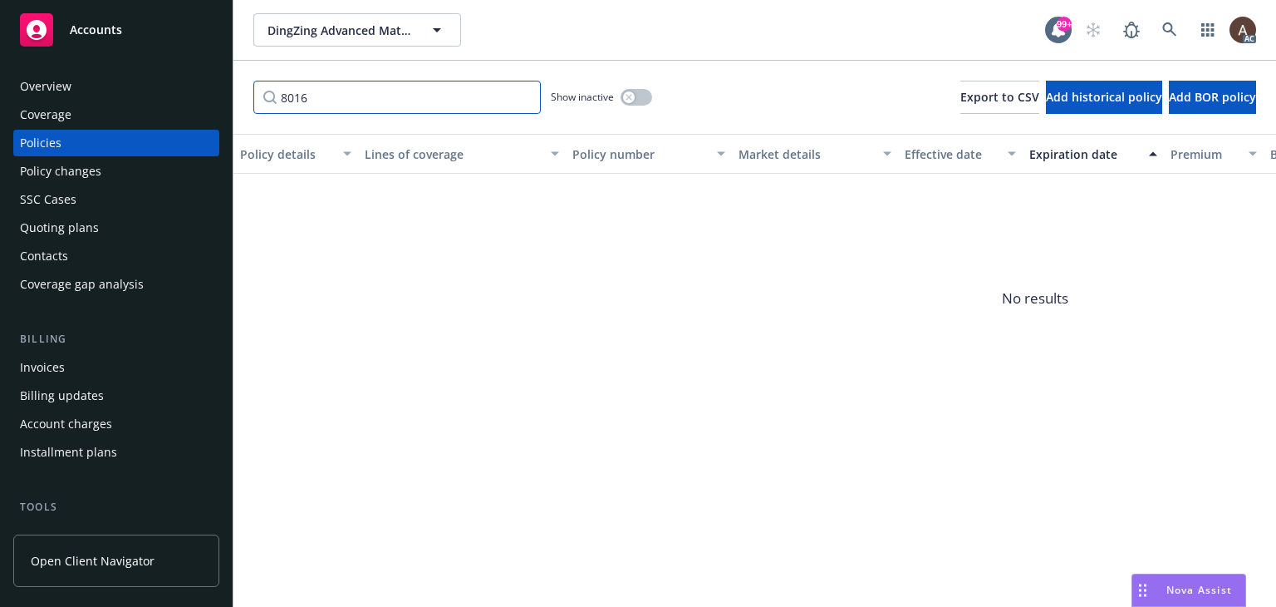
type input "8016"
click at [626, 97] on icon "button" at bounding box center [629, 97] width 7 height 7
drag, startPoint x: 404, startPoint y: 97, endPoint x: 183, endPoint y: 100, distance: 221.0
click at [184, 100] on div "Accounts Overview Coverage Policies Policy changes SSC Cases Quoting plans Cont…" at bounding box center [638, 303] width 1276 height 607
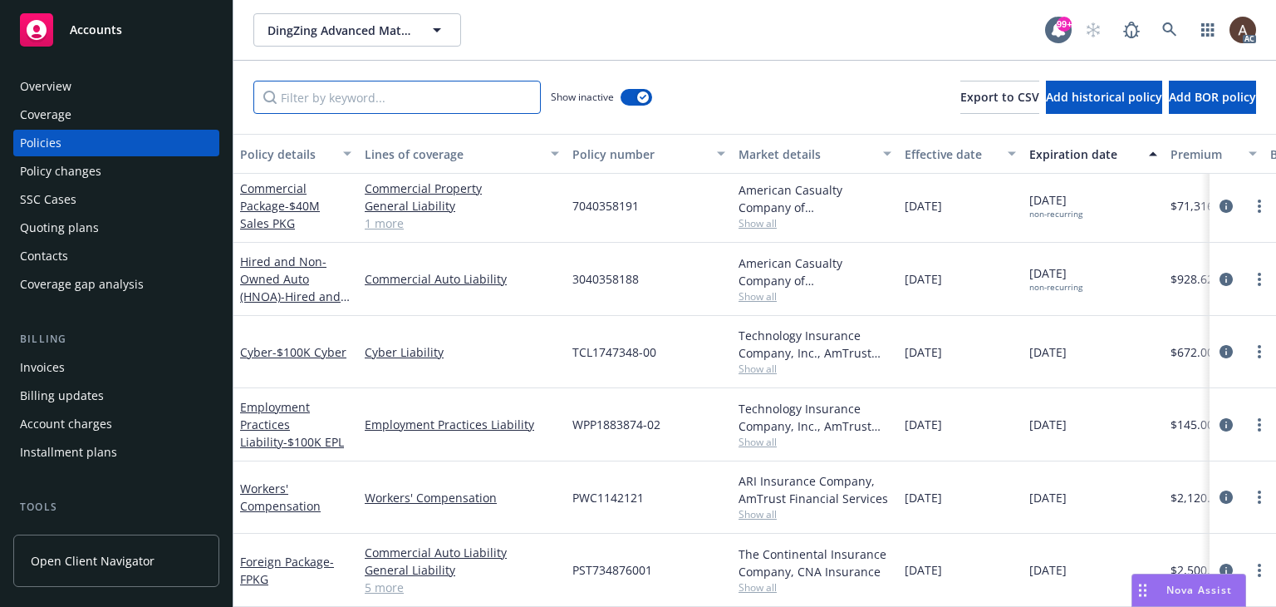
scroll to position [2017, 0]
click at [647, 99] on div "button" at bounding box center [643, 97] width 12 height 12
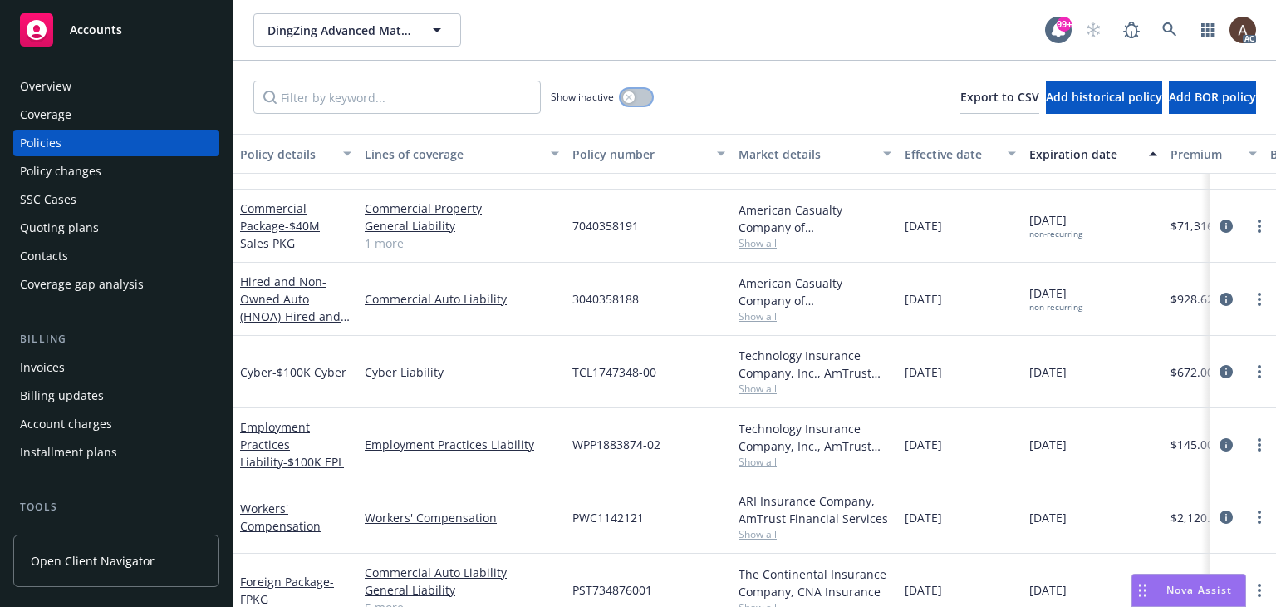
scroll to position [89, 0]
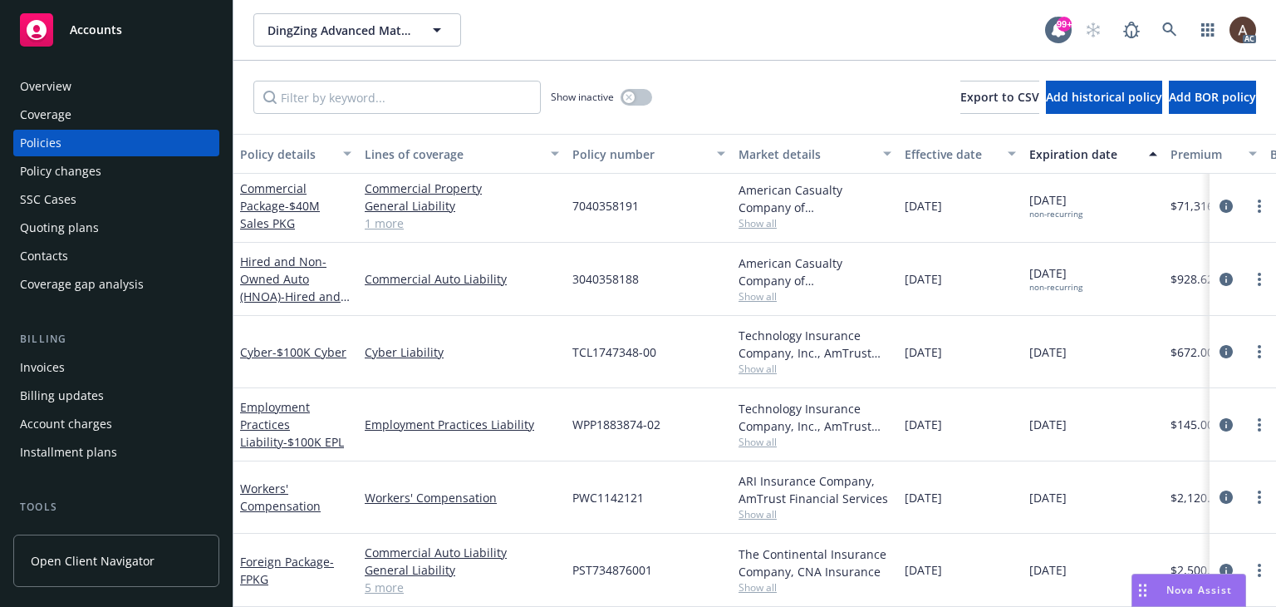
click at [113, 160] on div "Policy changes" at bounding box center [116, 171] width 193 height 27
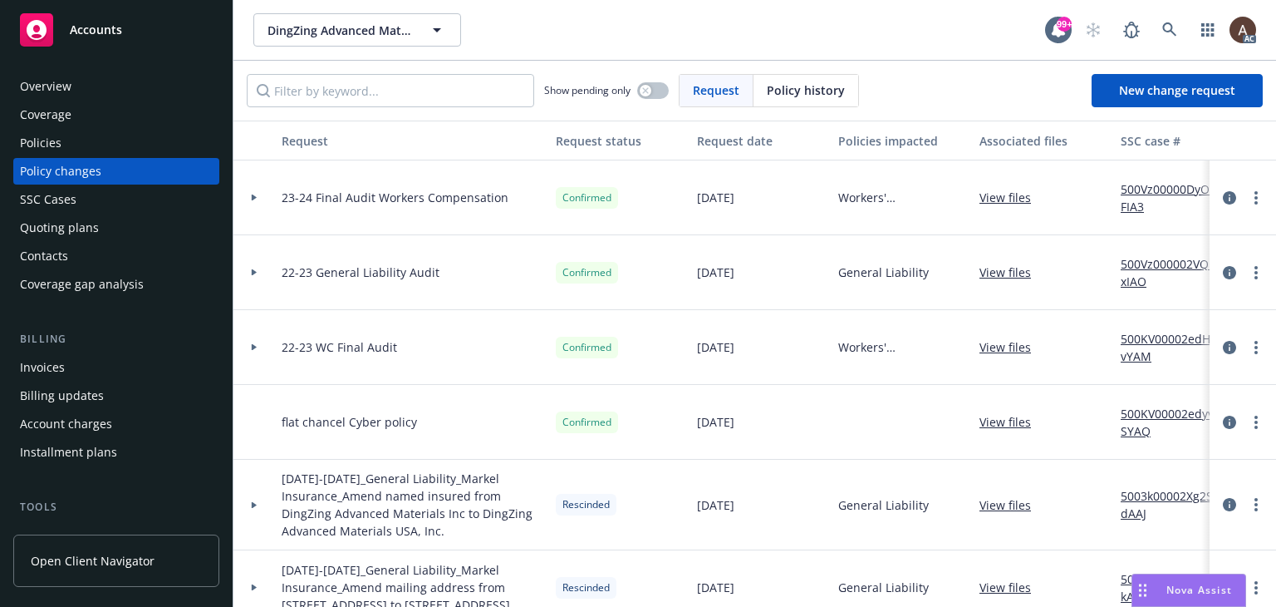
click at [126, 150] on div "Policies" at bounding box center [116, 143] width 193 height 27
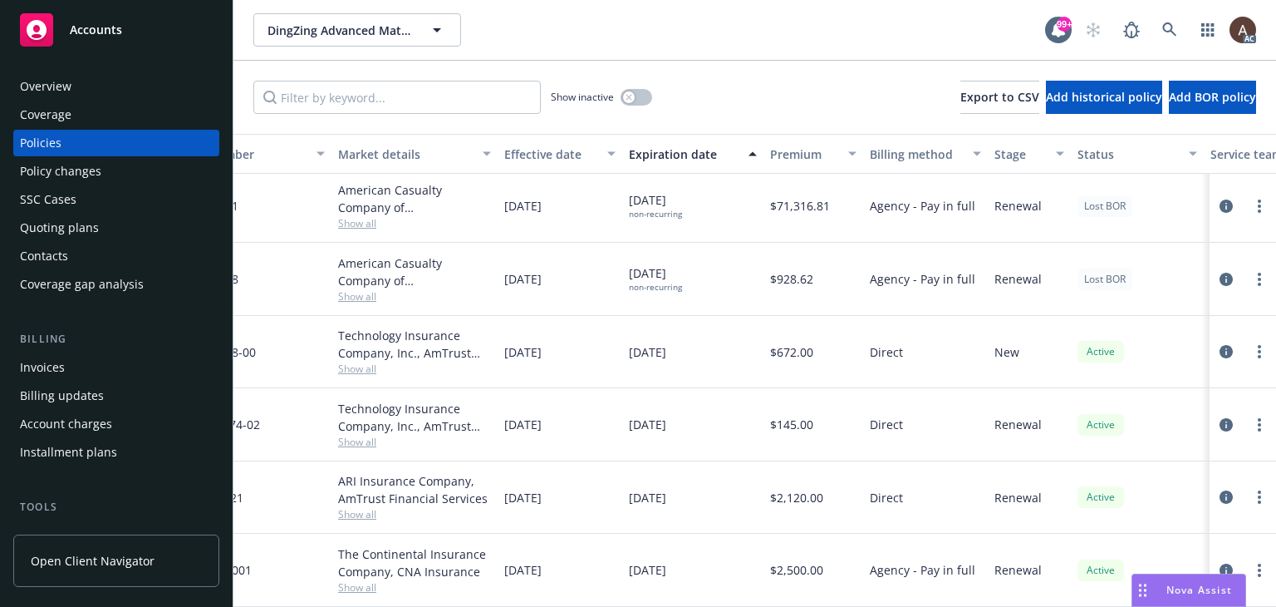
scroll to position [89, 0]
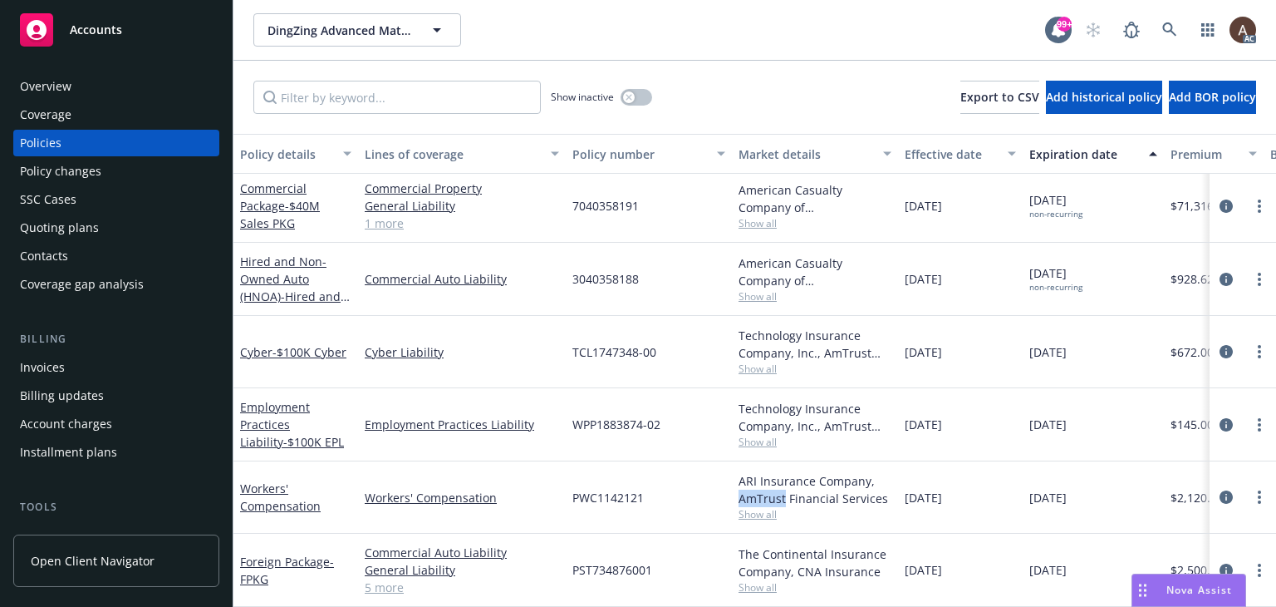
drag, startPoint x: 741, startPoint y: 486, endPoint x: 784, endPoint y: 486, distance: 42.4
click at [784, 486] on div "ARI Insurance Company, AmTrust Financial Services" at bounding box center [815, 489] width 153 height 35
copy div "AmTrust"
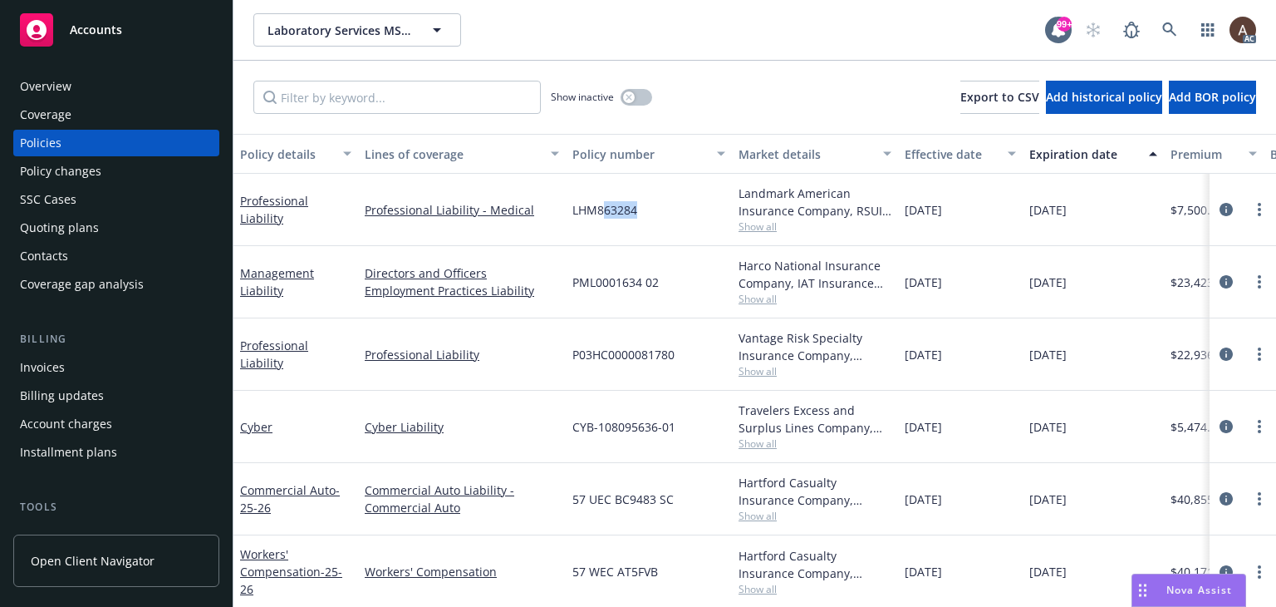
drag, startPoint x: 605, startPoint y: 209, endPoint x: 640, endPoint y: 209, distance: 34.9
click at [640, 209] on div "LHM863284" at bounding box center [649, 210] width 166 height 72
drag, startPoint x: 597, startPoint y: 351, endPoint x: 622, endPoint y: 353, distance: 24.2
click at [622, 353] on span "P03HC0000081780" at bounding box center [623, 354] width 102 height 17
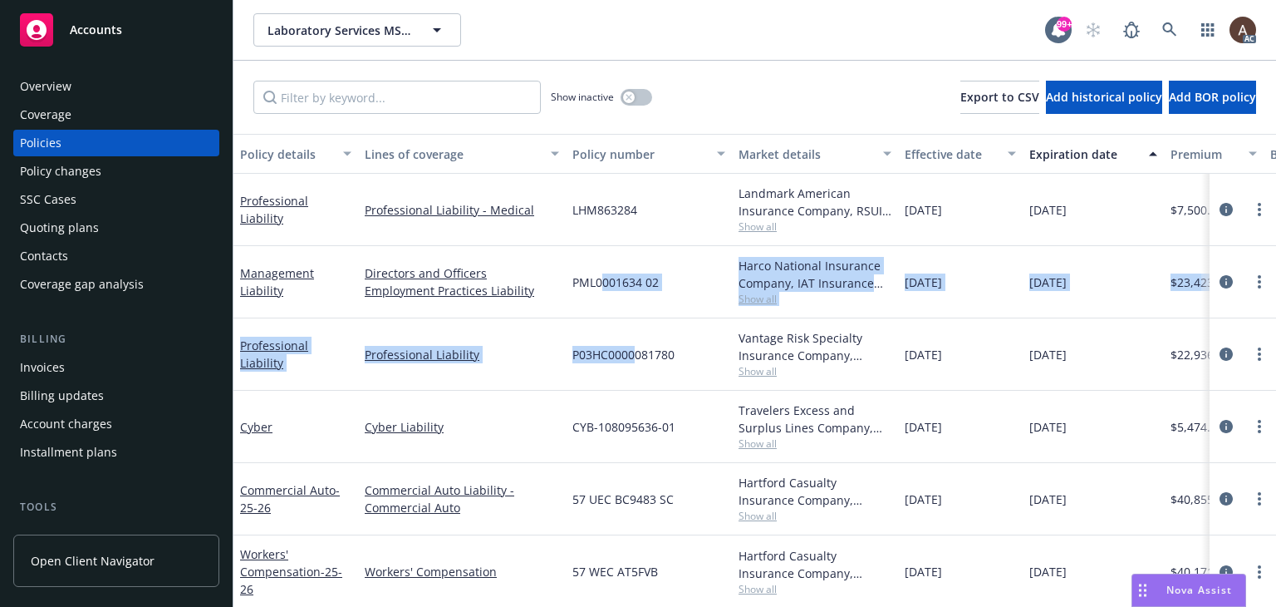
drag, startPoint x: 600, startPoint y: 277, endPoint x: 634, endPoint y: 337, distance: 68.8
click at [634, 337] on div "Professional Liability Professional Liability - Medical LHM863284 Landmark Amer…" at bounding box center [1035, 406] width 1604 height 465
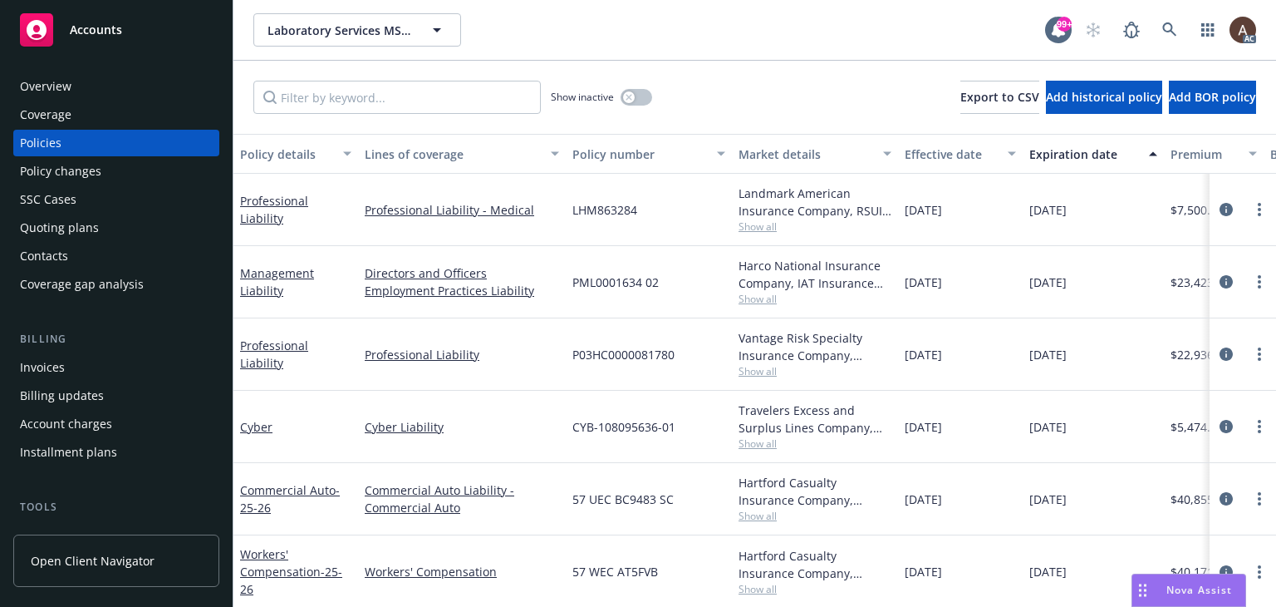
click at [619, 430] on span "CYB-108095636-01" at bounding box center [623, 426] width 103 height 17
click at [1220, 425] on icon "circleInformation" at bounding box center [1226, 426] width 13 height 13
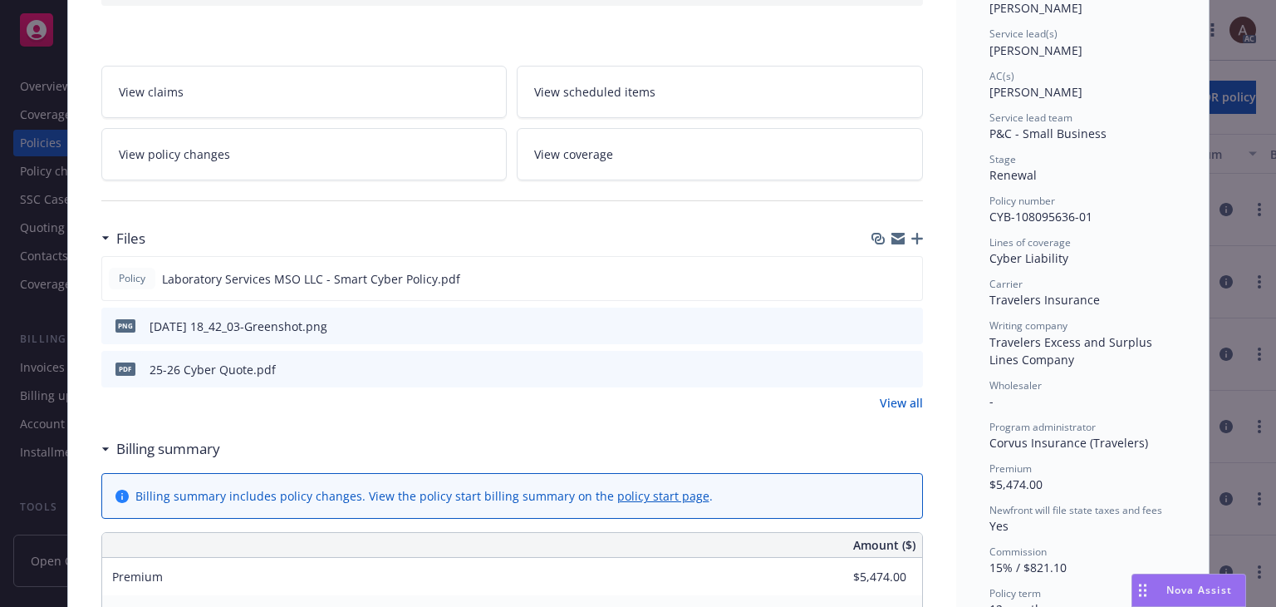
scroll to position [166, 0]
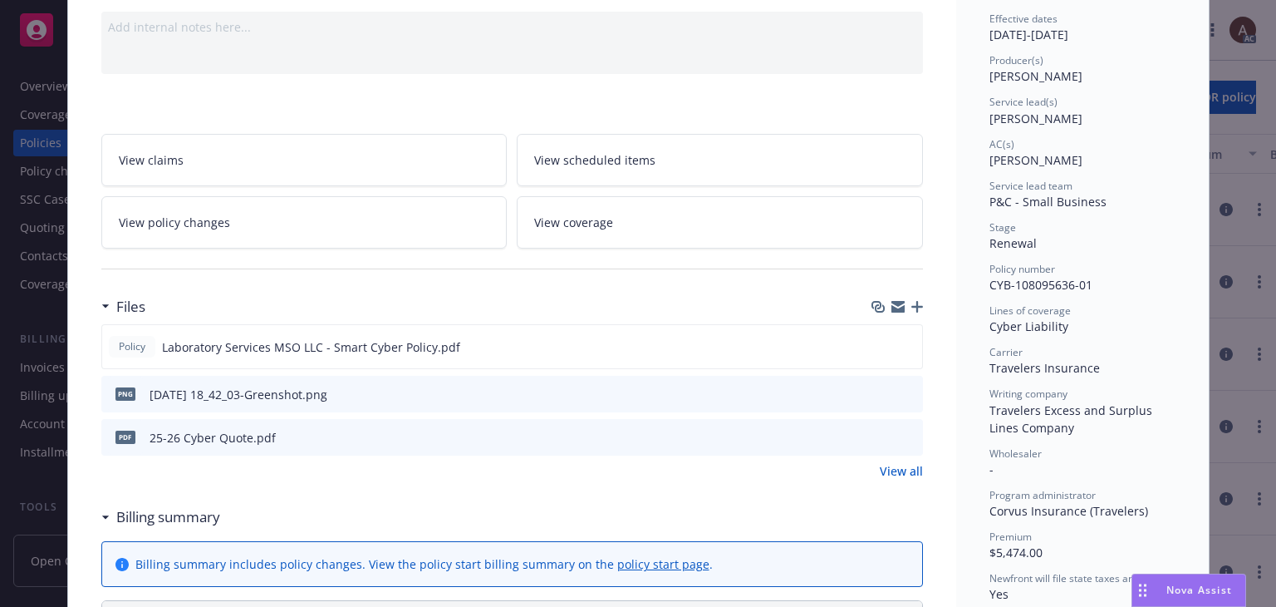
click at [283, 231] on link "View policy changes" at bounding box center [304, 222] width 406 height 52
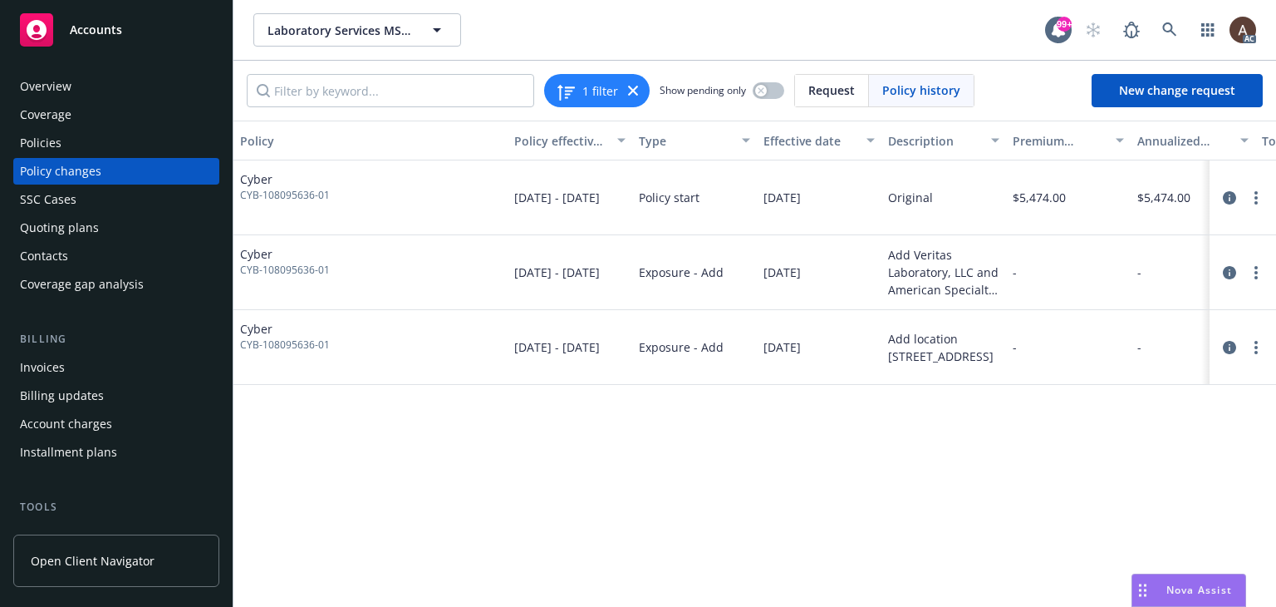
click at [111, 171] on div "Policy changes" at bounding box center [116, 171] width 193 height 27
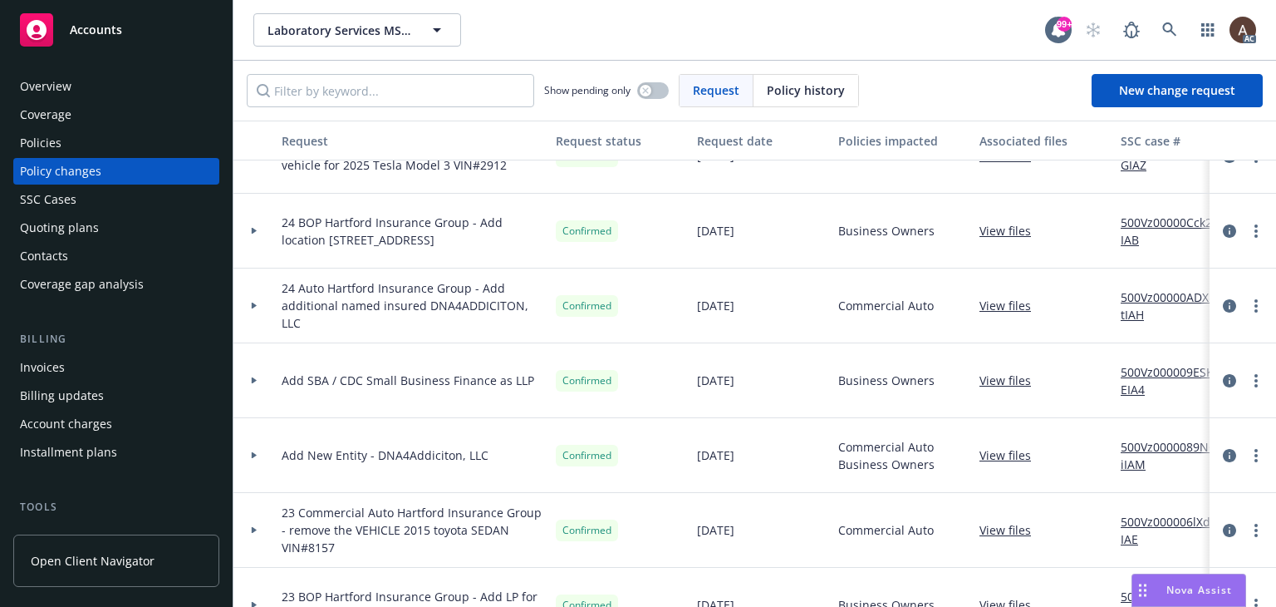
scroll to position [1329, 0]
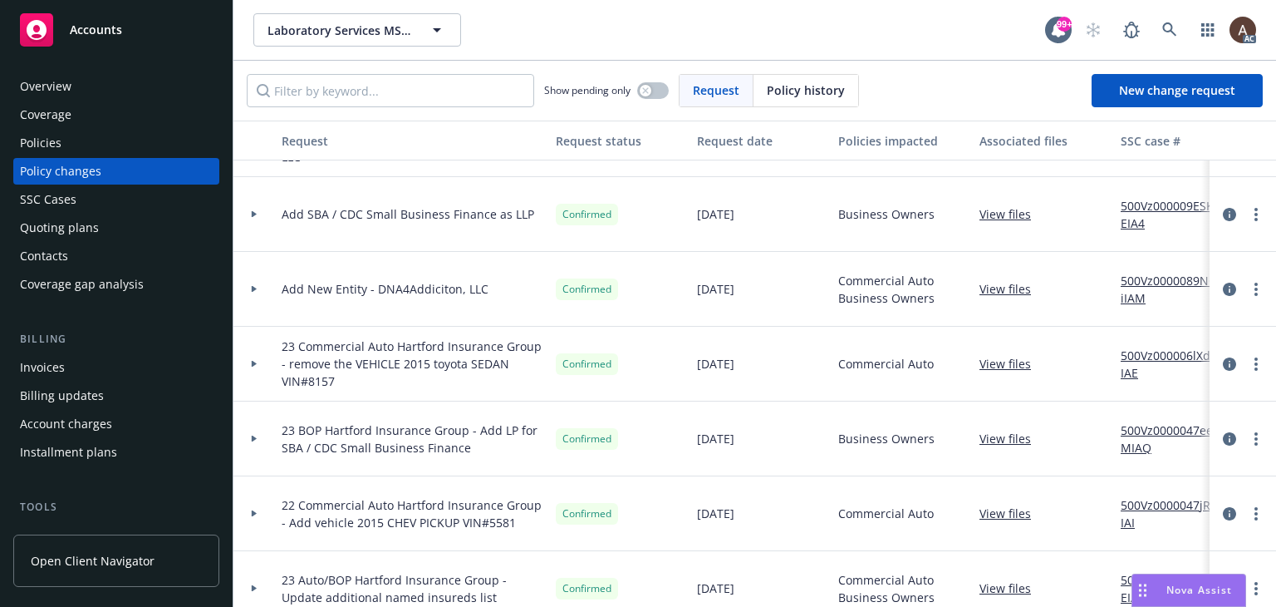
click at [251, 214] on icon at bounding box center [254, 214] width 7 height 6
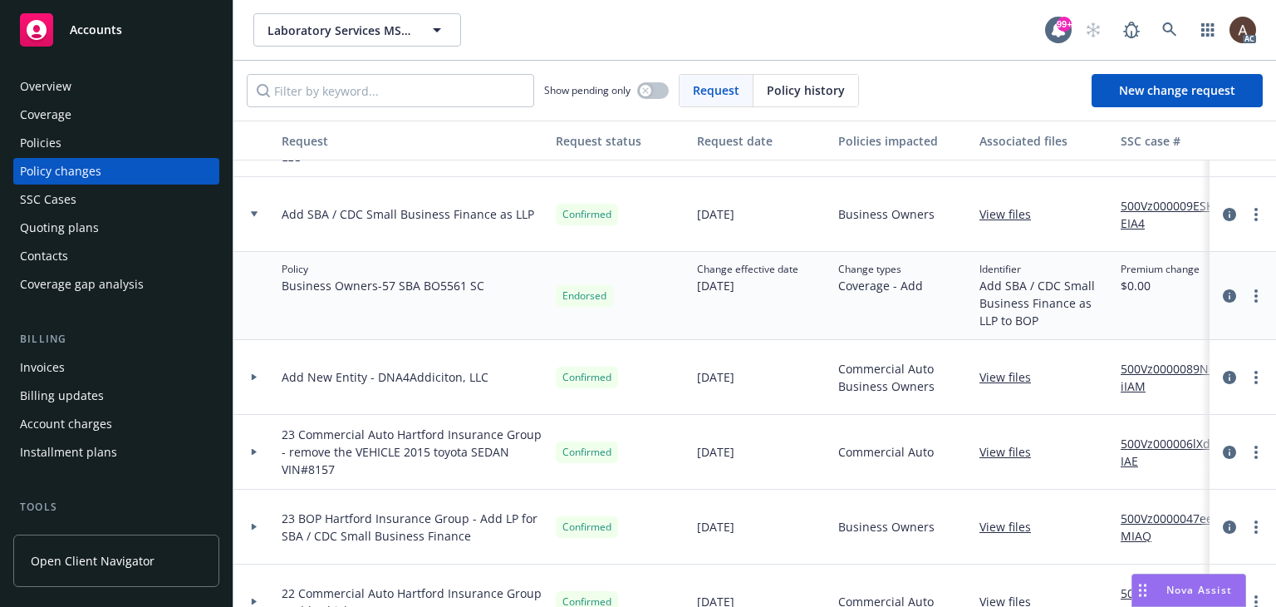
click at [251, 214] on icon at bounding box center [254, 214] width 7 height 6
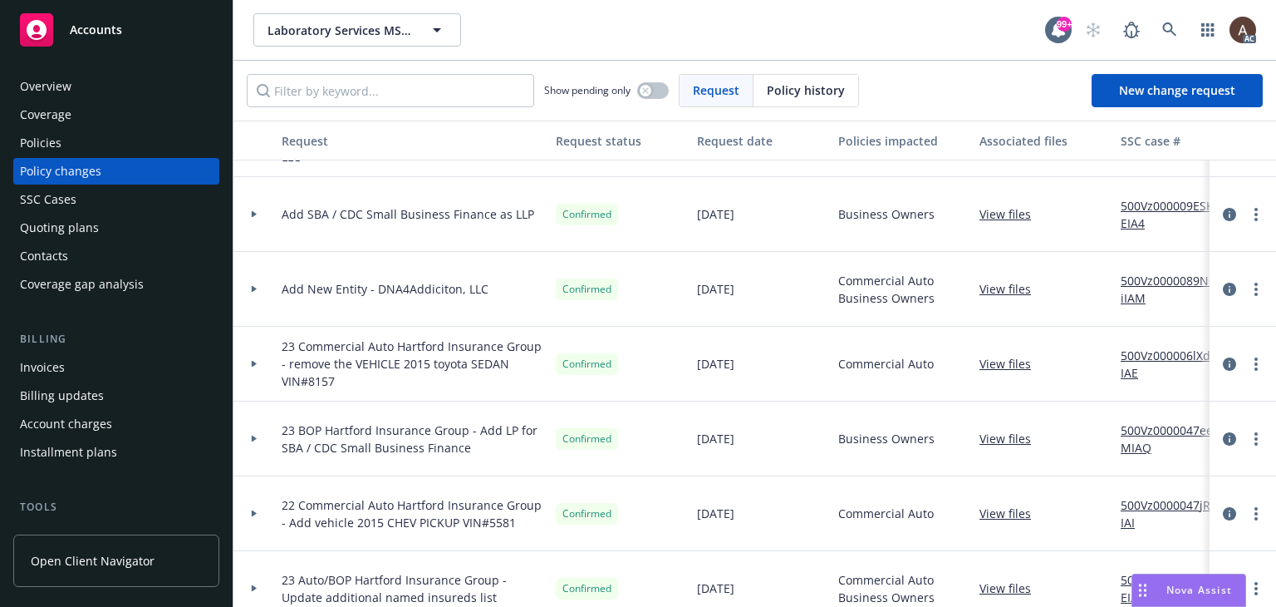
click at [248, 287] on div at bounding box center [254, 289] width 28 height 6
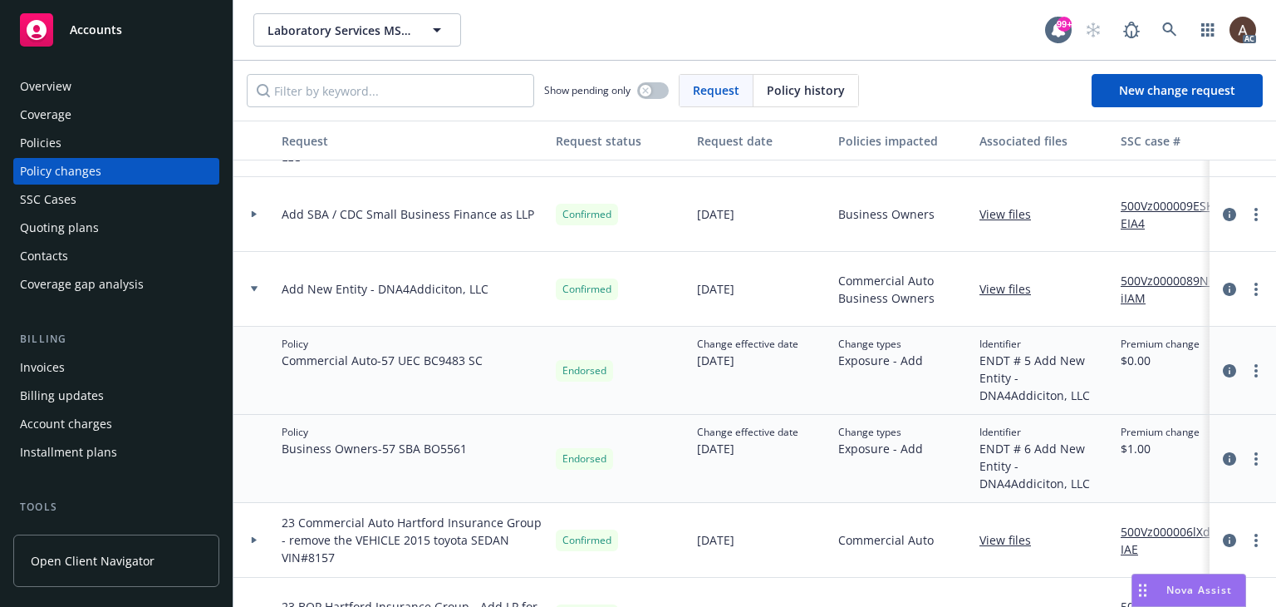
click at [248, 287] on div at bounding box center [254, 289] width 28 height 6
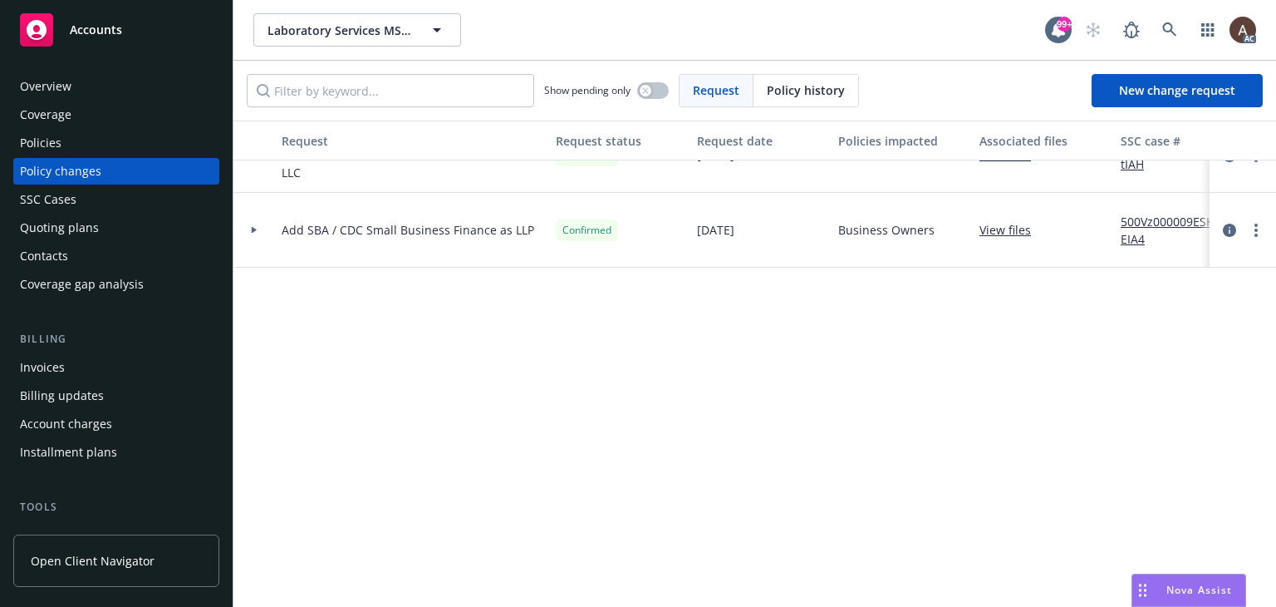
scroll to position [831, 0]
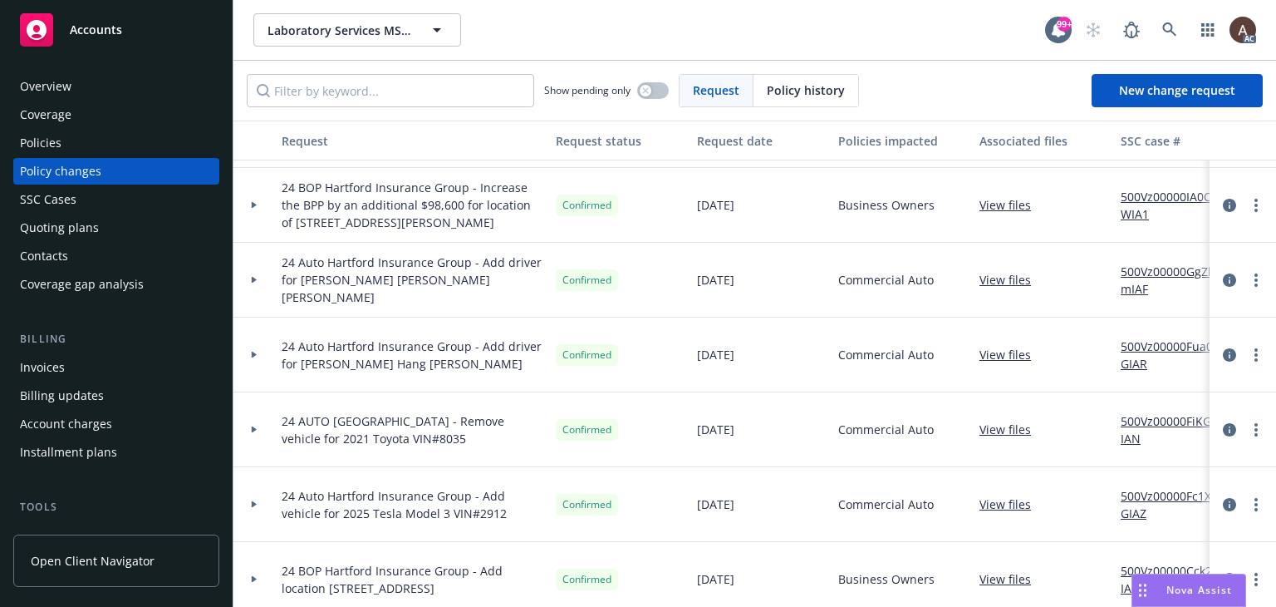
click at [92, 150] on div "Policies" at bounding box center [116, 143] width 193 height 27
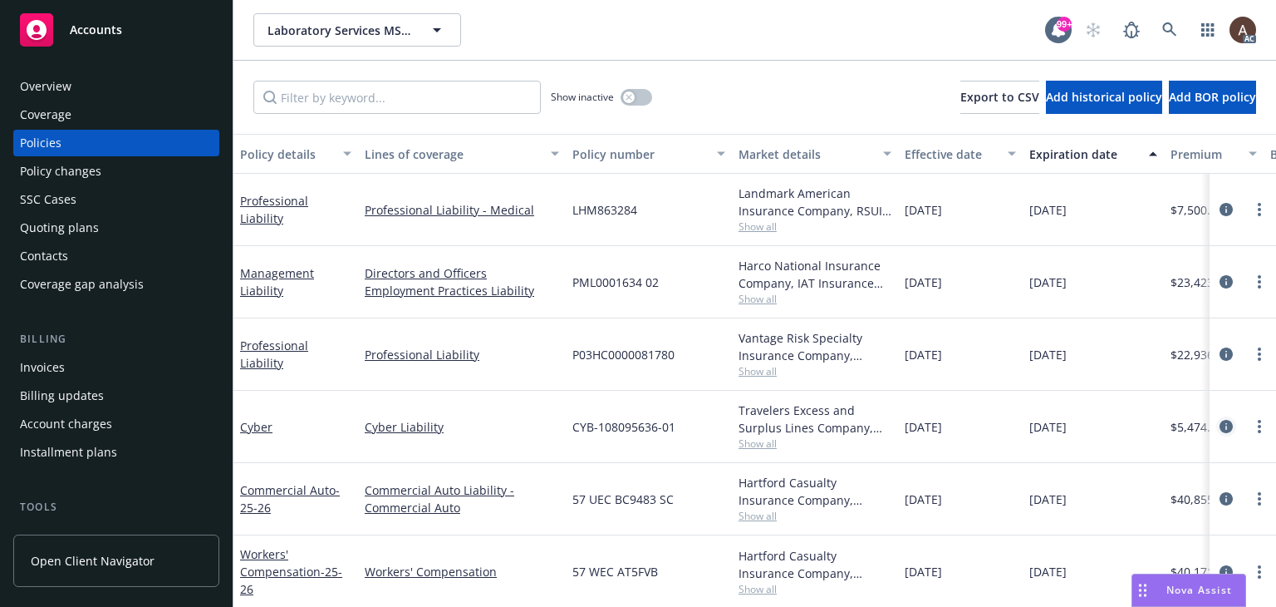
click at [1220, 428] on icon "circleInformation" at bounding box center [1226, 426] width 13 height 13
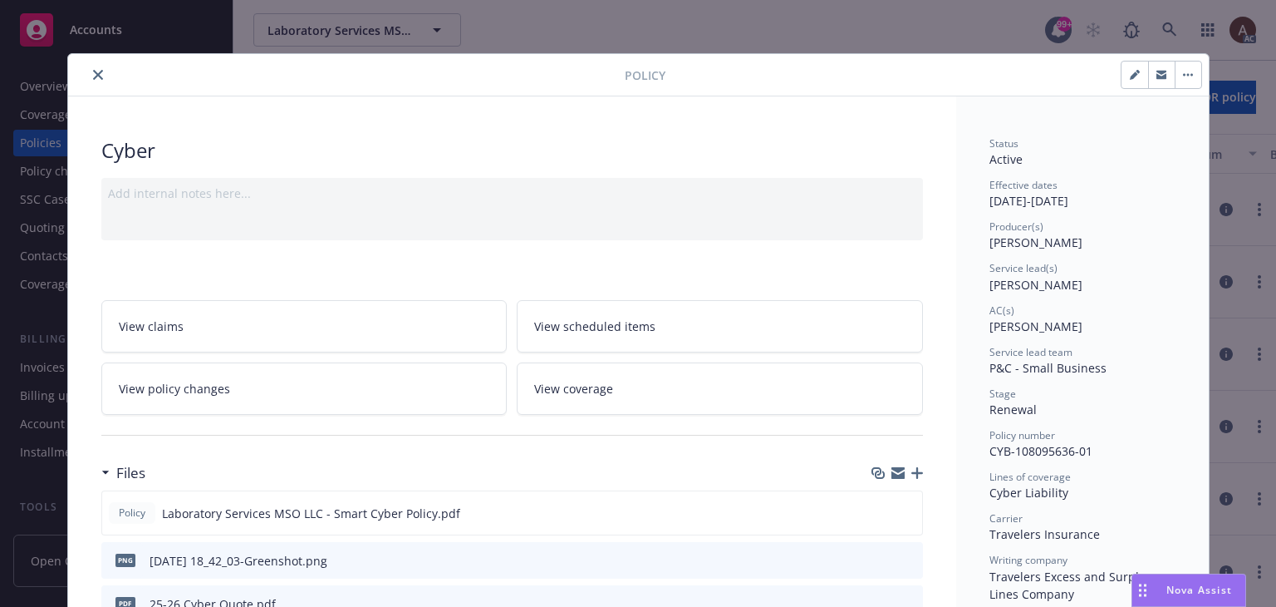
click at [93, 75] on icon "close" at bounding box center [98, 75] width 10 height 10
